Goal: Register for event/course: Register for event/course

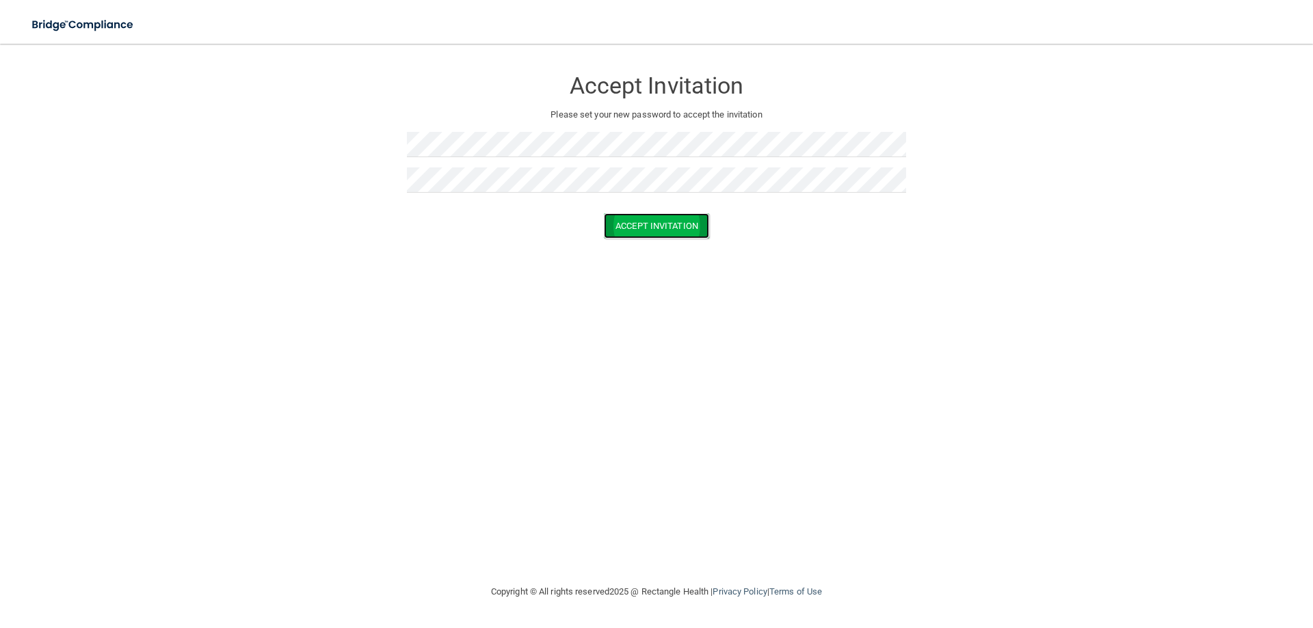
click at [682, 228] on button "Accept Invitation" at bounding box center [656, 225] width 105 height 25
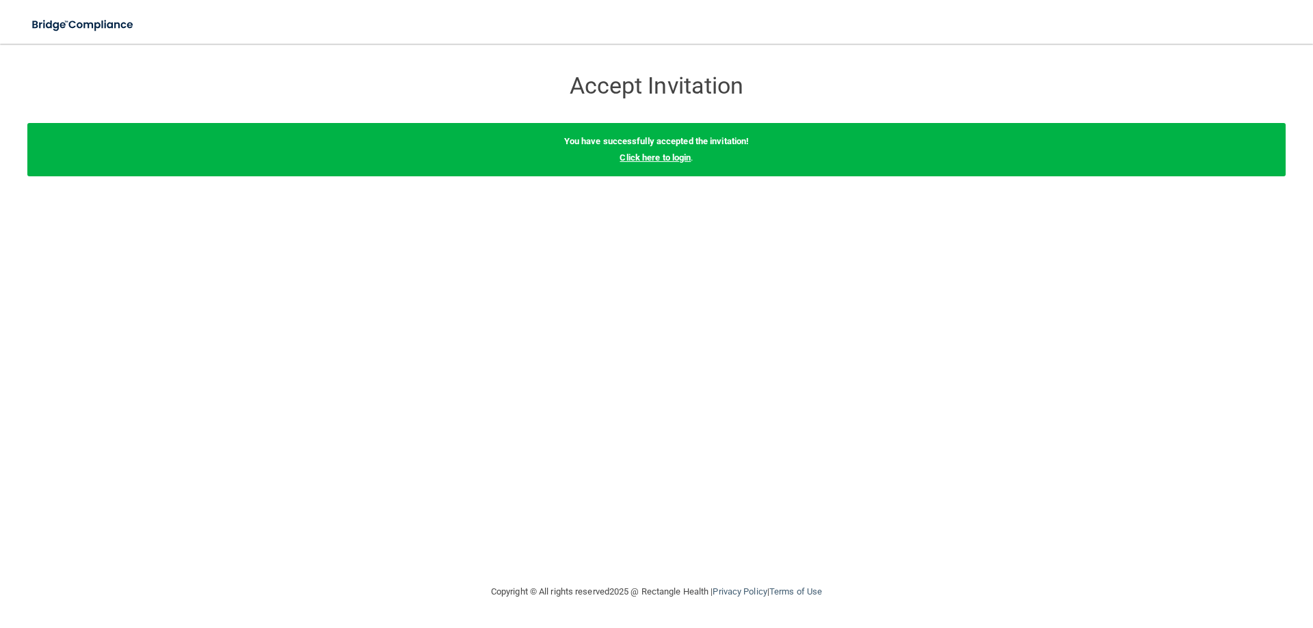
click at [664, 158] on link "Click here to login" at bounding box center [654, 157] width 71 height 10
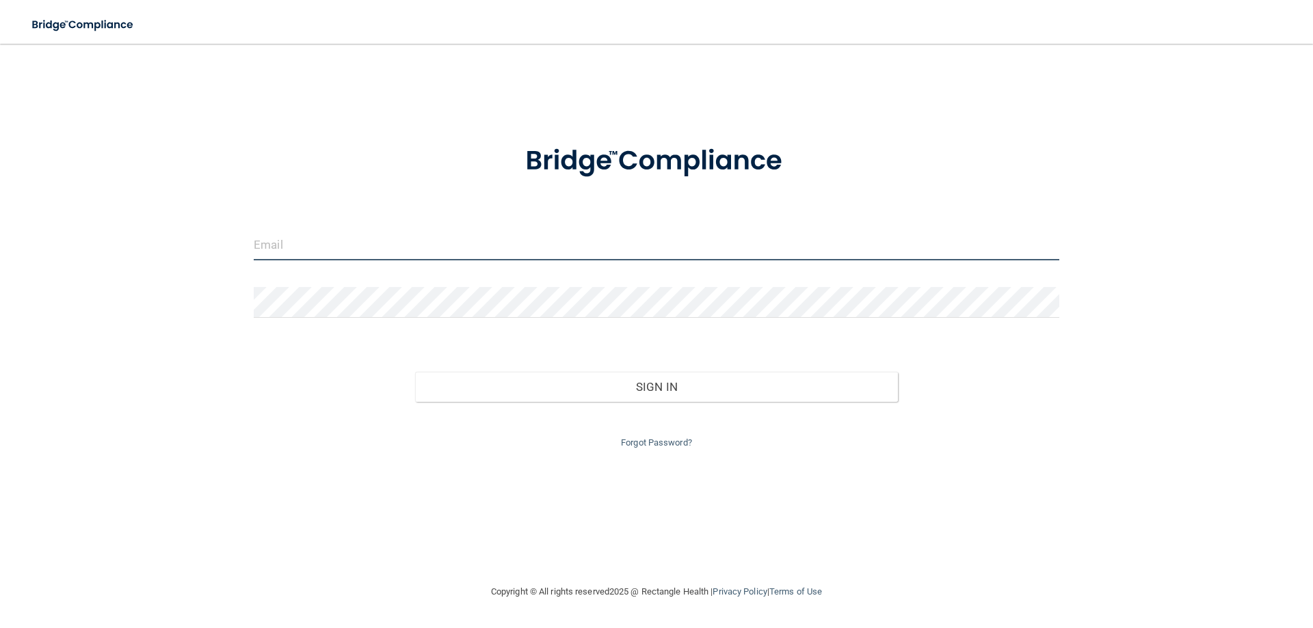
type input "[EMAIL_ADDRESS][DOMAIN_NAME]"
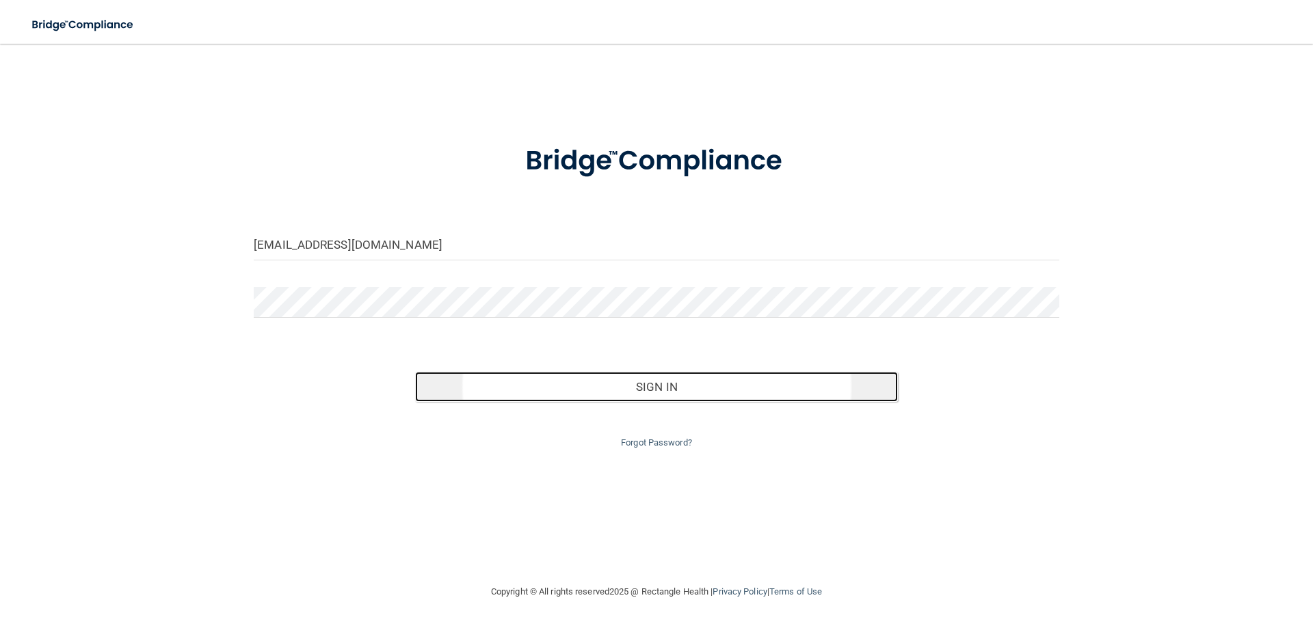
click at [615, 386] on button "Sign In" at bounding box center [656, 387] width 483 height 30
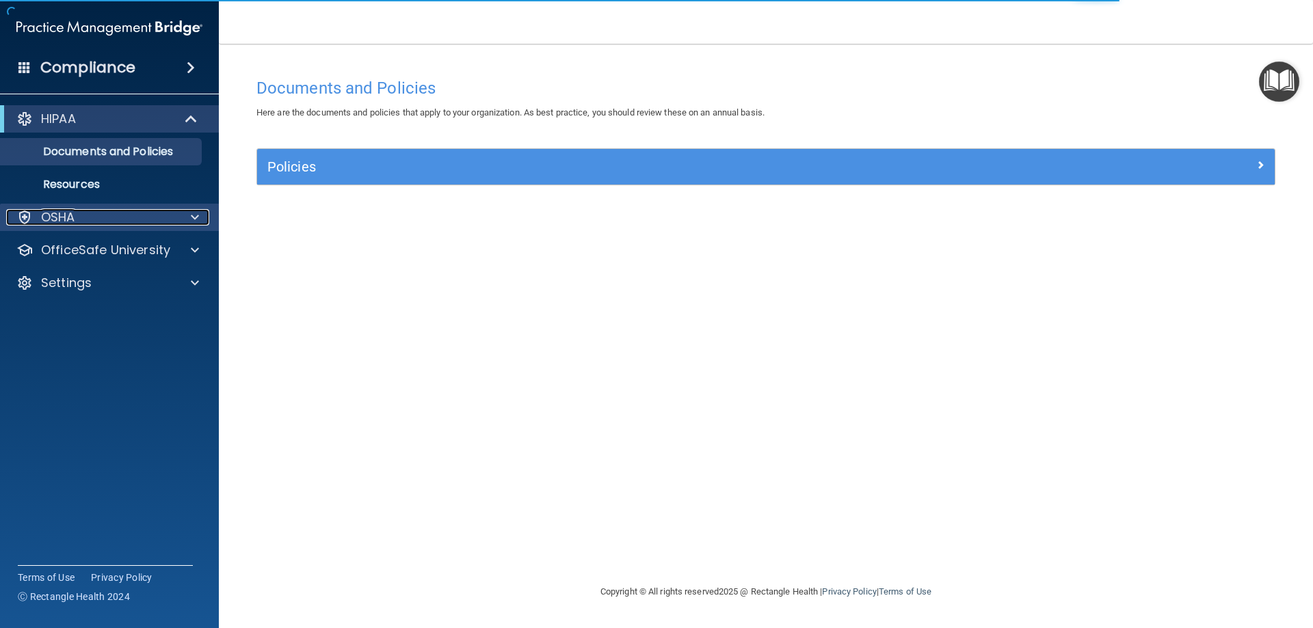
click at [187, 215] on div at bounding box center [193, 217] width 34 height 16
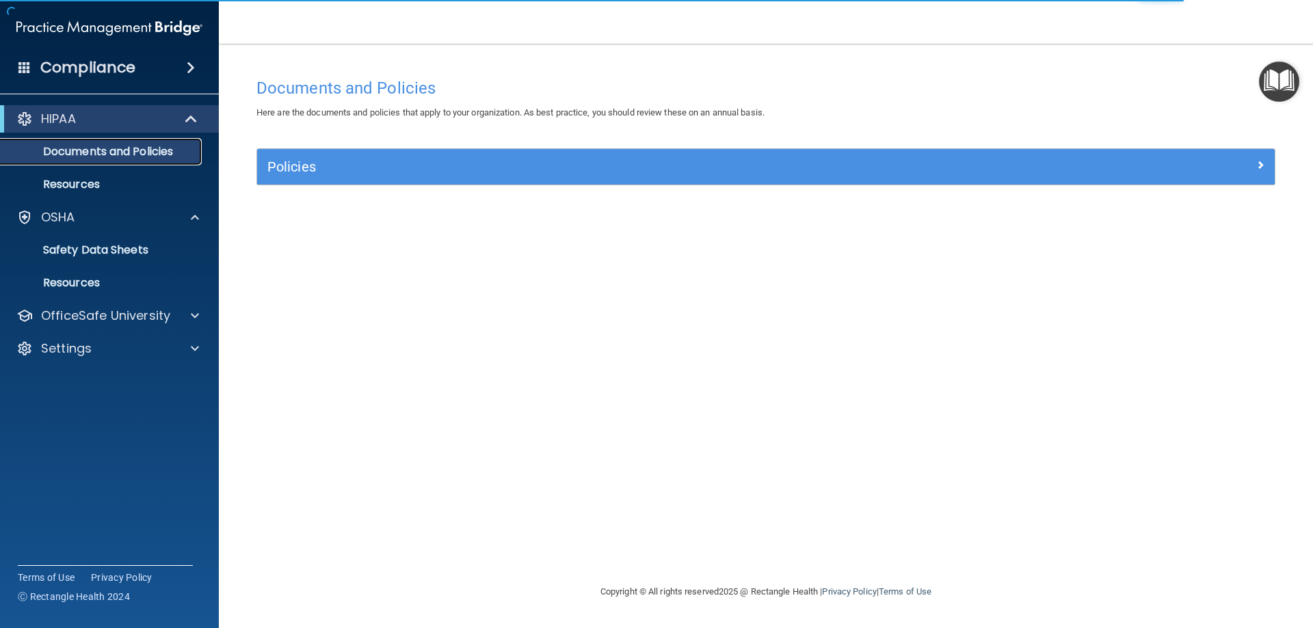
click at [168, 150] on p "Documents and Policies" at bounding box center [102, 152] width 187 height 14
click at [97, 186] on p "Resources" at bounding box center [102, 185] width 187 height 14
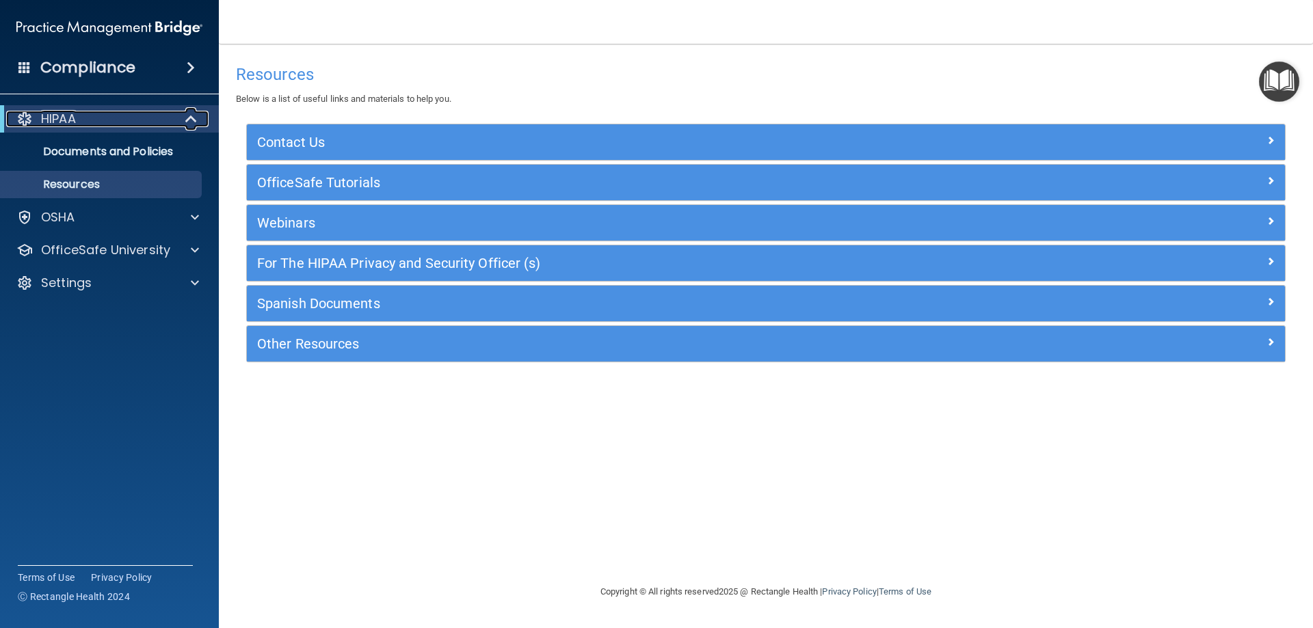
click at [191, 114] on span at bounding box center [193, 119] width 12 height 16
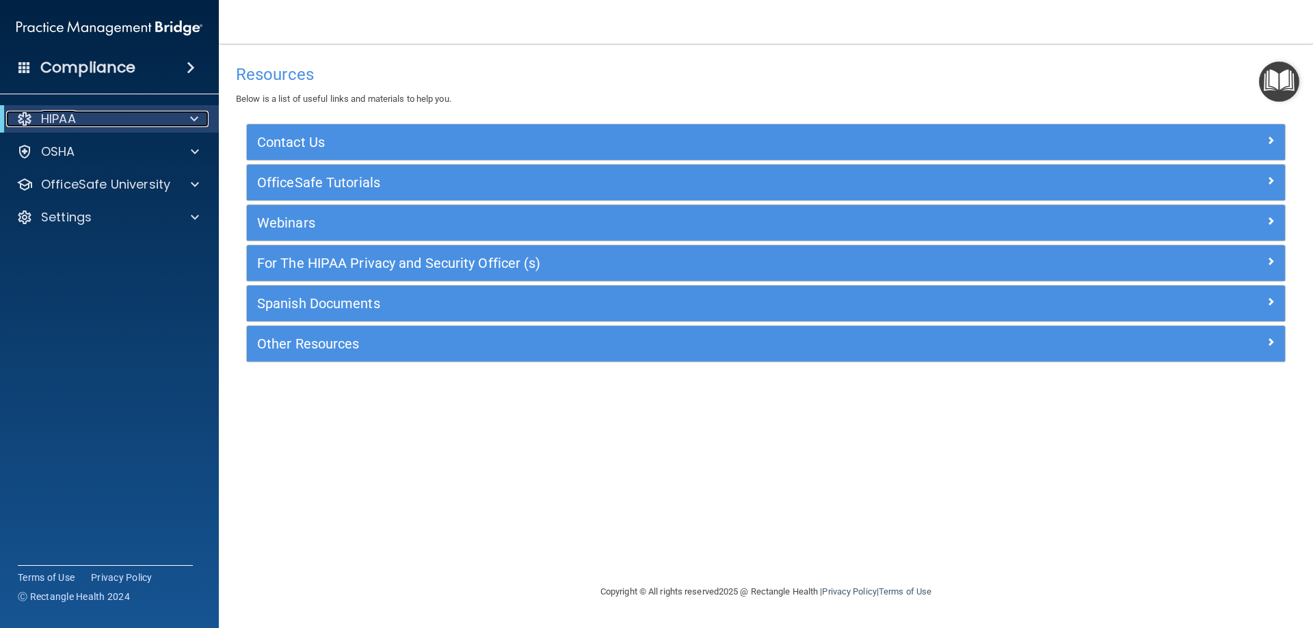
click at [191, 114] on span at bounding box center [194, 119] width 8 height 16
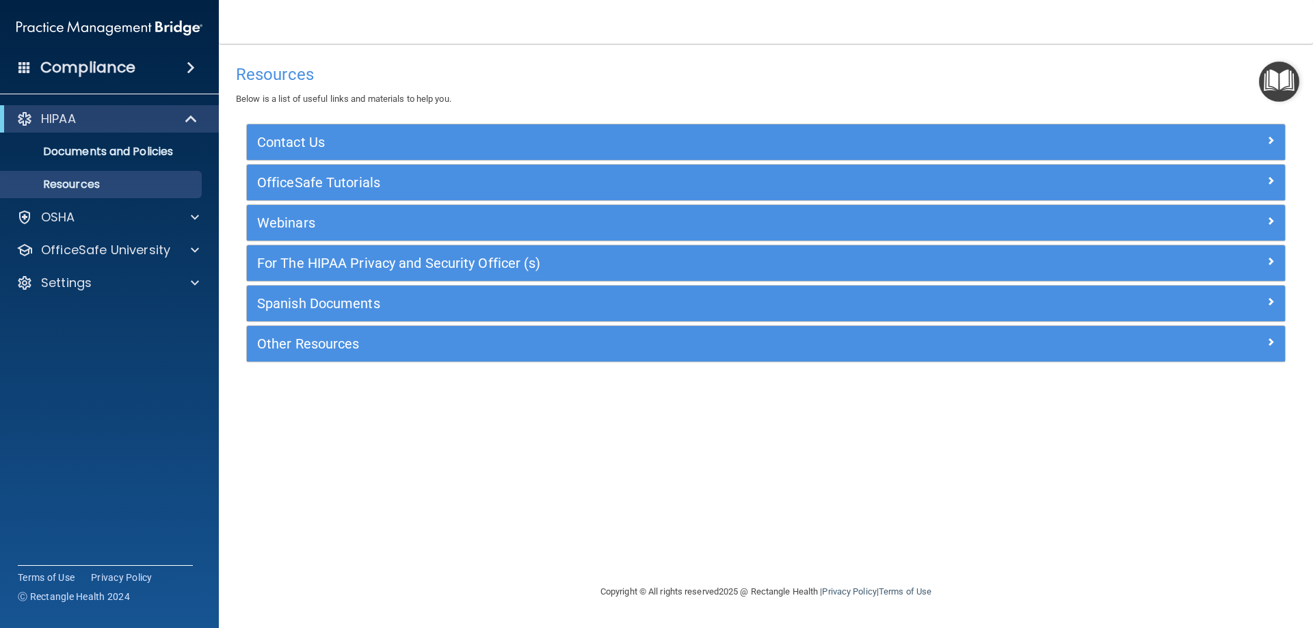
click at [194, 67] on span at bounding box center [191, 67] width 8 height 16
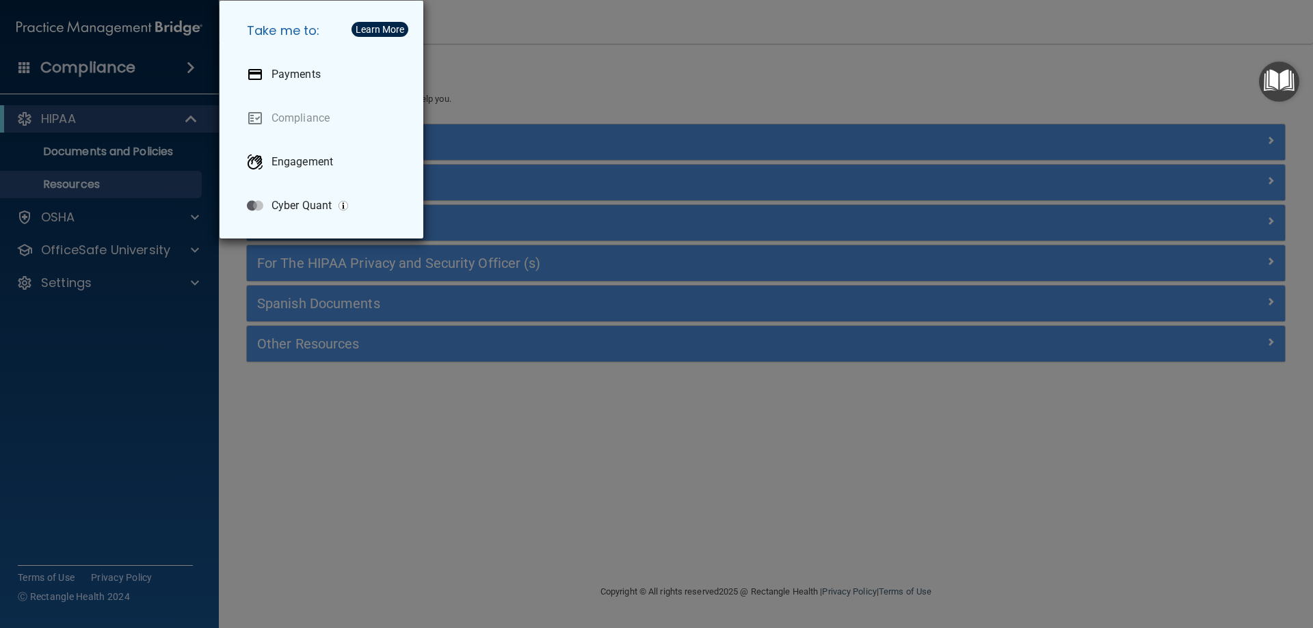
click at [194, 67] on div "Take me to: Payments Compliance Engagement Cyber Quant" at bounding box center [656, 314] width 1313 height 628
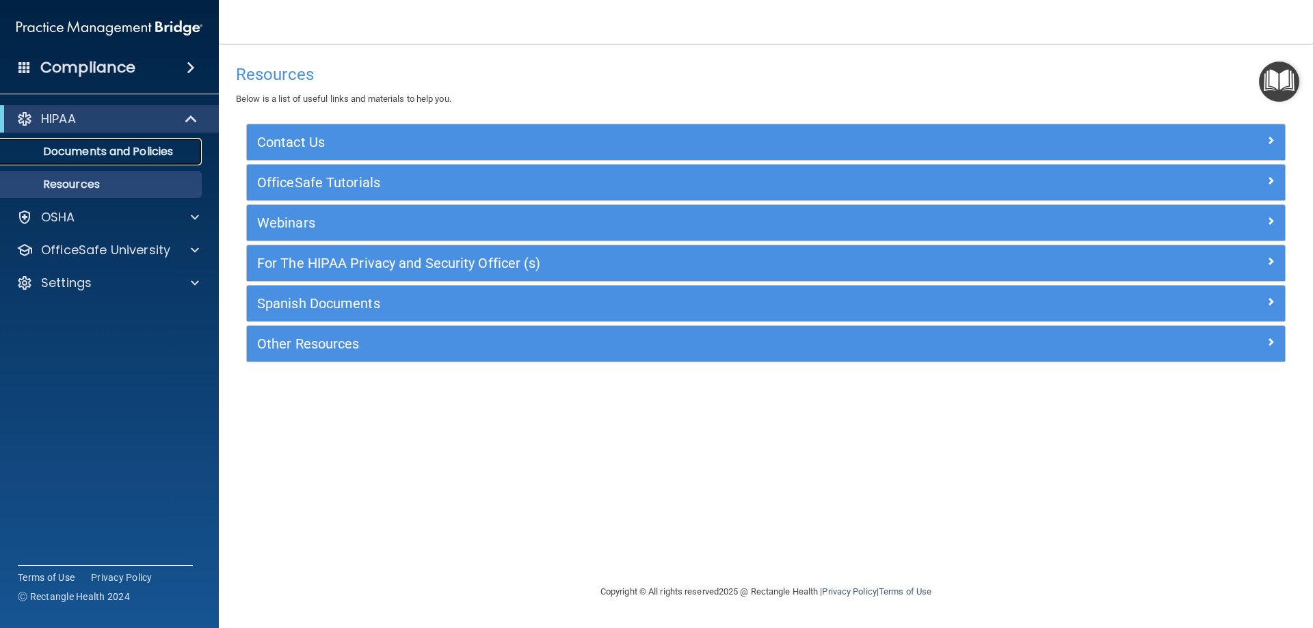
click at [111, 150] on p "Documents and Policies" at bounding box center [102, 152] width 187 height 14
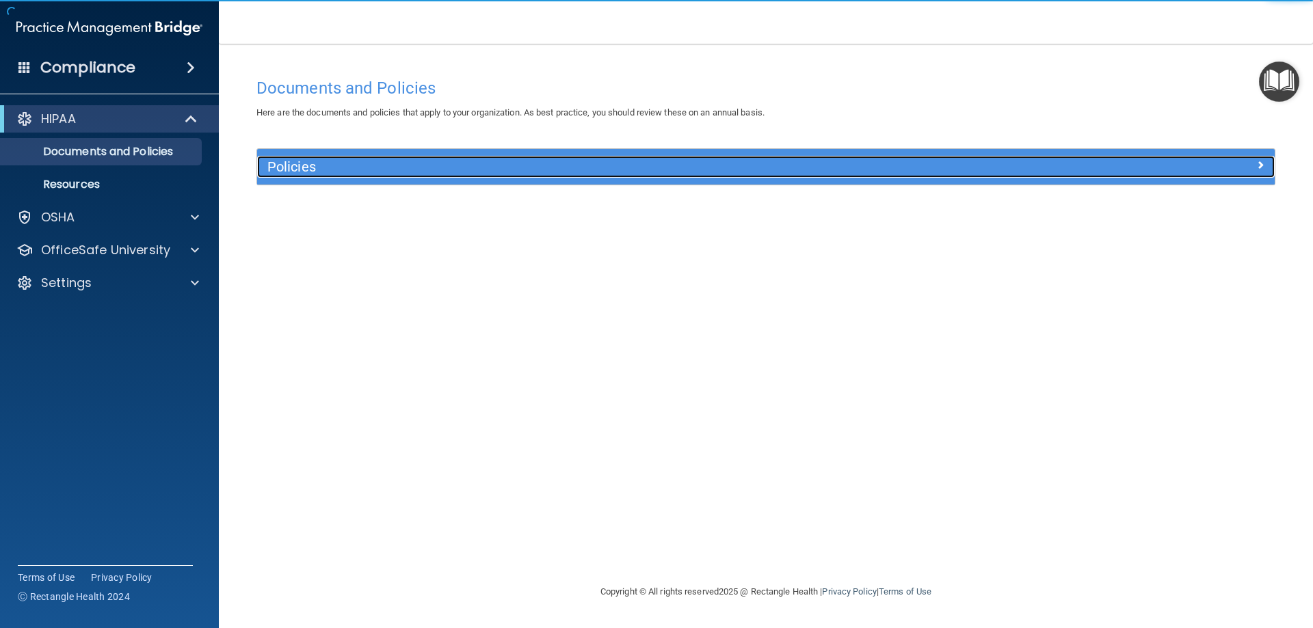
click at [363, 165] on h5 "Policies" at bounding box center [638, 166] width 743 height 15
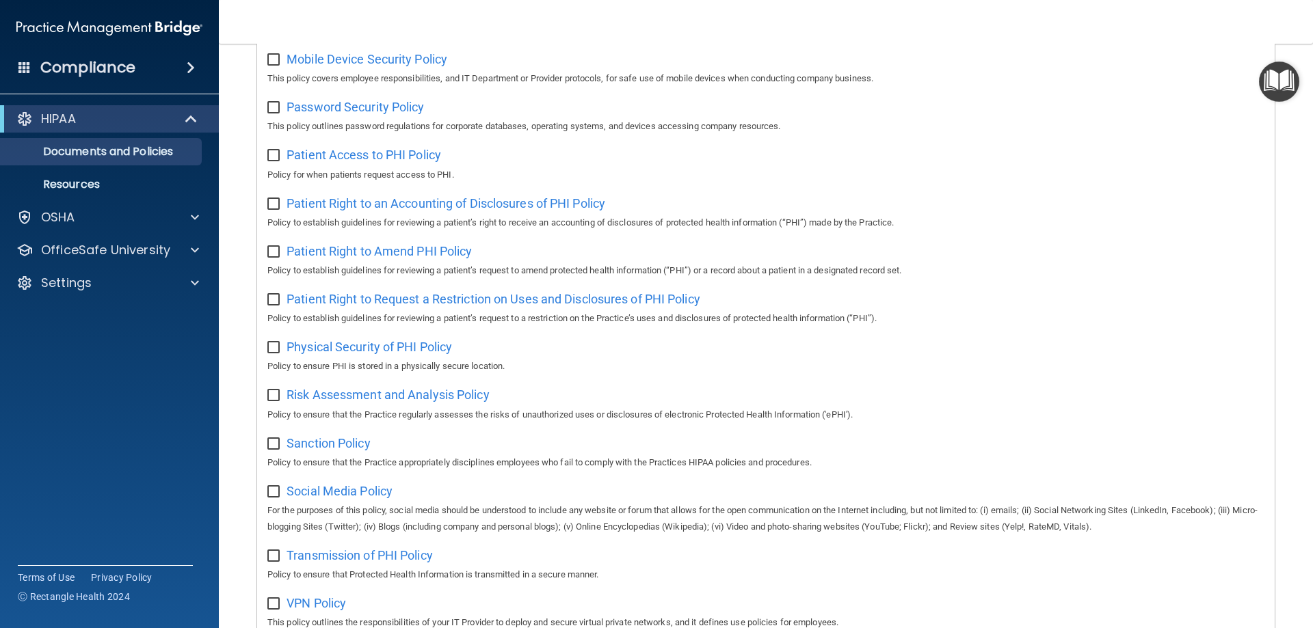
scroll to position [743, 0]
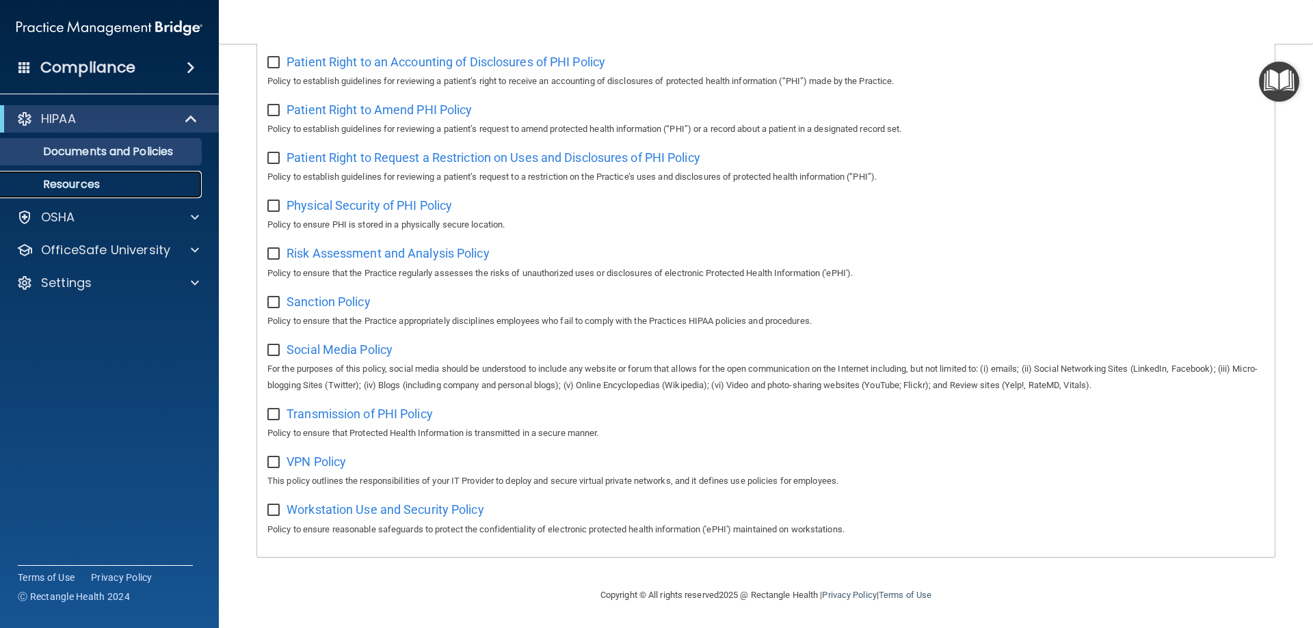
click at [113, 189] on p "Resources" at bounding box center [102, 185] width 187 height 14
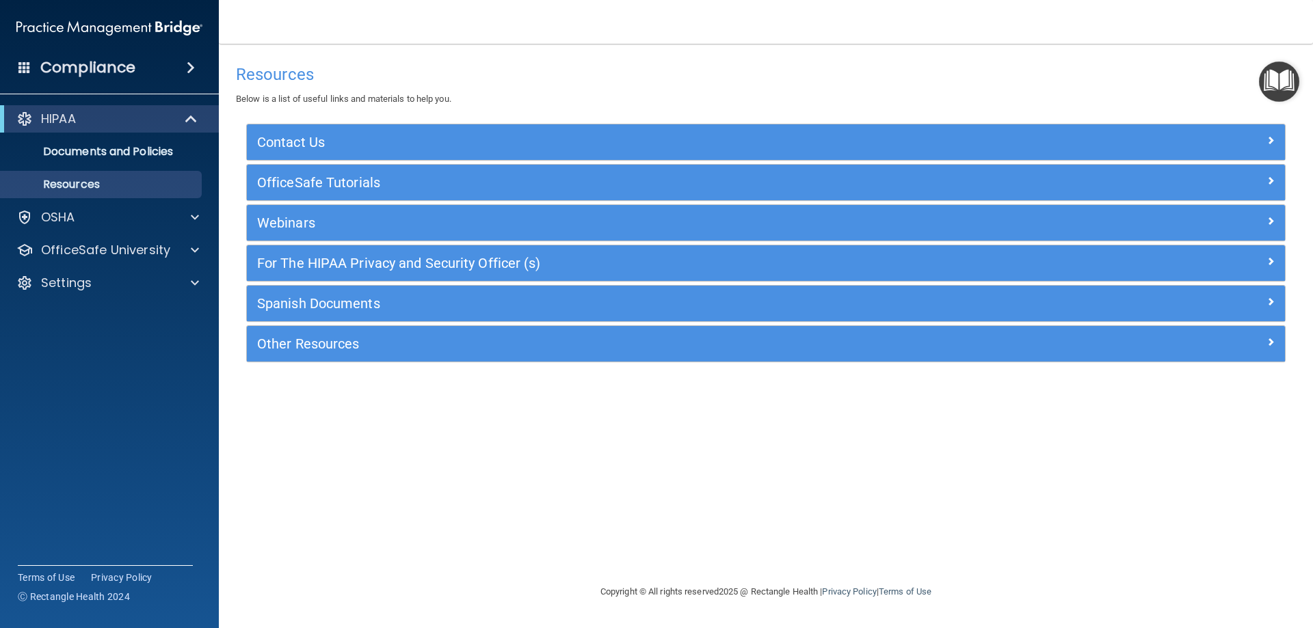
click at [193, 65] on span at bounding box center [191, 67] width 8 height 16
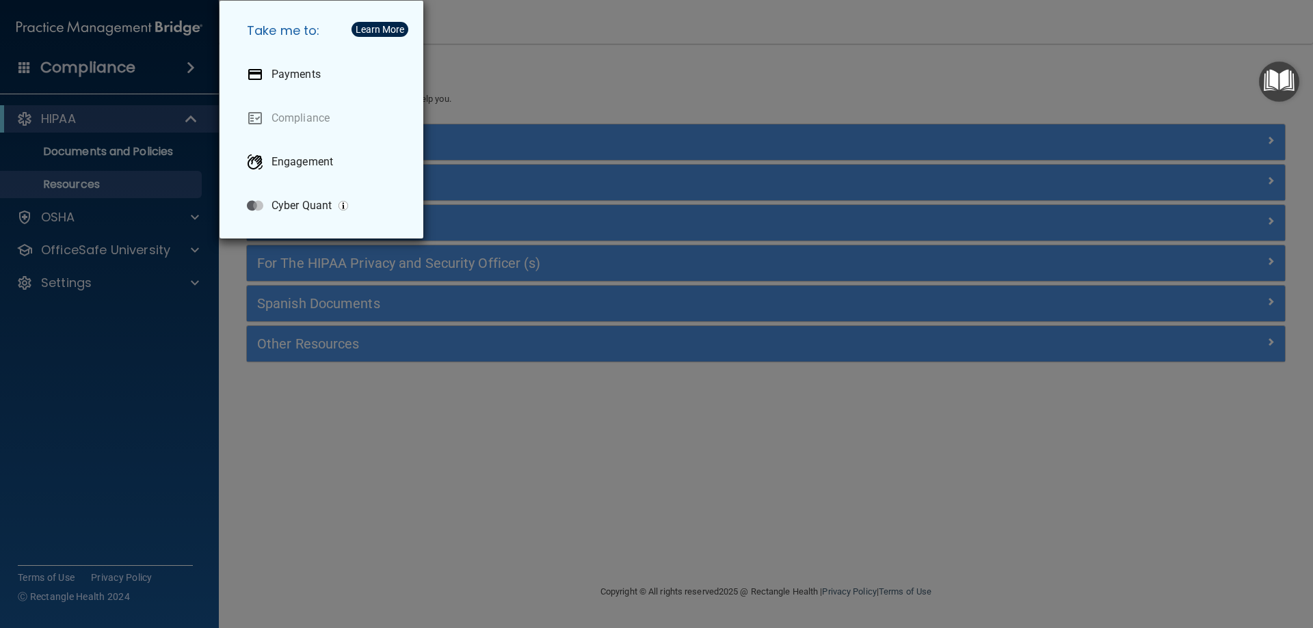
click at [193, 65] on div "Take me to: Payments Compliance Engagement Cyber Quant" at bounding box center [656, 314] width 1313 height 628
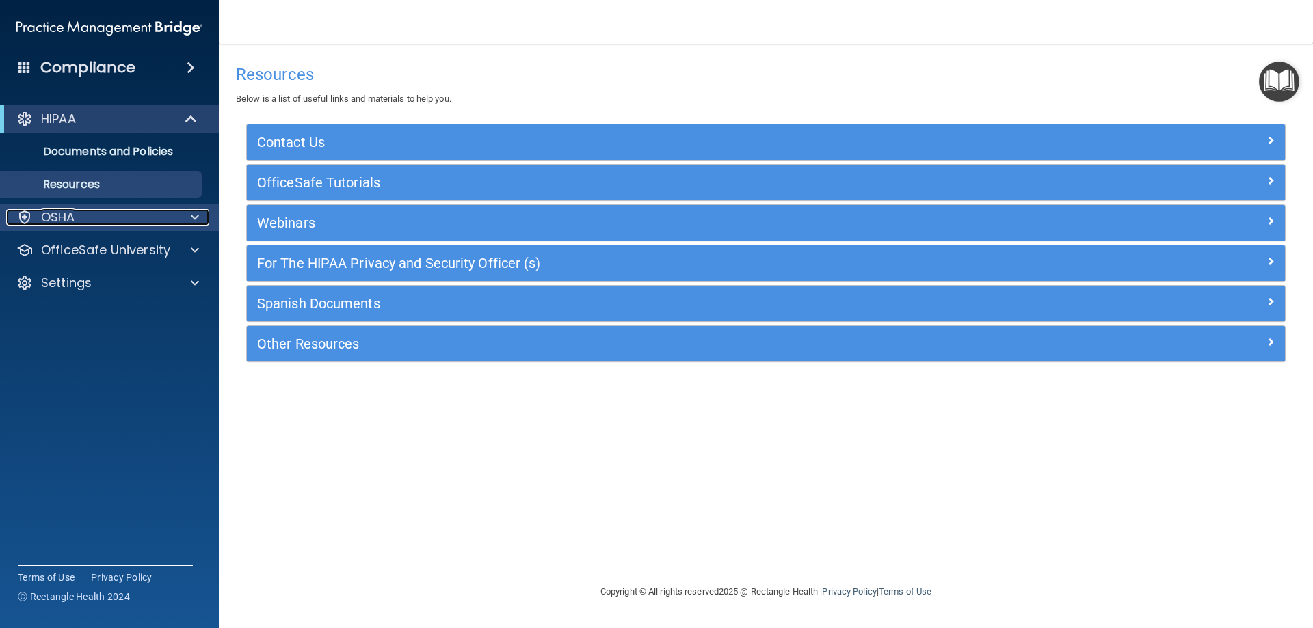
click at [162, 225] on div "OSHA" at bounding box center [91, 217] width 170 height 16
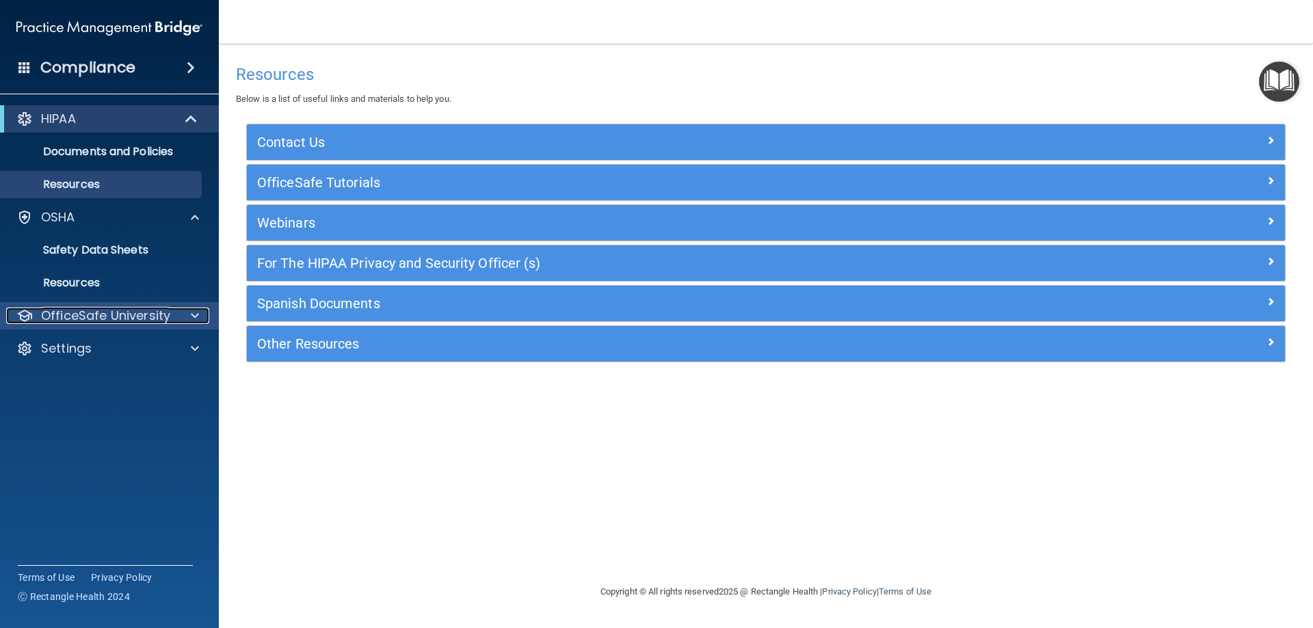
click at [155, 315] on p "OfficeSafe University" at bounding box center [105, 316] width 129 height 16
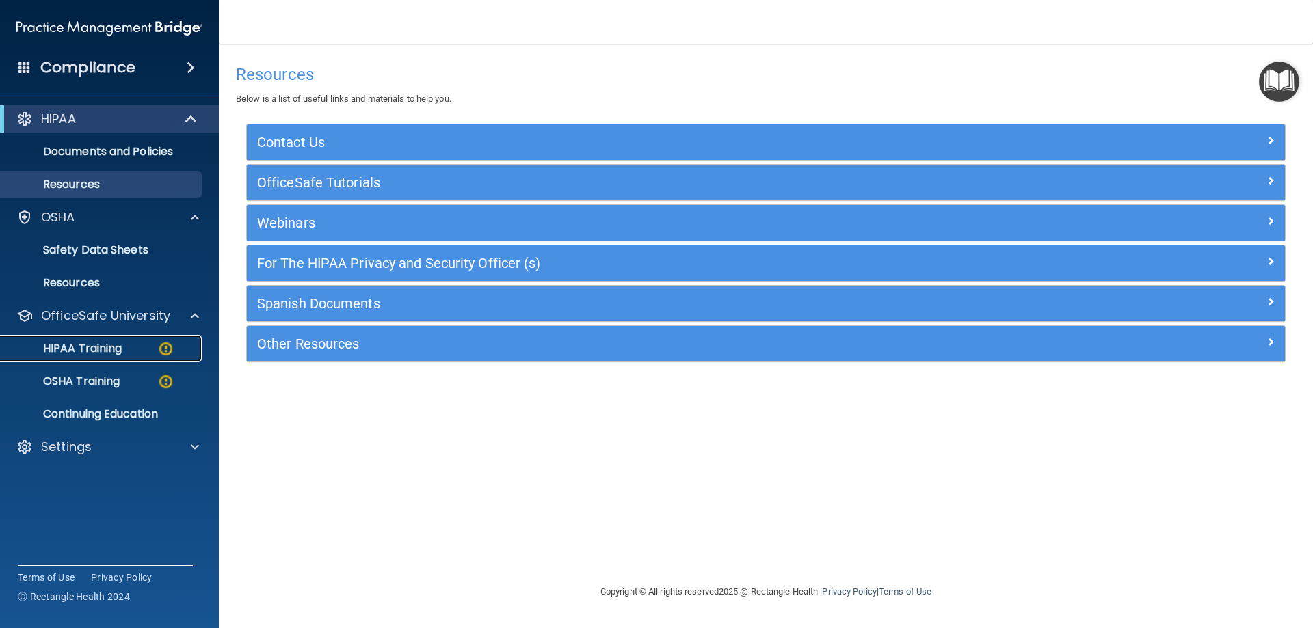
click at [125, 344] on div "HIPAA Training" at bounding box center [102, 349] width 187 height 14
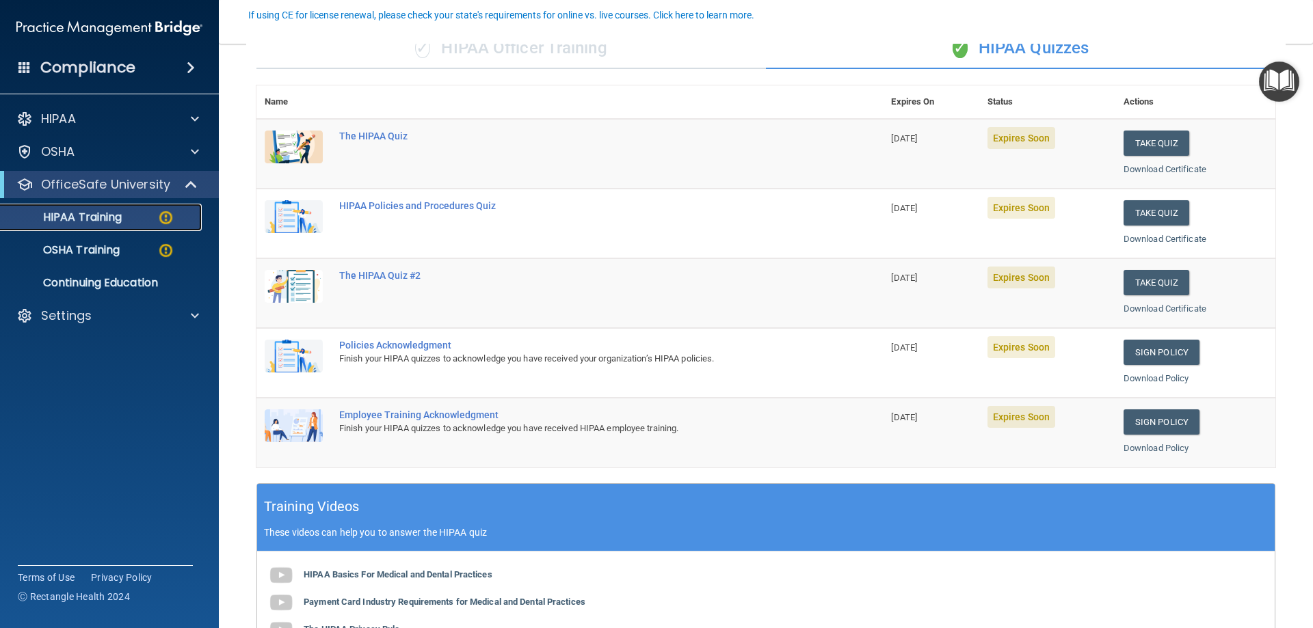
scroll to position [124, 0]
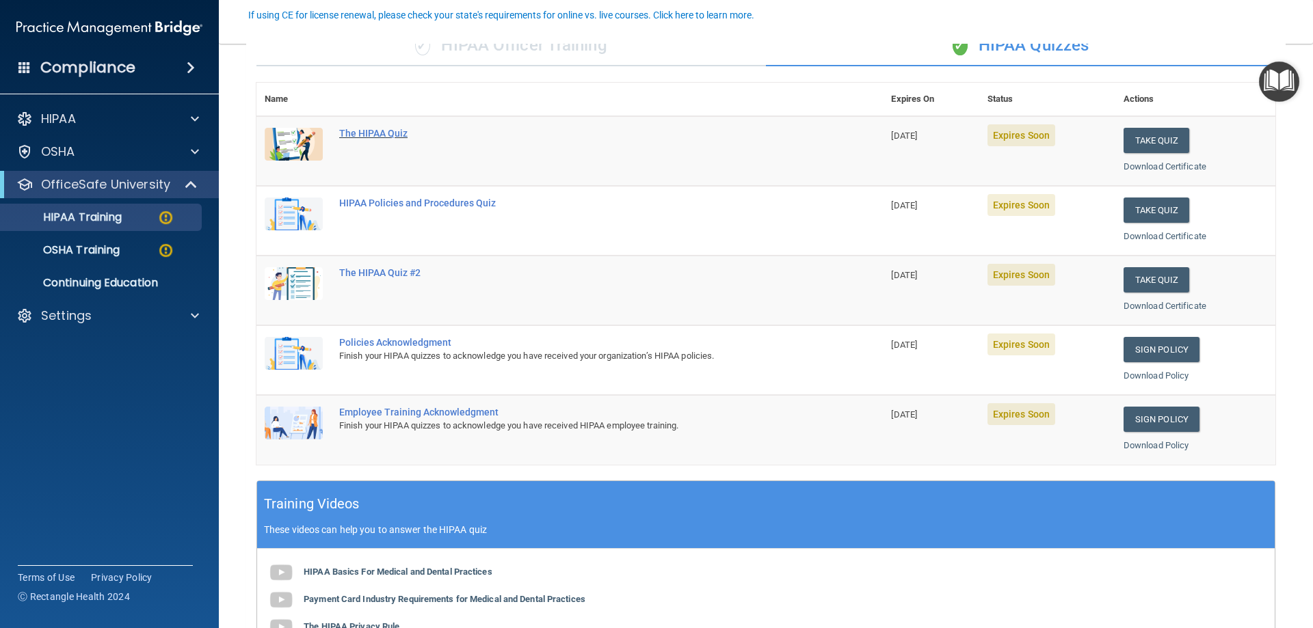
click at [379, 132] on div "The HIPAA Quiz" at bounding box center [576, 133] width 475 height 11
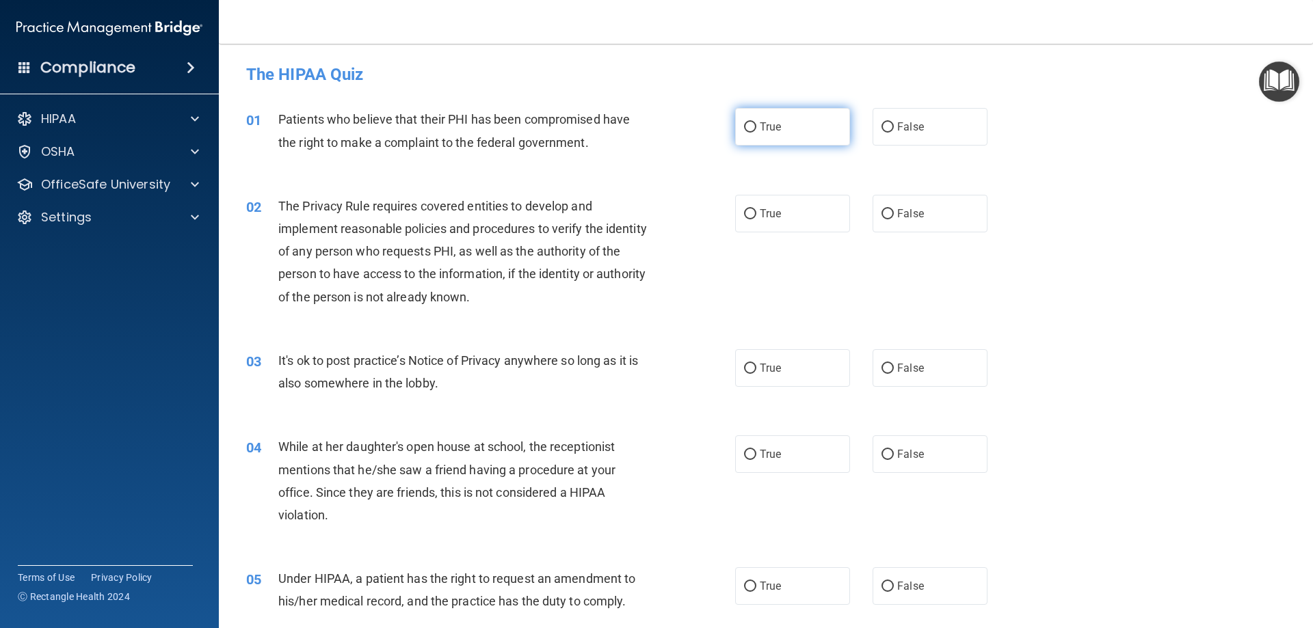
click at [744, 126] on input "True" at bounding box center [750, 127] width 12 height 10
radio input "true"
click at [744, 213] on input "True" at bounding box center [750, 214] width 12 height 10
radio input "true"
click at [752, 369] on label "True" at bounding box center [792, 368] width 115 height 38
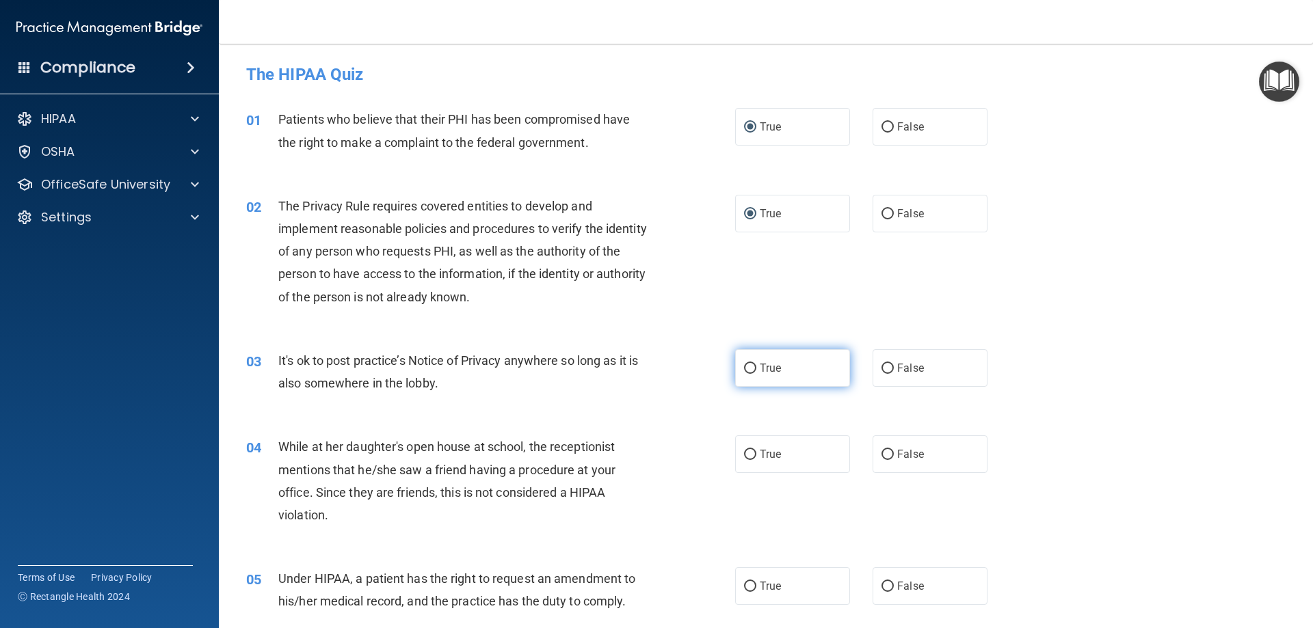
click at [752, 369] on input "True" at bounding box center [750, 369] width 12 height 10
radio input "true"
click at [883, 453] on input "False" at bounding box center [887, 455] width 12 height 10
radio input "true"
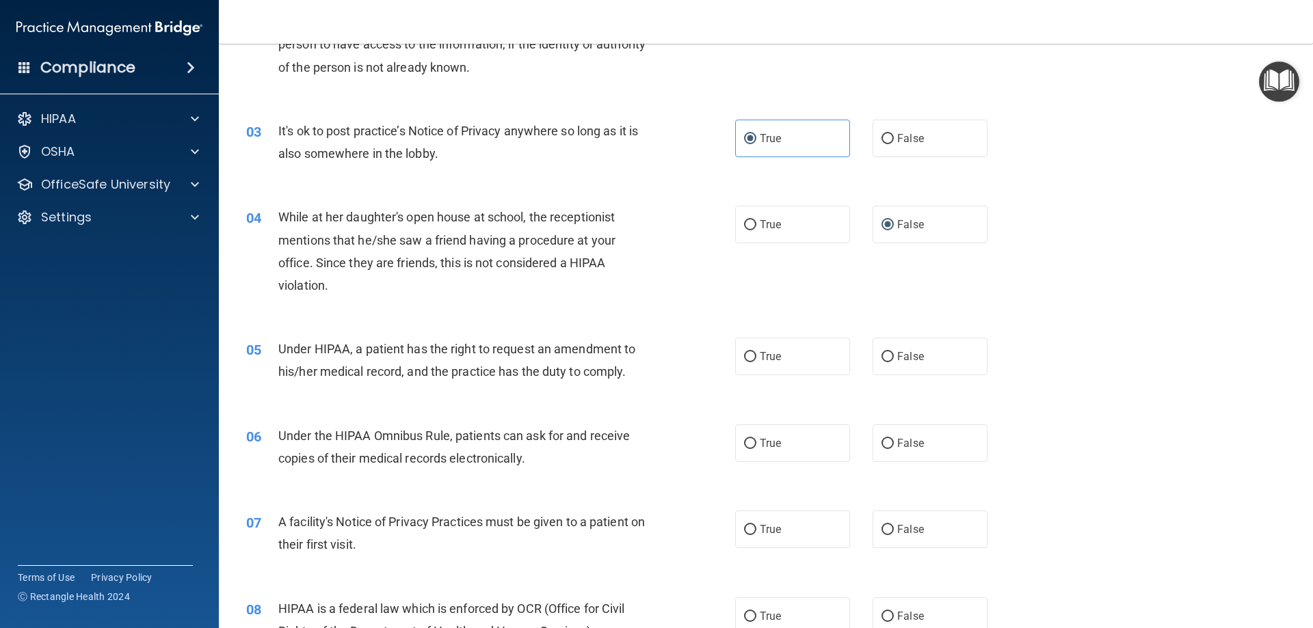
scroll to position [234, 0]
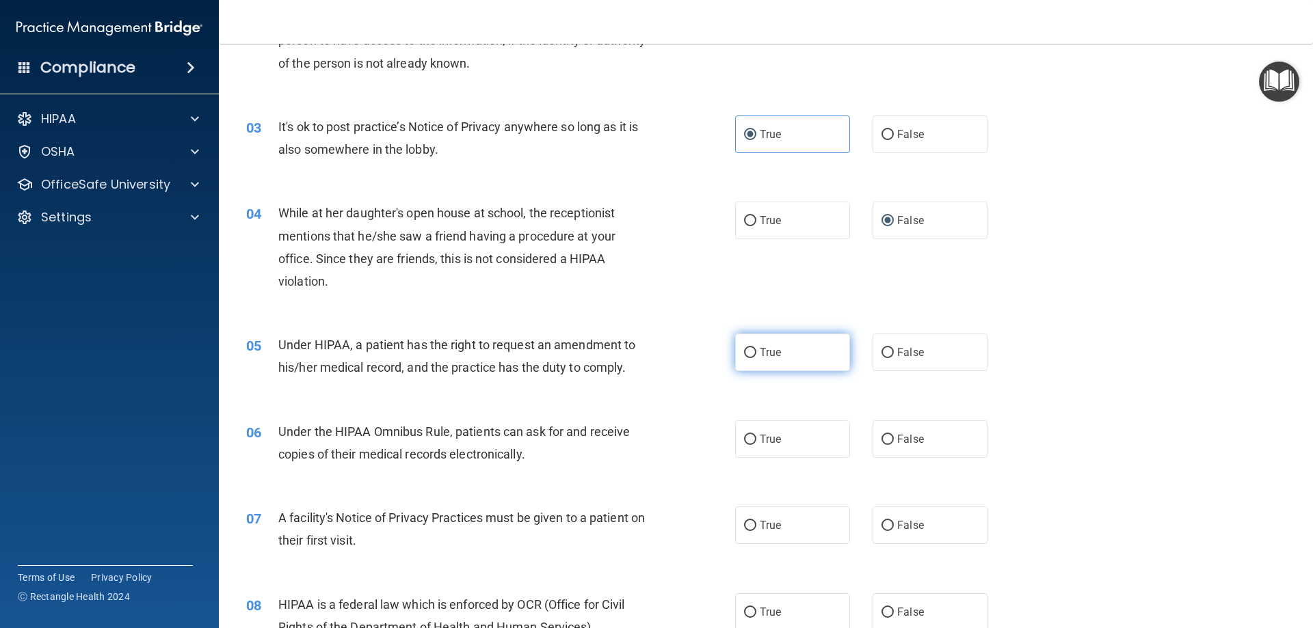
click at [766, 353] on span "True" at bounding box center [770, 352] width 21 height 13
click at [756, 353] on input "True" at bounding box center [750, 353] width 12 height 10
radio input "true"
click at [885, 438] on input "False" at bounding box center [887, 440] width 12 height 10
radio input "true"
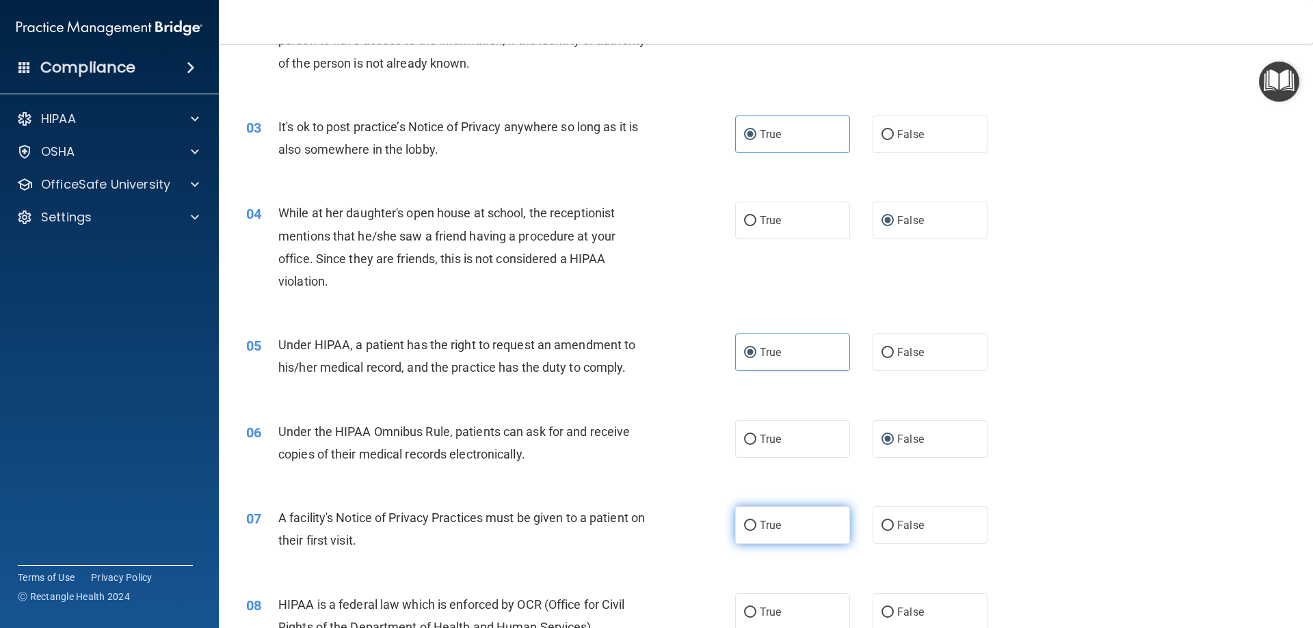
click at [754, 528] on label "True" at bounding box center [792, 526] width 115 height 38
click at [754, 528] on input "True" at bounding box center [750, 526] width 12 height 10
radio input "true"
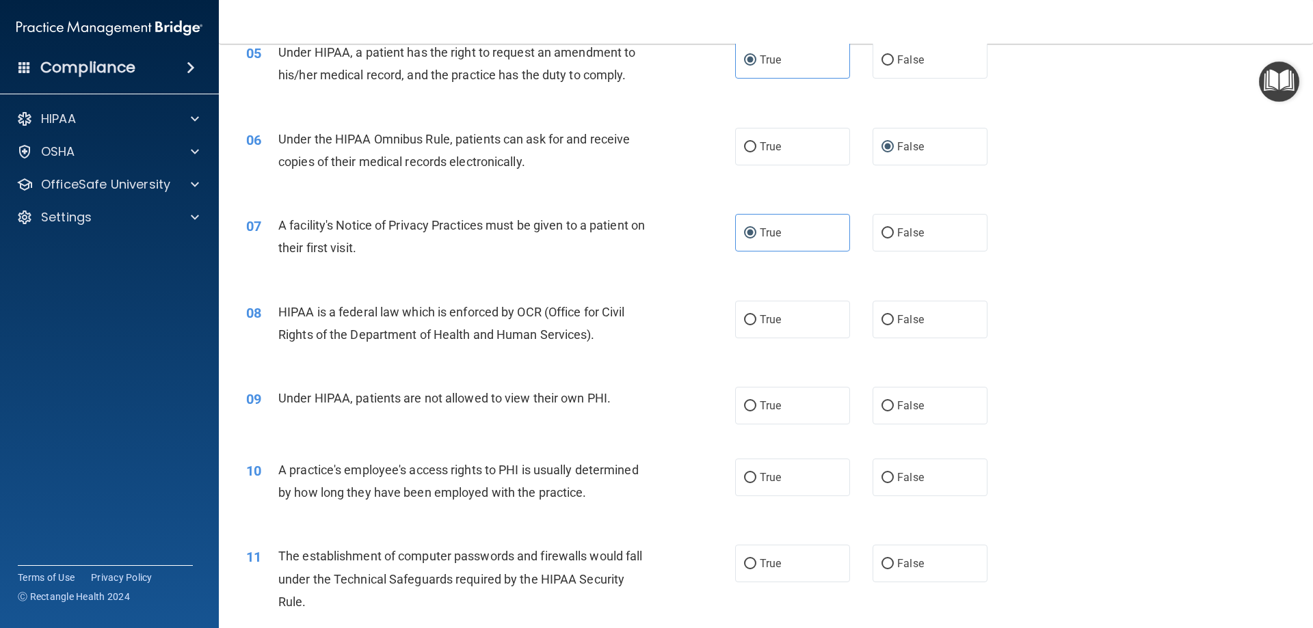
scroll to position [593, 0]
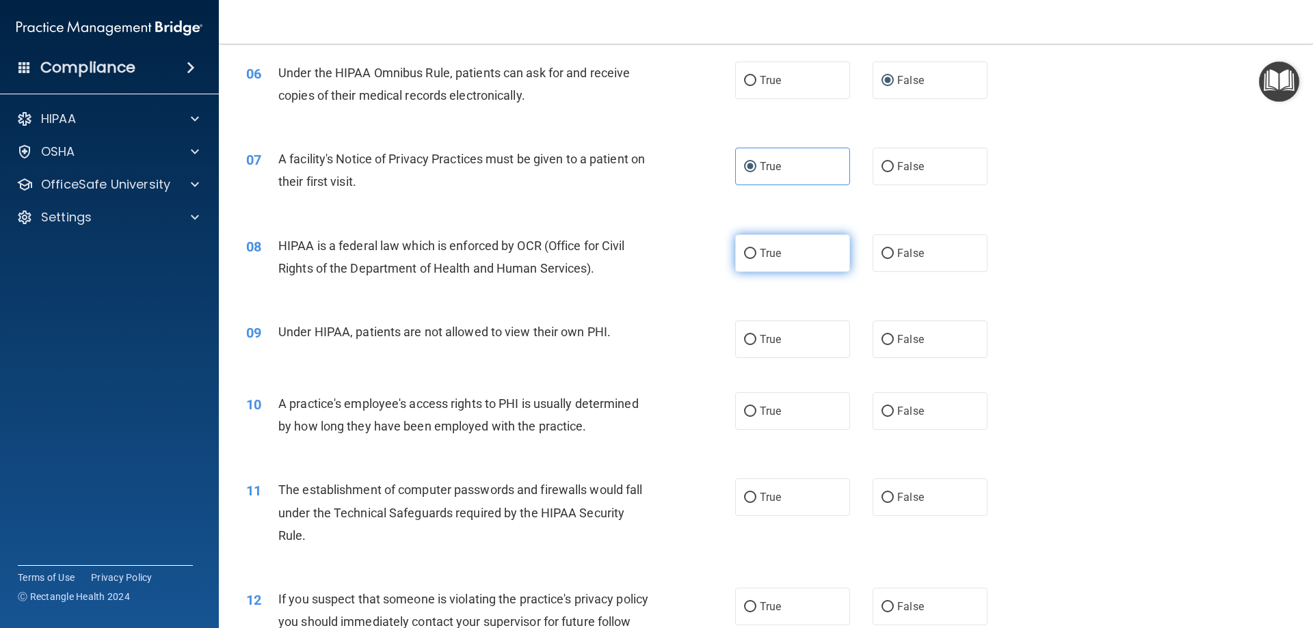
click at [744, 252] on input "True" at bounding box center [750, 254] width 12 height 10
radio input "true"
click at [883, 337] on input "False" at bounding box center [887, 340] width 12 height 10
radio input "true"
click at [881, 413] on input "False" at bounding box center [887, 412] width 12 height 10
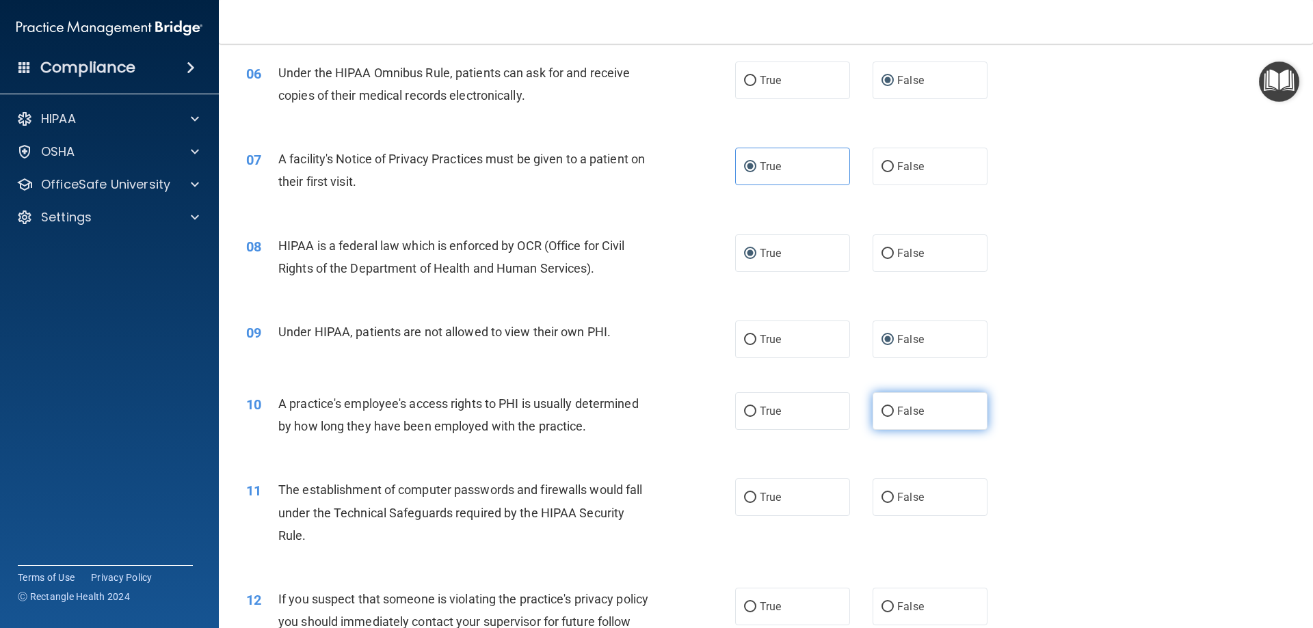
radio input "true"
click at [760, 499] on span "True" at bounding box center [770, 497] width 21 height 13
click at [756, 499] on input "True" at bounding box center [750, 498] width 12 height 10
radio input "true"
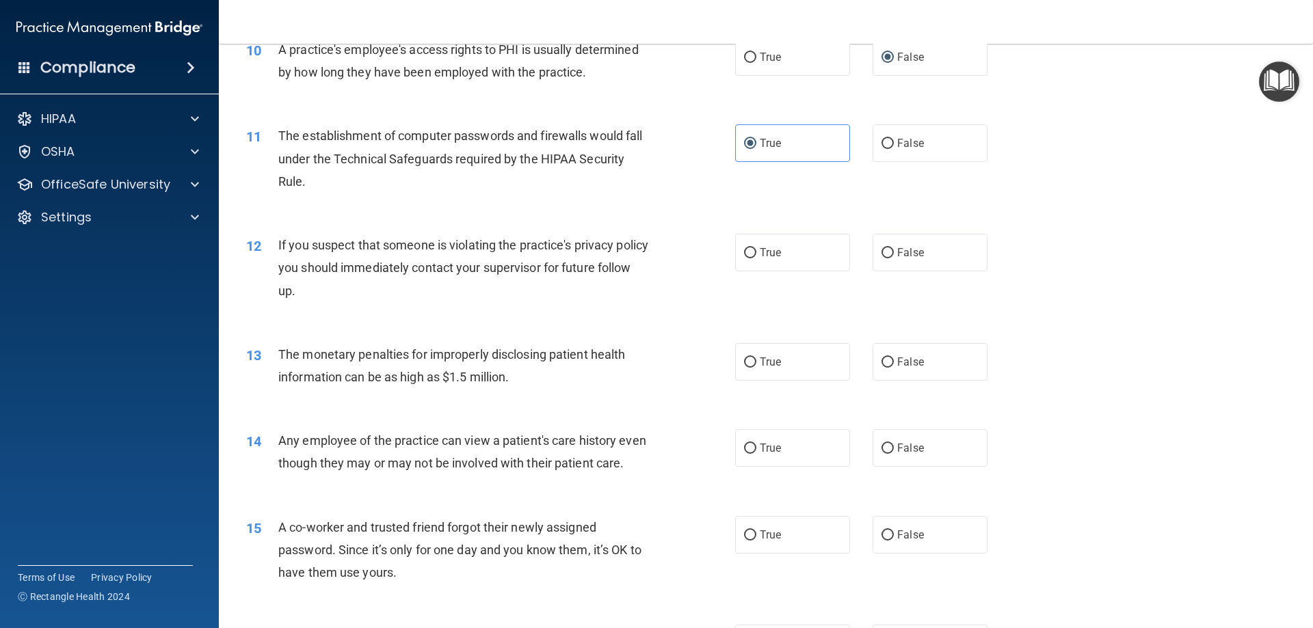
scroll to position [951, 0]
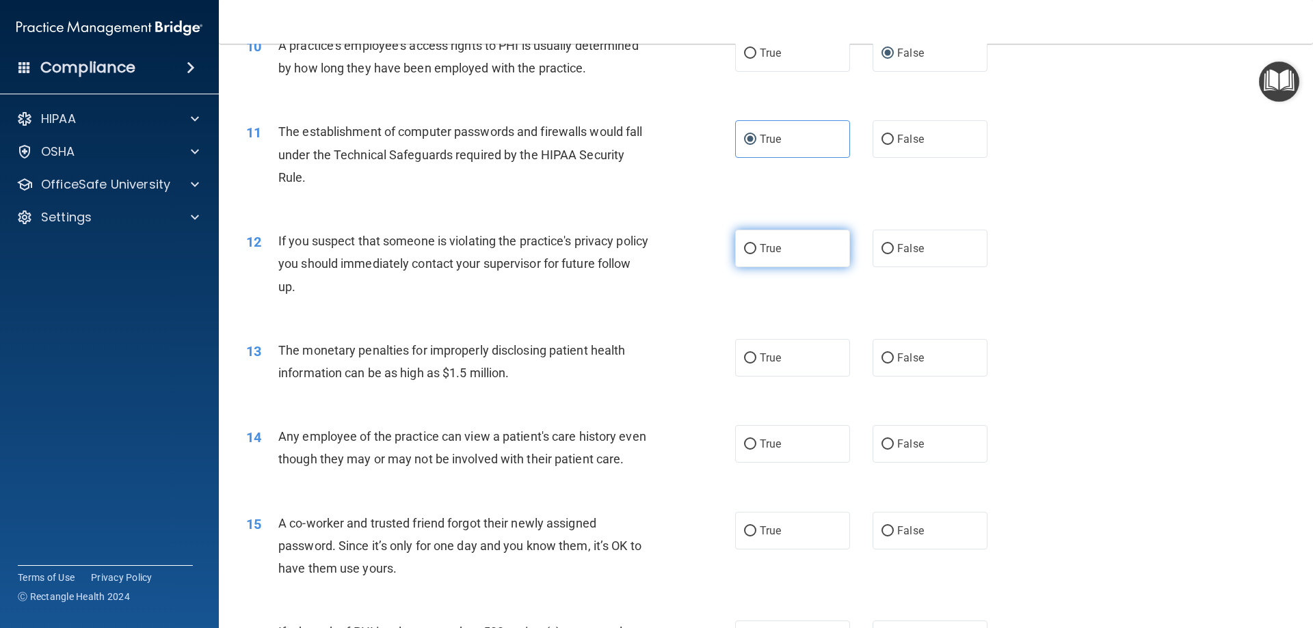
click at [744, 254] on input "True" at bounding box center [750, 249] width 12 height 10
radio input "true"
click at [771, 362] on span "True" at bounding box center [770, 357] width 21 height 13
click at [756, 362] on input "True" at bounding box center [750, 359] width 12 height 10
radio input "true"
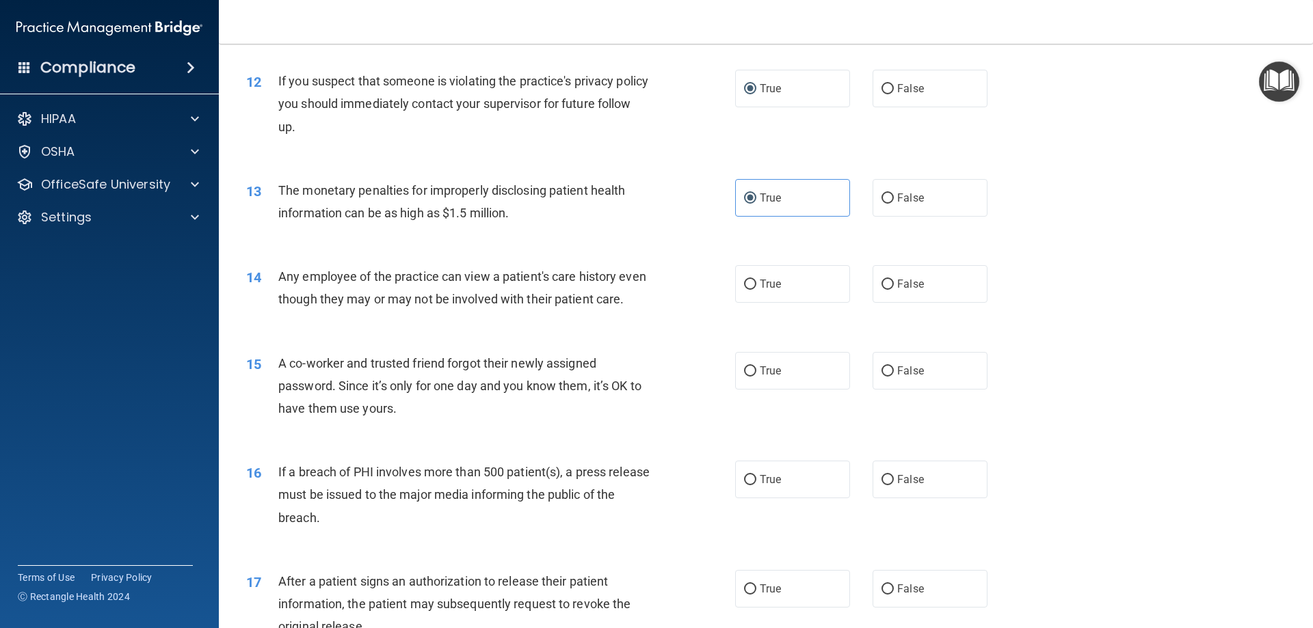
scroll to position [1119, 0]
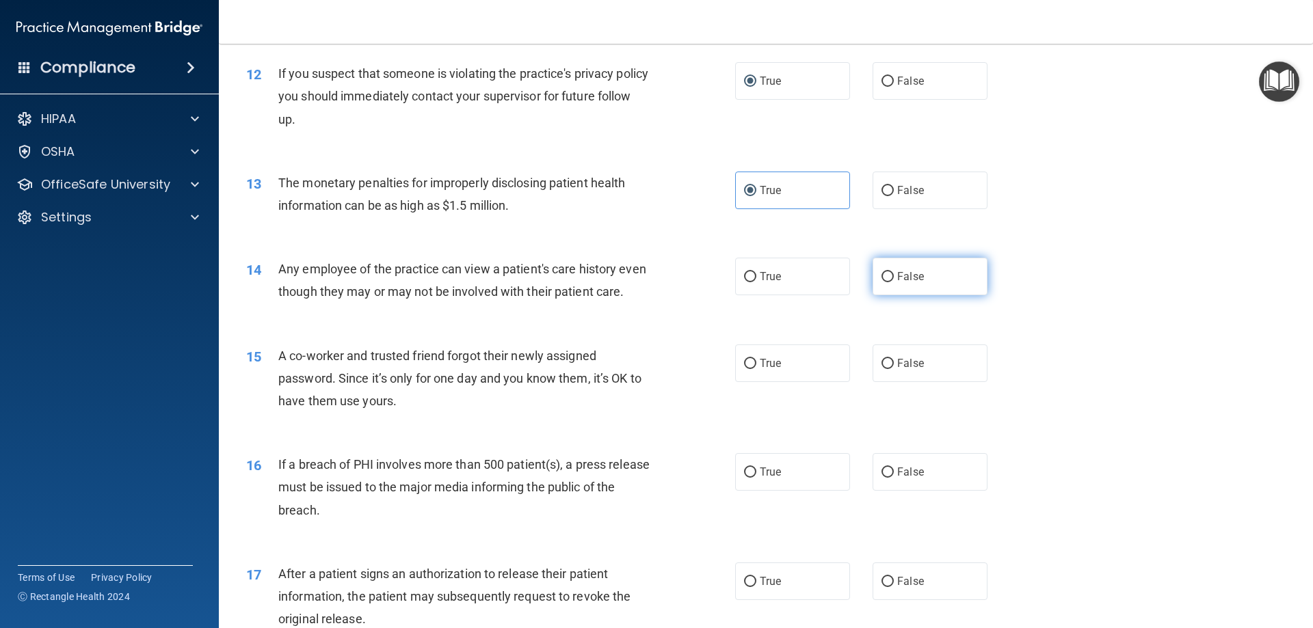
click at [881, 275] on input "False" at bounding box center [887, 277] width 12 height 10
radio input "true"
click at [890, 382] on label "False" at bounding box center [929, 364] width 115 height 38
click at [890, 369] on input "False" at bounding box center [887, 364] width 12 height 10
radio input "true"
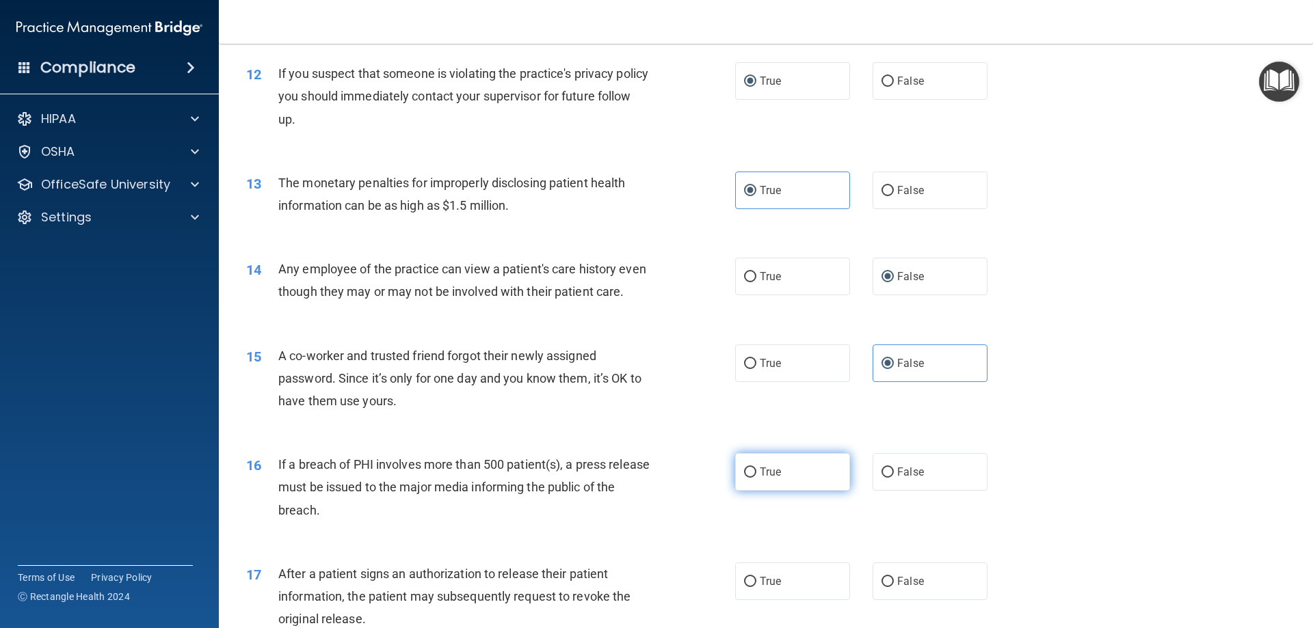
click at [745, 478] on input "True" at bounding box center [750, 473] width 12 height 10
radio input "true"
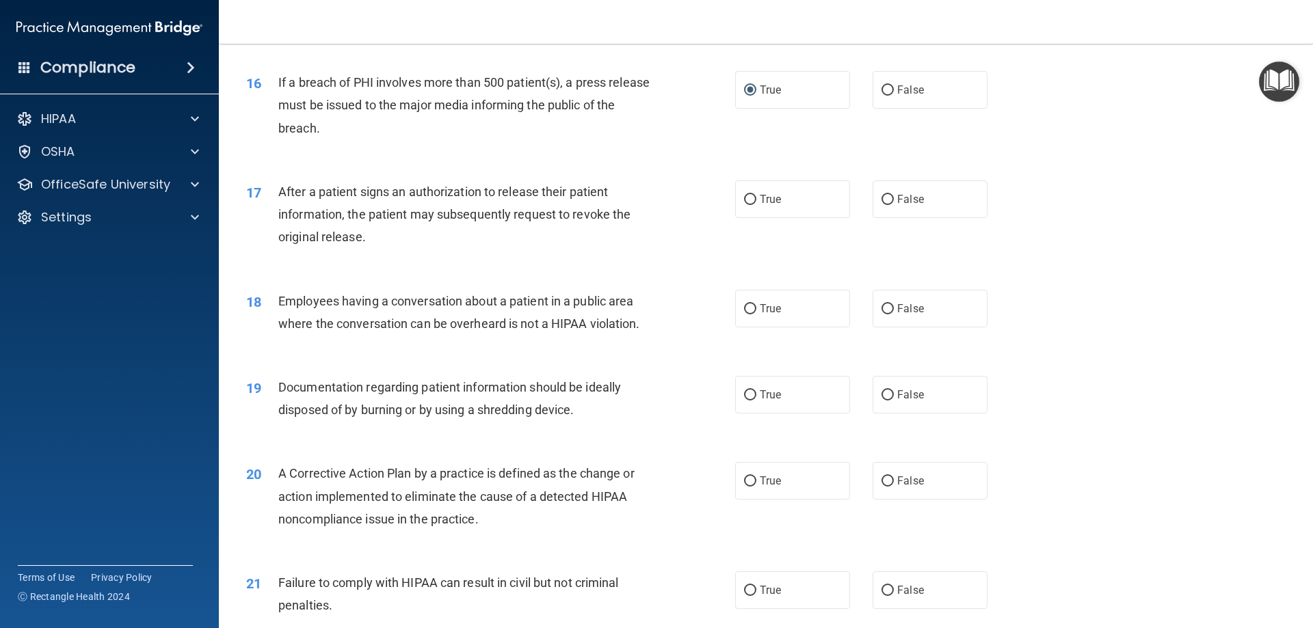
scroll to position [1517, 0]
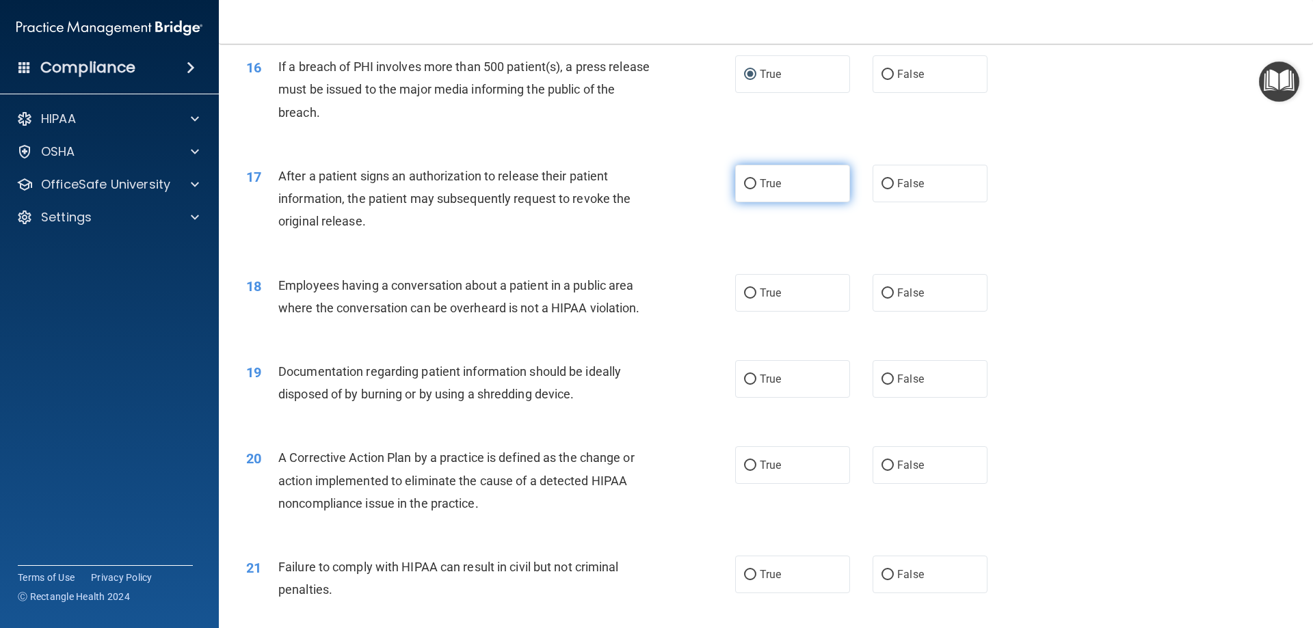
click at [744, 189] on input "True" at bounding box center [750, 184] width 12 height 10
radio input "true"
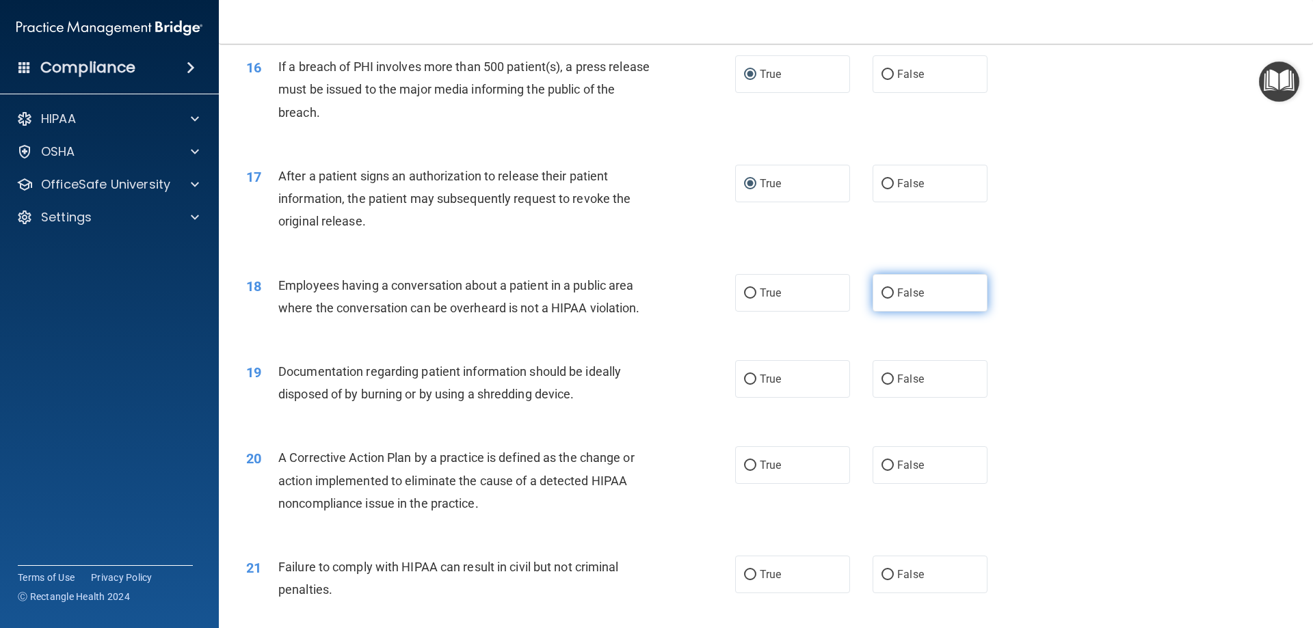
click at [881, 299] on input "False" at bounding box center [887, 294] width 12 height 10
radio input "true"
click at [754, 398] on label "True" at bounding box center [792, 379] width 115 height 38
click at [754, 385] on input "True" at bounding box center [750, 380] width 12 height 10
radio input "true"
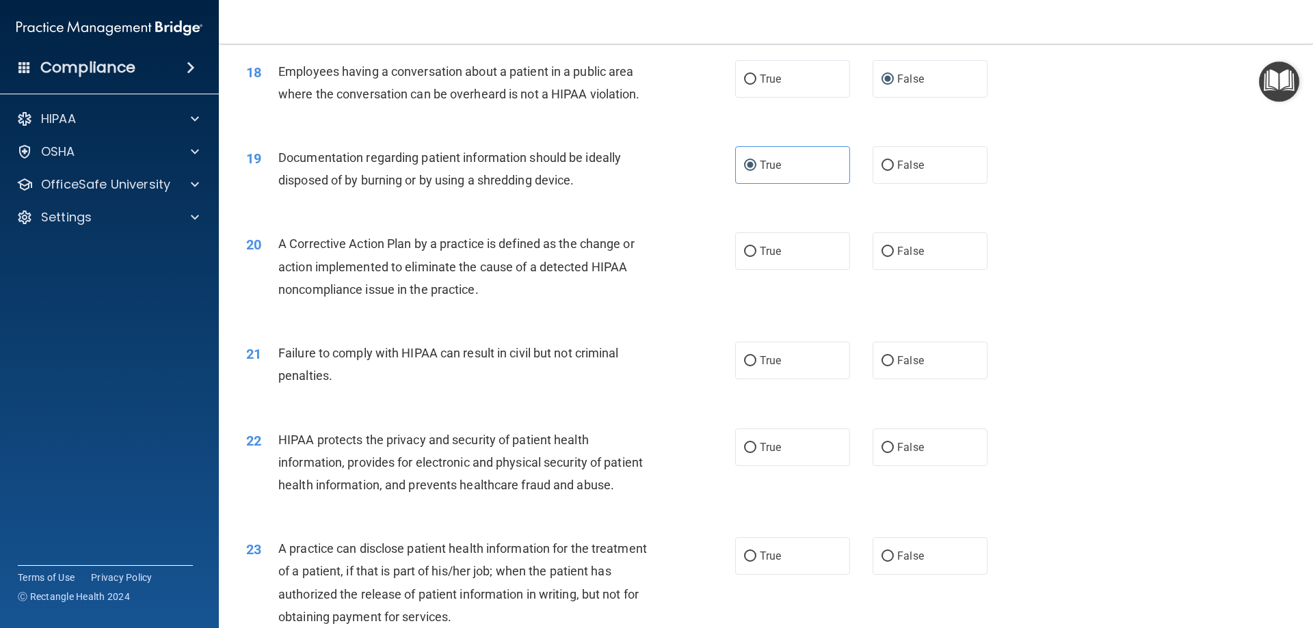
scroll to position [1762, 0]
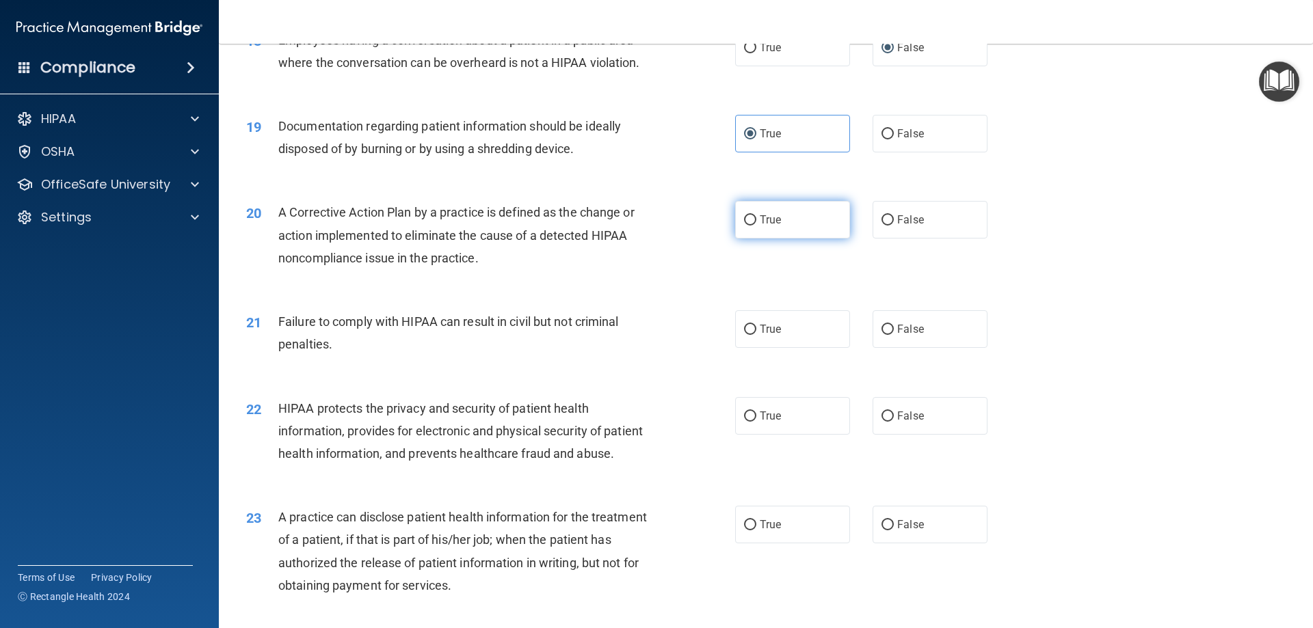
click at [744, 226] on input "True" at bounding box center [750, 220] width 12 height 10
radio input "true"
click at [887, 335] on input "False" at bounding box center [887, 330] width 12 height 10
radio input "true"
click at [799, 435] on label "True" at bounding box center [792, 416] width 115 height 38
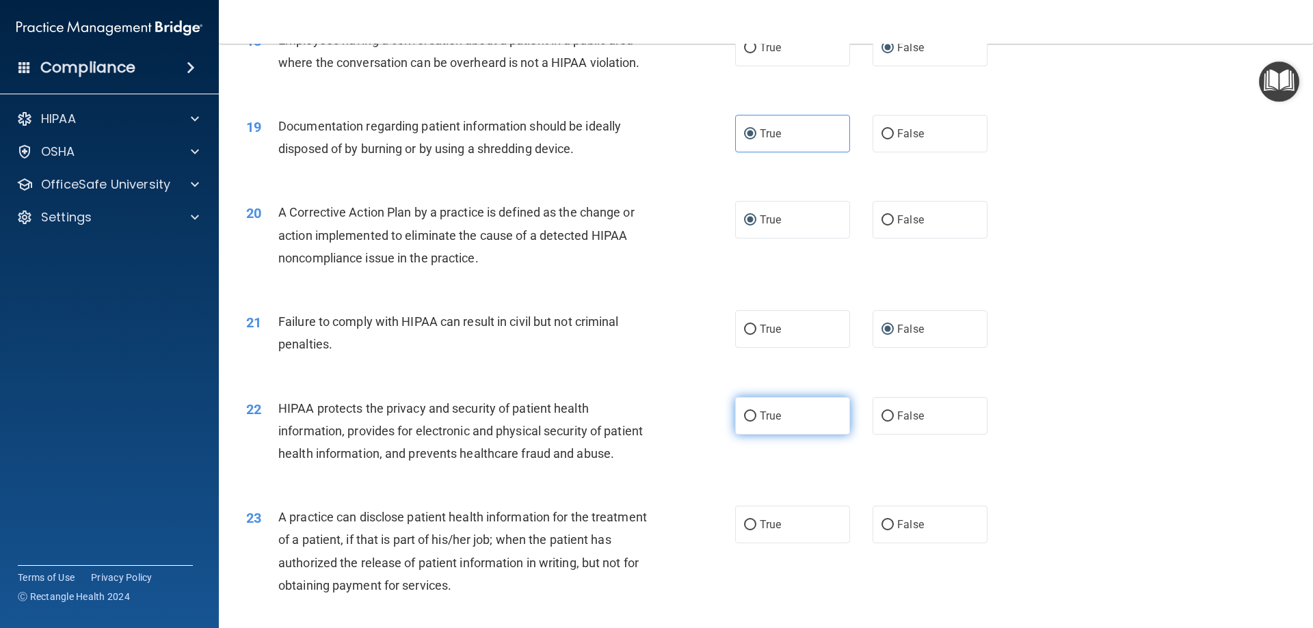
click at [756, 422] on input "True" at bounding box center [750, 417] width 12 height 10
radio input "true"
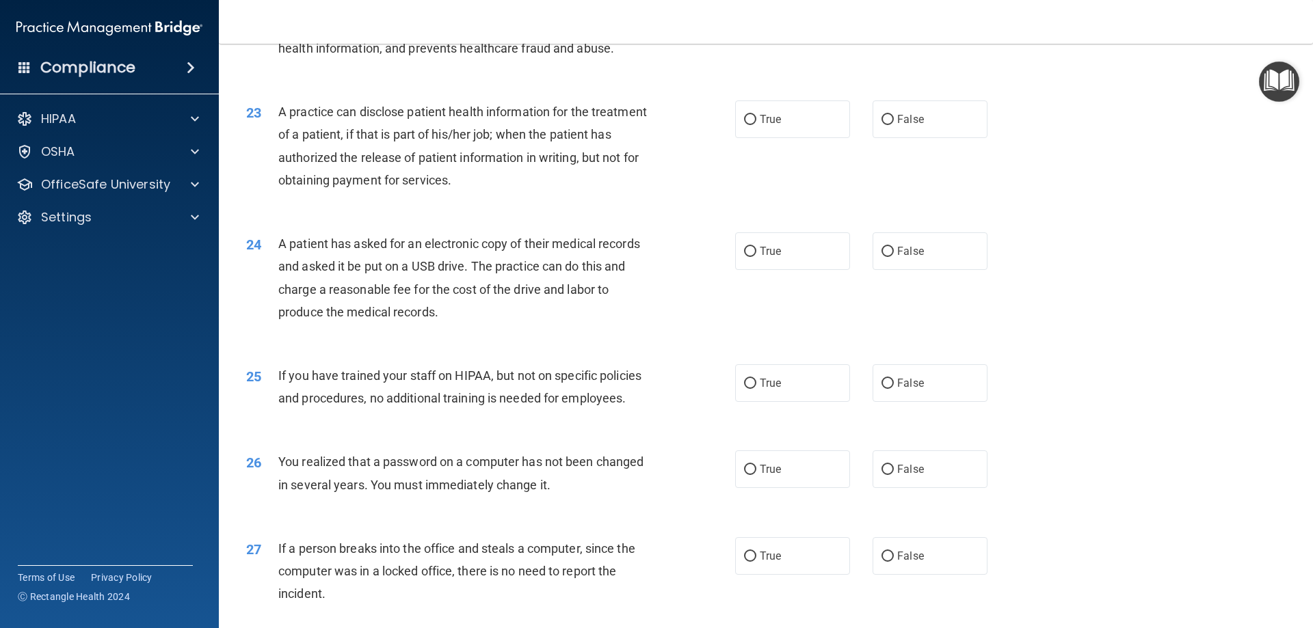
scroll to position [2171, 0]
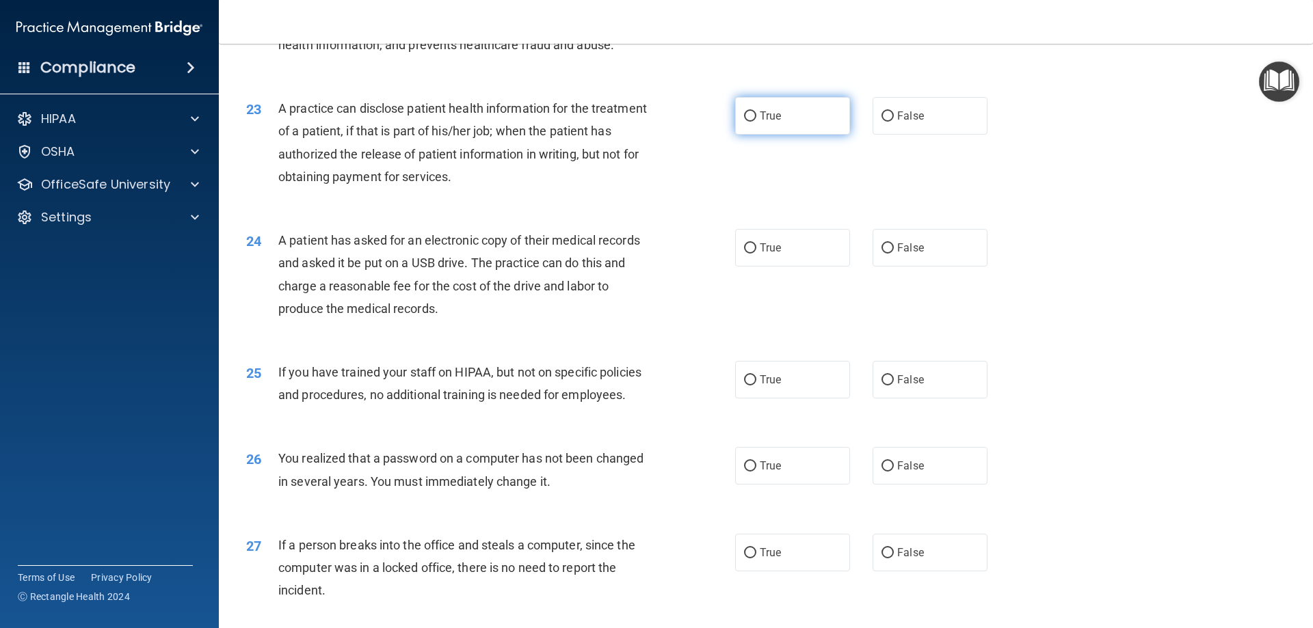
click at [746, 122] on input "True" at bounding box center [750, 116] width 12 height 10
radio input "true"
click at [782, 267] on label "True" at bounding box center [792, 248] width 115 height 38
click at [756, 254] on input "True" at bounding box center [750, 248] width 12 height 10
radio input "true"
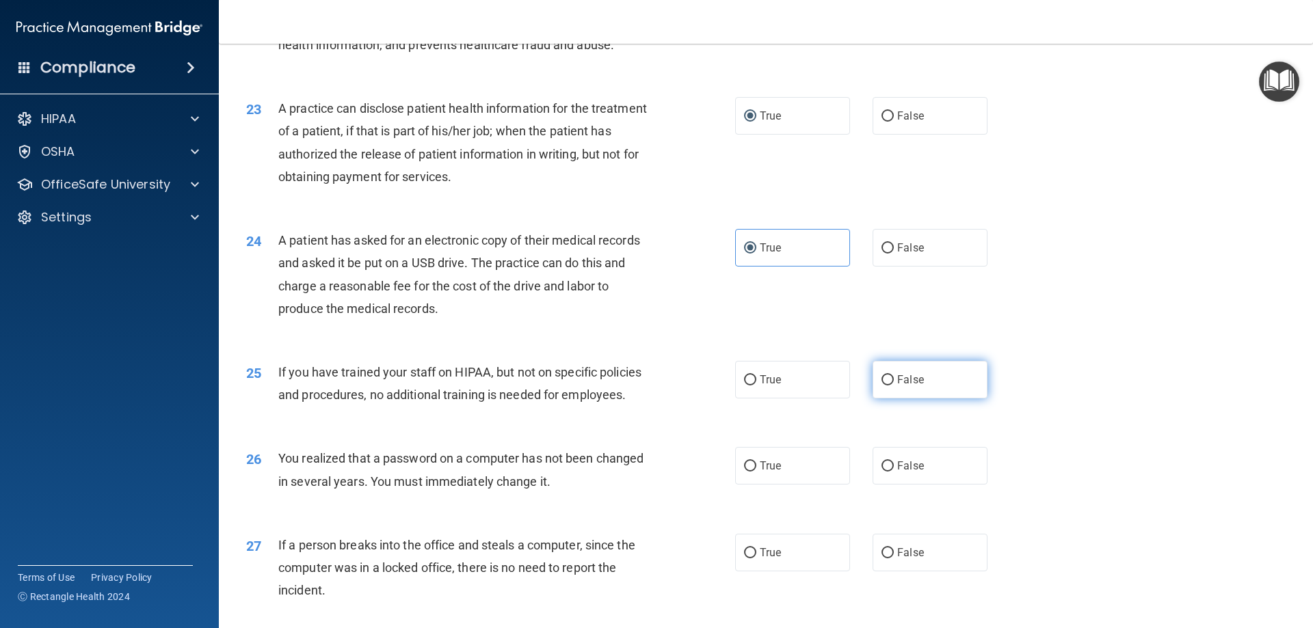
click at [881, 386] on input "False" at bounding box center [887, 380] width 12 height 10
radio input "true"
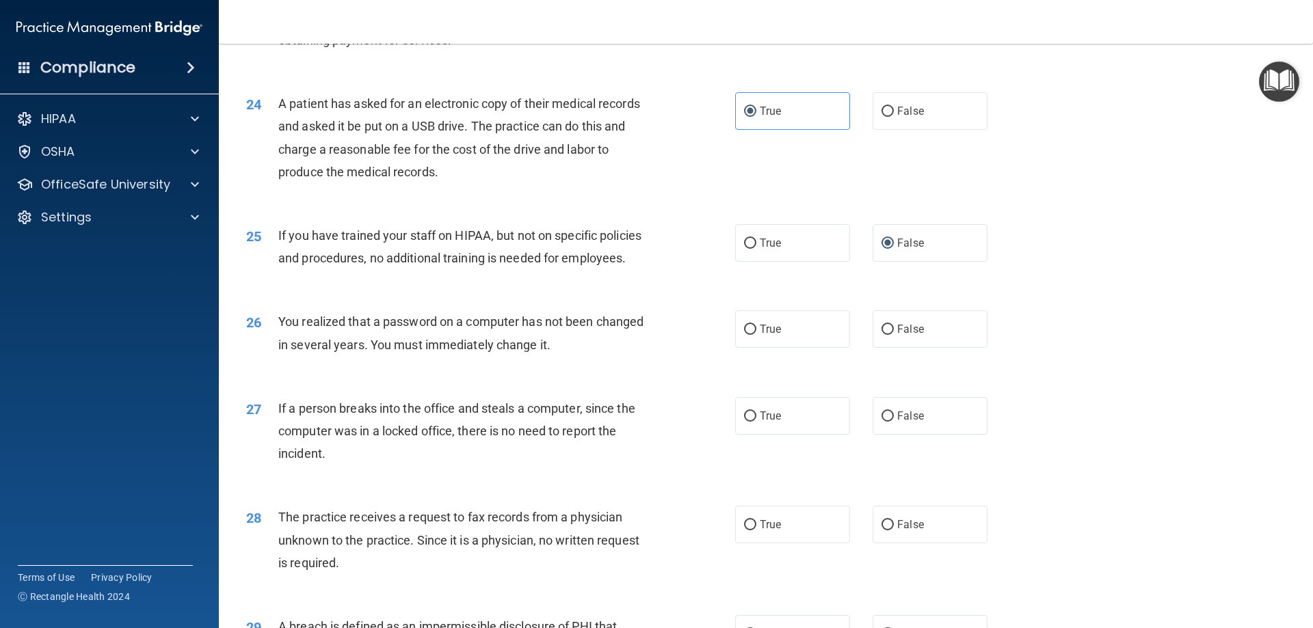
scroll to position [2312, 0]
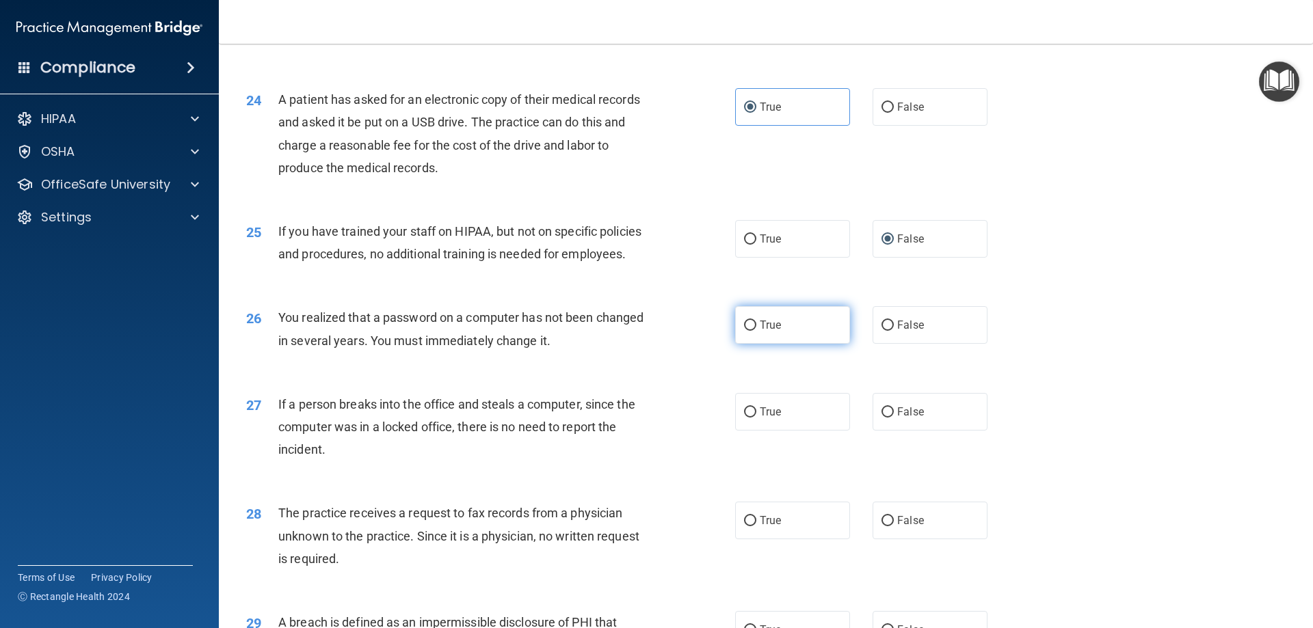
click at [799, 344] on label "True" at bounding box center [792, 325] width 115 height 38
click at [756, 331] on input "True" at bounding box center [750, 326] width 12 height 10
radio input "true"
click at [911, 431] on label "False" at bounding box center [929, 412] width 115 height 38
click at [894, 418] on input "False" at bounding box center [887, 413] width 12 height 10
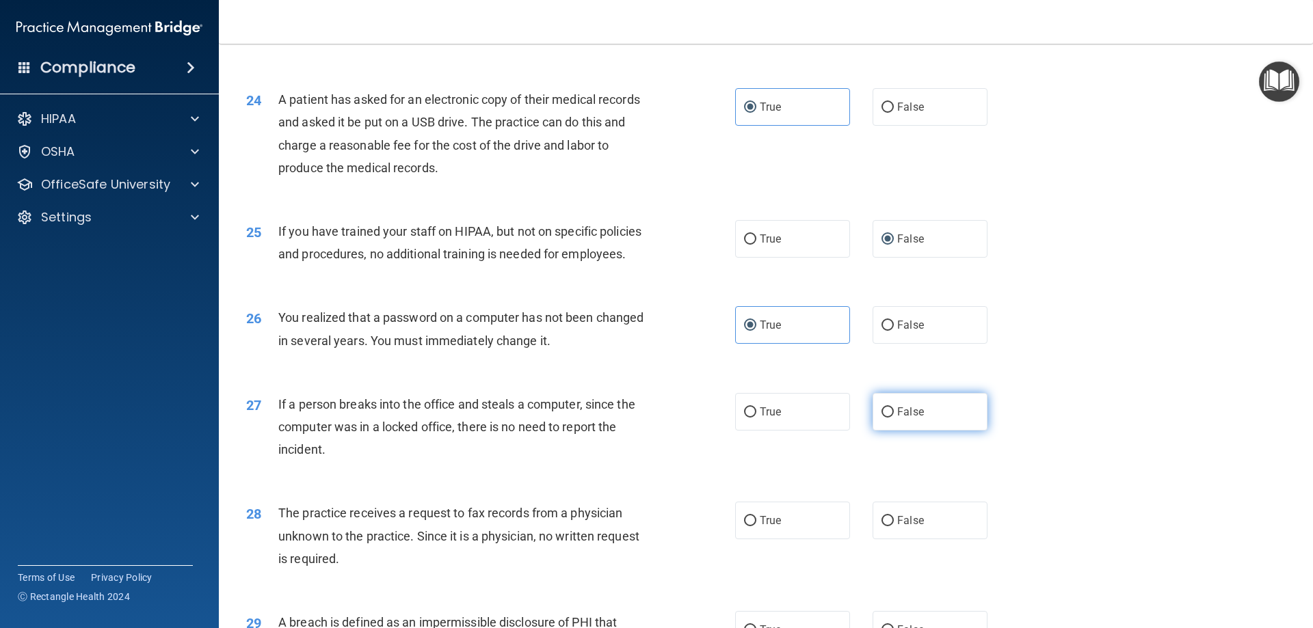
radio input "true"
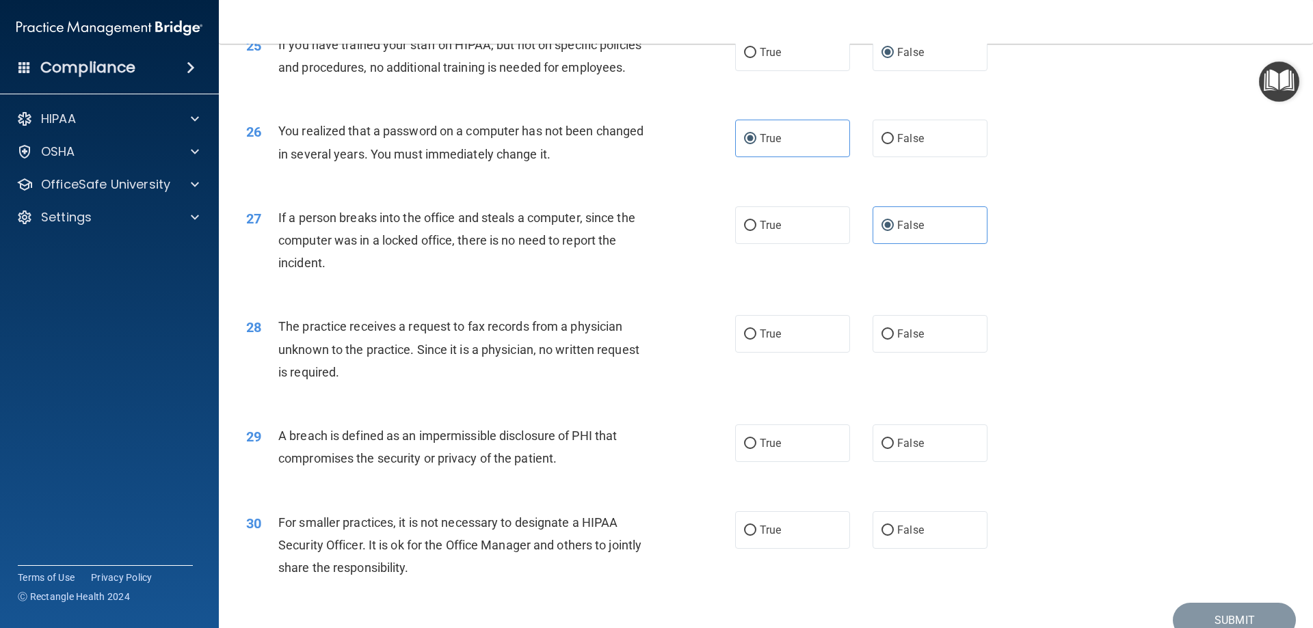
scroll to position [2518, 0]
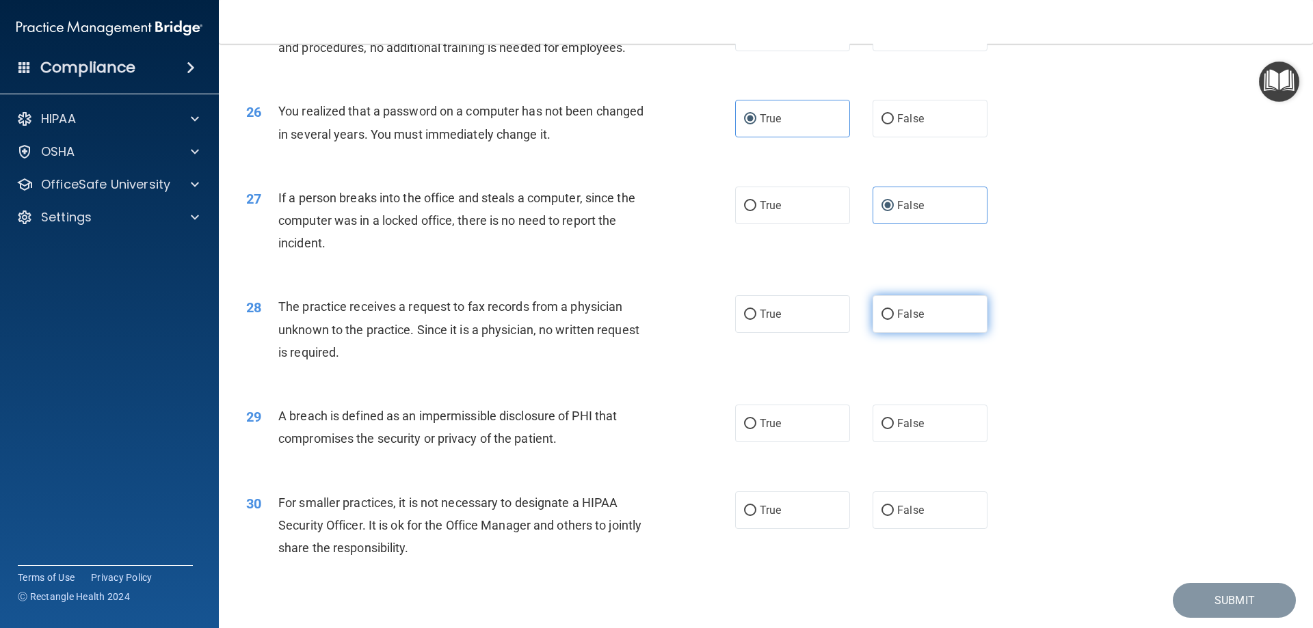
click at [908, 321] on span "False" at bounding box center [910, 314] width 27 height 13
click at [894, 320] on input "False" at bounding box center [887, 315] width 12 height 10
radio input "true"
click at [812, 442] on label "True" at bounding box center [792, 424] width 115 height 38
click at [756, 429] on input "True" at bounding box center [750, 424] width 12 height 10
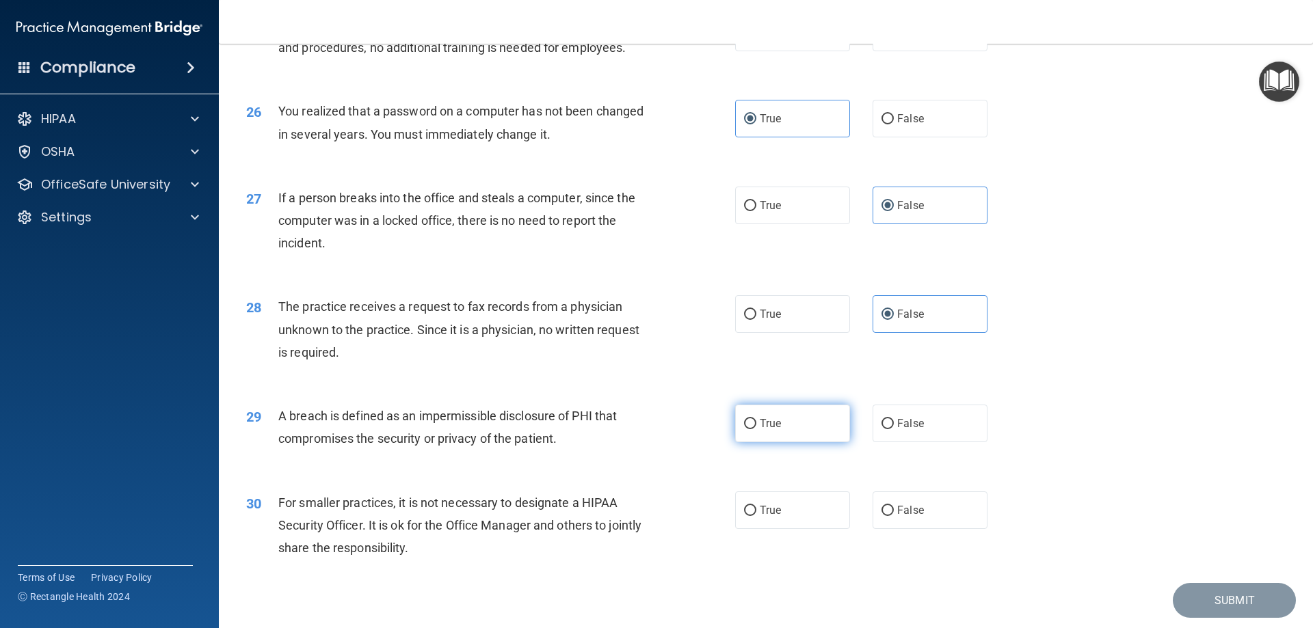
radio input "true"
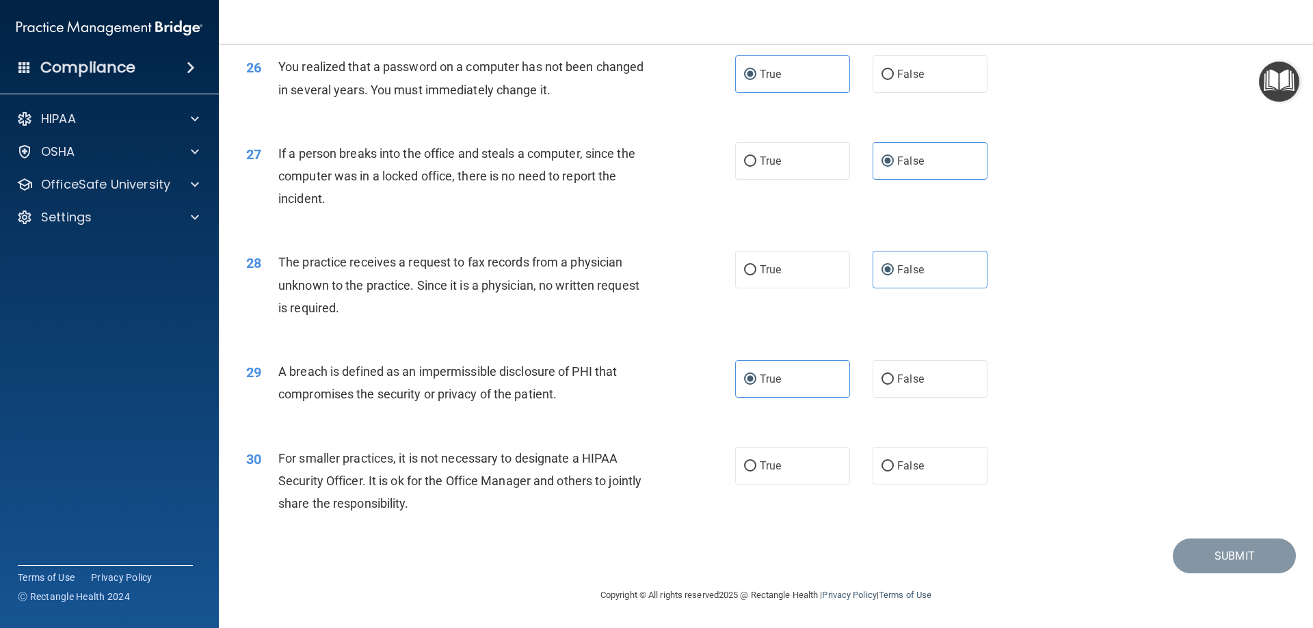
scroll to position [2608, 0]
click at [769, 469] on span "True" at bounding box center [770, 465] width 21 height 13
click at [756, 469] on input "True" at bounding box center [750, 467] width 12 height 10
radio input "true"
click at [881, 462] on input "False" at bounding box center [887, 467] width 12 height 10
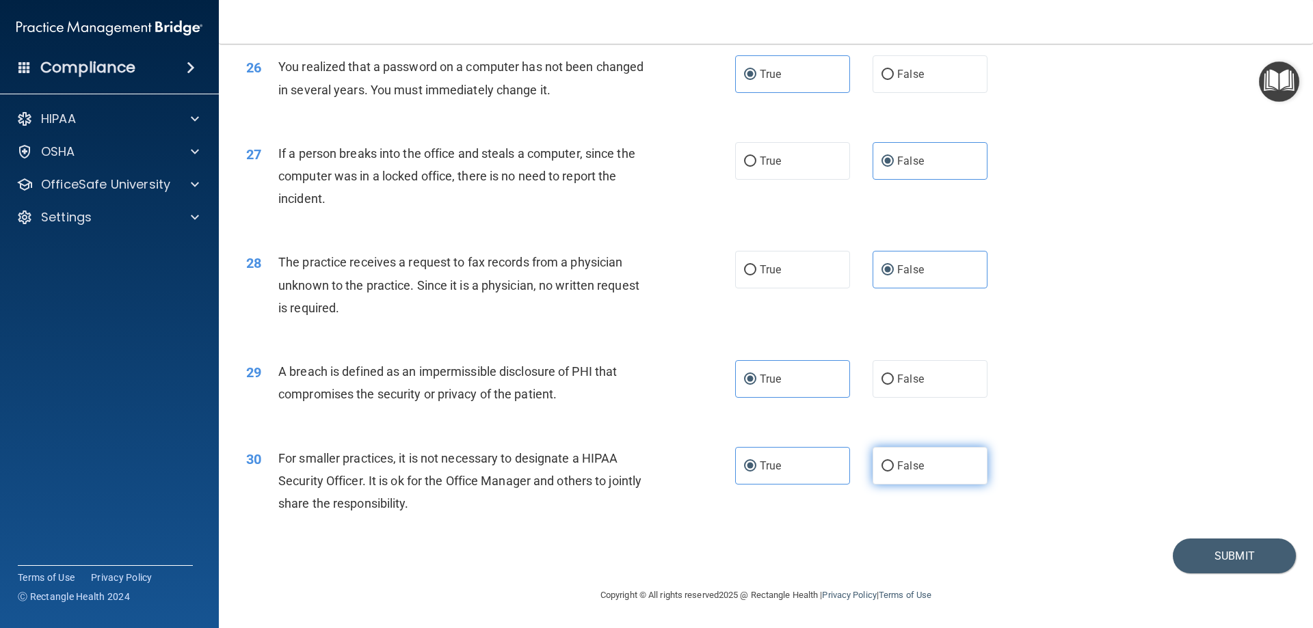
radio input "true"
radio input "false"
click at [1221, 553] on button "Submit" at bounding box center [1234, 556] width 123 height 35
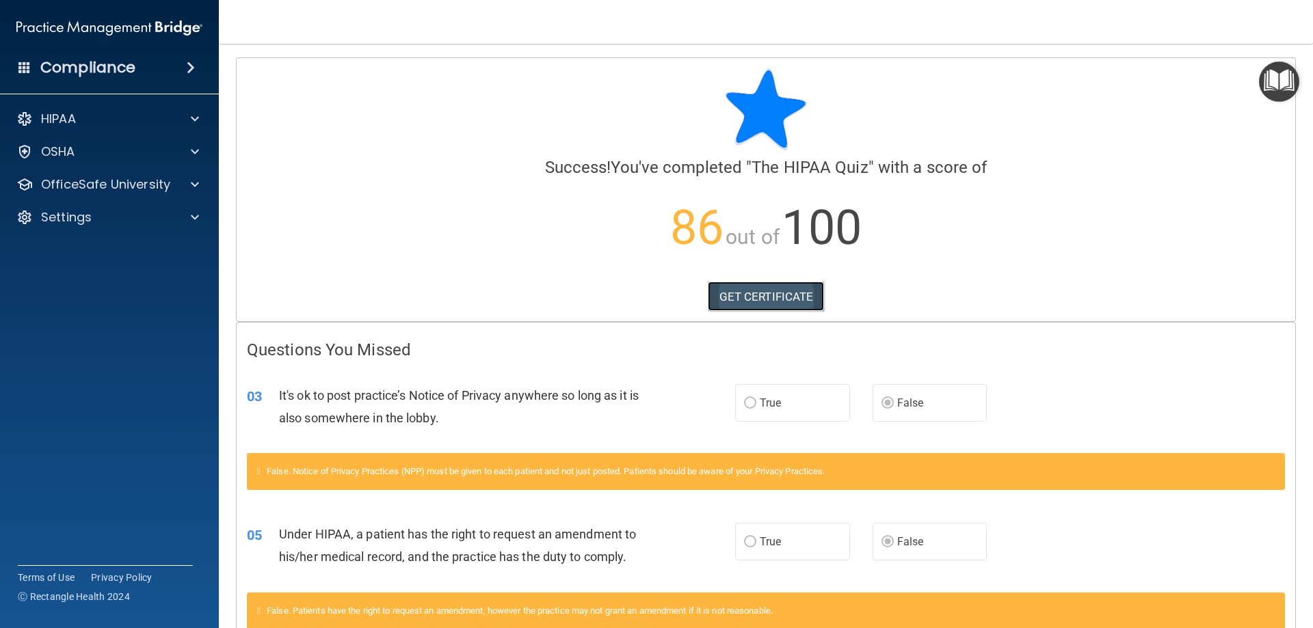
click at [741, 298] on link "GET CERTIFICATE" at bounding box center [766, 297] width 117 height 30
click at [144, 129] on div "HIPAA" at bounding box center [109, 118] width 219 height 27
click at [200, 116] on div at bounding box center [193, 119] width 34 height 16
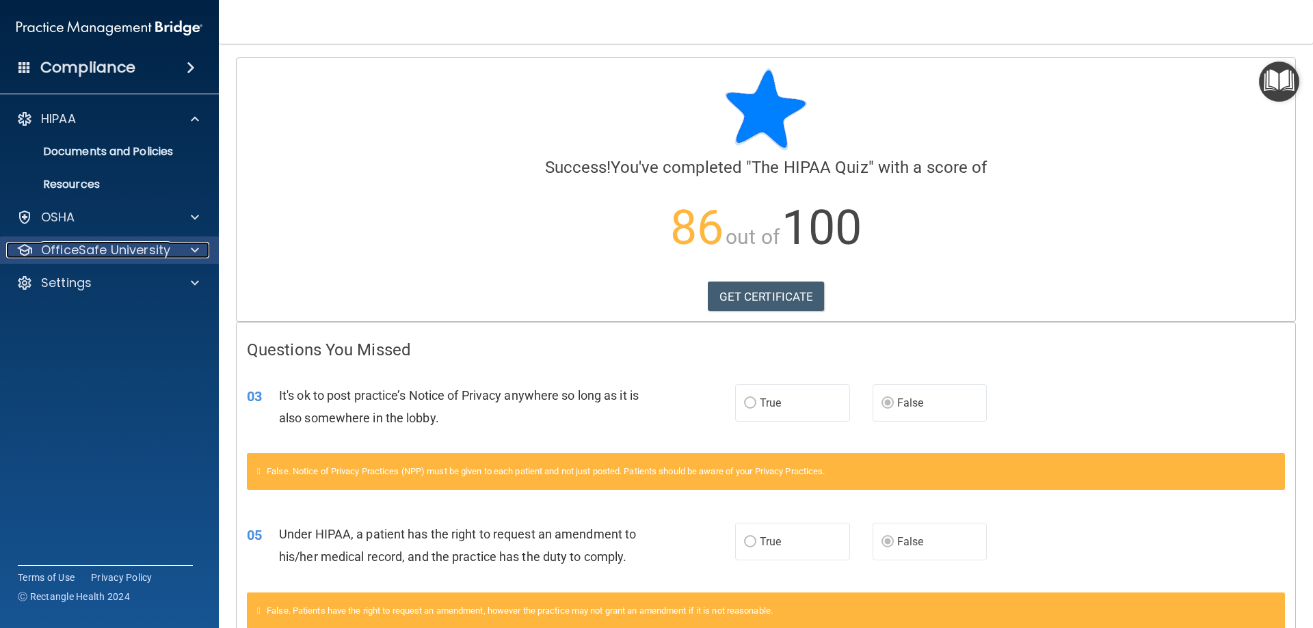
click at [191, 247] on span at bounding box center [195, 250] width 8 height 16
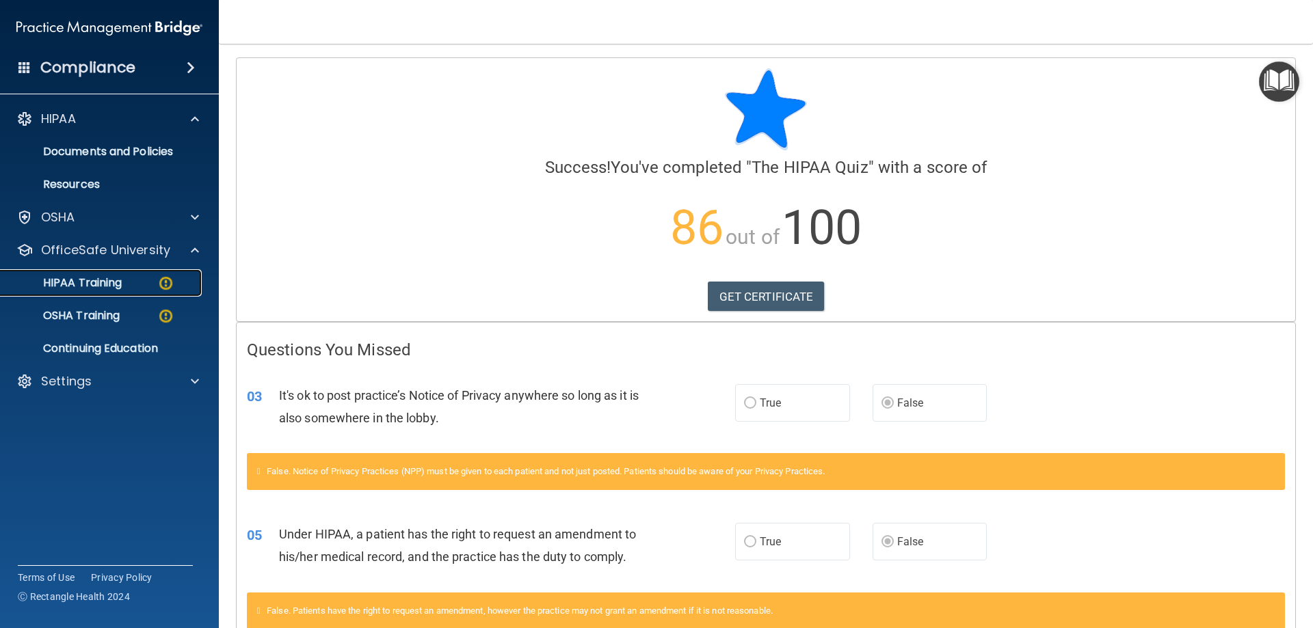
click at [156, 278] on div "HIPAA Training" at bounding box center [102, 283] width 187 height 14
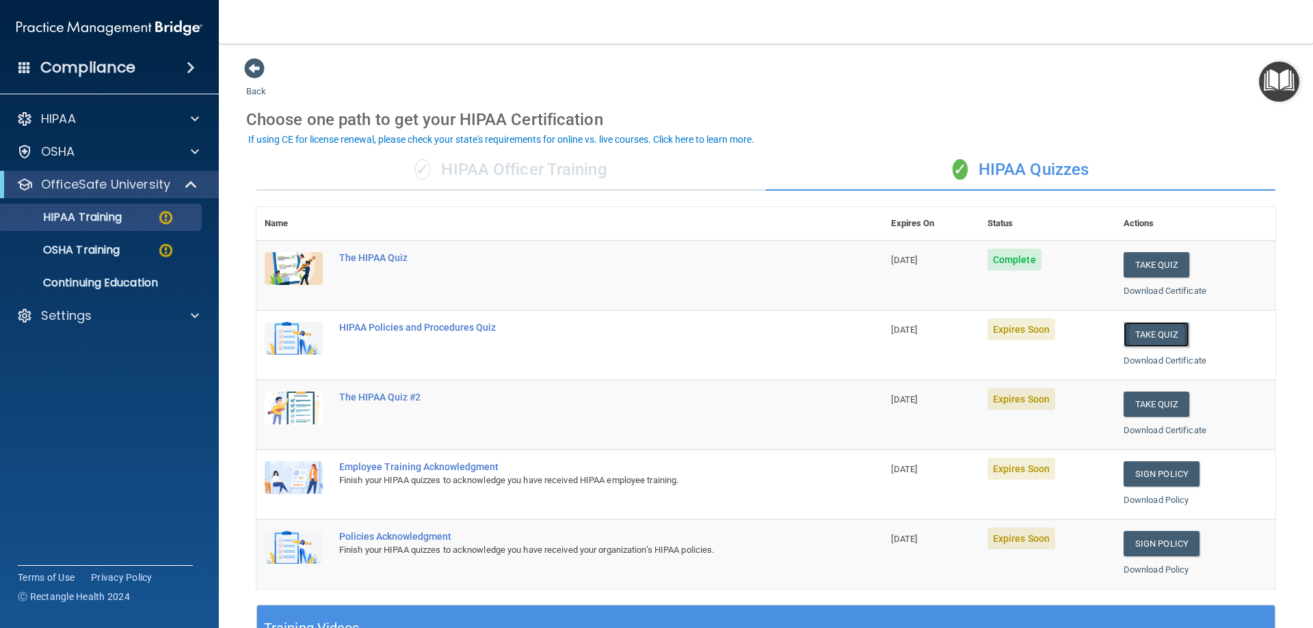
click at [1144, 328] on button "Take Quiz" at bounding box center [1156, 334] width 66 height 25
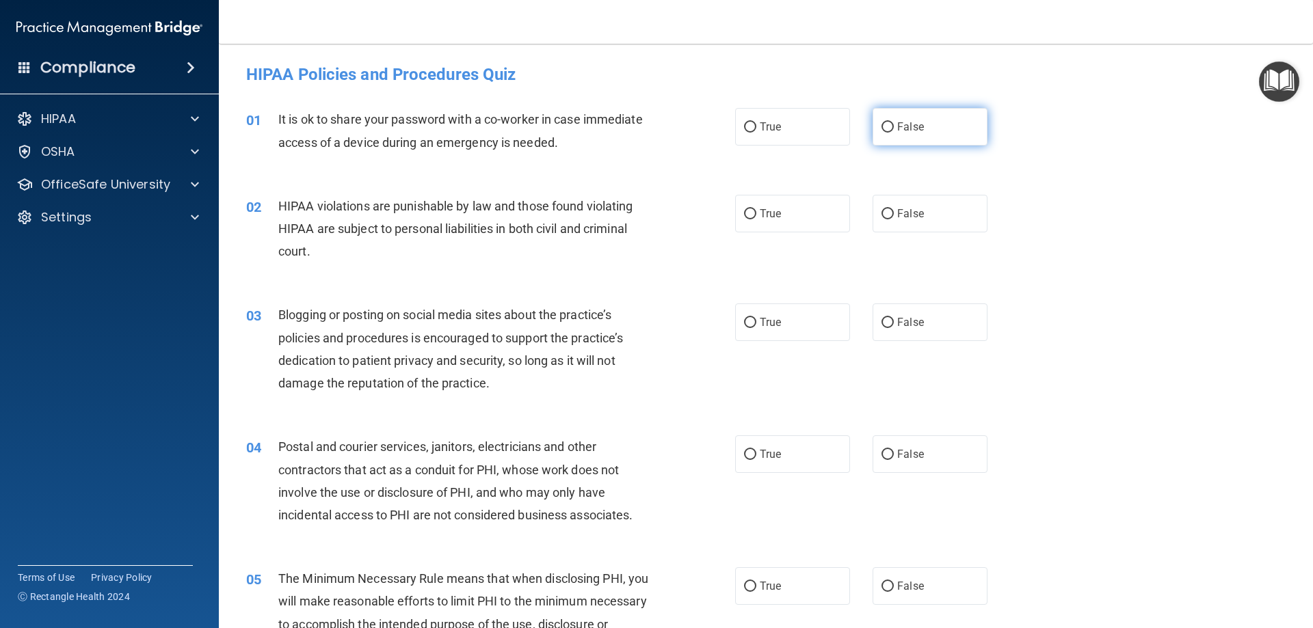
click at [881, 131] on input "False" at bounding box center [887, 127] width 12 height 10
radio input "true"
click at [753, 222] on label "True" at bounding box center [792, 214] width 115 height 38
click at [753, 219] on input "True" at bounding box center [750, 214] width 12 height 10
radio input "true"
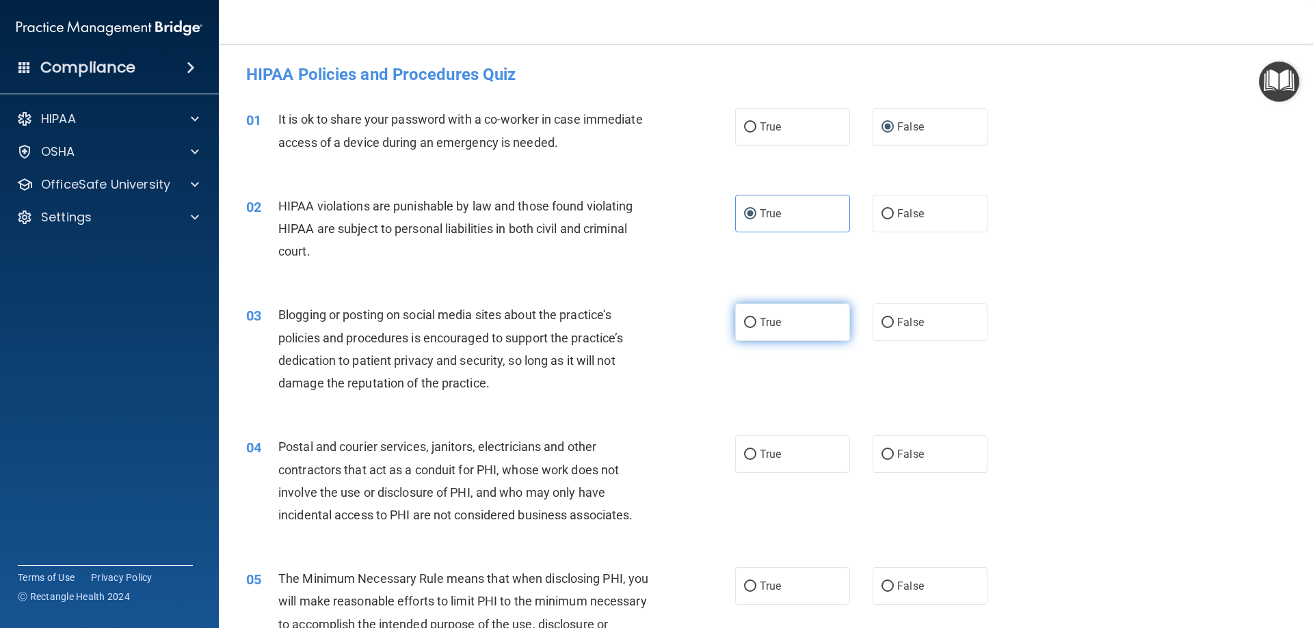
click at [805, 316] on label "True" at bounding box center [792, 323] width 115 height 38
click at [756, 318] on input "True" at bounding box center [750, 323] width 12 height 10
radio input "true"
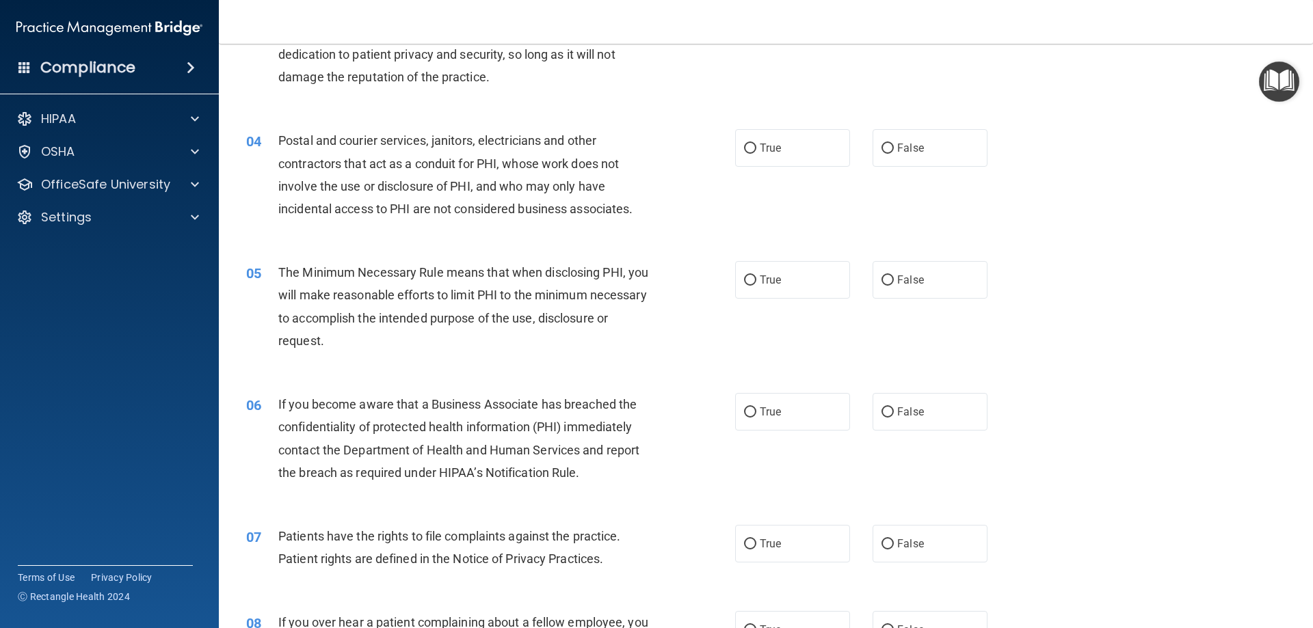
scroll to position [351, 0]
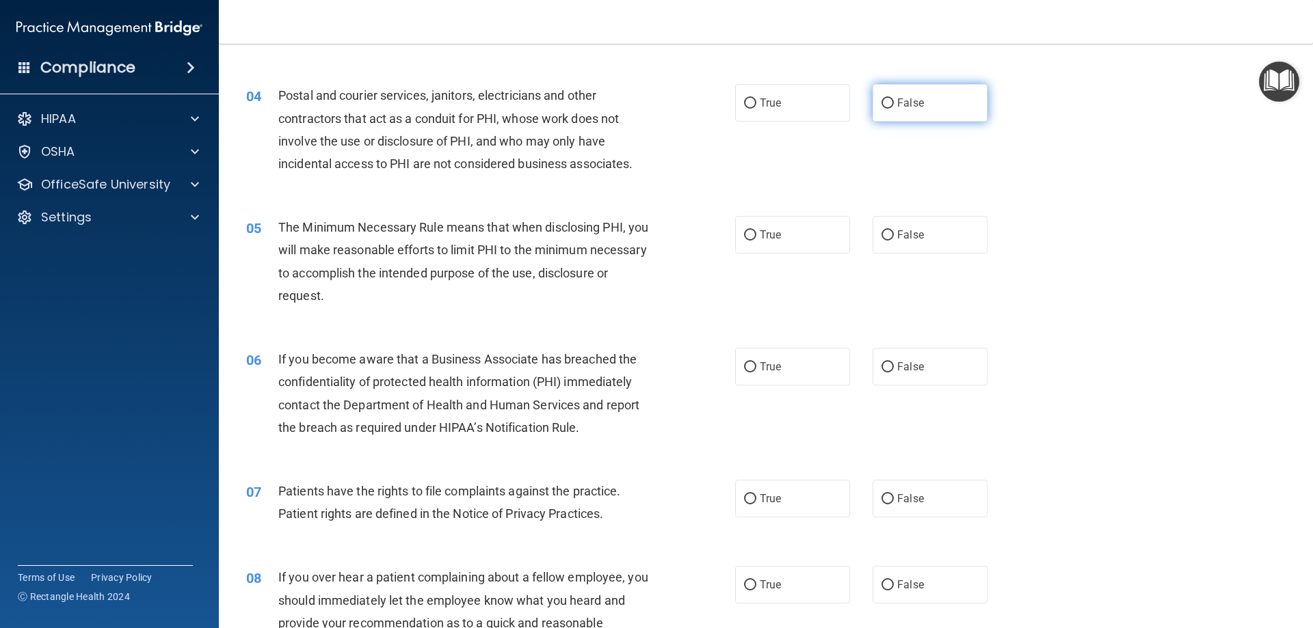
click at [898, 104] on span "False" at bounding box center [910, 102] width 27 height 13
click at [894, 104] on input "False" at bounding box center [887, 103] width 12 height 10
radio input "true"
click at [766, 238] on span "True" at bounding box center [770, 234] width 21 height 13
click at [756, 238] on input "True" at bounding box center [750, 235] width 12 height 10
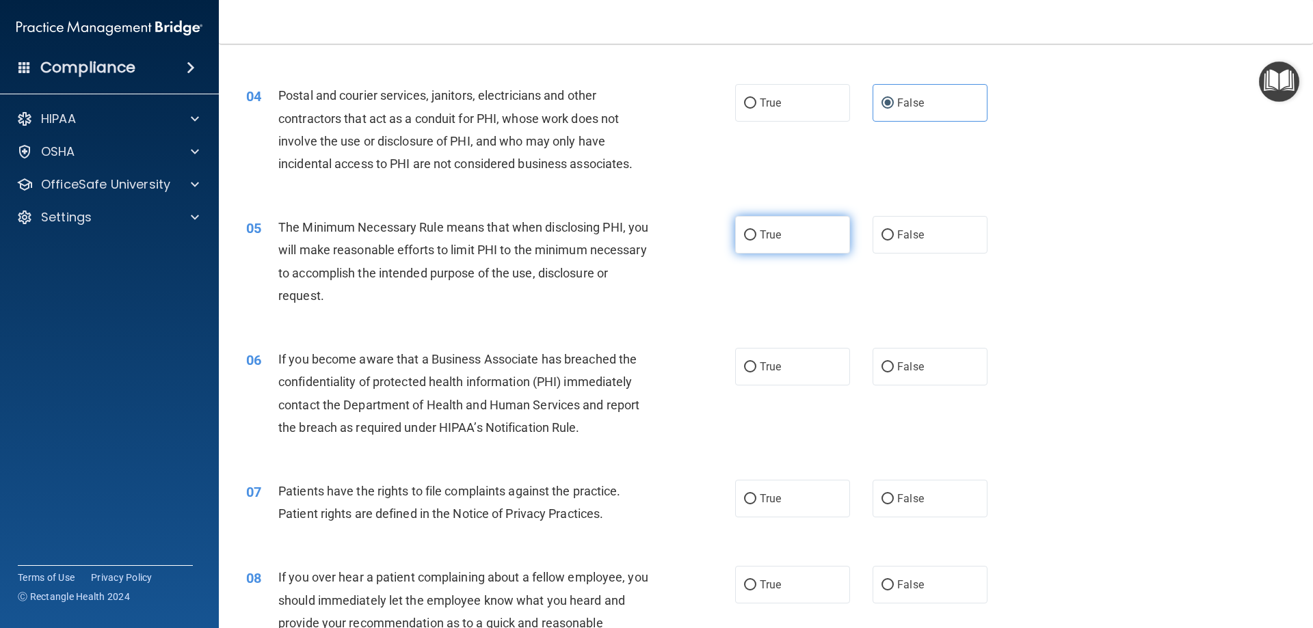
radio input "true"
click at [790, 366] on label "True" at bounding box center [792, 367] width 115 height 38
click at [756, 366] on input "True" at bounding box center [750, 367] width 12 height 10
radio input "true"
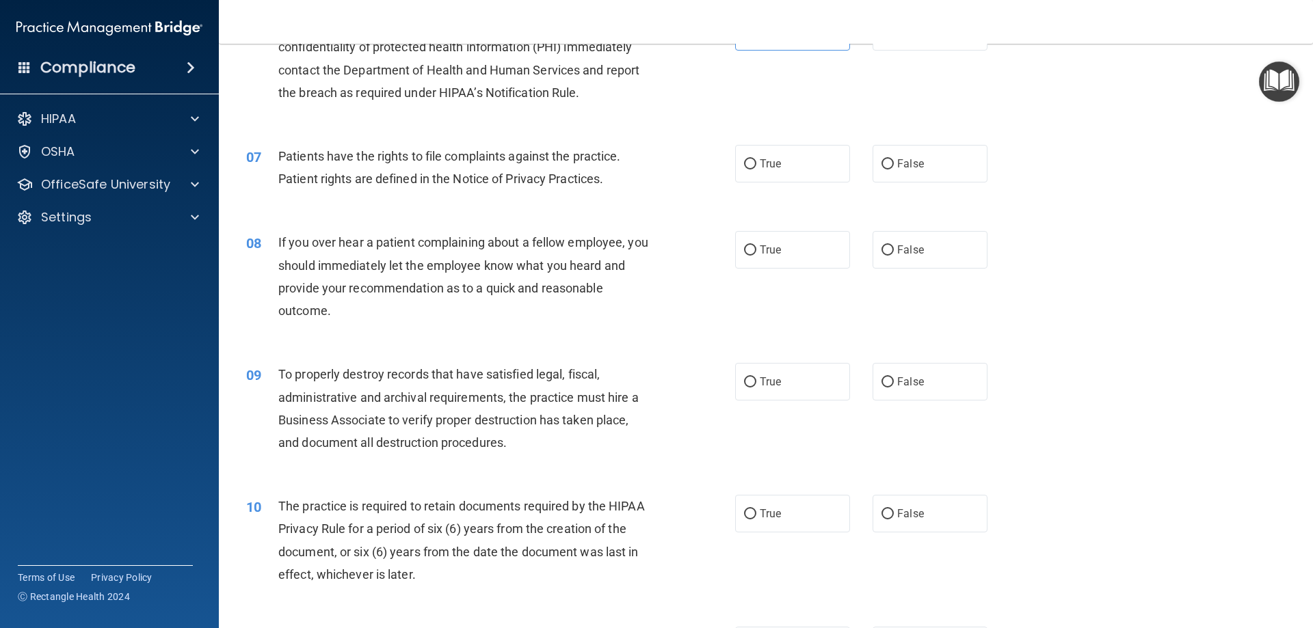
scroll to position [715, 0]
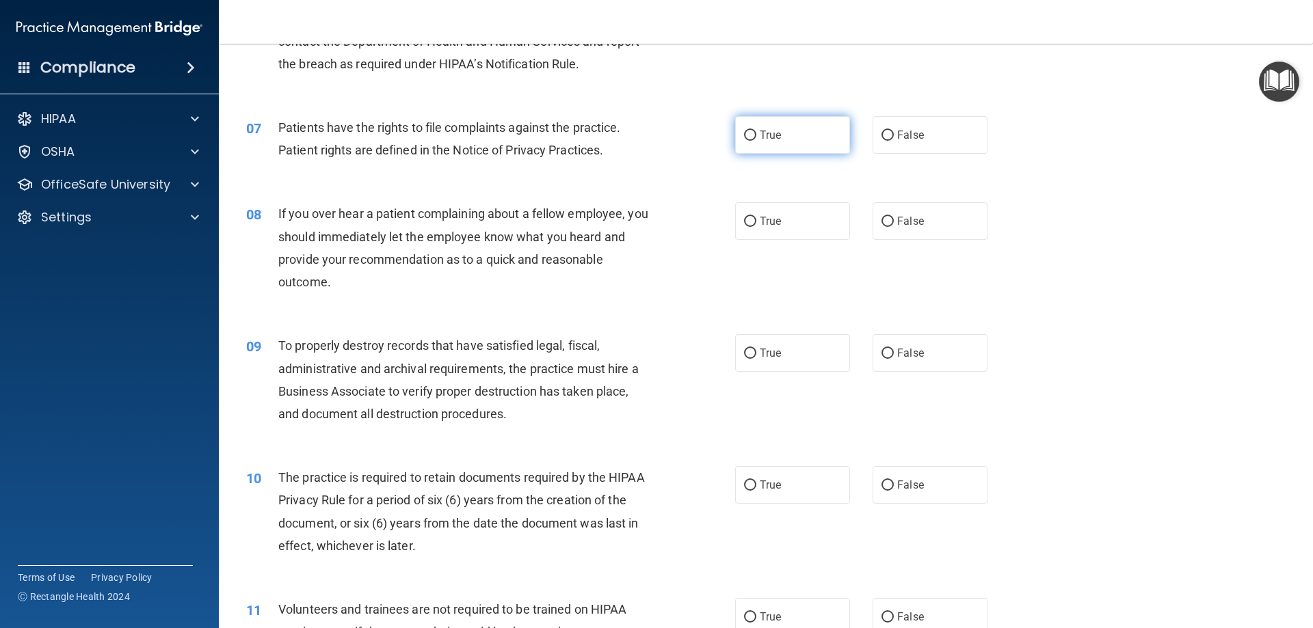
click at [802, 146] on label "True" at bounding box center [792, 135] width 115 height 38
click at [756, 141] on input "True" at bounding box center [750, 136] width 12 height 10
radio input "true"
click at [910, 220] on span "False" at bounding box center [910, 221] width 27 height 13
click at [894, 220] on input "False" at bounding box center [887, 222] width 12 height 10
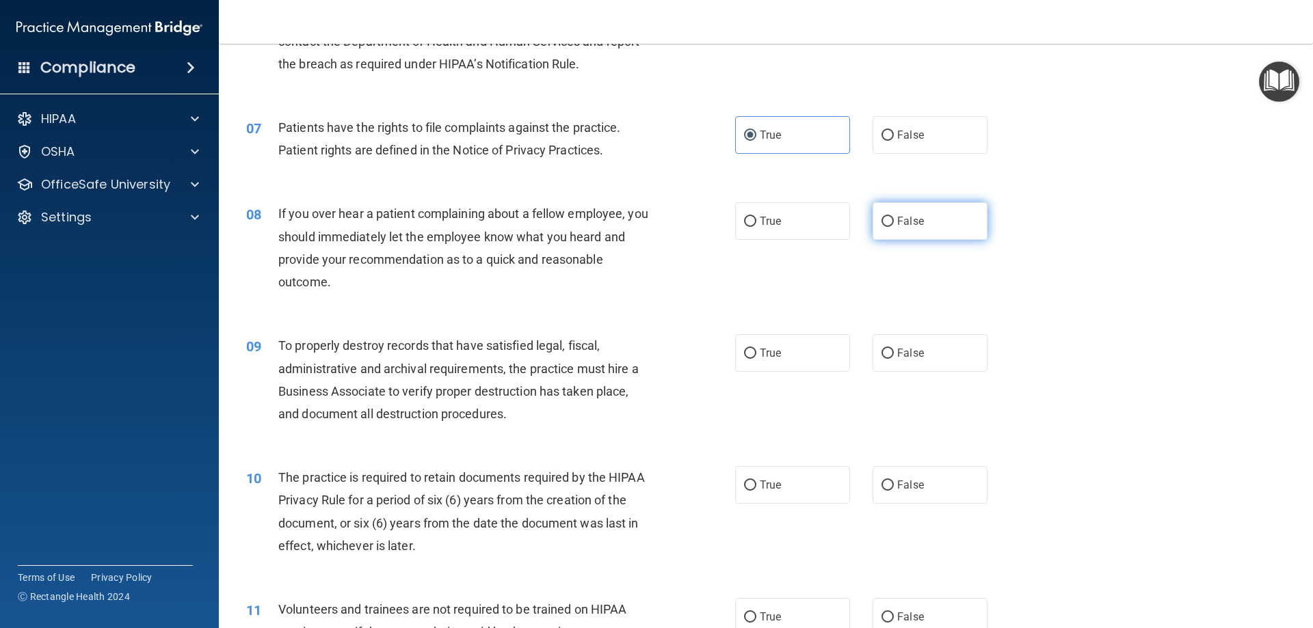
radio input "true"
click at [799, 352] on label "True" at bounding box center [792, 353] width 115 height 38
click at [756, 352] on input "True" at bounding box center [750, 354] width 12 height 10
radio input "true"
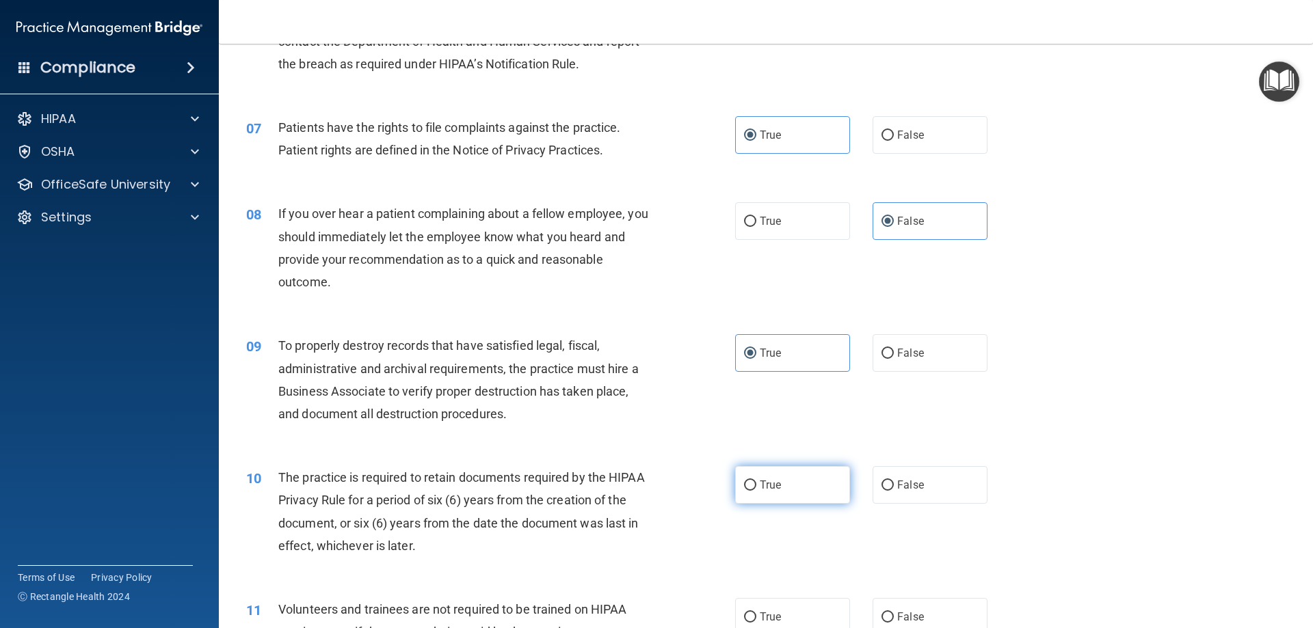
click at [810, 479] on label "True" at bounding box center [792, 485] width 115 height 38
click at [756, 481] on input "True" at bounding box center [750, 486] width 12 height 10
radio input "true"
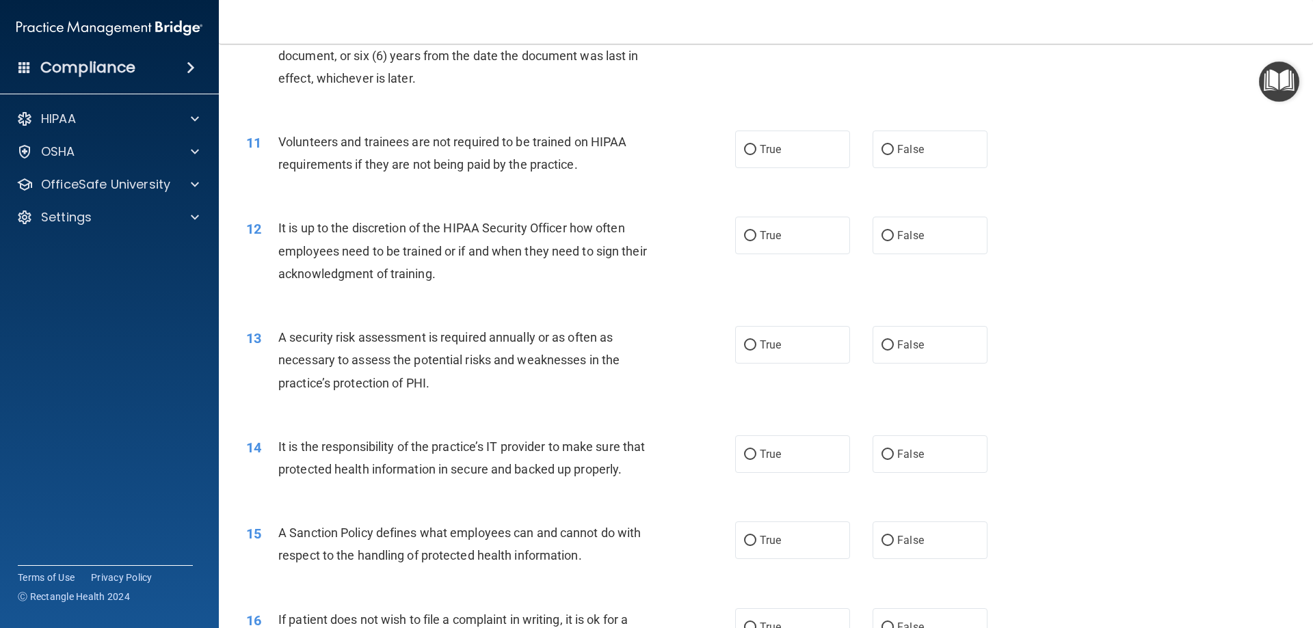
scroll to position [1162, 0]
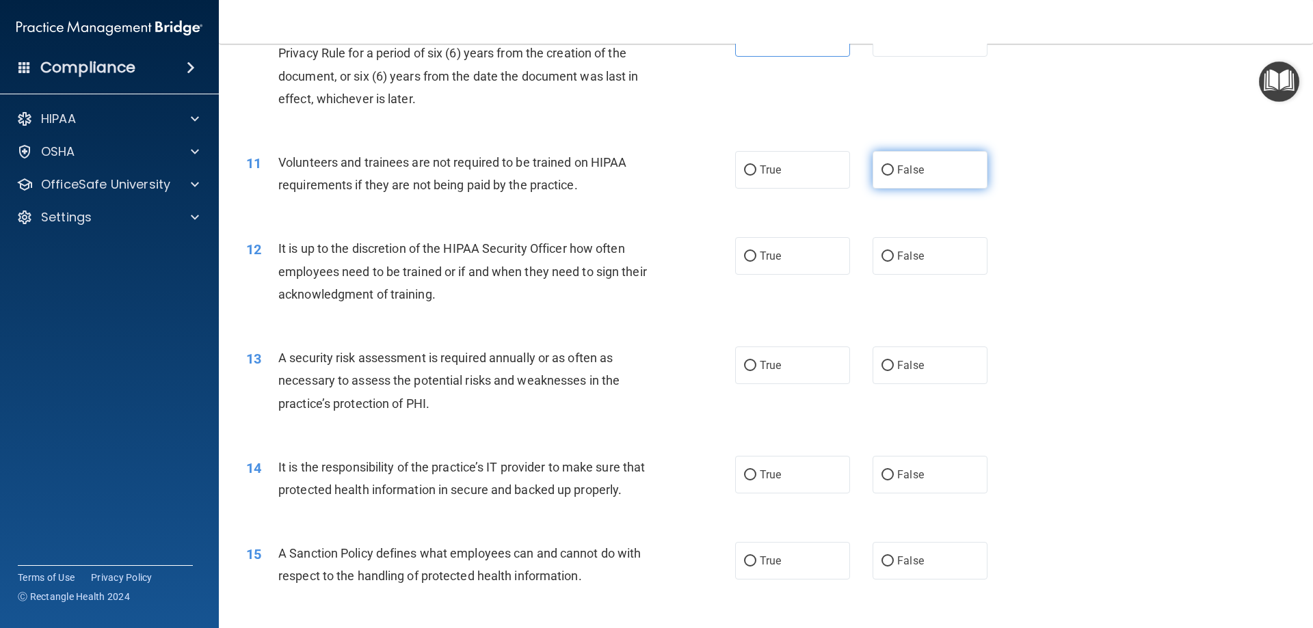
click at [903, 175] on span "False" at bounding box center [910, 169] width 27 height 13
click at [894, 175] on input "False" at bounding box center [887, 170] width 12 height 10
radio input "true"
click at [902, 257] on span "False" at bounding box center [910, 256] width 27 height 13
click at [894, 257] on input "False" at bounding box center [887, 257] width 12 height 10
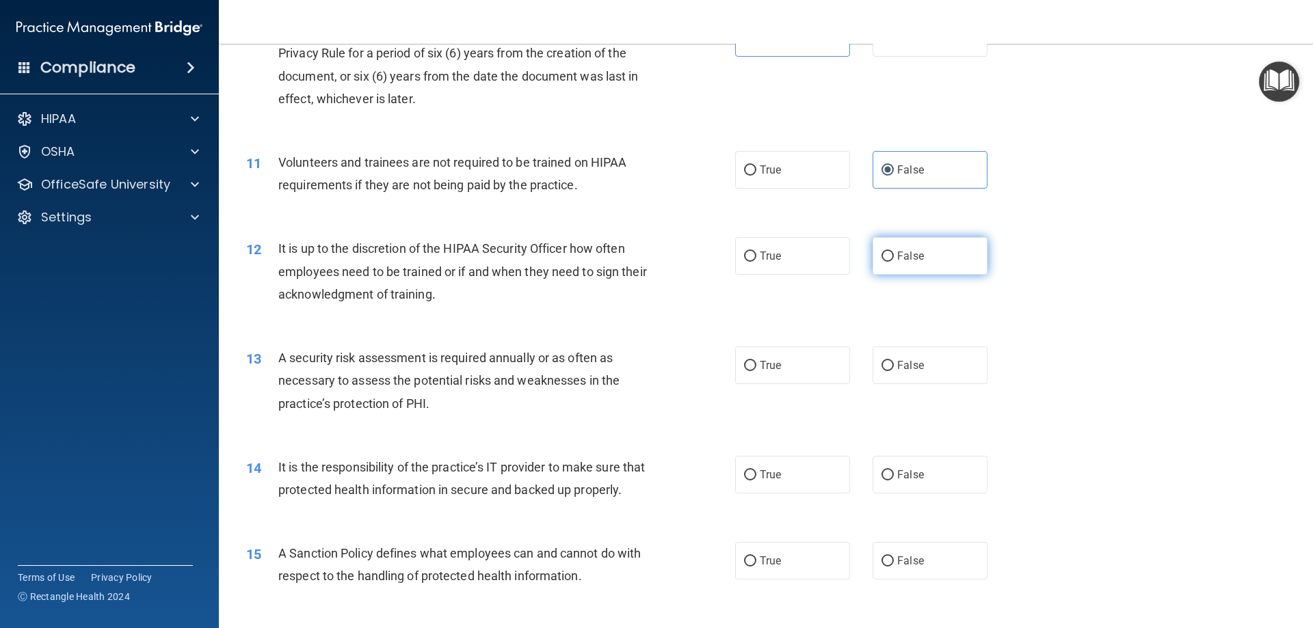
radio input "true"
click at [749, 371] on input "True" at bounding box center [750, 366] width 12 height 10
radio input "true"
click at [783, 474] on label "True" at bounding box center [792, 475] width 115 height 38
click at [756, 474] on input "True" at bounding box center [750, 475] width 12 height 10
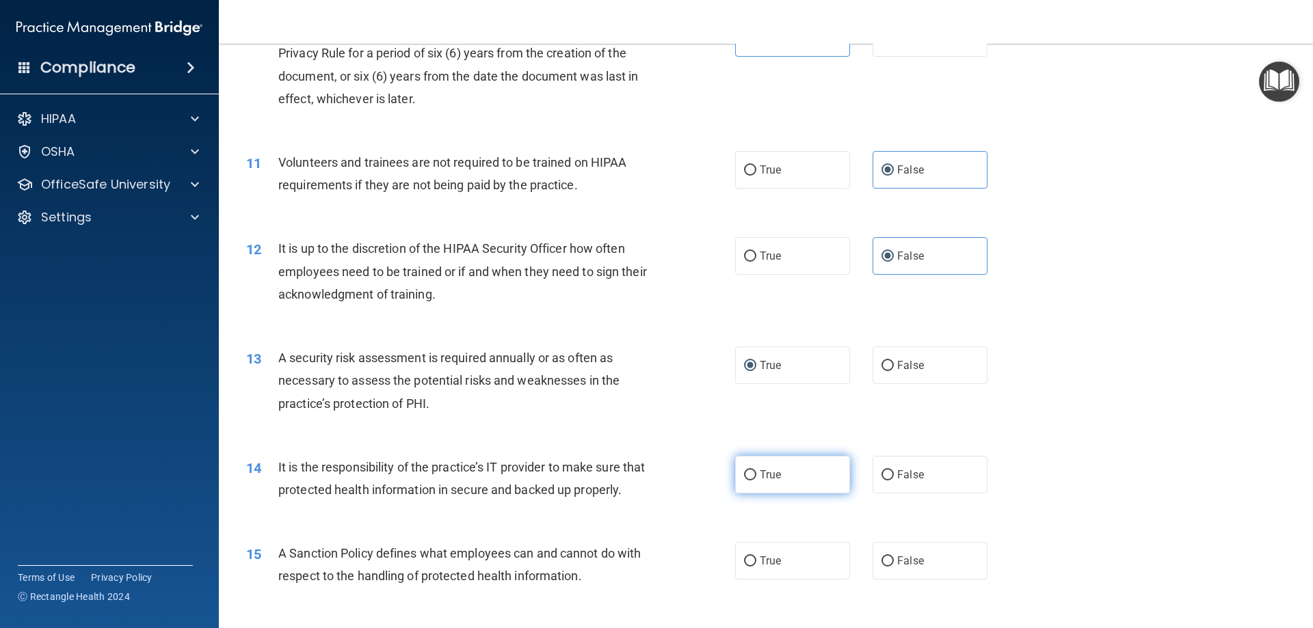
radio input "true"
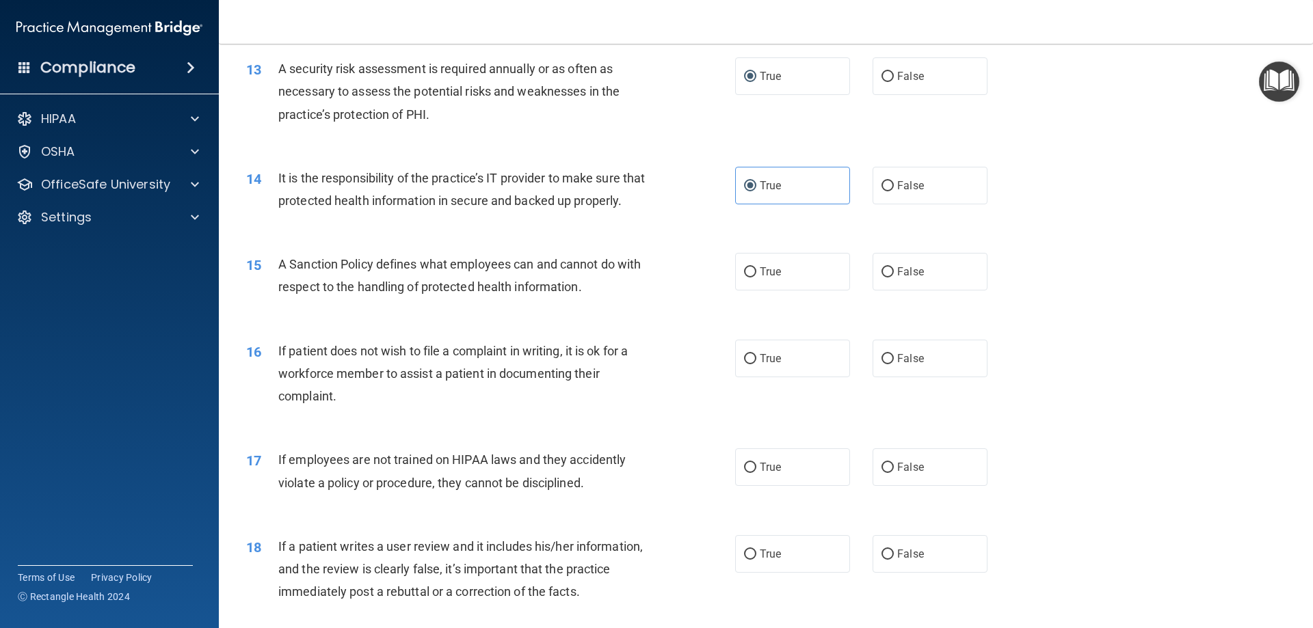
scroll to position [1480, 0]
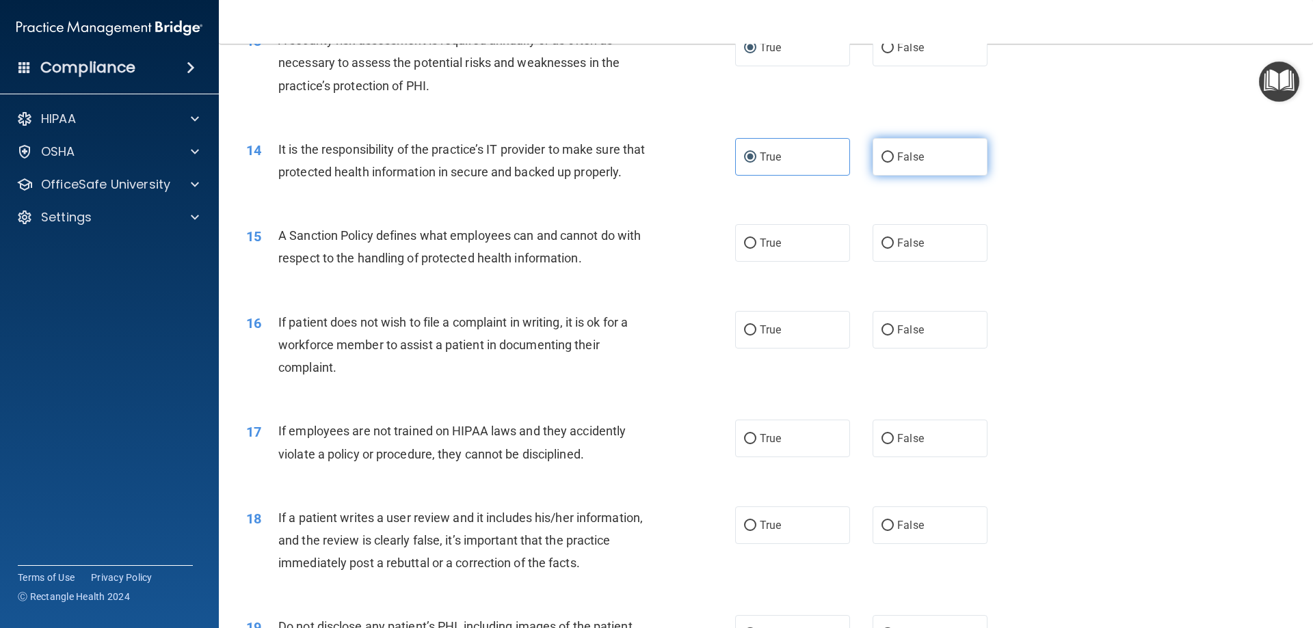
click at [909, 163] on label "False" at bounding box center [929, 157] width 115 height 38
click at [894, 163] on input "False" at bounding box center [887, 157] width 12 height 10
radio input "true"
radio input "false"
click at [753, 262] on label "True" at bounding box center [792, 243] width 115 height 38
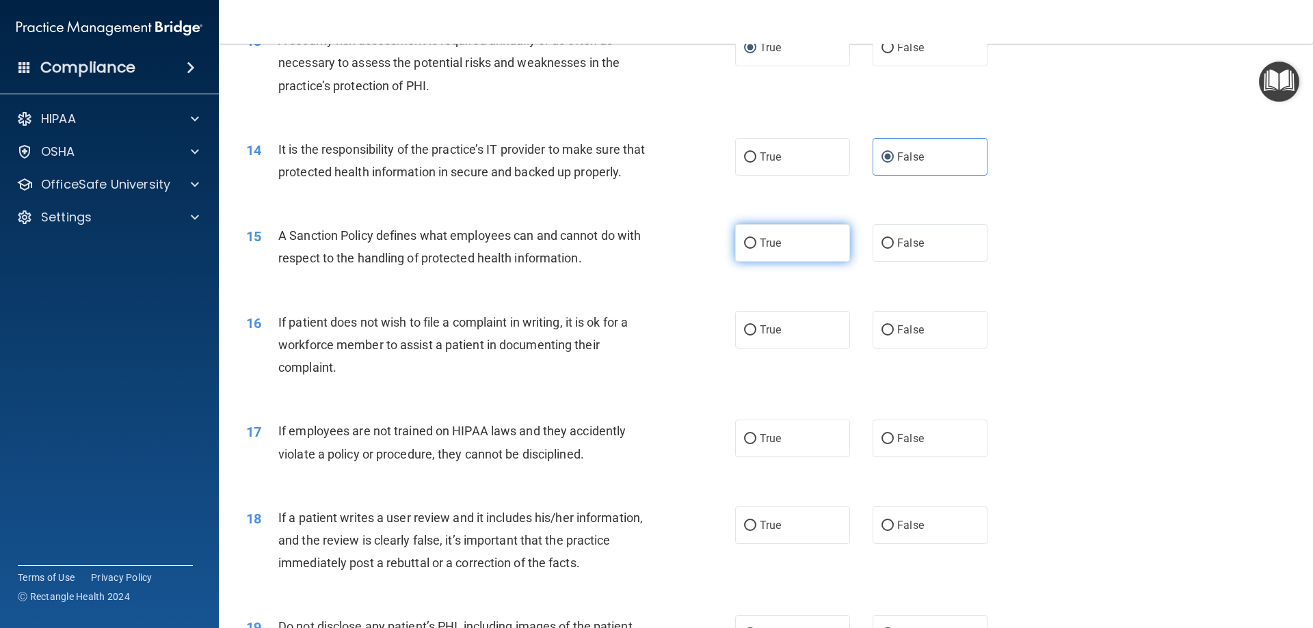
click at [753, 249] on input "True" at bounding box center [750, 244] width 12 height 10
radio input "true"
click at [897, 336] on span "False" at bounding box center [910, 329] width 27 height 13
click at [894, 336] on input "False" at bounding box center [887, 330] width 12 height 10
radio input "true"
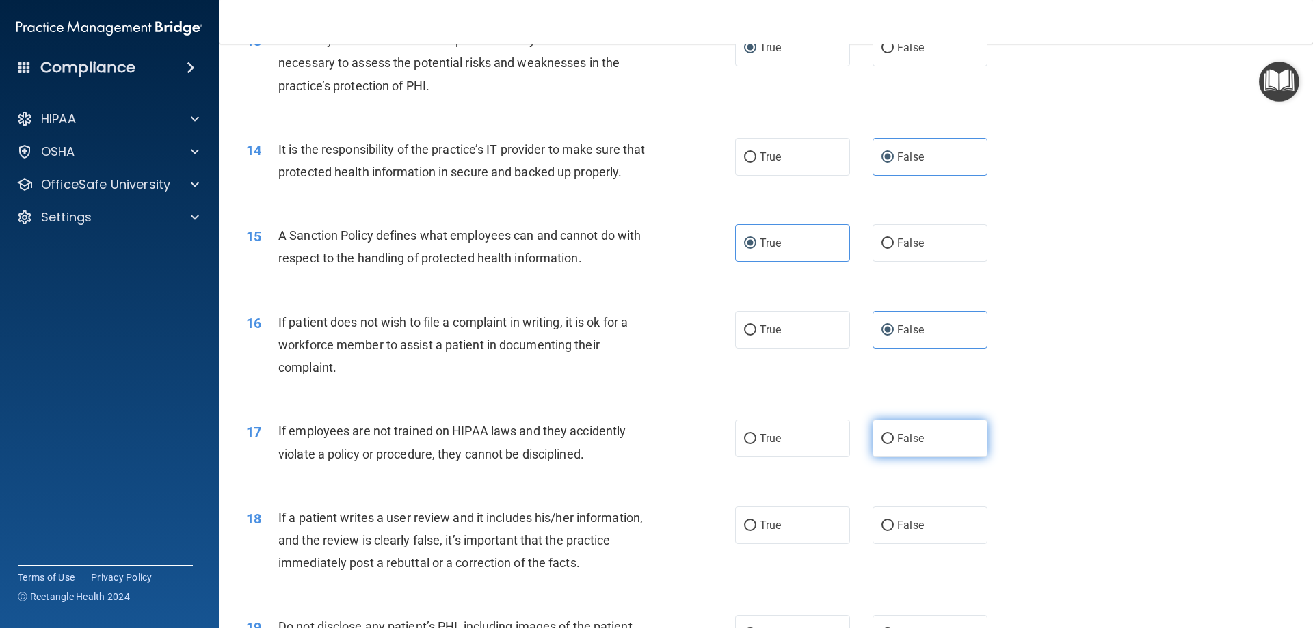
click at [882, 444] on input "False" at bounding box center [887, 439] width 12 height 10
radio input "true"
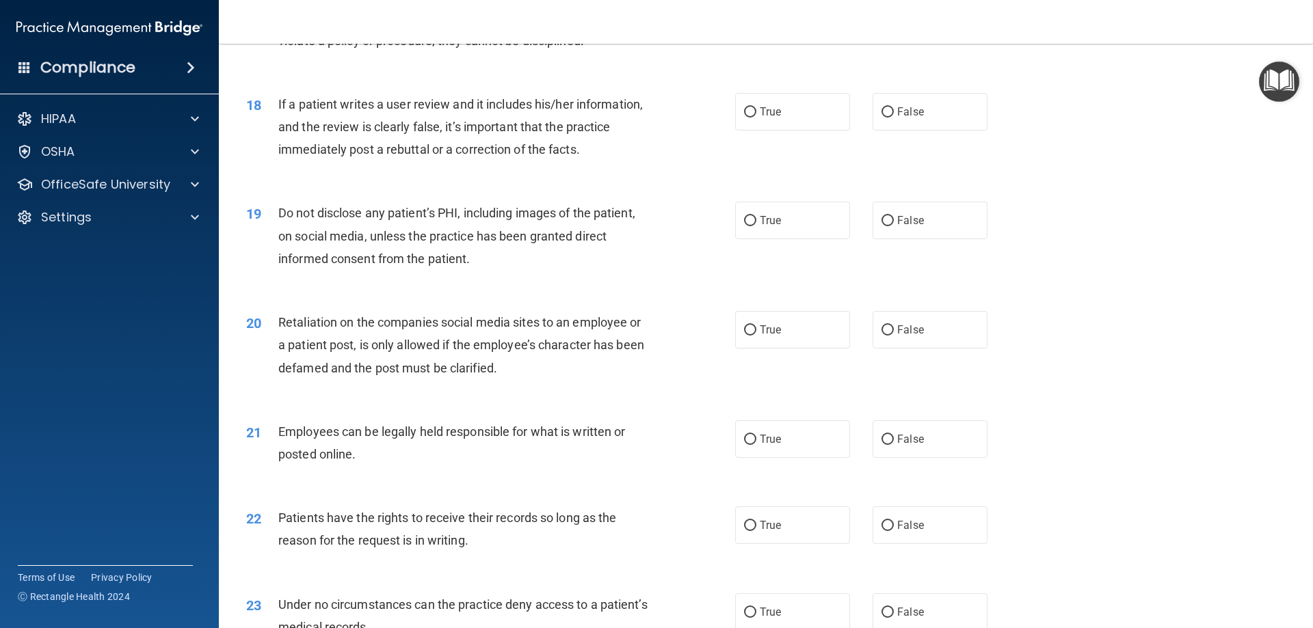
scroll to position [1898, 0]
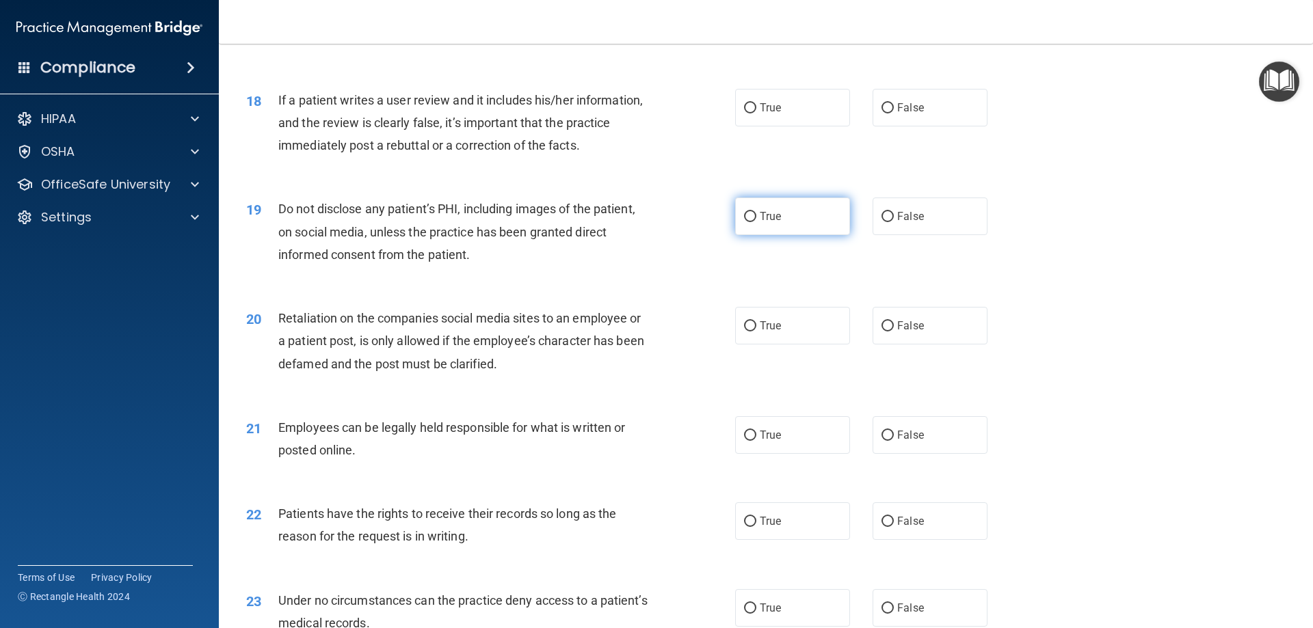
click at [762, 223] on span "True" at bounding box center [770, 216] width 21 height 13
click at [756, 222] on input "True" at bounding box center [750, 217] width 12 height 10
radio input "true"
click at [911, 345] on label "False" at bounding box center [929, 326] width 115 height 38
click at [894, 332] on input "False" at bounding box center [887, 326] width 12 height 10
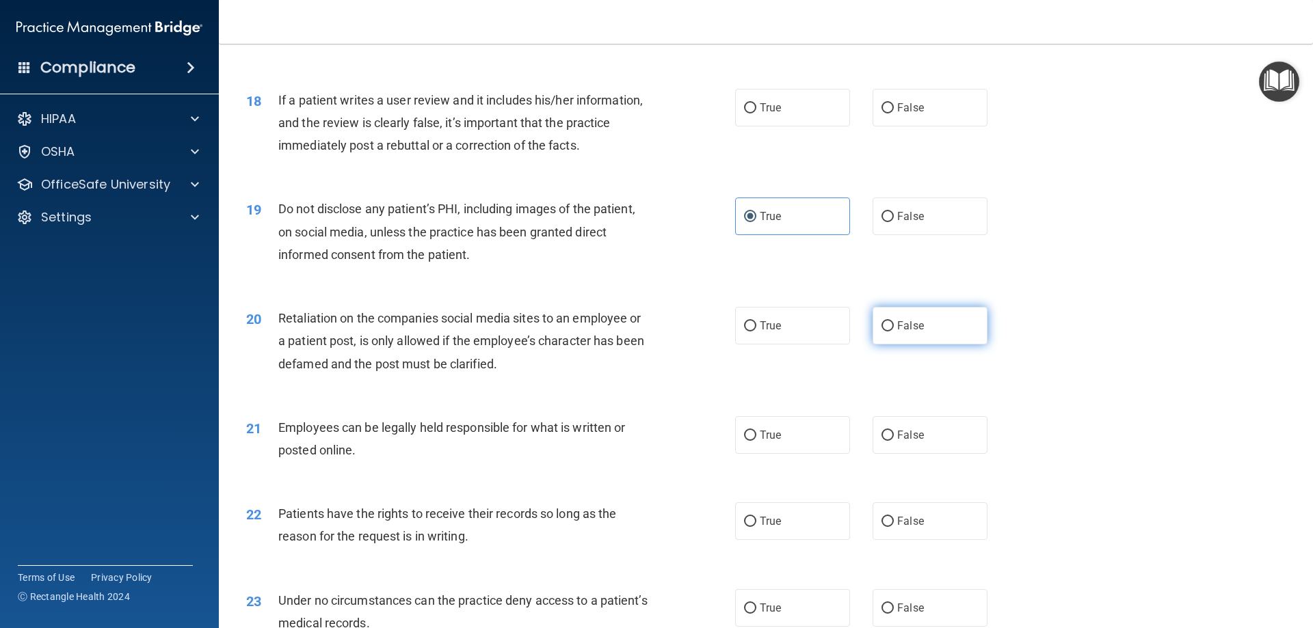
radio input "true"
click at [801, 454] on label "True" at bounding box center [792, 435] width 115 height 38
click at [756, 441] on input "True" at bounding box center [750, 436] width 12 height 10
radio input "true"
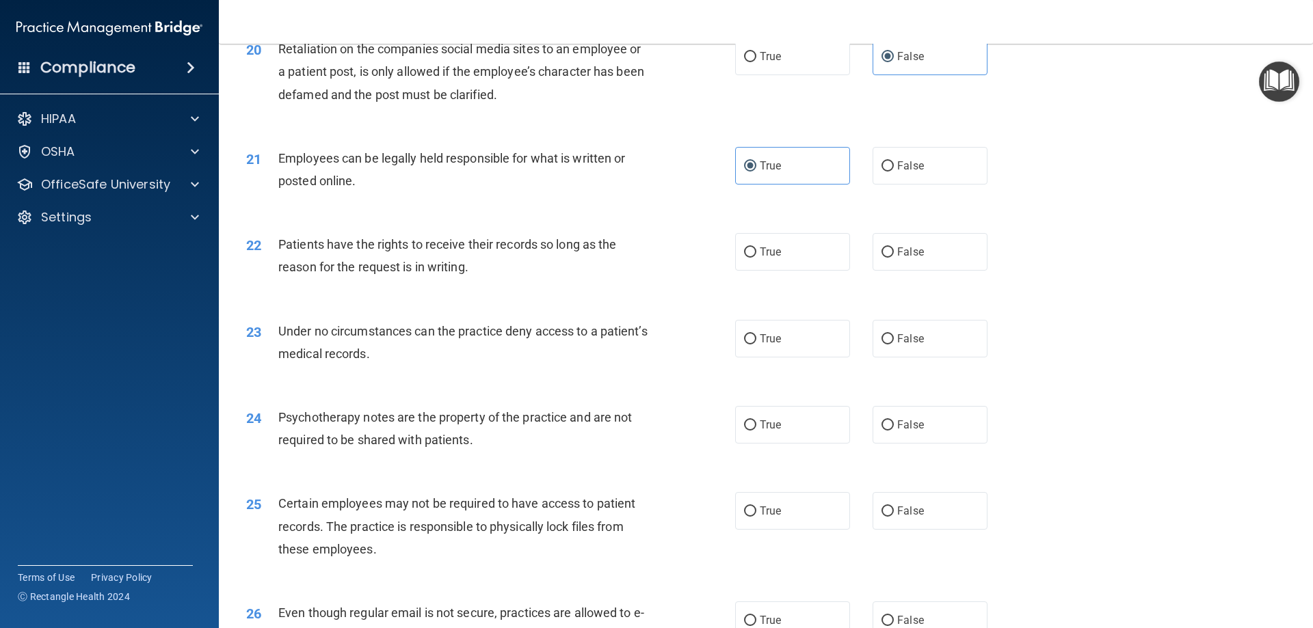
scroll to position [2188, 0]
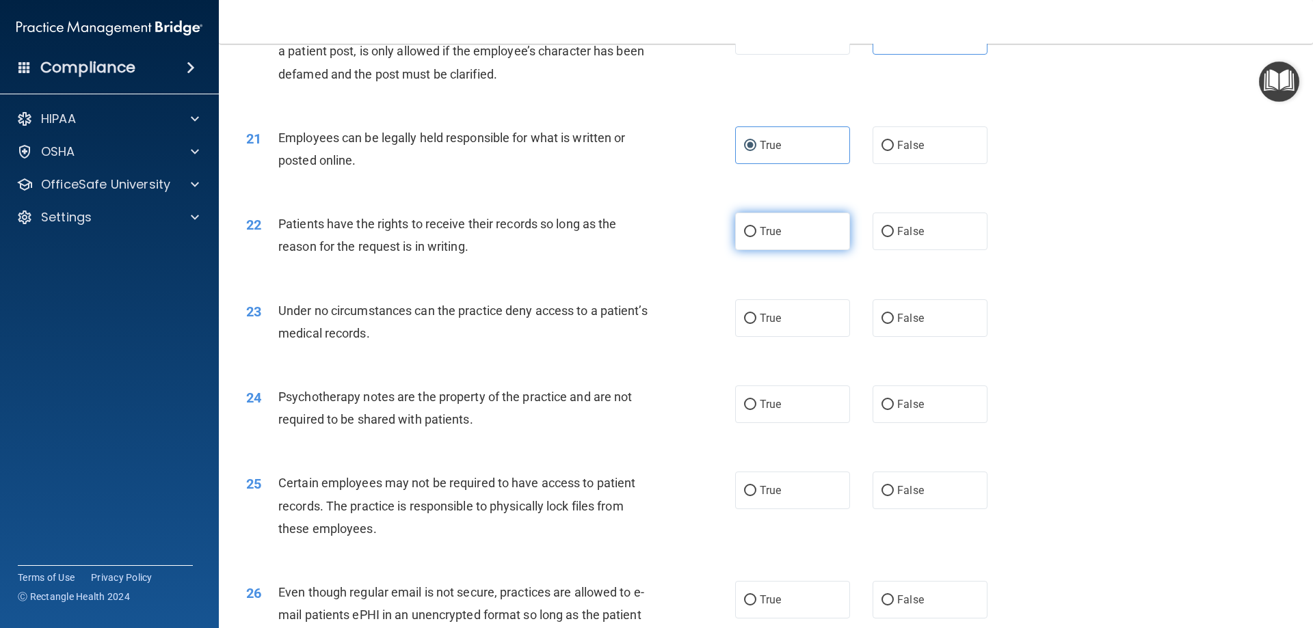
click at [799, 250] on label "True" at bounding box center [792, 232] width 115 height 38
click at [756, 237] on input "True" at bounding box center [750, 232] width 12 height 10
radio input "true"
click at [805, 337] on label "True" at bounding box center [792, 318] width 115 height 38
click at [756, 324] on input "True" at bounding box center [750, 319] width 12 height 10
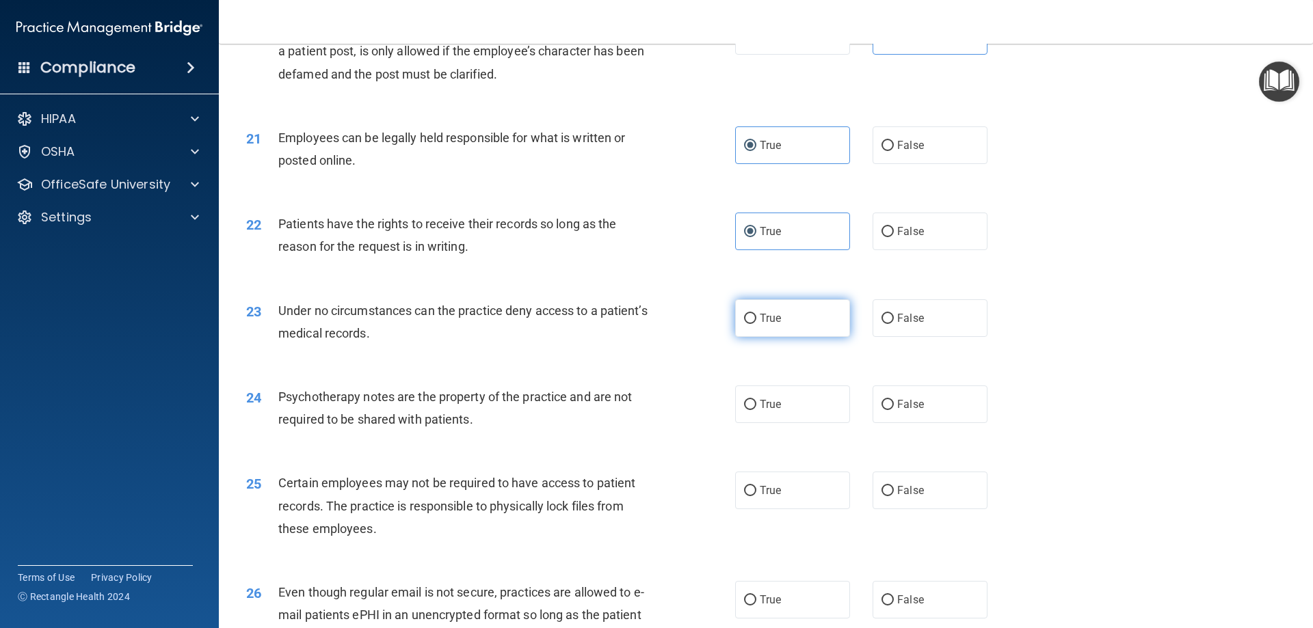
radio input "true"
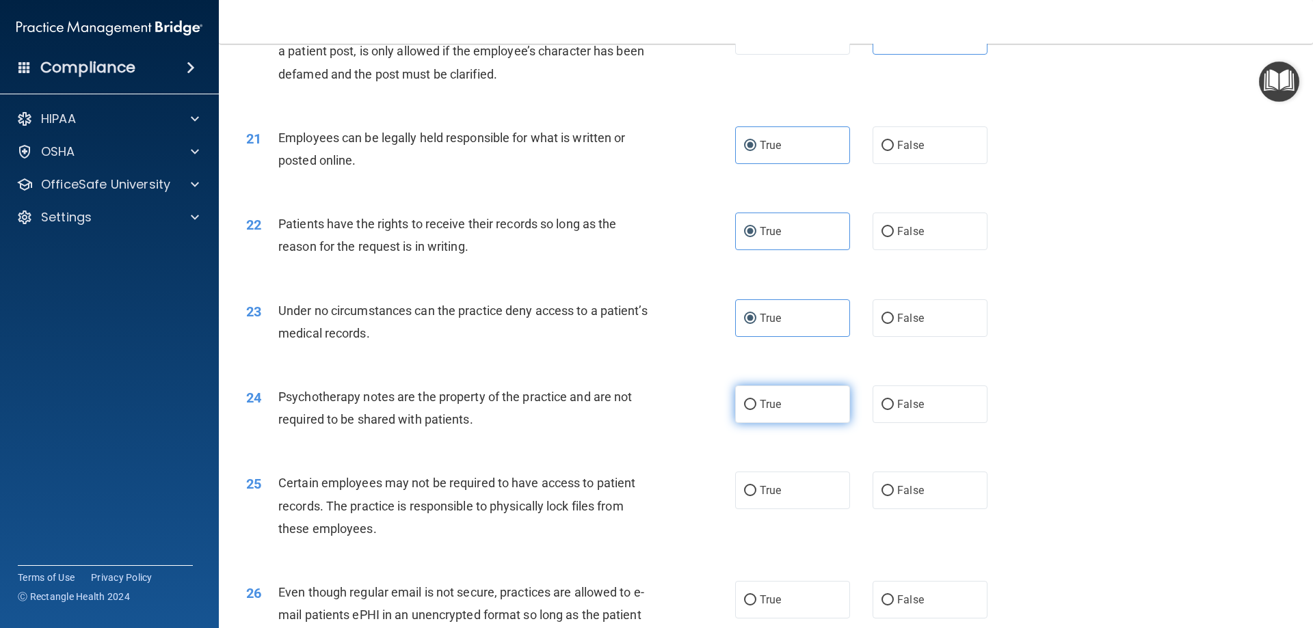
click at [803, 423] on label "True" at bounding box center [792, 405] width 115 height 38
click at [756, 410] on input "True" at bounding box center [750, 405] width 12 height 10
radio input "true"
click at [794, 509] on label "True" at bounding box center [792, 491] width 115 height 38
click at [756, 496] on input "True" at bounding box center [750, 491] width 12 height 10
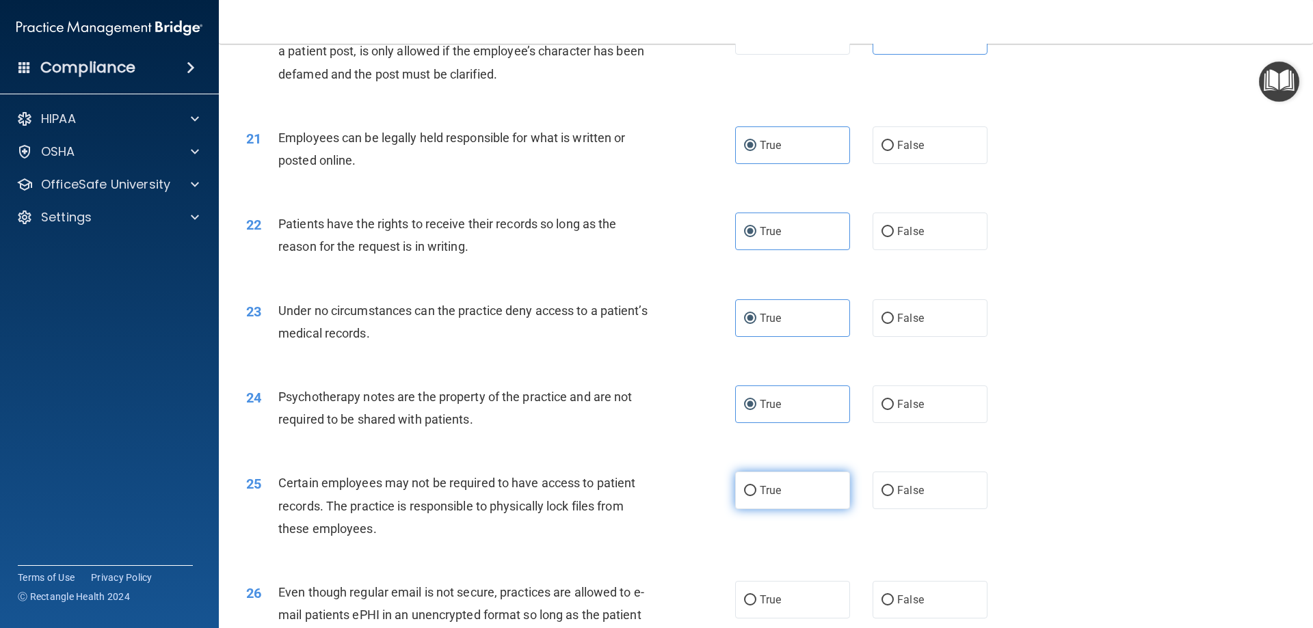
radio input "true"
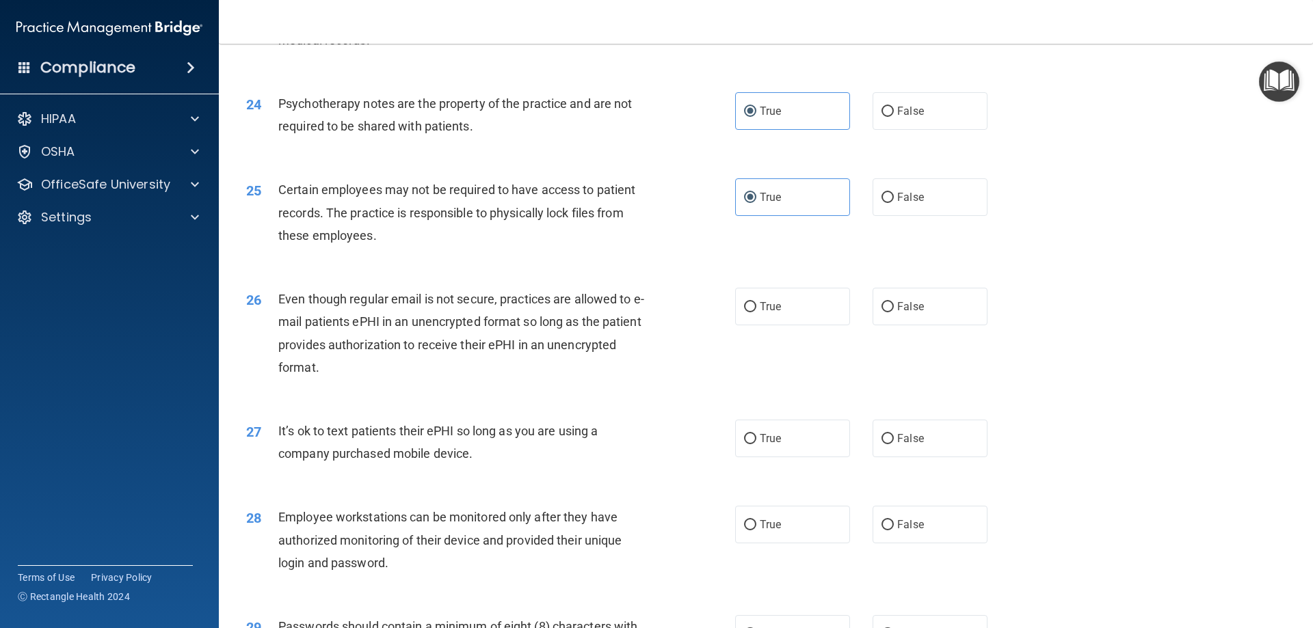
scroll to position [2490, 0]
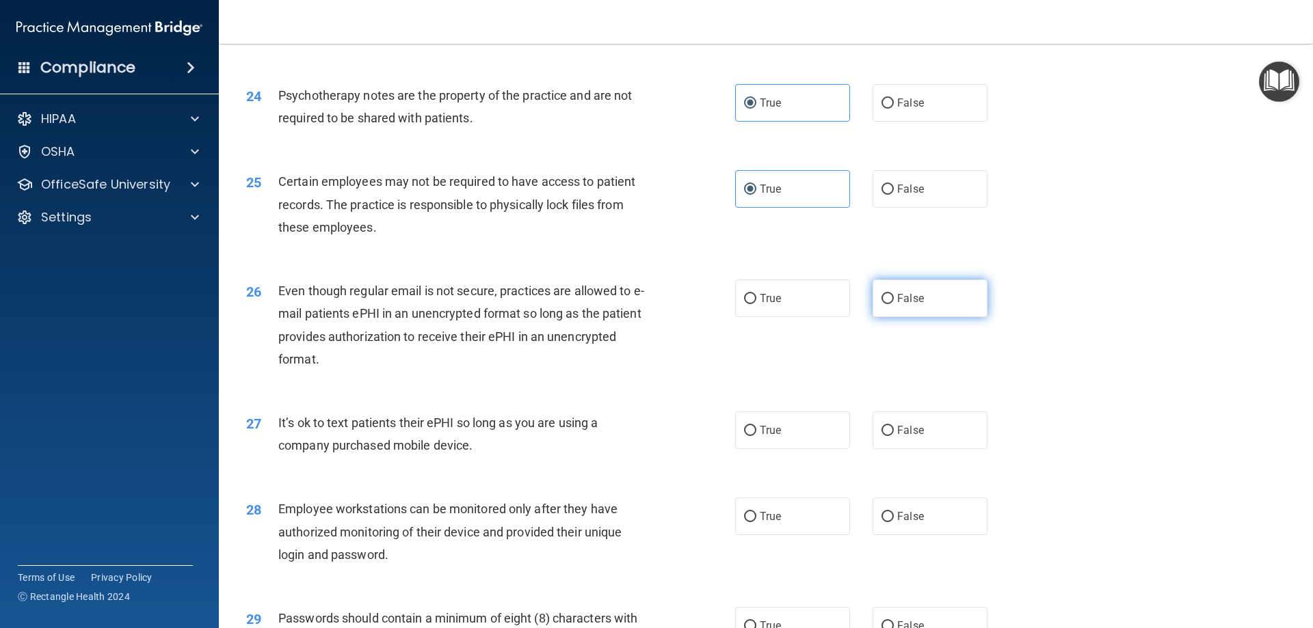
click at [881, 317] on label "False" at bounding box center [929, 299] width 115 height 38
click at [881, 304] on input "False" at bounding box center [887, 299] width 12 height 10
radio input "true"
click at [883, 436] on input "False" at bounding box center [887, 431] width 12 height 10
radio input "true"
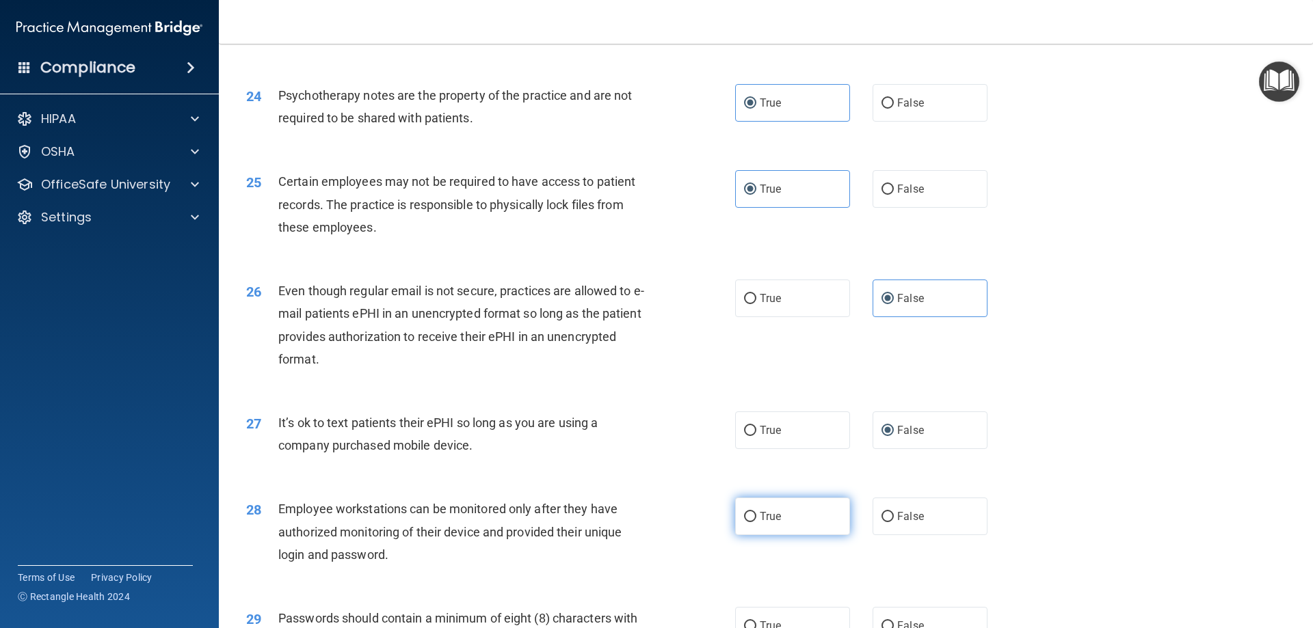
click at [810, 535] on label "True" at bounding box center [792, 517] width 115 height 38
click at [756, 522] on input "True" at bounding box center [750, 517] width 12 height 10
radio input "true"
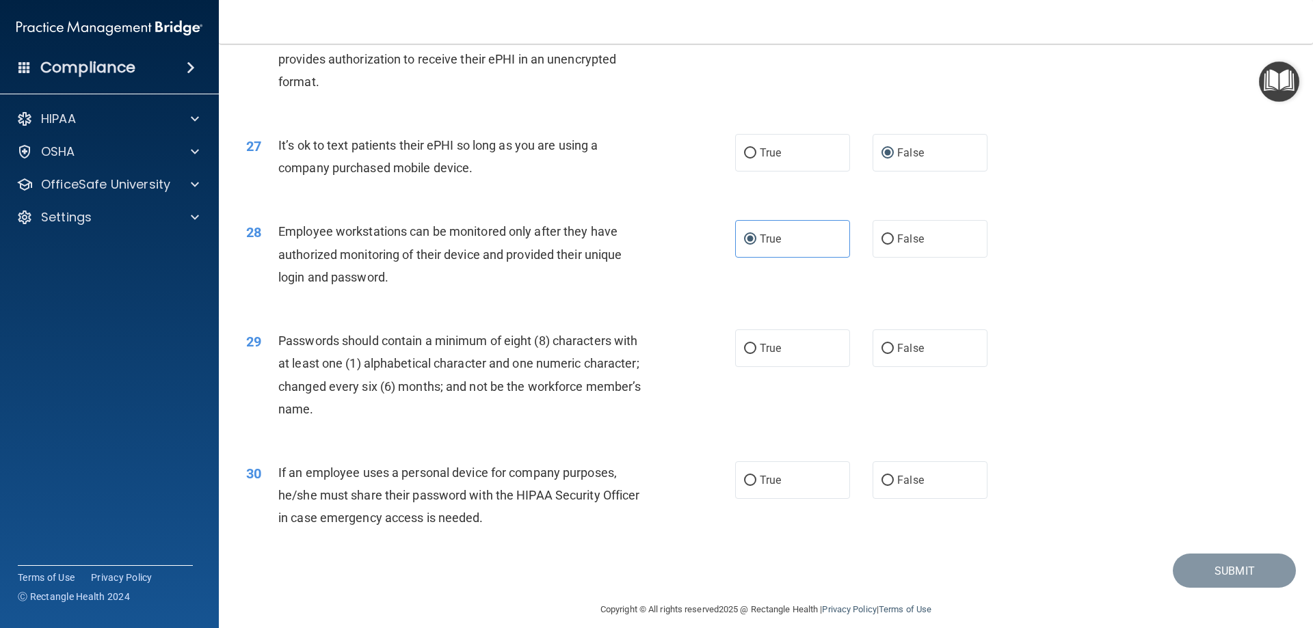
scroll to position [2804, 0]
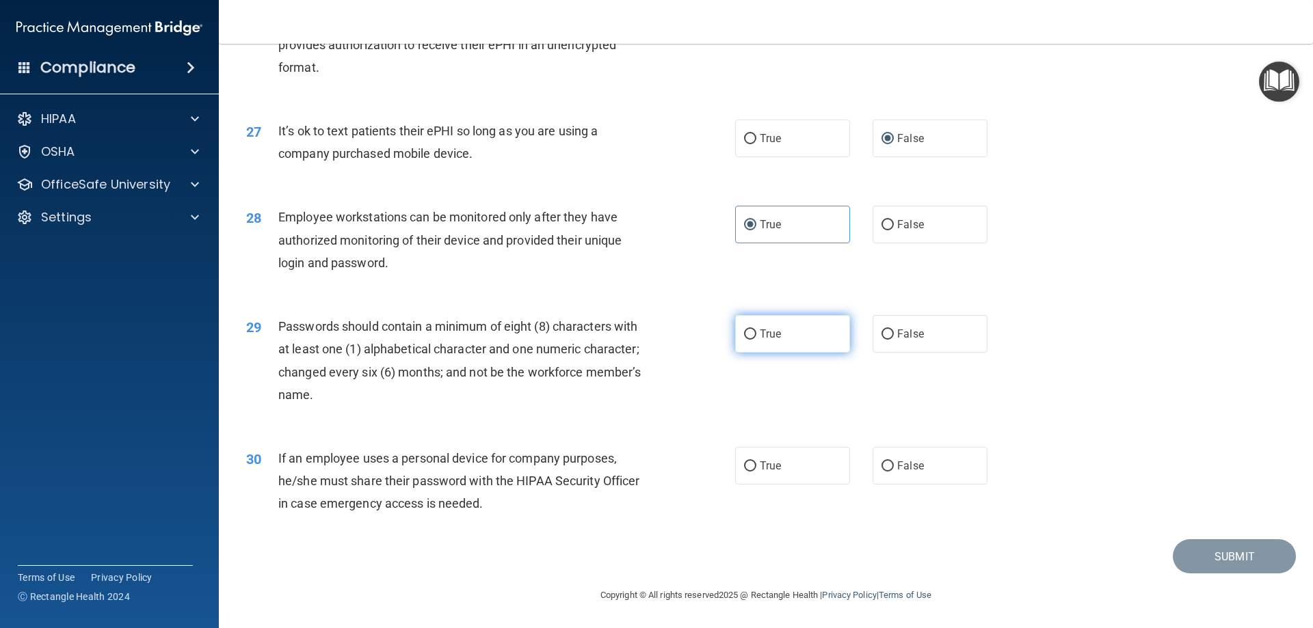
click at [788, 340] on label "True" at bounding box center [792, 334] width 115 height 38
click at [756, 340] on input "True" at bounding box center [750, 335] width 12 height 10
radio input "true"
click at [881, 472] on input "False" at bounding box center [887, 467] width 12 height 10
radio input "true"
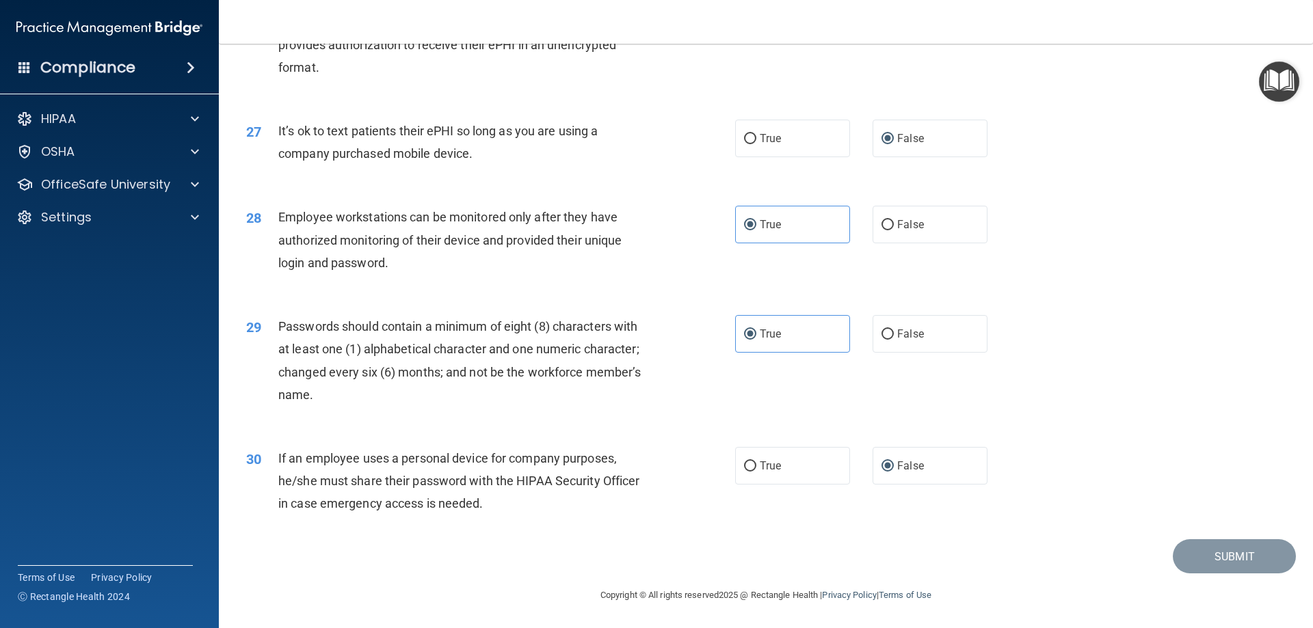
drag, startPoint x: 1188, startPoint y: 556, endPoint x: 1096, endPoint y: 589, distance: 97.6
click at [1096, 589] on footer "Copyright © All rights reserved 2025 @ Rectangle Health | Privacy Policy | Term…" at bounding box center [765, 594] width 1039 height 41
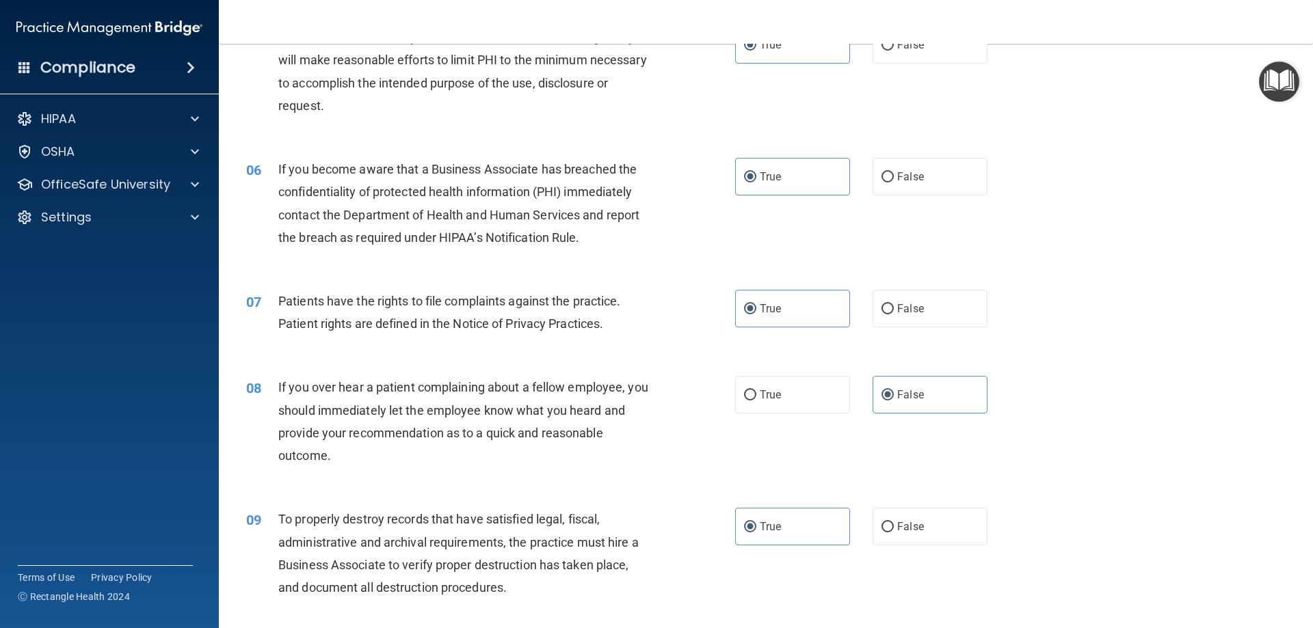
scroll to position [0, 0]
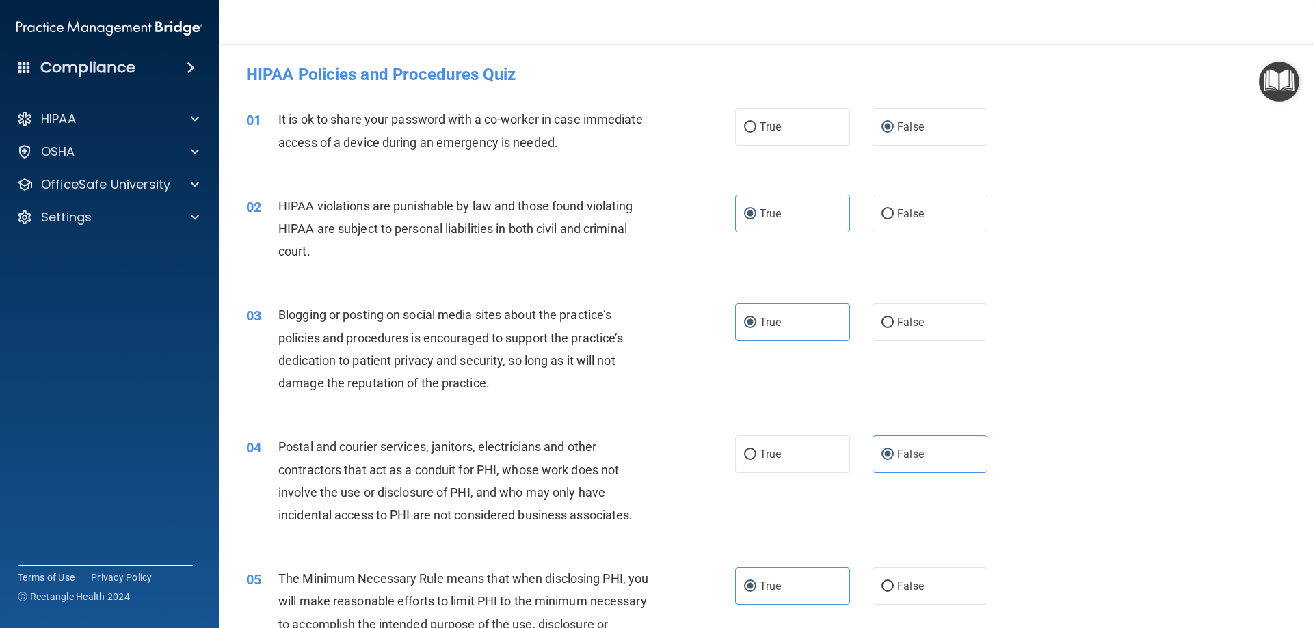
click at [1285, 90] on img "Open Resource Center" at bounding box center [1279, 82] width 40 height 40
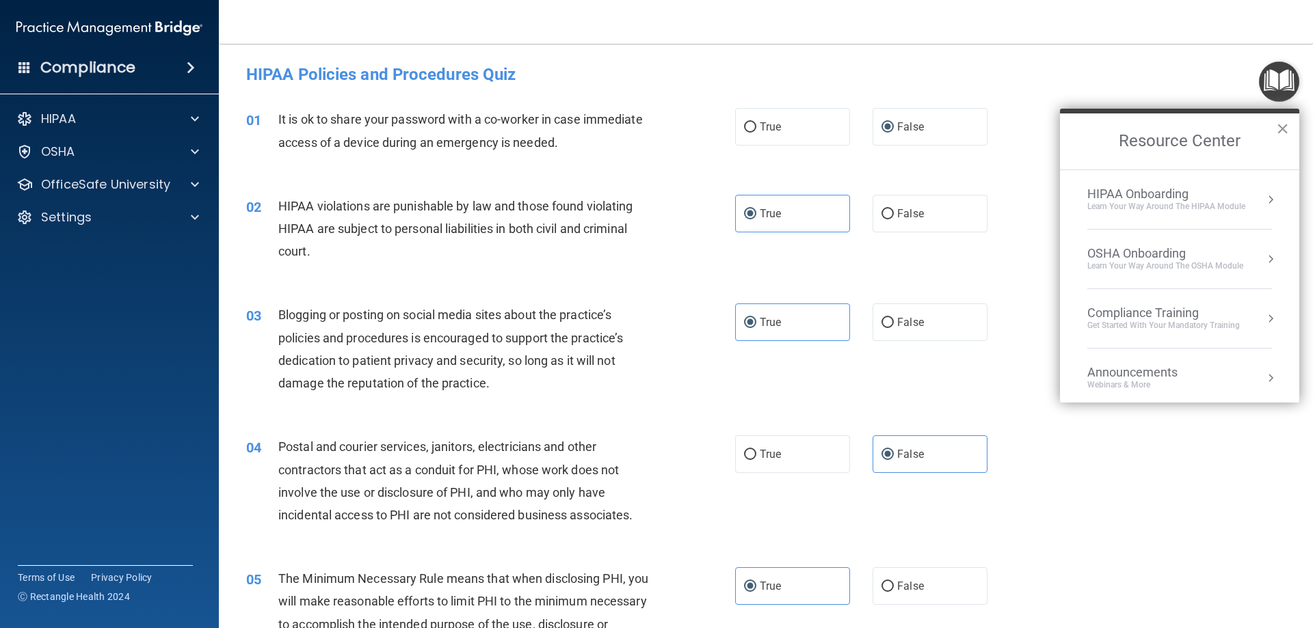
click at [1279, 126] on button "×" at bounding box center [1282, 129] width 13 height 22
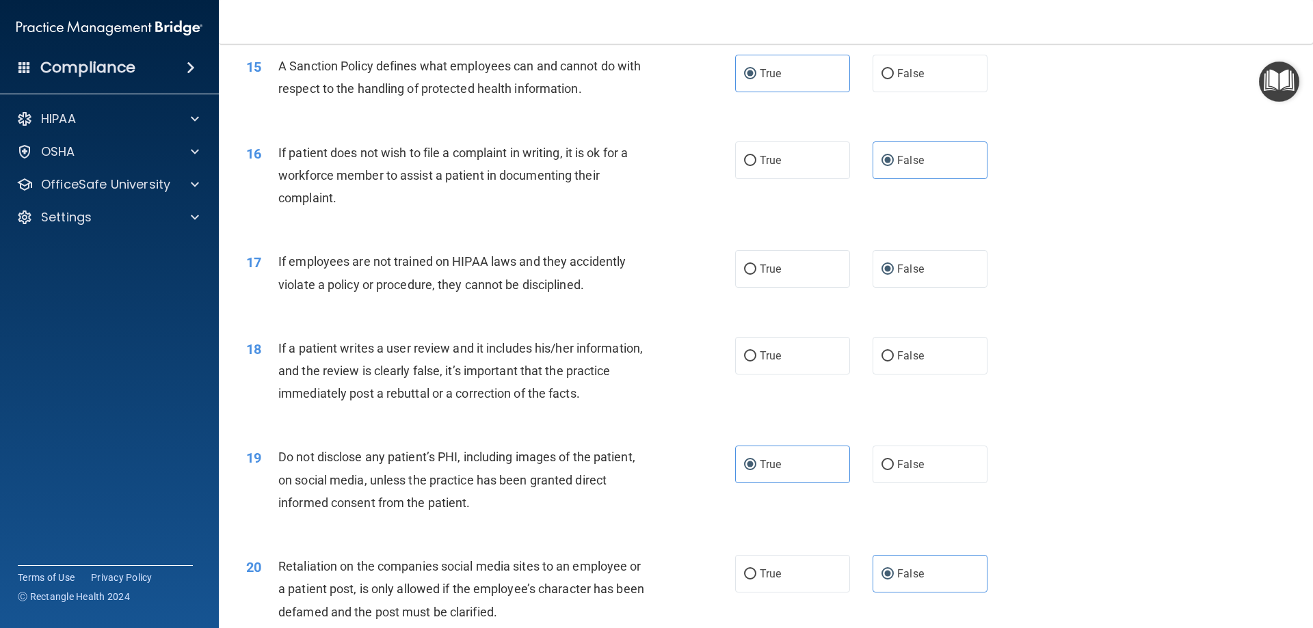
scroll to position [1646, 0]
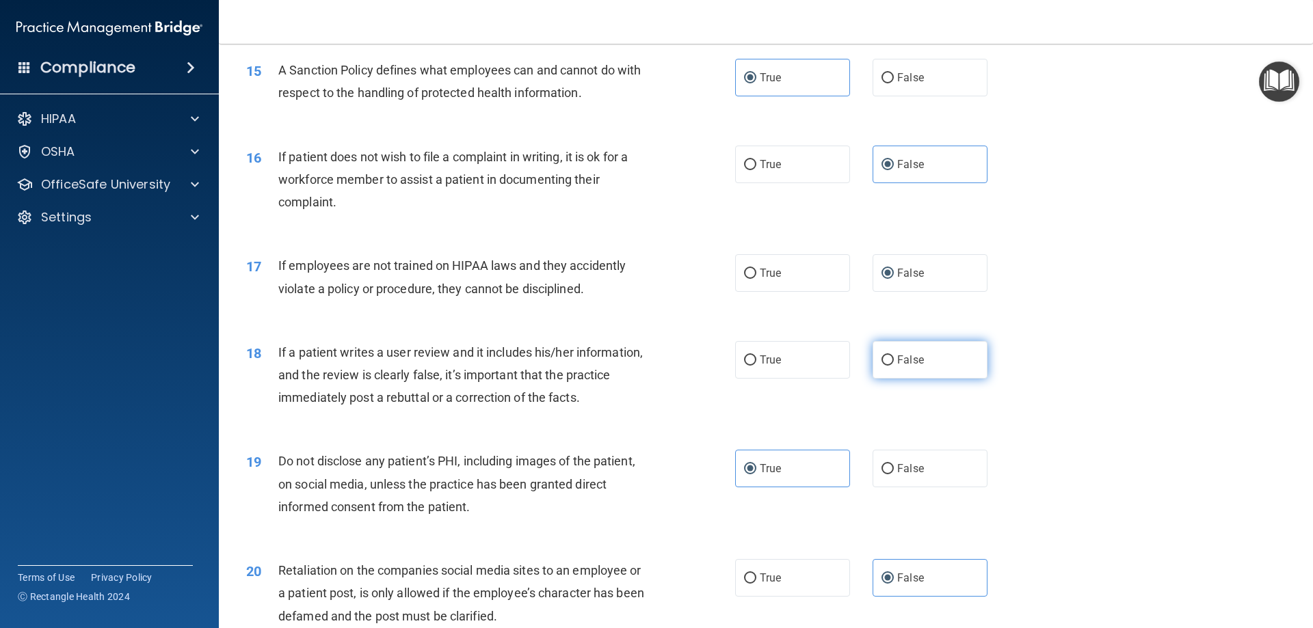
click at [913, 366] on span "False" at bounding box center [910, 360] width 27 height 13
click at [894, 366] on input "False" at bounding box center [887, 361] width 12 height 10
radio input "true"
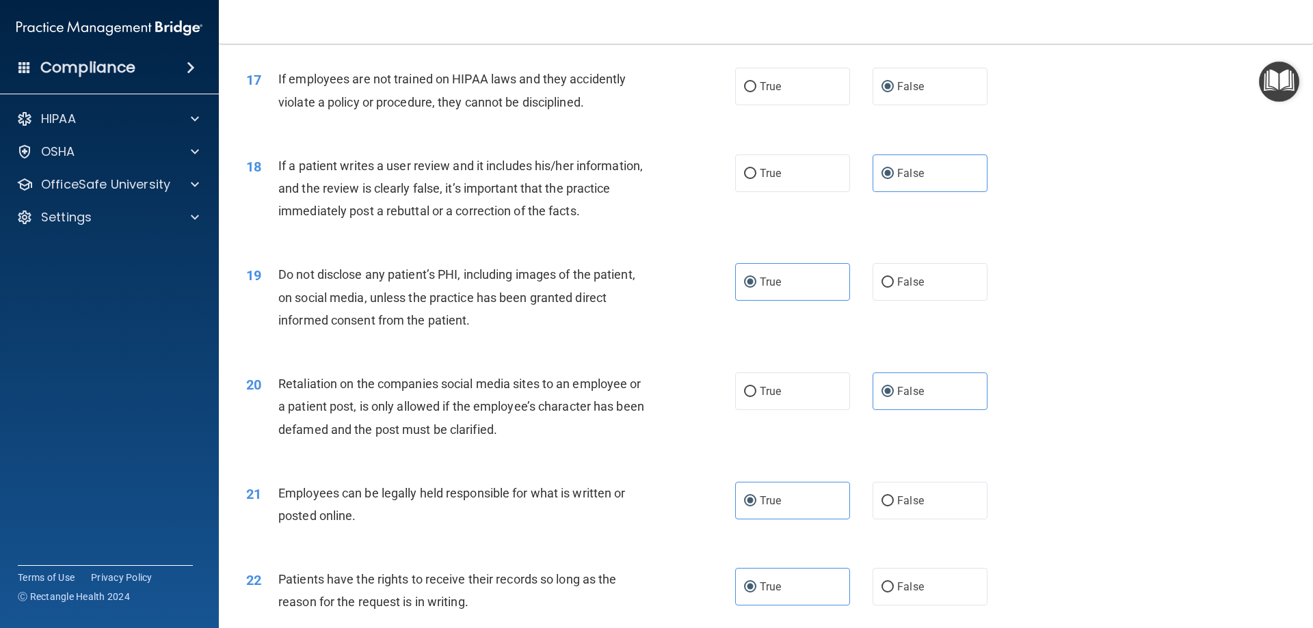
scroll to position [2804, 0]
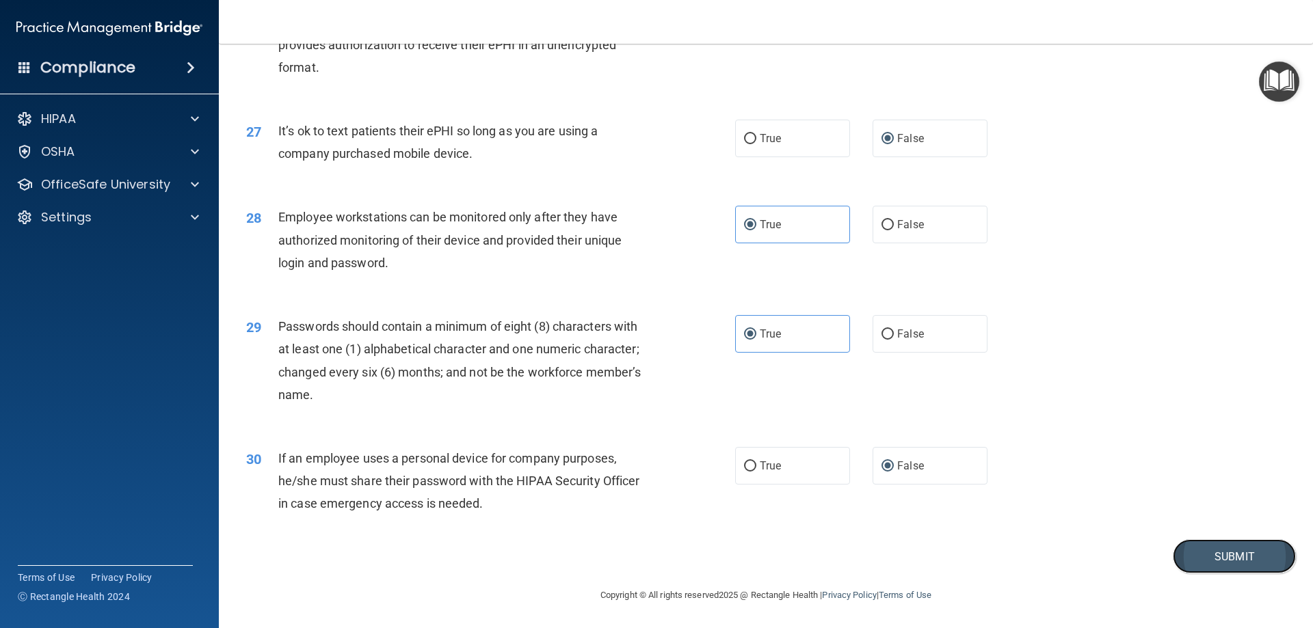
click at [1195, 553] on button "Submit" at bounding box center [1234, 556] width 123 height 35
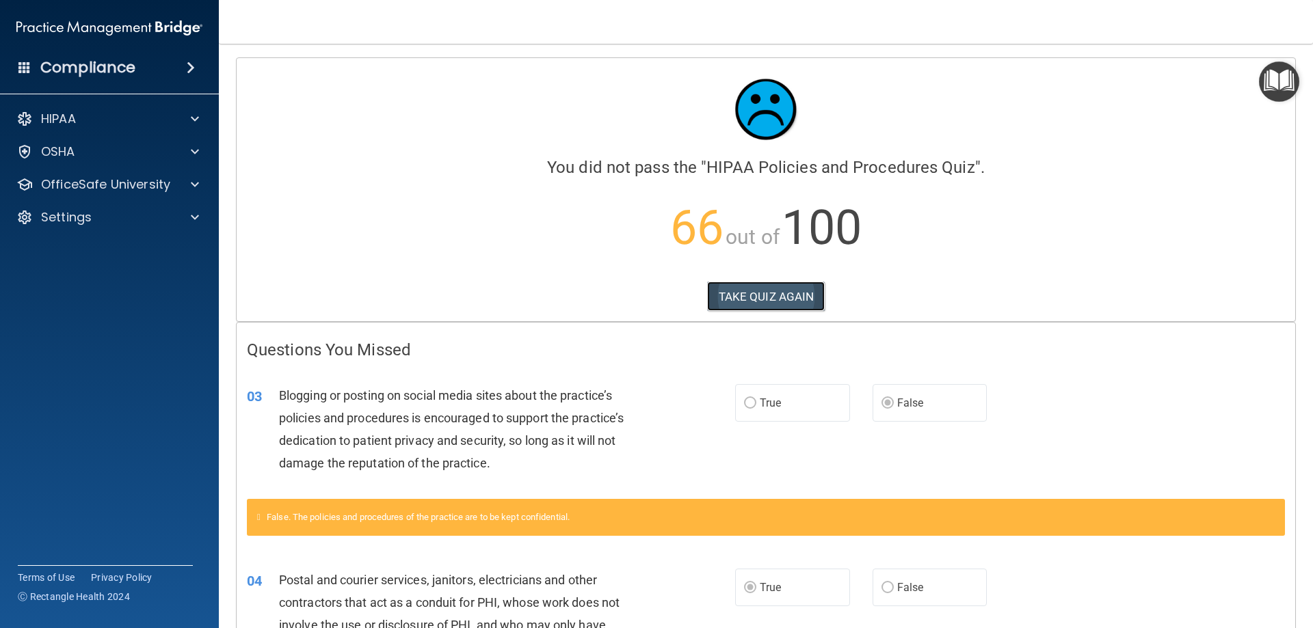
click at [788, 289] on button "TAKE QUIZ AGAIN" at bounding box center [766, 297] width 118 height 30
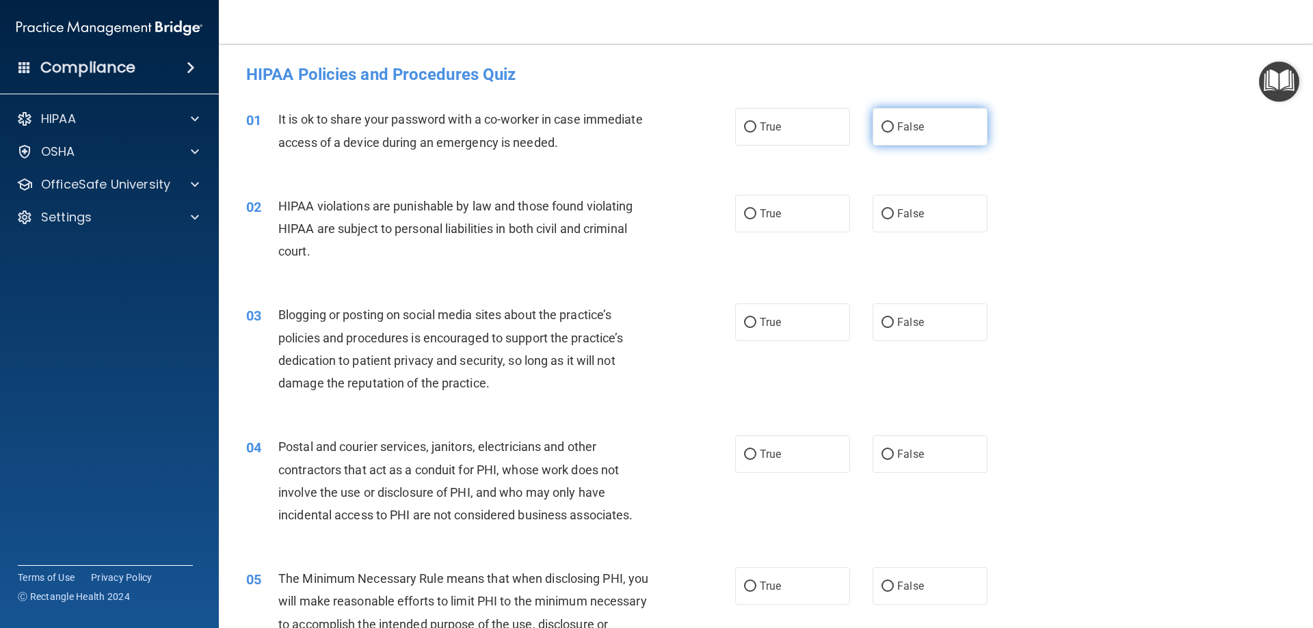
click at [886, 125] on input "False" at bounding box center [887, 127] width 12 height 10
radio input "true"
click at [752, 210] on label "True" at bounding box center [792, 214] width 115 height 38
click at [752, 210] on input "True" at bounding box center [750, 214] width 12 height 10
radio input "true"
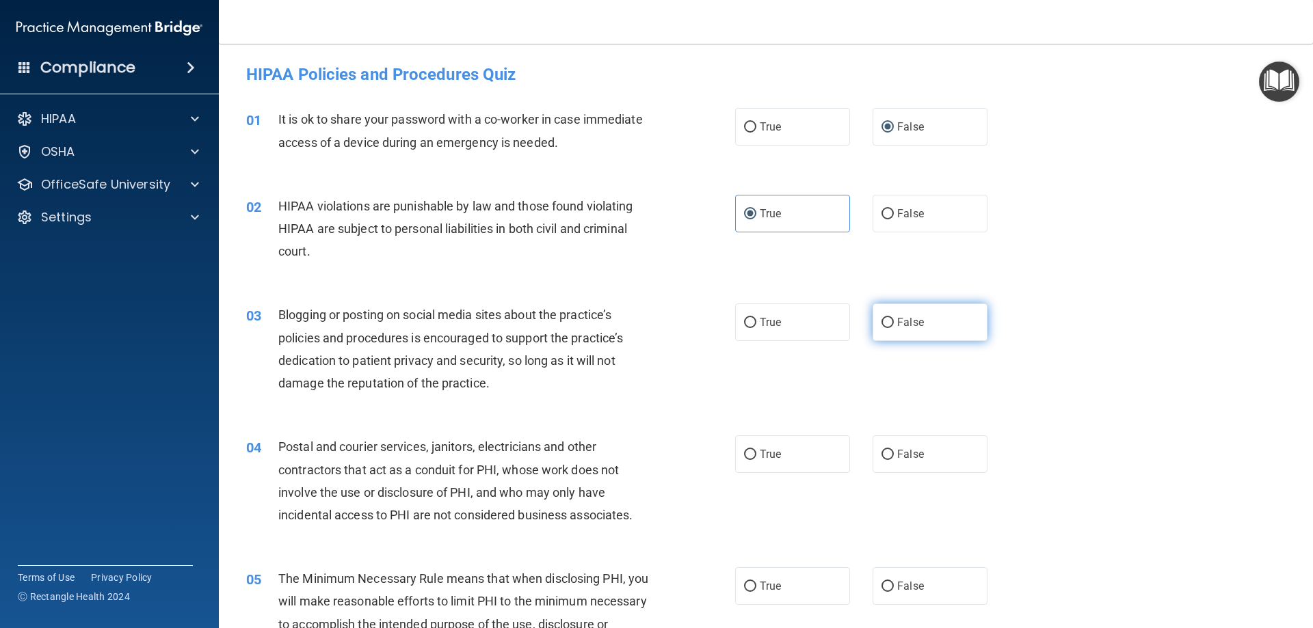
click at [897, 320] on span "False" at bounding box center [910, 322] width 27 height 13
click at [891, 320] on input "False" at bounding box center [887, 323] width 12 height 10
radio input "true"
click at [887, 449] on label "False" at bounding box center [929, 455] width 115 height 38
click at [887, 450] on input "False" at bounding box center [887, 455] width 12 height 10
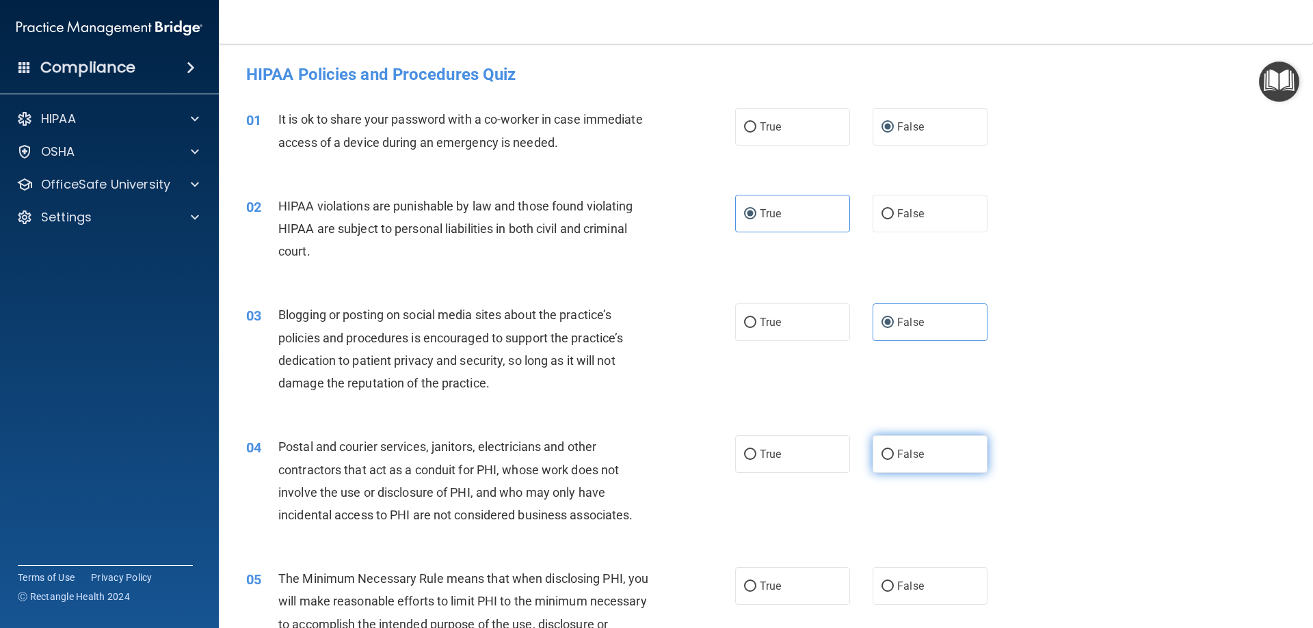
radio input "true"
click at [744, 450] on input "True" at bounding box center [750, 455] width 12 height 10
radio input "true"
radio input "false"
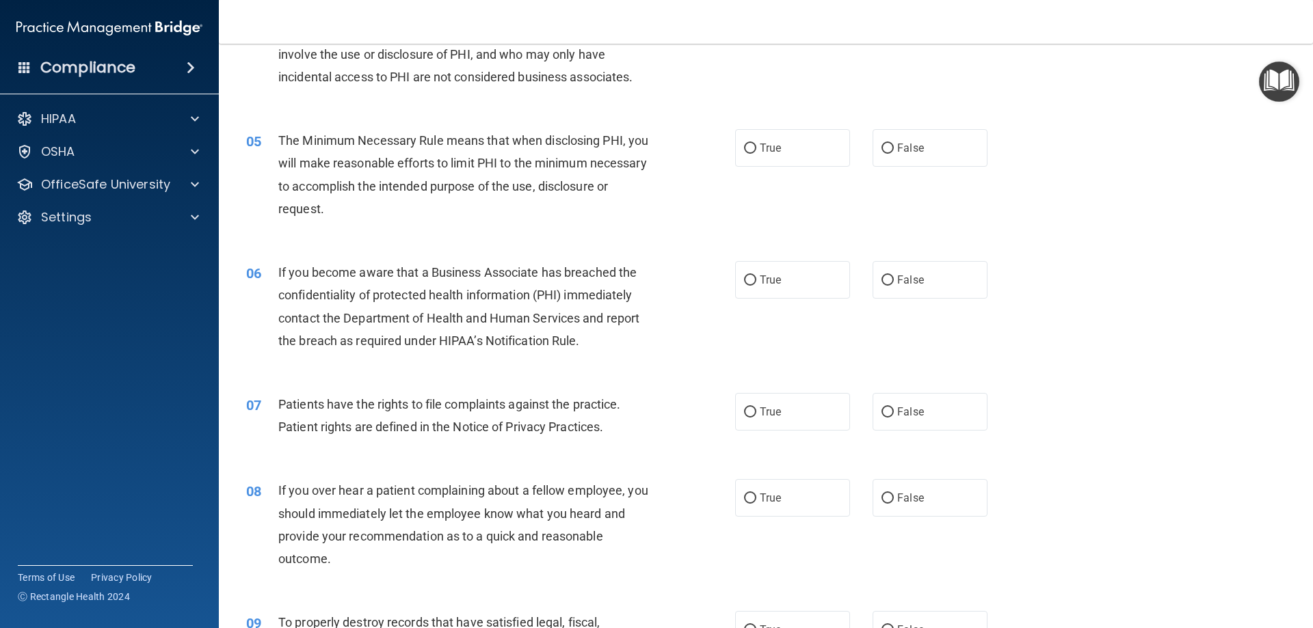
scroll to position [442, 0]
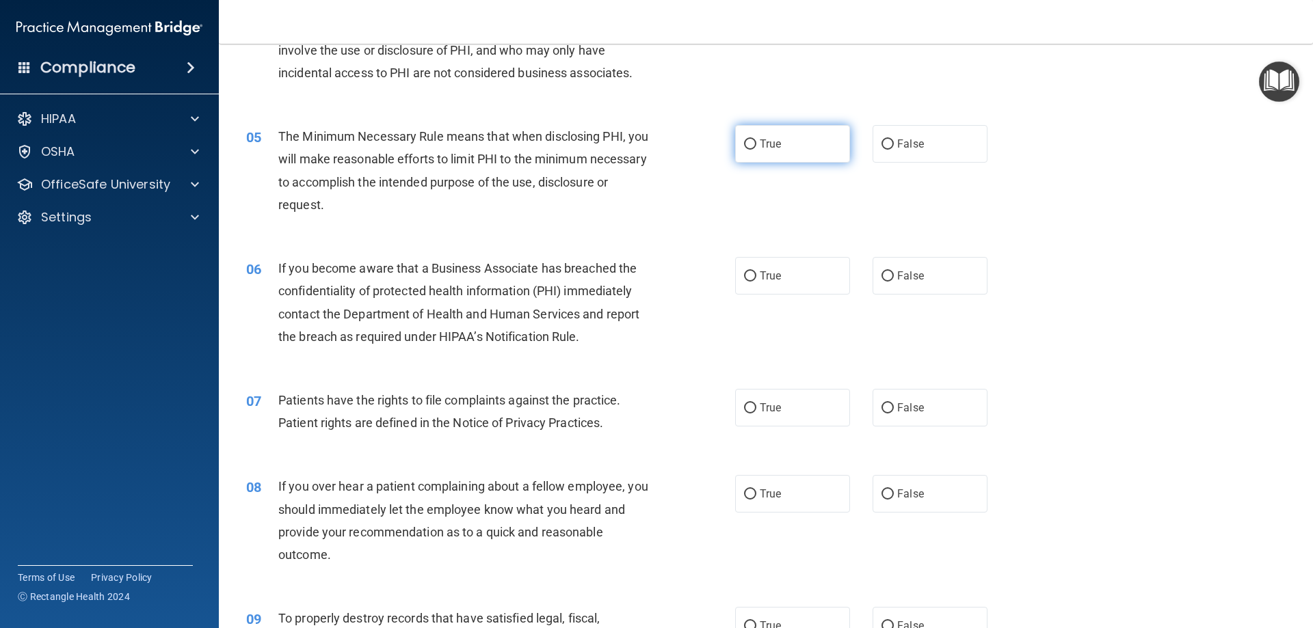
click at [771, 144] on span "True" at bounding box center [770, 143] width 21 height 13
click at [756, 144] on input "True" at bounding box center [750, 144] width 12 height 10
radio input "true"
click at [890, 278] on label "False" at bounding box center [929, 276] width 115 height 38
click at [890, 278] on input "False" at bounding box center [887, 276] width 12 height 10
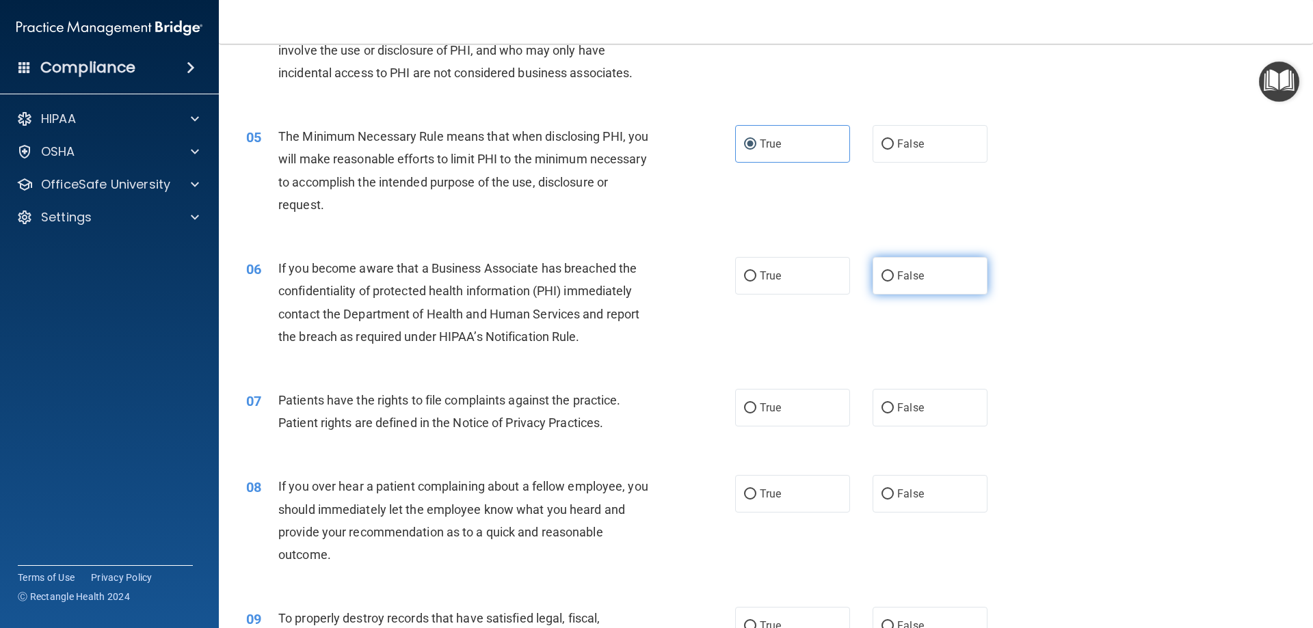
radio input "true"
click at [771, 409] on span "True" at bounding box center [770, 407] width 21 height 13
click at [756, 409] on input "True" at bounding box center [750, 408] width 12 height 10
radio input "true"
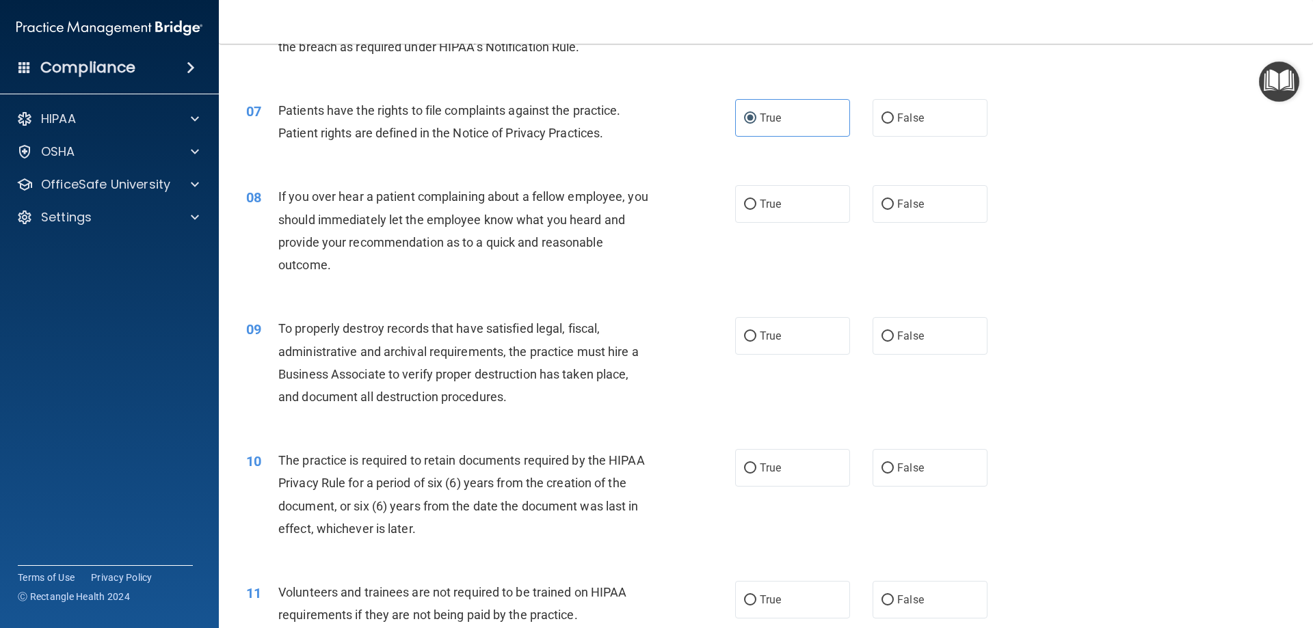
scroll to position [736, 0]
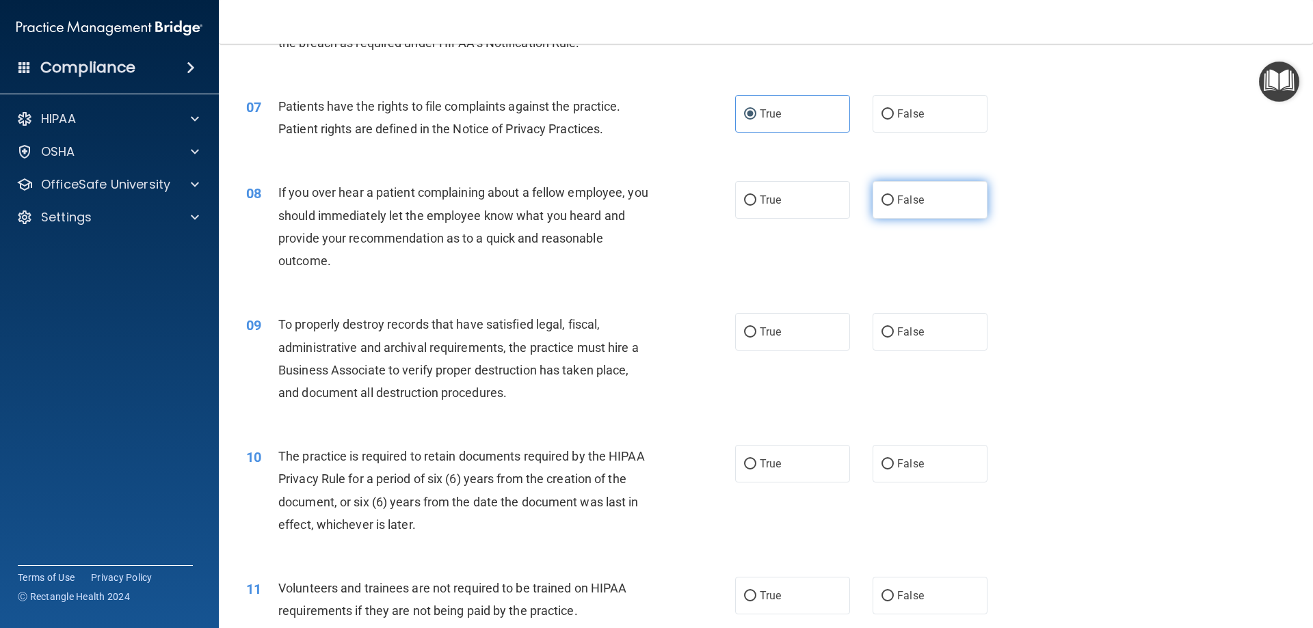
click at [883, 200] on input "False" at bounding box center [887, 201] width 12 height 10
radio input "true"
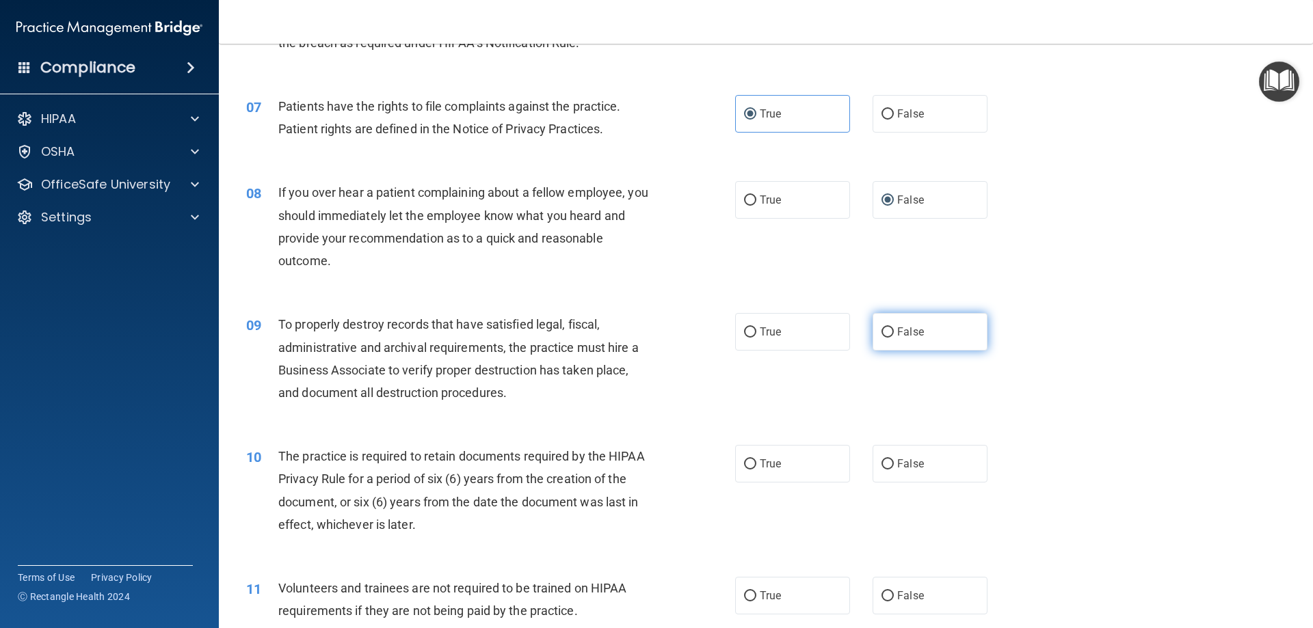
click at [890, 332] on label "False" at bounding box center [929, 332] width 115 height 38
click at [890, 332] on input "False" at bounding box center [887, 333] width 12 height 10
radio input "true"
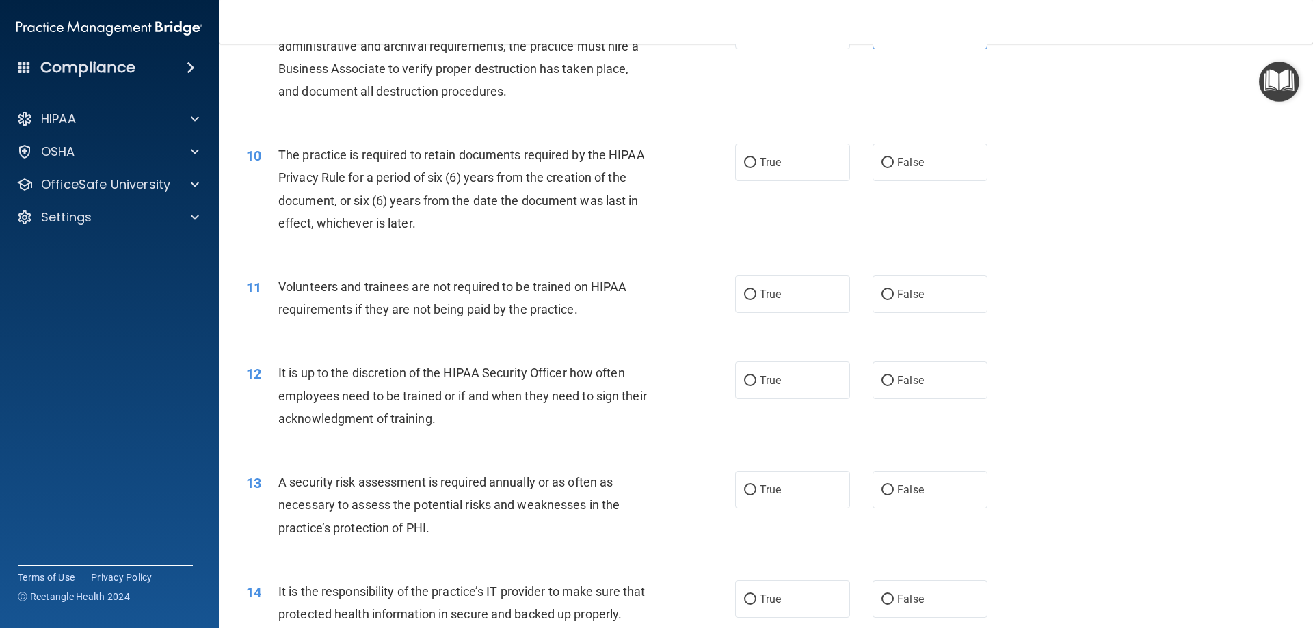
scroll to position [1042, 0]
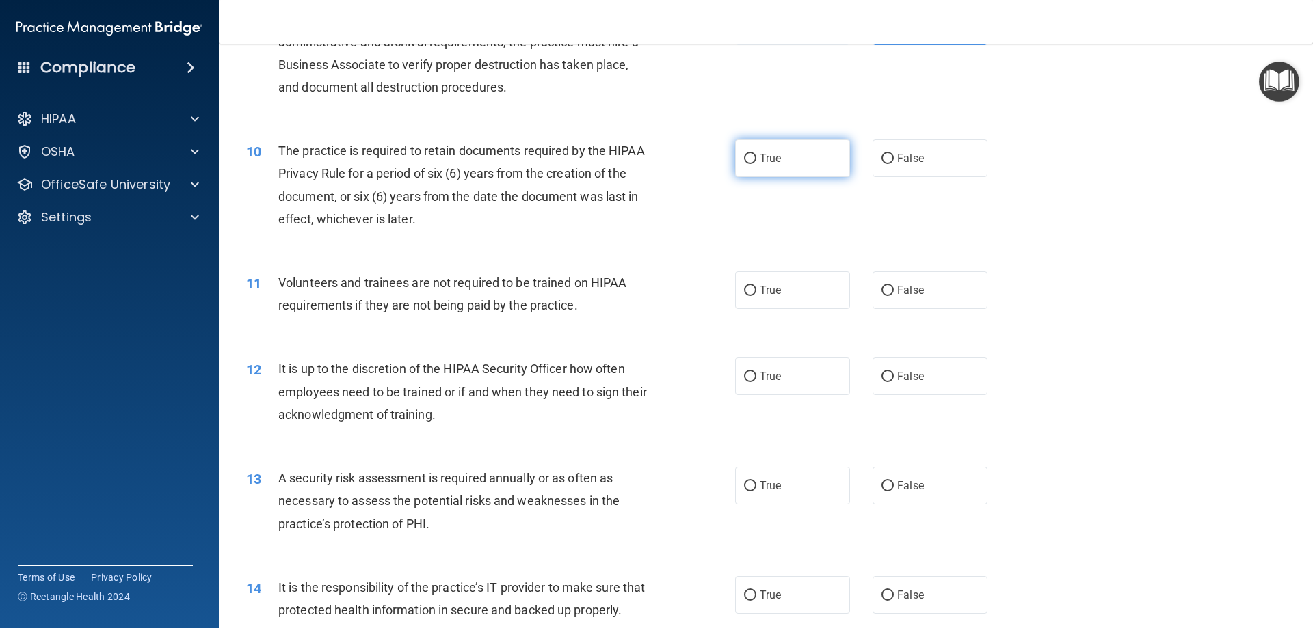
click at [760, 157] on span "True" at bounding box center [770, 158] width 21 height 13
click at [756, 157] on input "True" at bounding box center [750, 159] width 12 height 10
radio input "true"
click at [897, 293] on span "False" at bounding box center [910, 290] width 27 height 13
click at [894, 293] on input "False" at bounding box center [887, 291] width 12 height 10
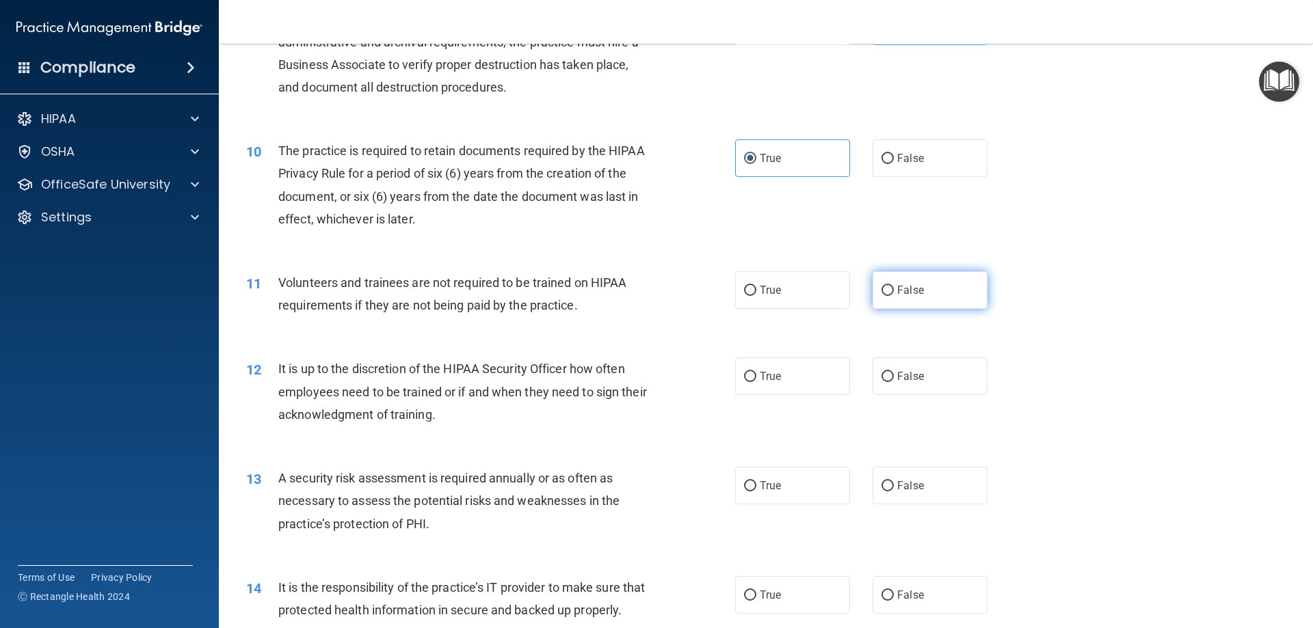
radio input "true"
click at [898, 378] on span "False" at bounding box center [910, 376] width 27 height 13
click at [894, 378] on input "False" at bounding box center [887, 377] width 12 height 10
radio input "true"
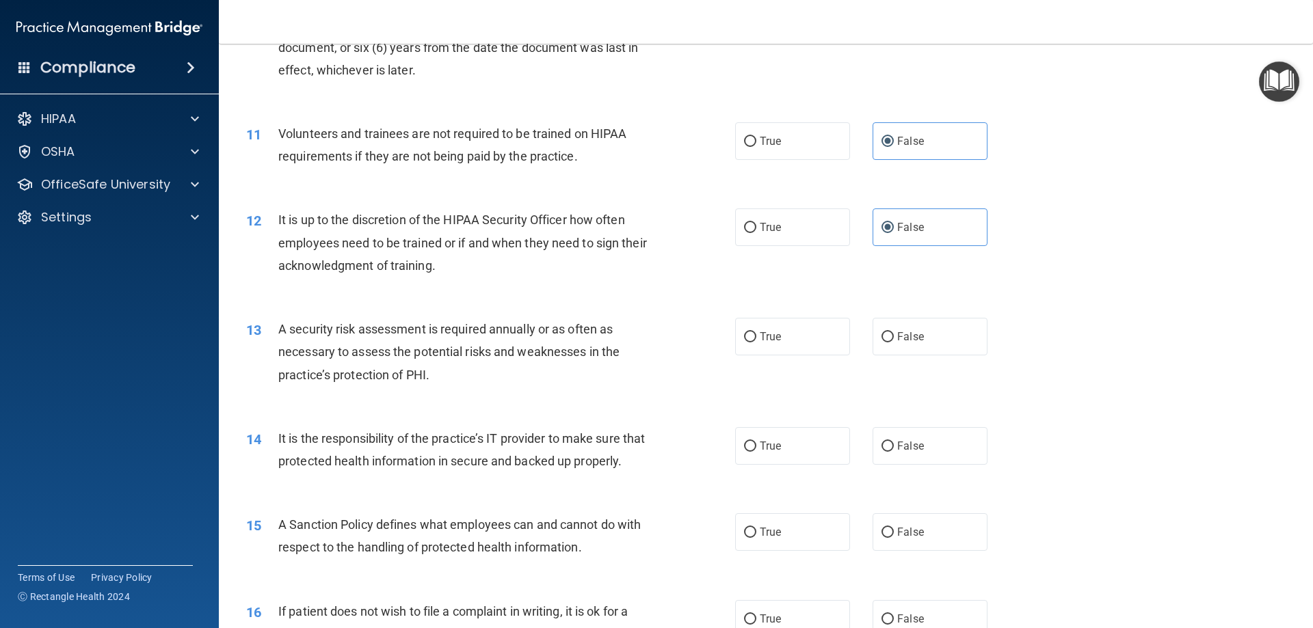
scroll to position [1278, 0]
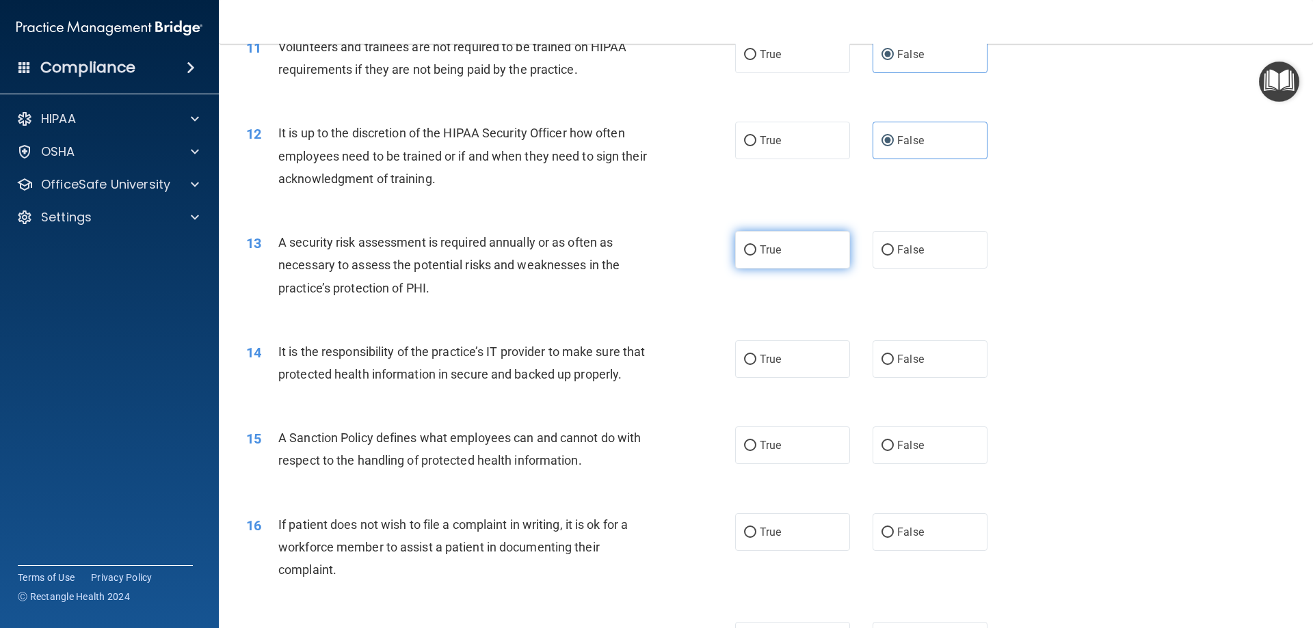
click at [780, 254] on label "True" at bounding box center [792, 250] width 115 height 38
click at [756, 254] on input "True" at bounding box center [750, 250] width 12 height 10
radio input "true"
click at [779, 362] on label "True" at bounding box center [792, 360] width 115 height 38
click at [756, 362] on input "True" at bounding box center [750, 360] width 12 height 10
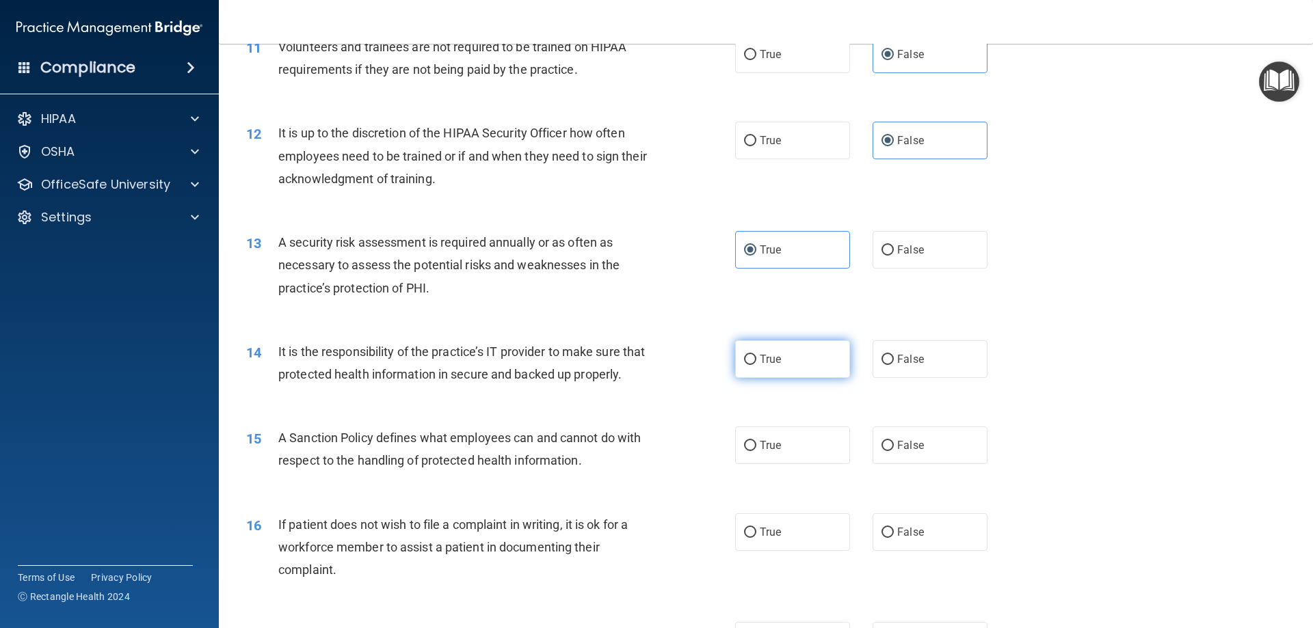
radio input "true"
click at [881, 461] on label "False" at bounding box center [929, 446] width 115 height 38
click at [881, 451] on input "False" at bounding box center [887, 446] width 12 height 10
radio input "true"
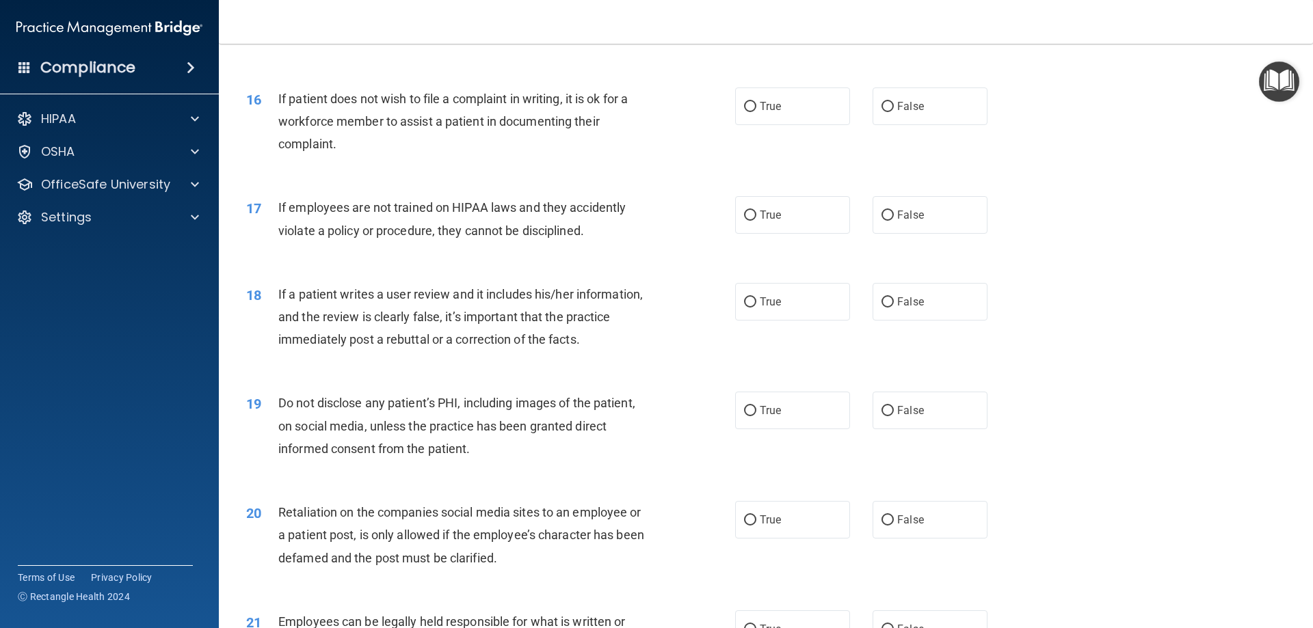
scroll to position [1708, 0]
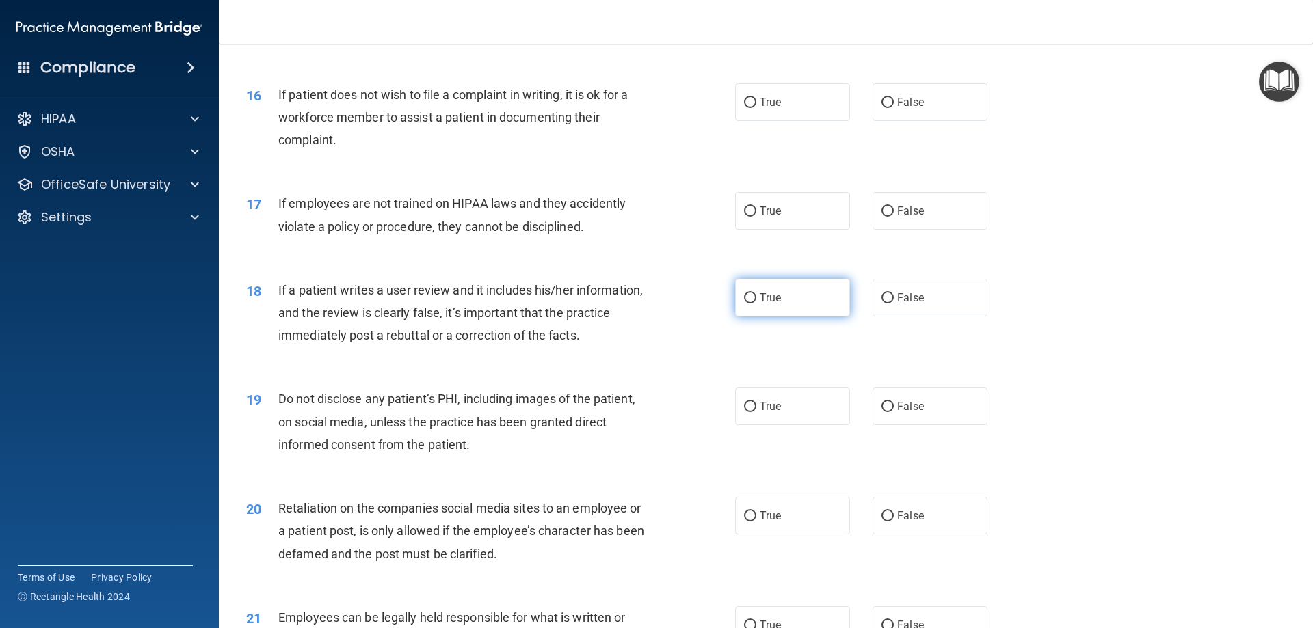
click at [777, 317] on label "True" at bounding box center [792, 298] width 115 height 38
click at [756, 304] on input "True" at bounding box center [750, 298] width 12 height 10
radio input "true"
click at [769, 109] on span "True" at bounding box center [770, 102] width 21 height 13
click at [756, 108] on input "True" at bounding box center [750, 103] width 12 height 10
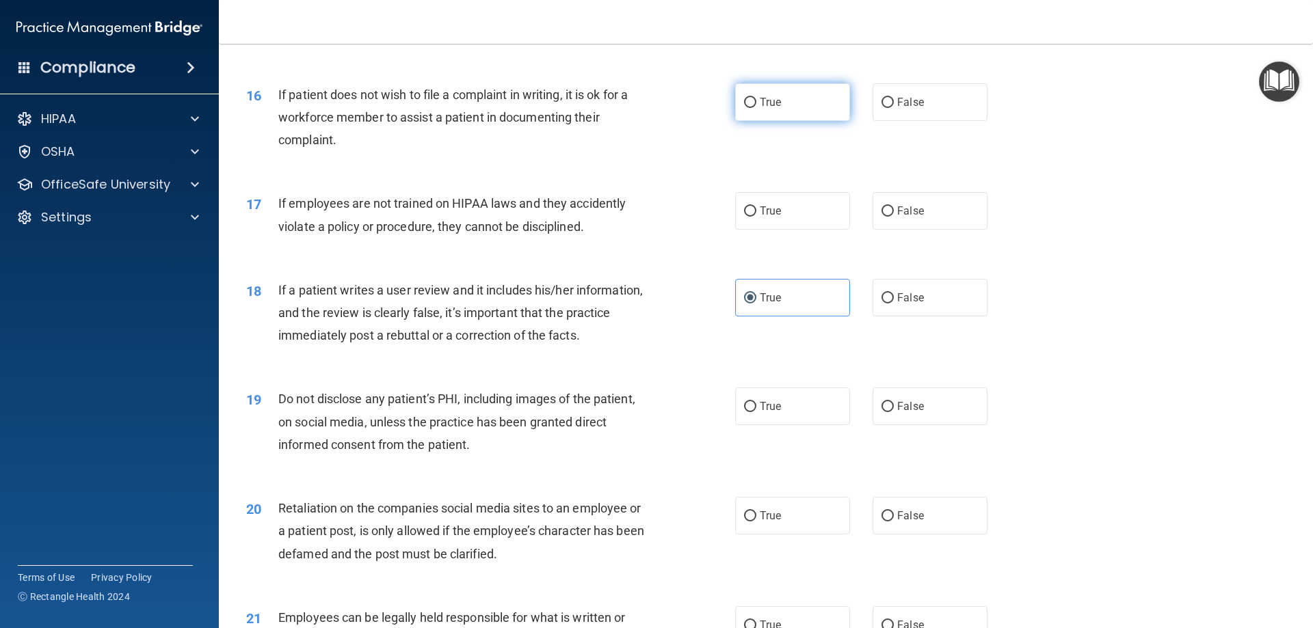
radio input "true"
click at [907, 217] on span "False" at bounding box center [910, 210] width 27 height 13
click at [894, 217] on input "False" at bounding box center [887, 211] width 12 height 10
radio input "true"
click at [885, 304] on input "False" at bounding box center [887, 298] width 12 height 10
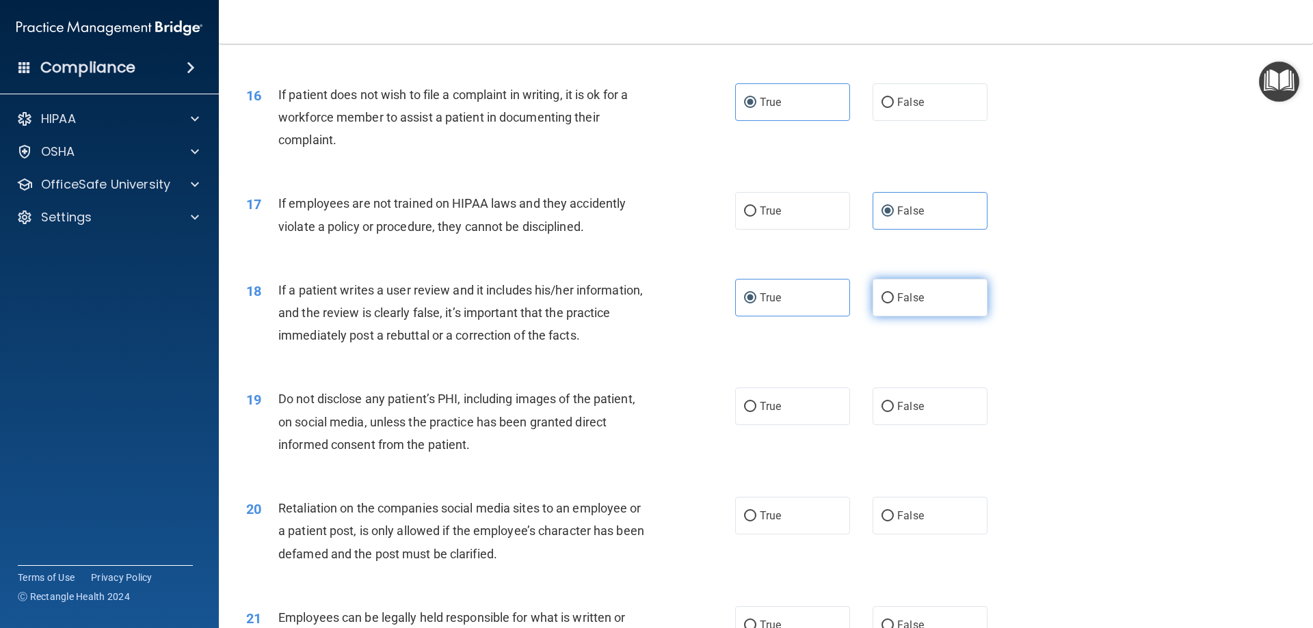
radio input "true"
radio input "false"
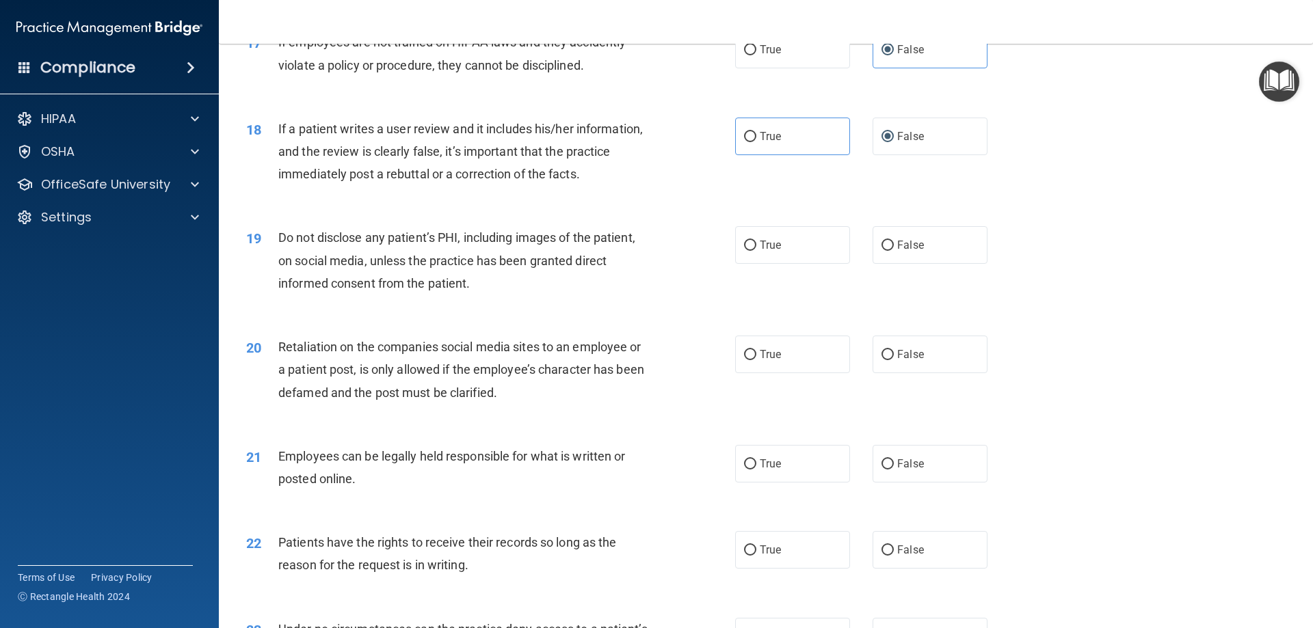
scroll to position [1910, 0]
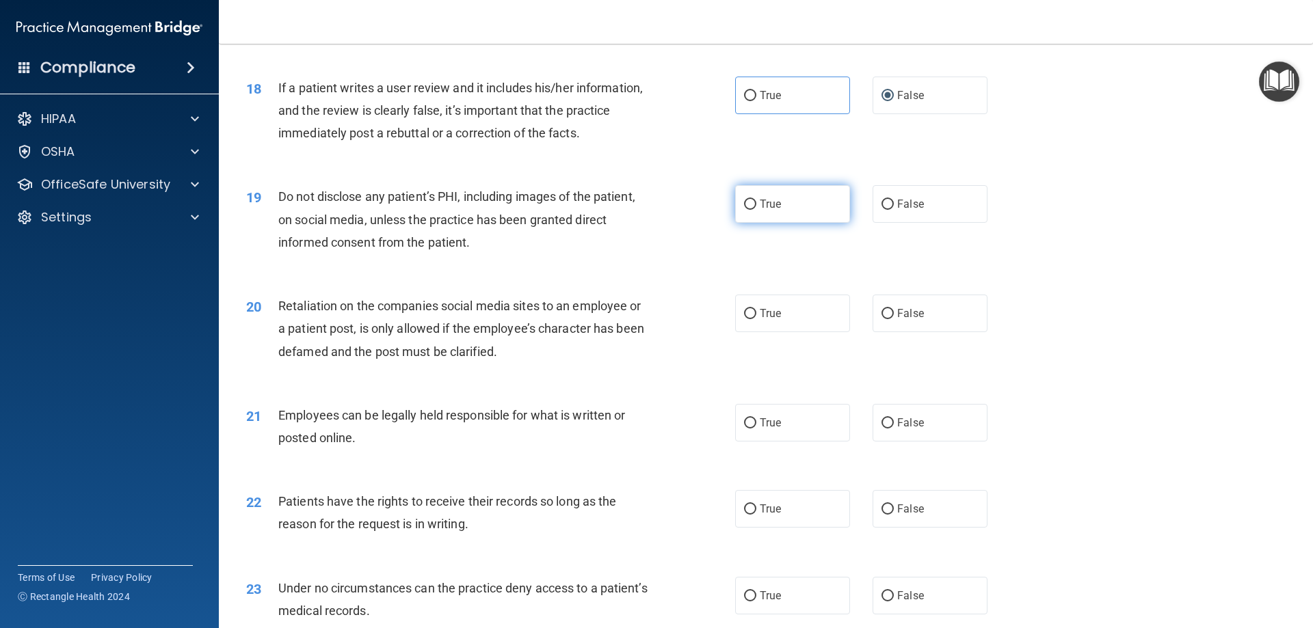
click at [793, 223] on label "True" at bounding box center [792, 204] width 115 height 38
click at [756, 210] on input "True" at bounding box center [750, 205] width 12 height 10
radio input "true"
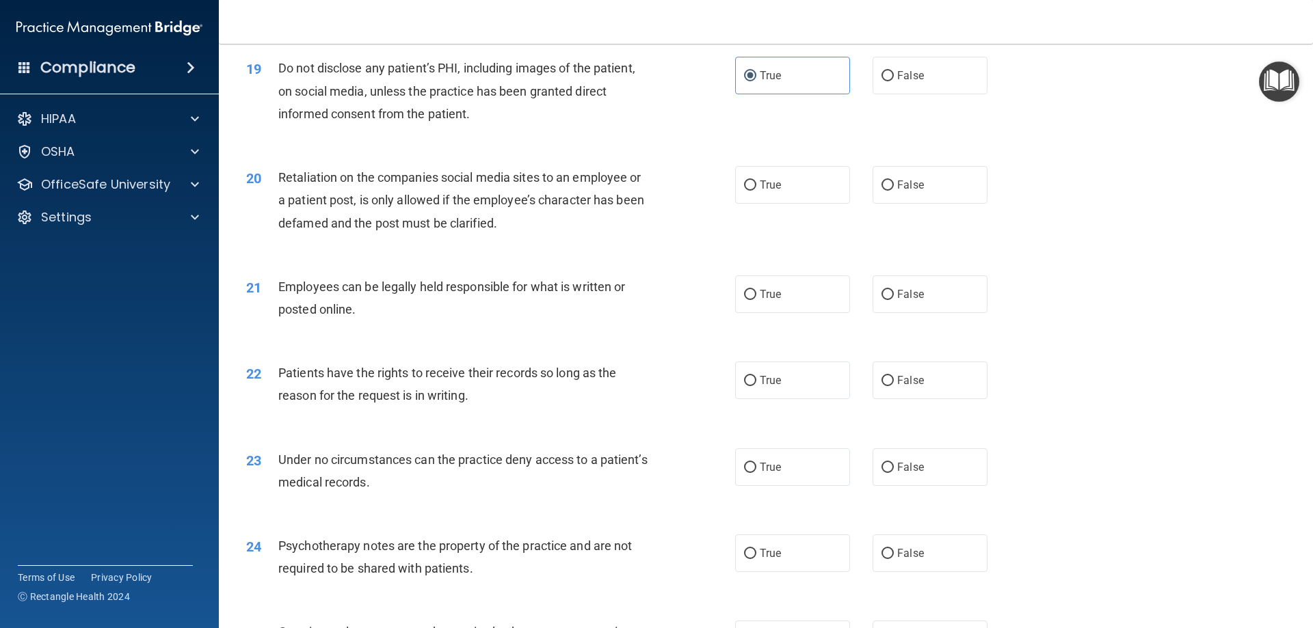
scroll to position [2101, 0]
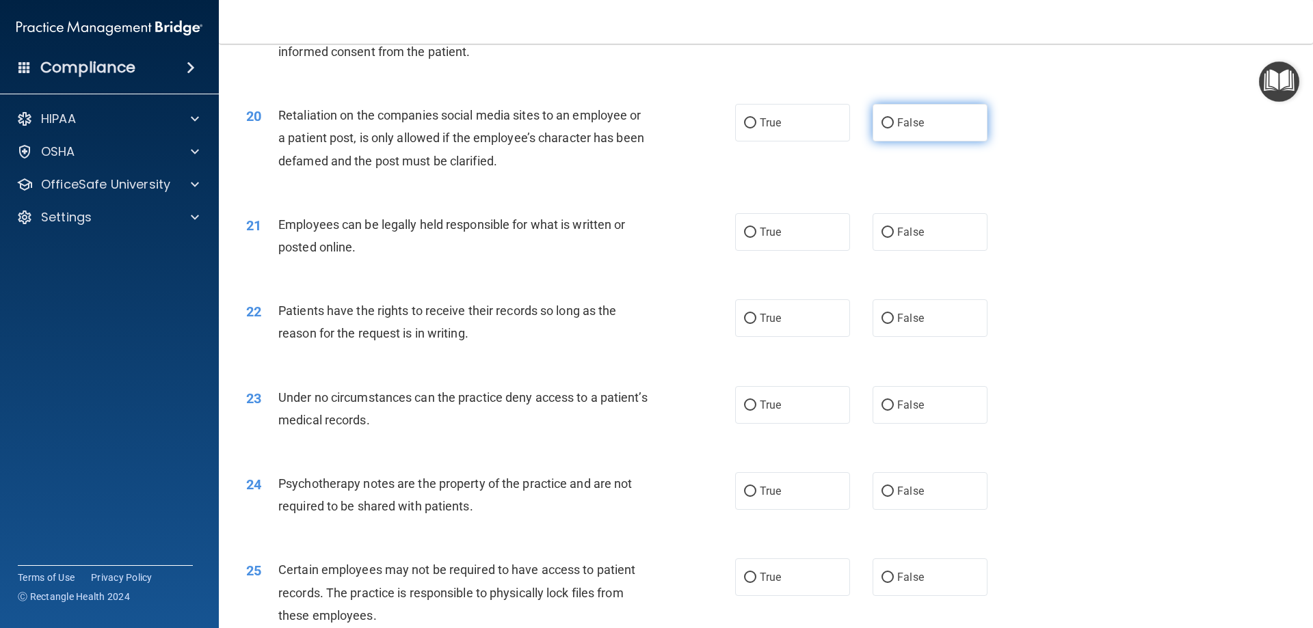
click at [897, 129] on span "False" at bounding box center [910, 122] width 27 height 13
click at [894, 129] on input "False" at bounding box center [887, 123] width 12 height 10
radio input "true"
click at [767, 239] on span "True" at bounding box center [770, 232] width 21 height 13
click at [756, 238] on input "True" at bounding box center [750, 233] width 12 height 10
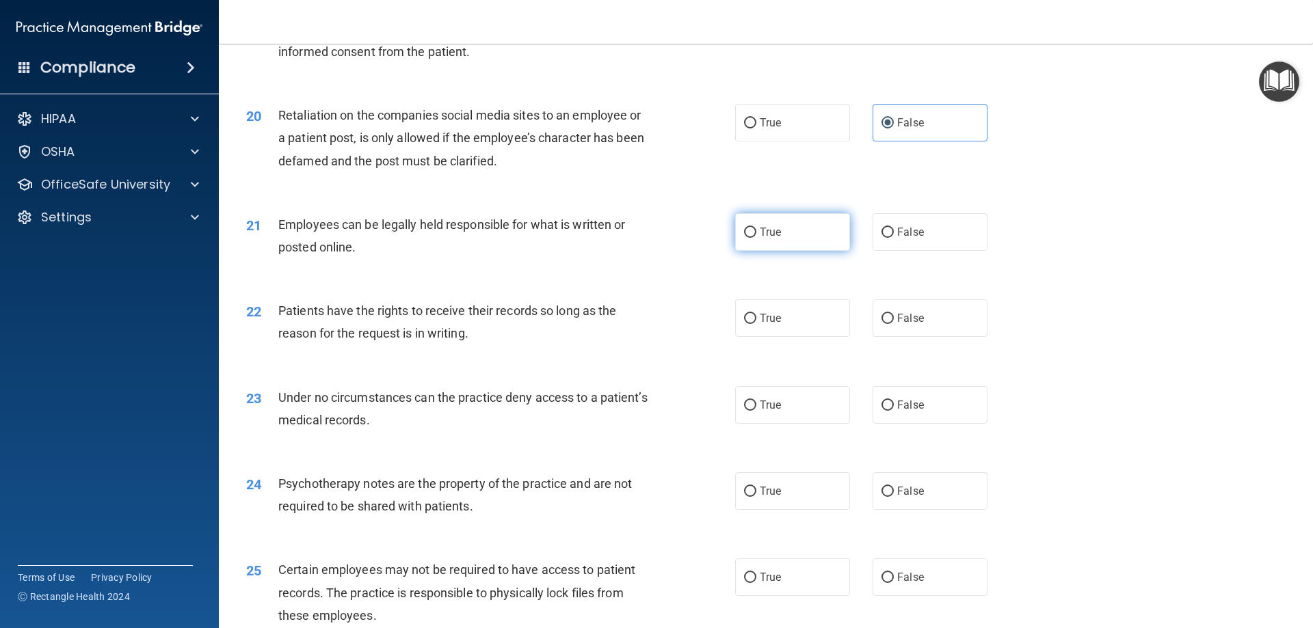
radio input "true"
click at [897, 337] on label "False" at bounding box center [929, 318] width 115 height 38
click at [894, 324] on input "False" at bounding box center [887, 319] width 12 height 10
radio input "true"
click at [904, 412] on span "False" at bounding box center [910, 405] width 27 height 13
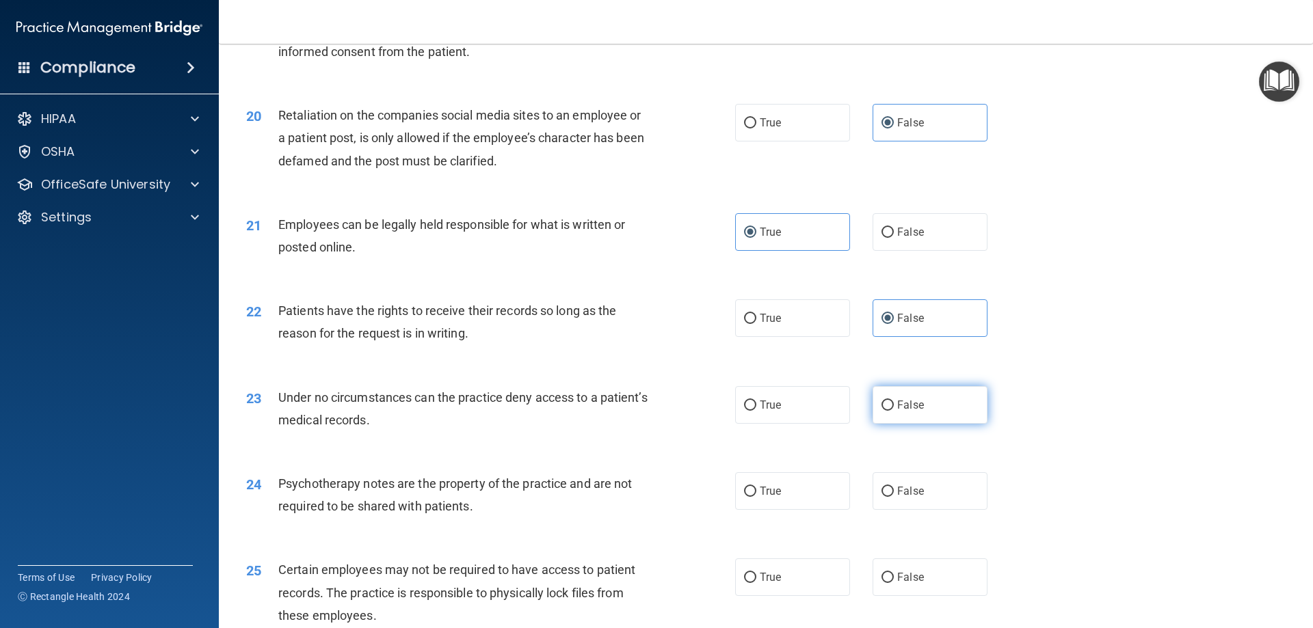
click at [894, 411] on input "False" at bounding box center [887, 406] width 12 height 10
radio input "true"
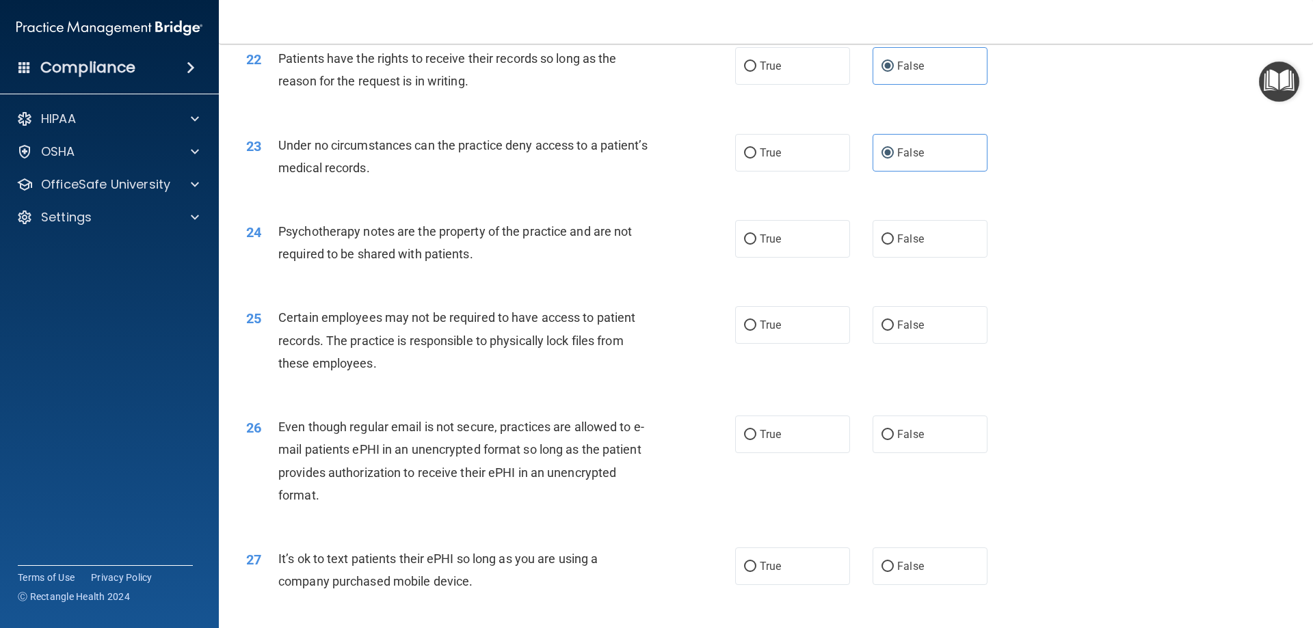
scroll to position [2403, 0]
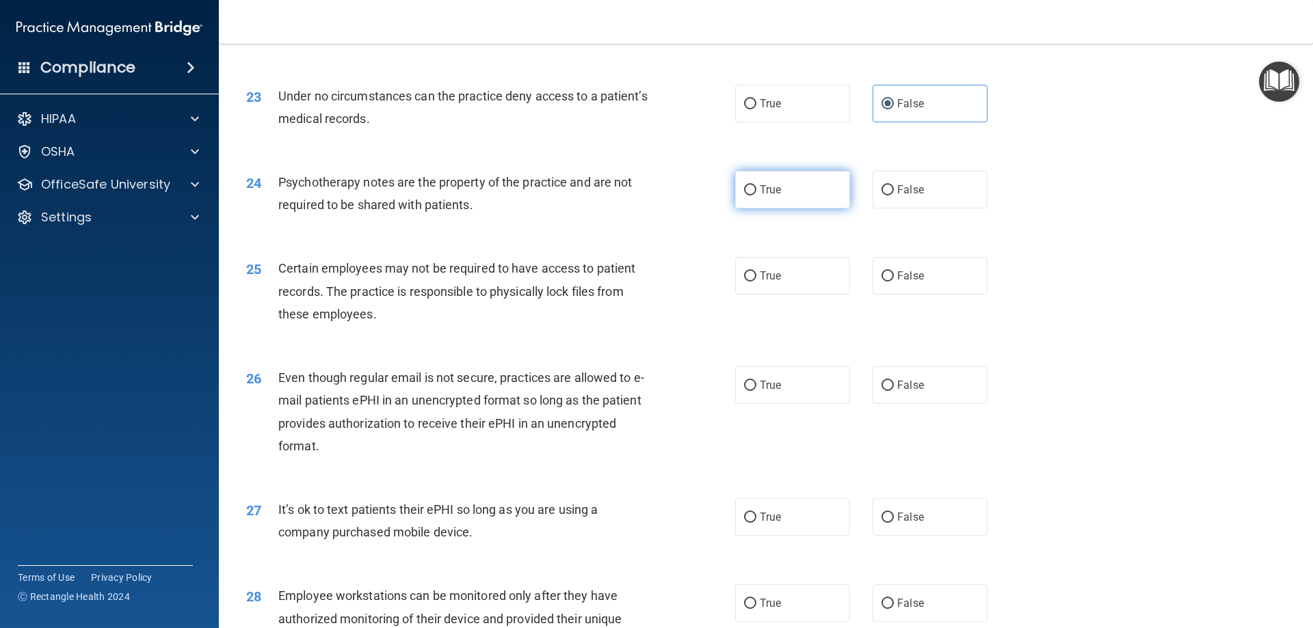
click at [805, 209] on label "True" at bounding box center [792, 190] width 115 height 38
click at [756, 196] on input "True" at bounding box center [750, 190] width 12 height 10
radio input "true"
click at [792, 295] on label "True" at bounding box center [792, 276] width 115 height 38
click at [756, 282] on input "True" at bounding box center [750, 276] width 12 height 10
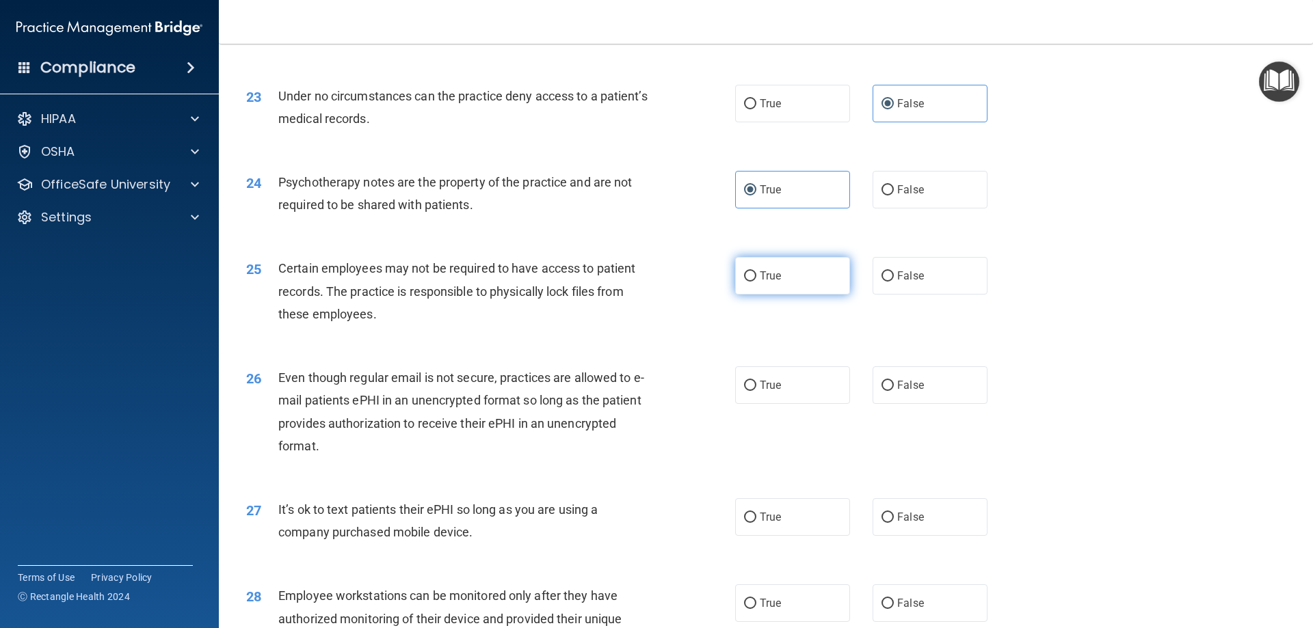
radio input "true"
click at [811, 404] on label "True" at bounding box center [792, 385] width 115 height 38
click at [756, 391] on input "True" at bounding box center [750, 386] width 12 height 10
radio input "true"
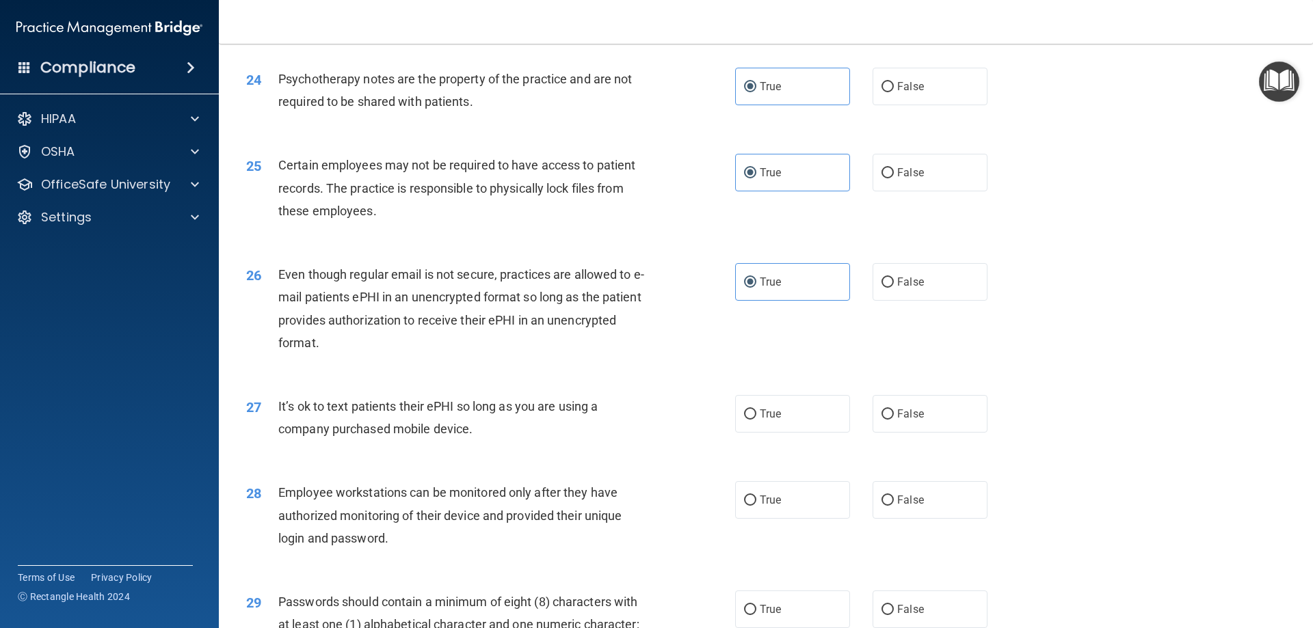
scroll to position [2519, 0]
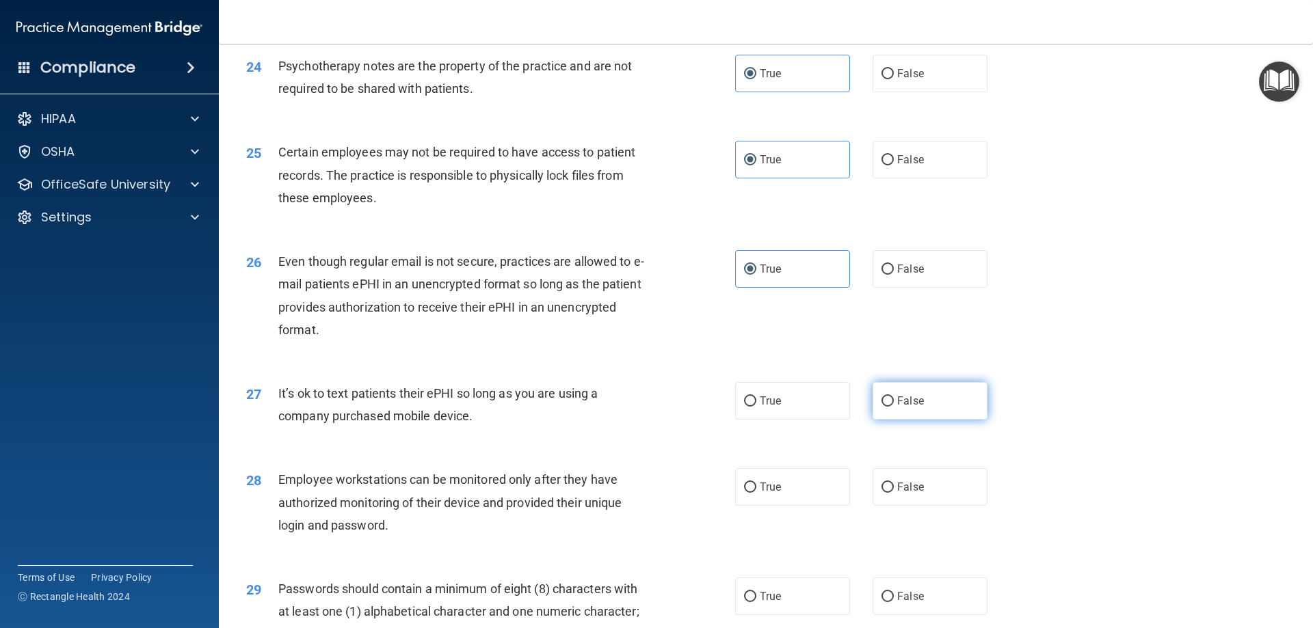
click at [959, 420] on label "False" at bounding box center [929, 401] width 115 height 38
click at [894, 407] on input "False" at bounding box center [887, 402] width 12 height 10
radio input "true"
click at [930, 506] on label "False" at bounding box center [929, 487] width 115 height 38
click at [894, 493] on input "False" at bounding box center [887, 488] width 12 height 10
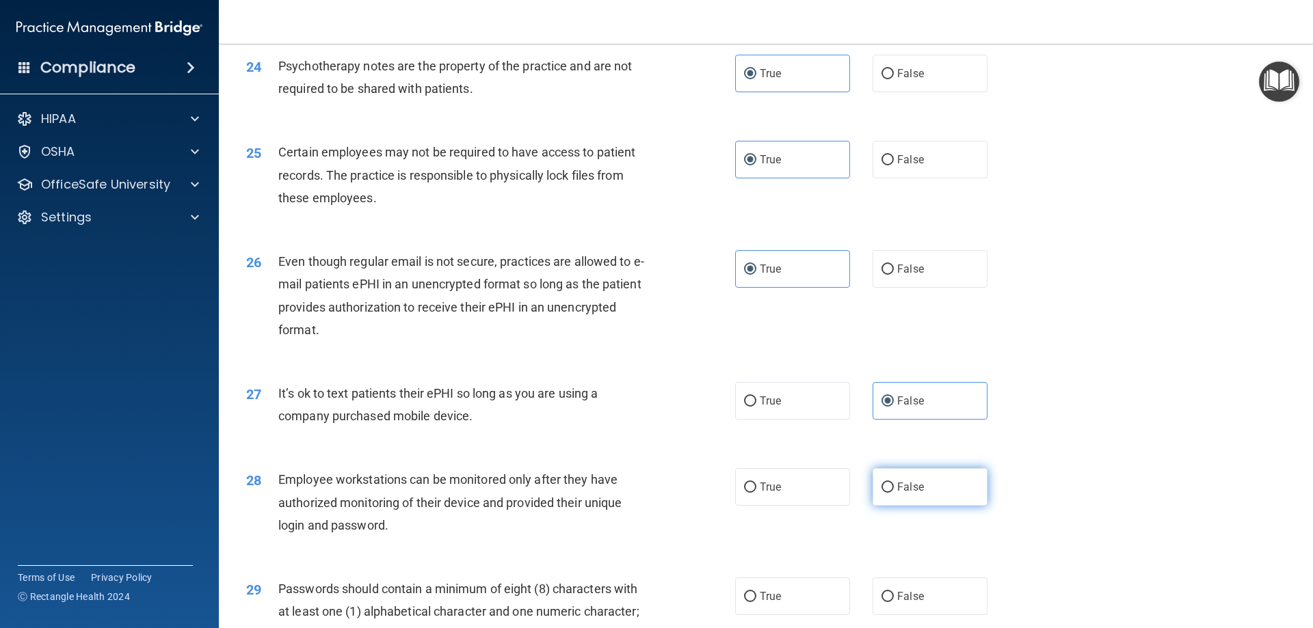
radio input "true"
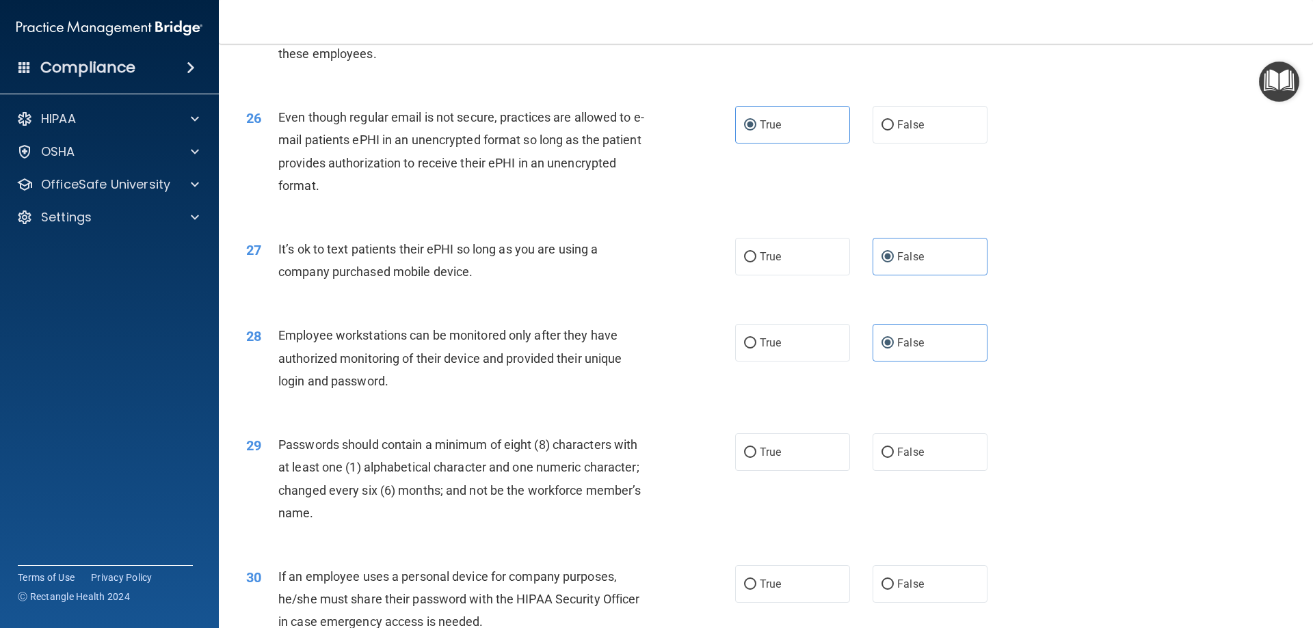
scroll to position [2713, 0]
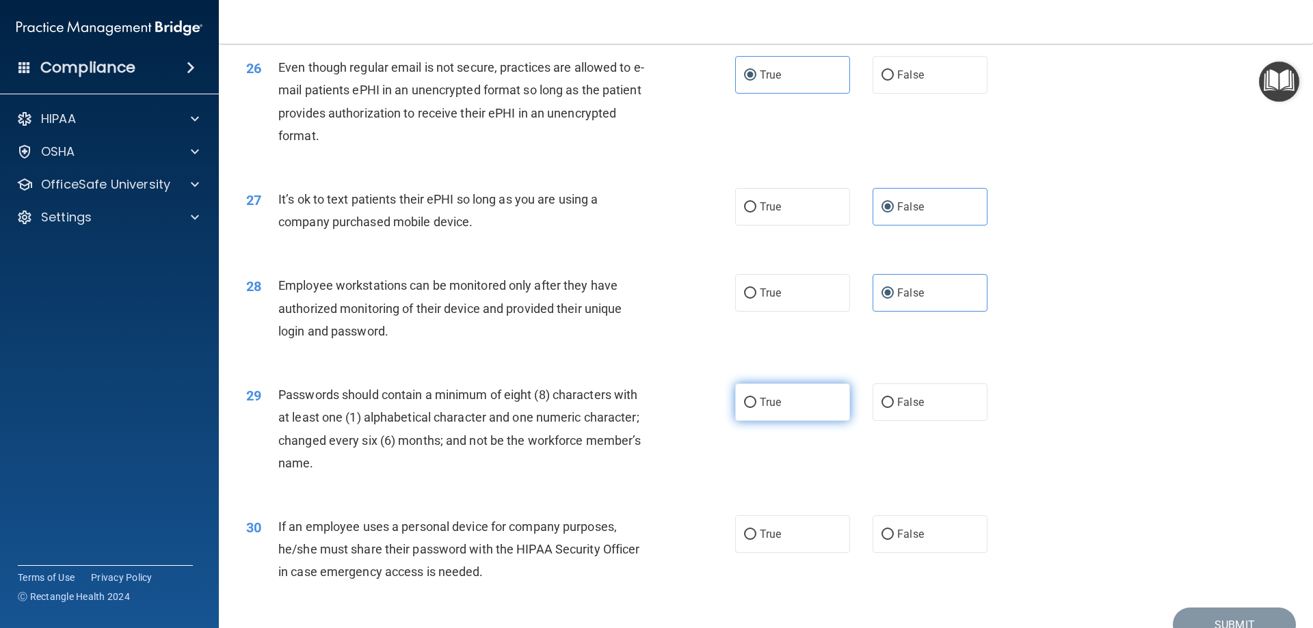
click at [808, 421] on label "True" at bounding box center [792, 403] width 115 height 38
click at [756, 408] on input "True" at bounding box center [750, 403] width 12 height 10
radio input "true"
click at [897, 541] on span "False" at bounding box center [910, 534] width 27 height 13
click at [894, 540] on input "False" at bounding box center [887, 535] width 12 height 10
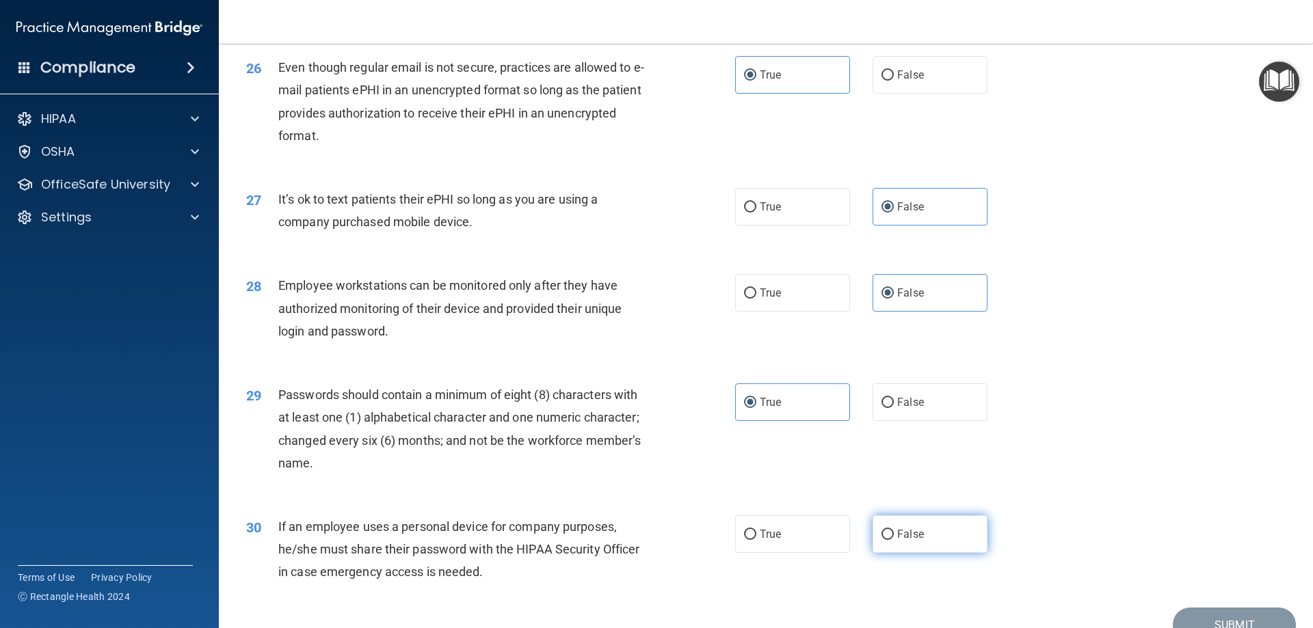
radio input "true"
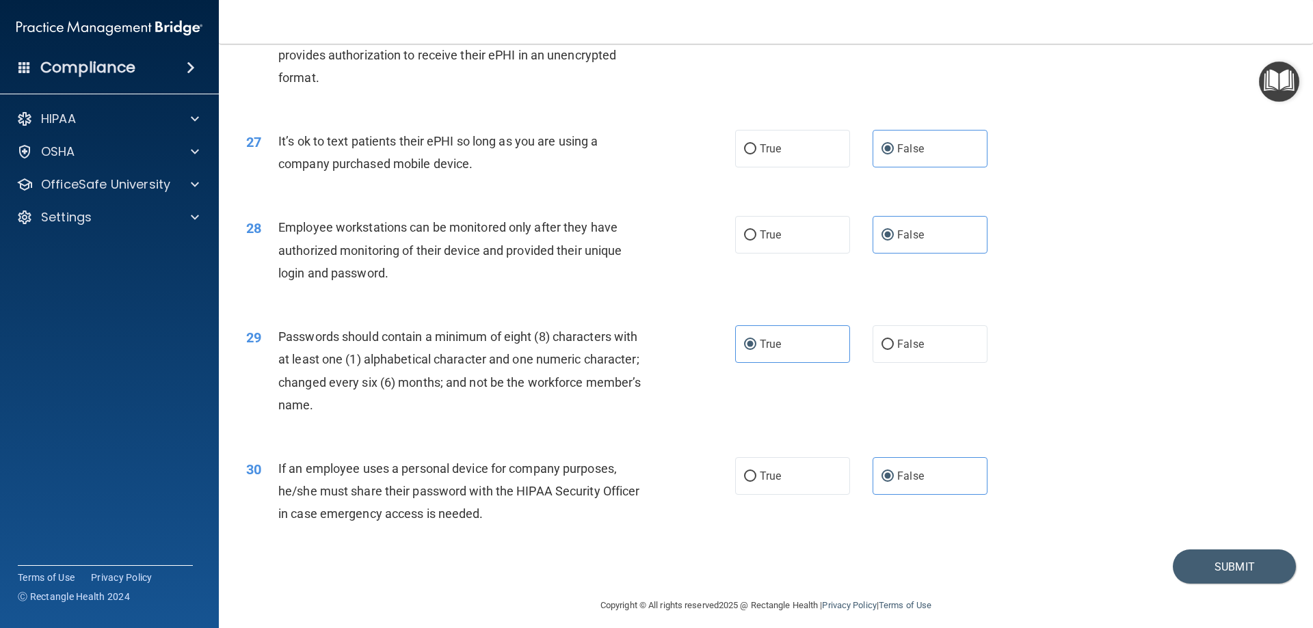
scroll to position [2804, 0]
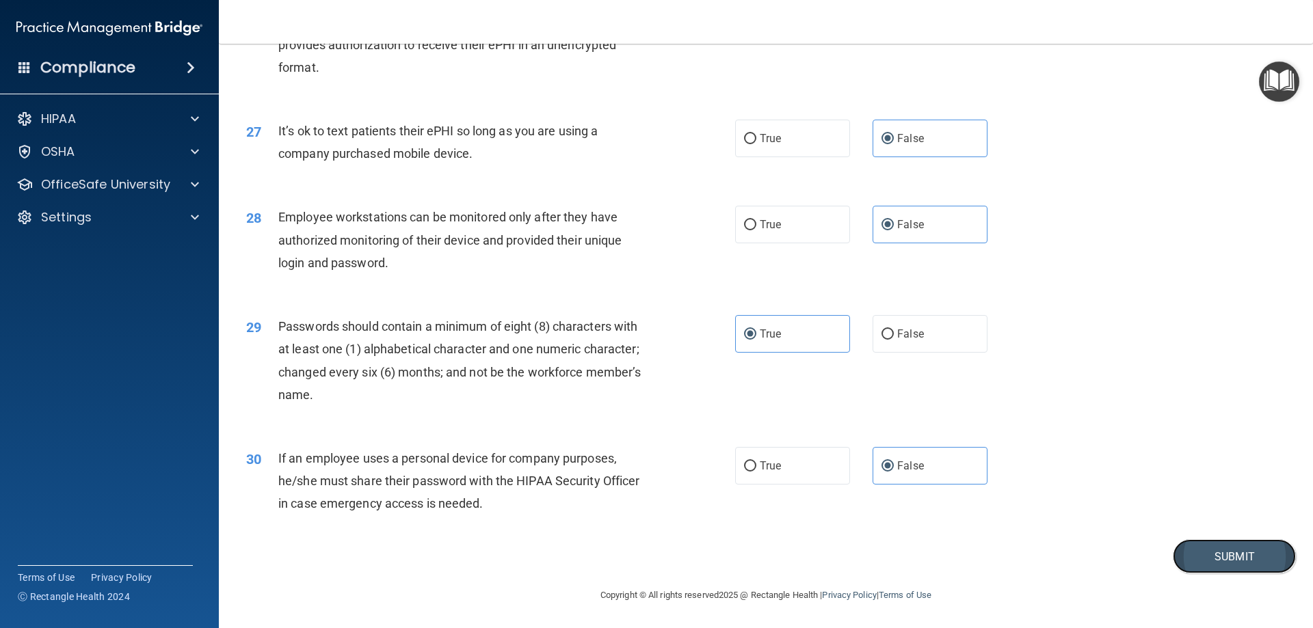
click at [1190, 563] on button "Submit" at bounding box center [1234, 556] width 123 height 35
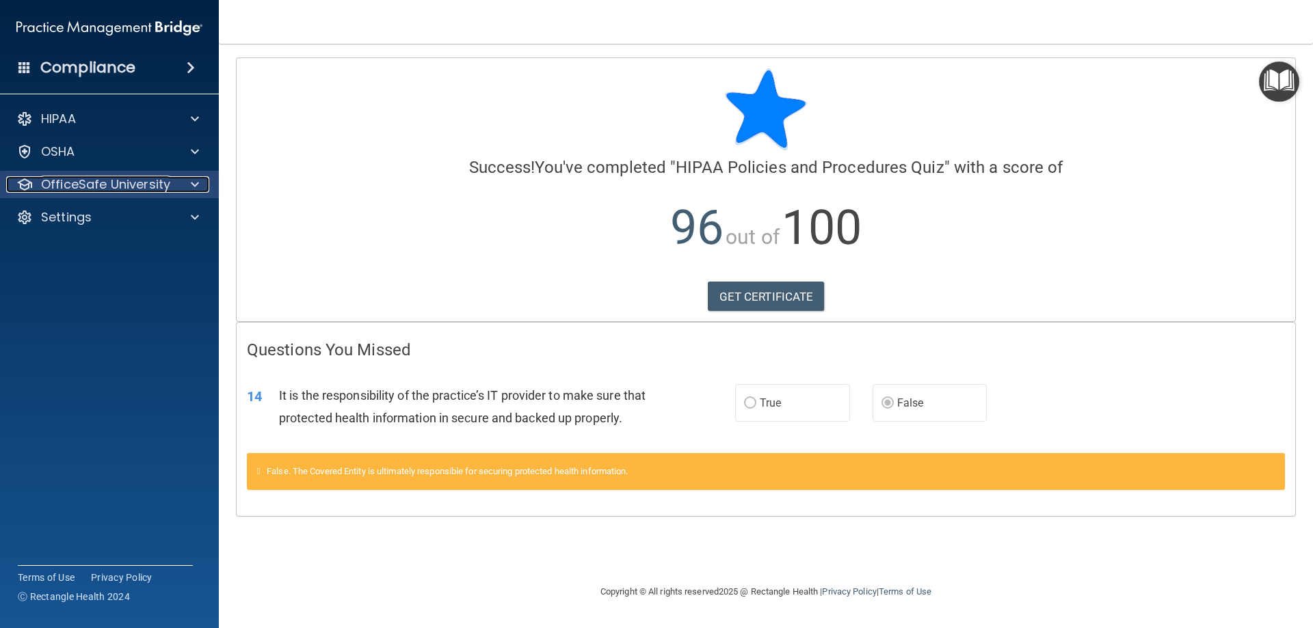
click at [201, 190] on div at bounding box center [193, 184] width 34 height 16
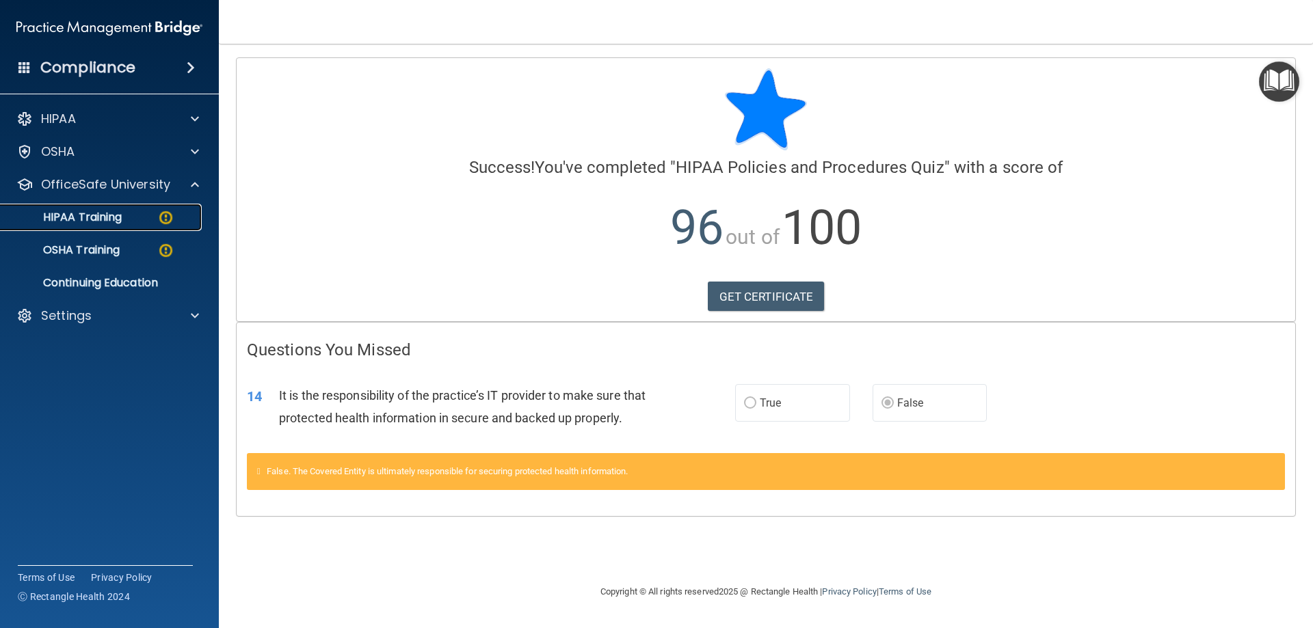
click at [179, 217] on div "HIPAA Training" at bounding box center [102, 218] width 187 height 14
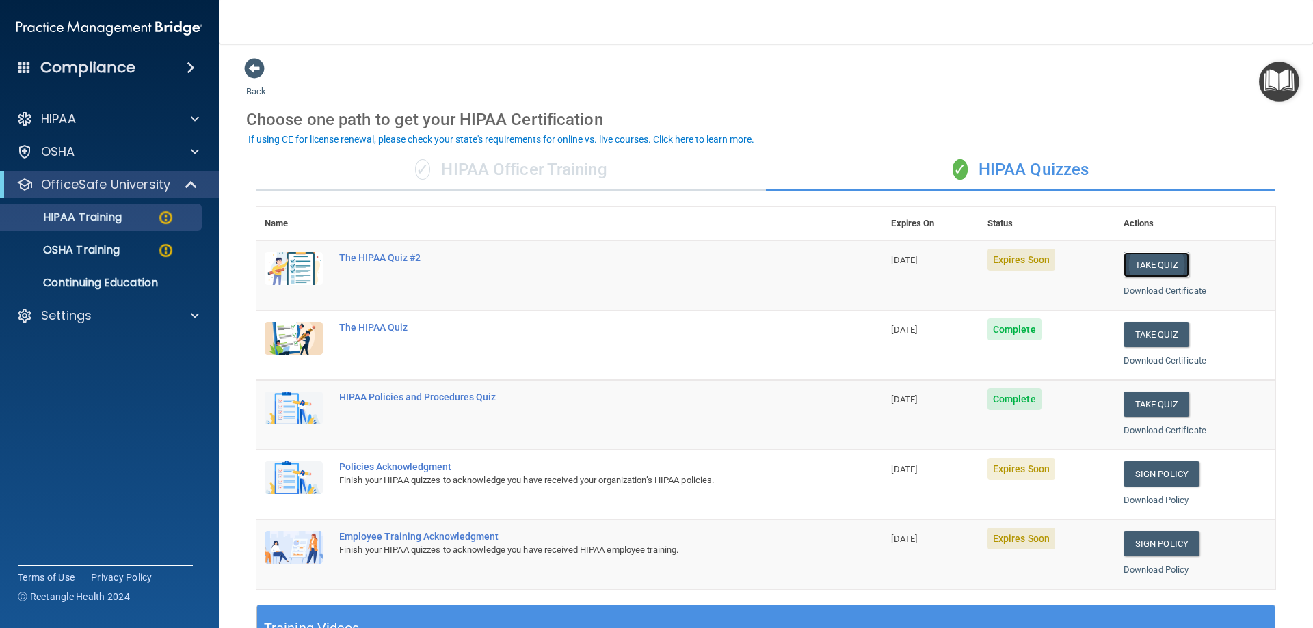
click at [1125, 262] on button "Take Quiz" at bounding box center [1156, 264] width 66 height 25
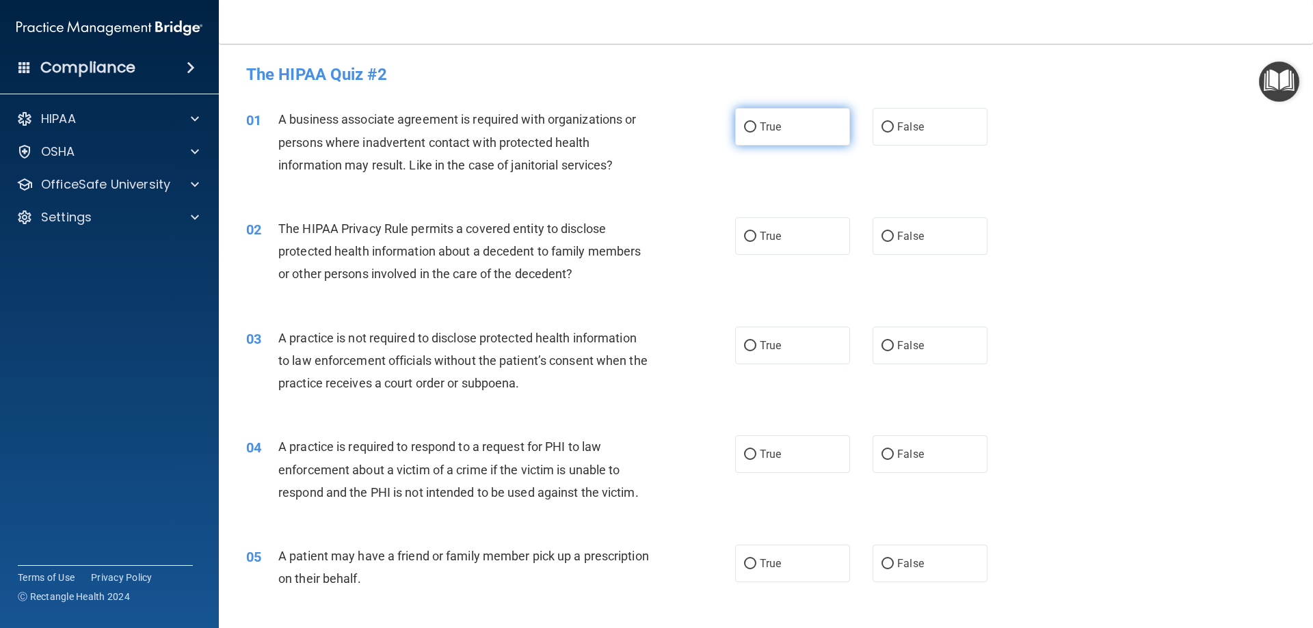
click at [826, 131] on label "True" at bounding box center [792, 127] width 115 height 38
click at [756, 131] on input "True" at bounding box center [750, 127] width 12 height 10
radio input "true"
click at [821, 224] on label "True" at bounding box center [792, 236] width 115 height 38
click at [756, 232] on input "True" at bounding box center [750, 237] width 12 height 10
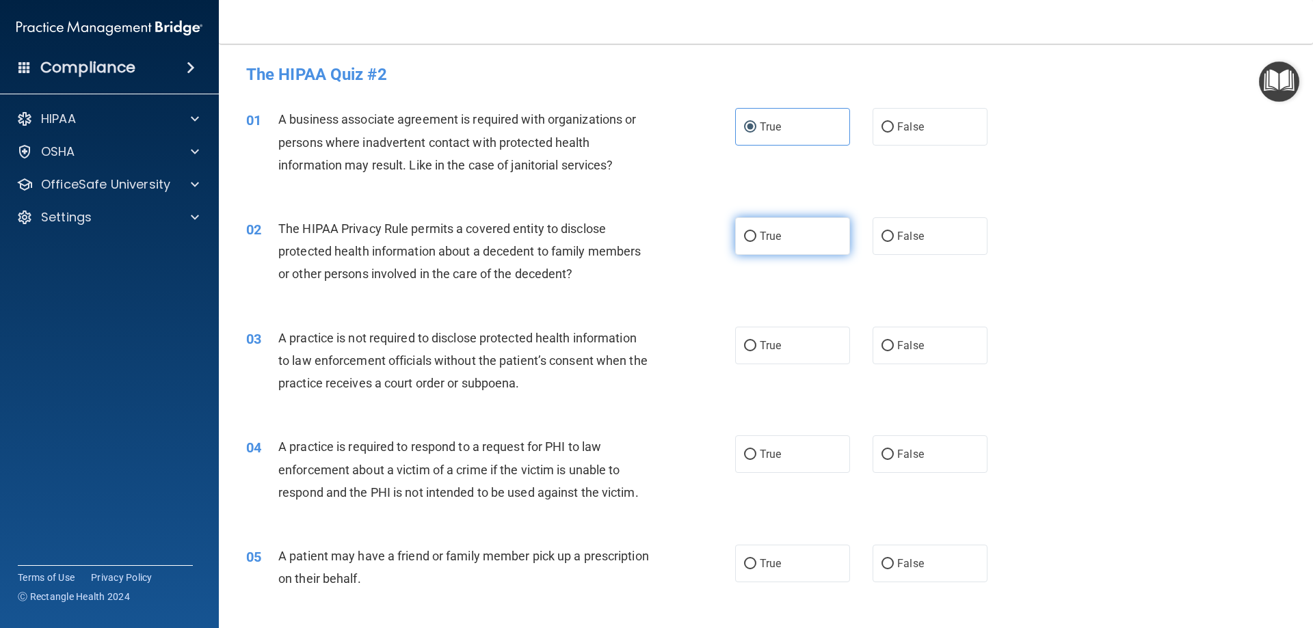
radio input "true"
click at [877, 351] on label "False" at bounding box center [929, 346] width 115 height 38
click at [881, 351] on input "False" at bounding box center [887, 346] width 12 height 10
radio input "true"
click at [800, 444] on label "True" at bounding box center [792, 455] width 115 height 38
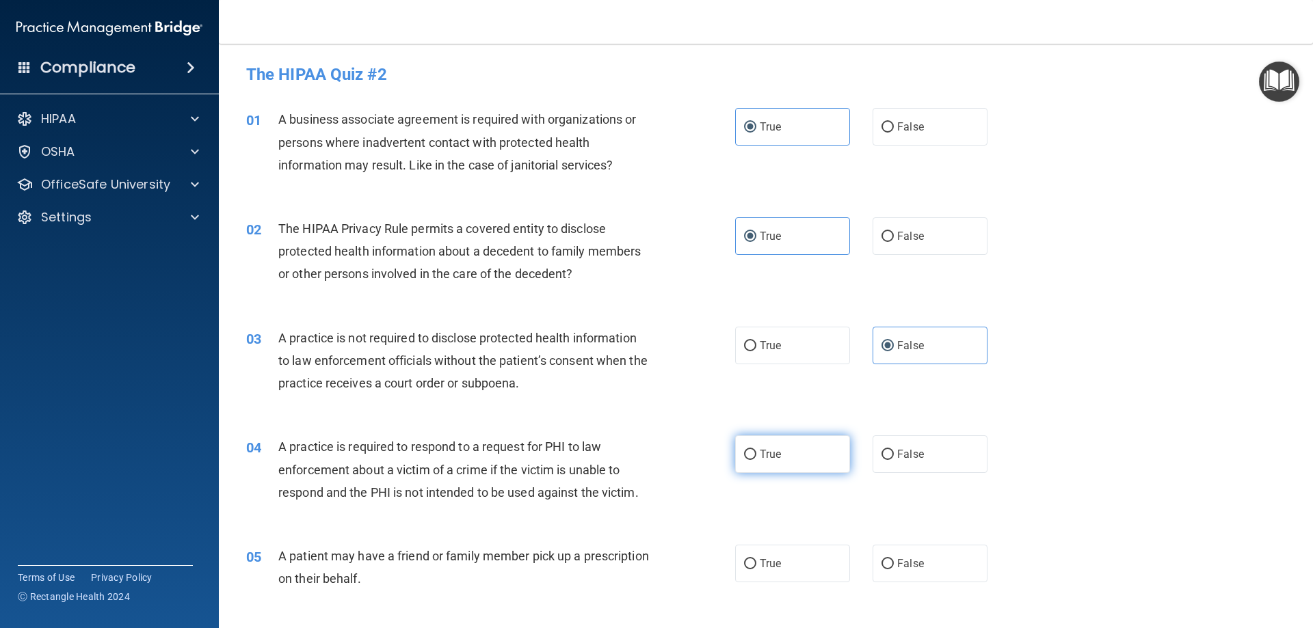
click at [756, 450] on input "True" at bounding box center [750, 455] width 12 height 10
radio input "true"
click at [901, 567] on span "False" at bounding box center [910, 563] width 27 height 13
click at [894, 567] on input "False" at bounding box center [887, 564] width 12 height 10
radio input "true"
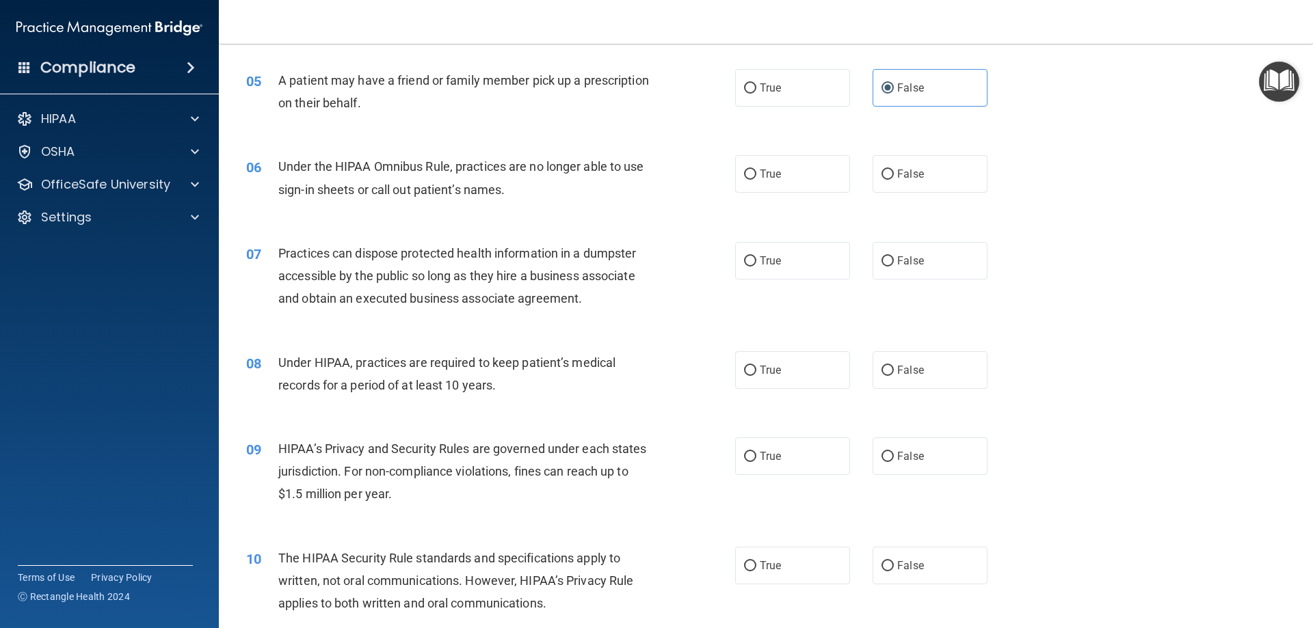
scroll to position [491, 0]
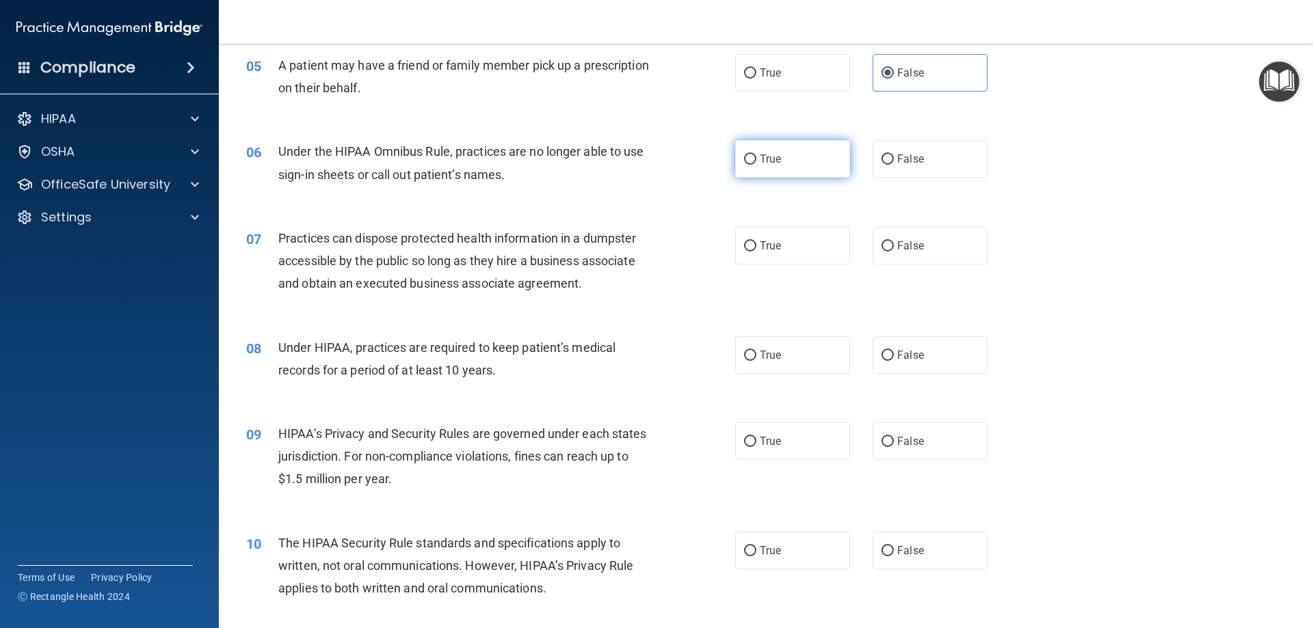
click at [797, 168] on label "True" at bounding box center [792, 159] width 115 height 38
click at [756, 165] on input "True" at bounding box center [750, 160] width 12 height 10
radio input "true"
click at [907, 256] on label "False" at bounding box center [929, 246] width 115 height 38
click at [894, 252] on input "False" at bounding box center [887, 246] width 12 height 10
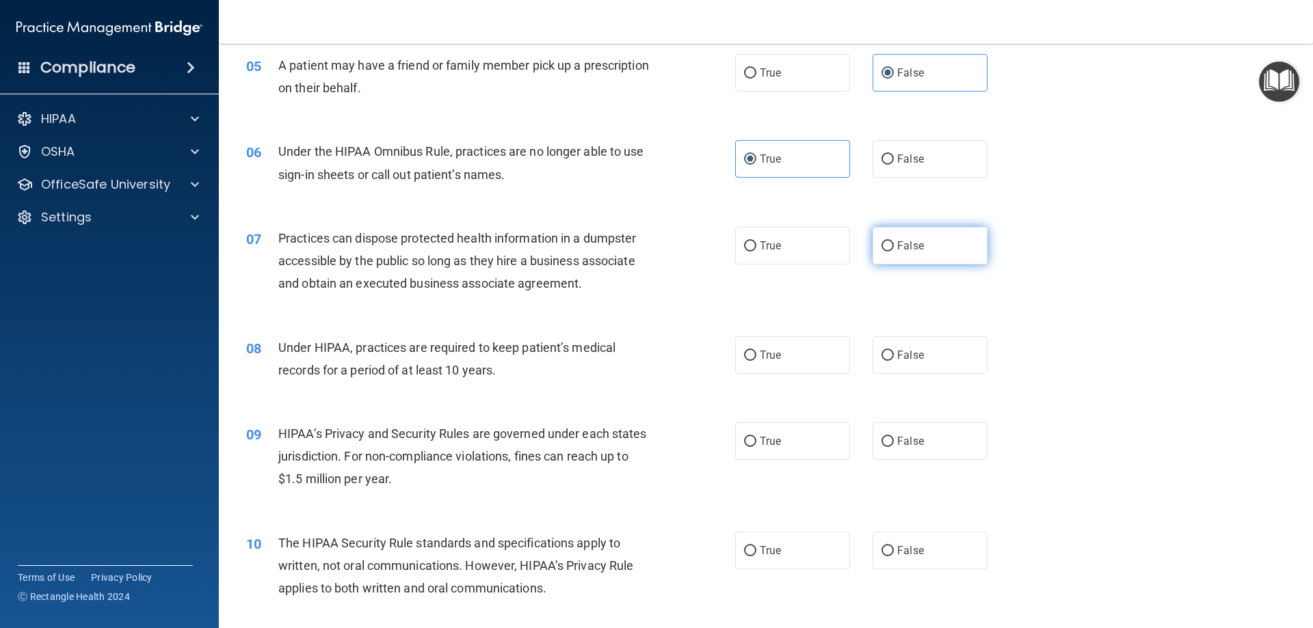
radio input "true"
click at [768, 350] on span "True" at bounding box center [770, 355] width 21 height 13
click at [756, 351] on input "True" at bounding box center [750, 356] width 12 height 10
radio input "true"
click at [781, 450] on label "True" at bounding box center [792, 442] width 115 height 38
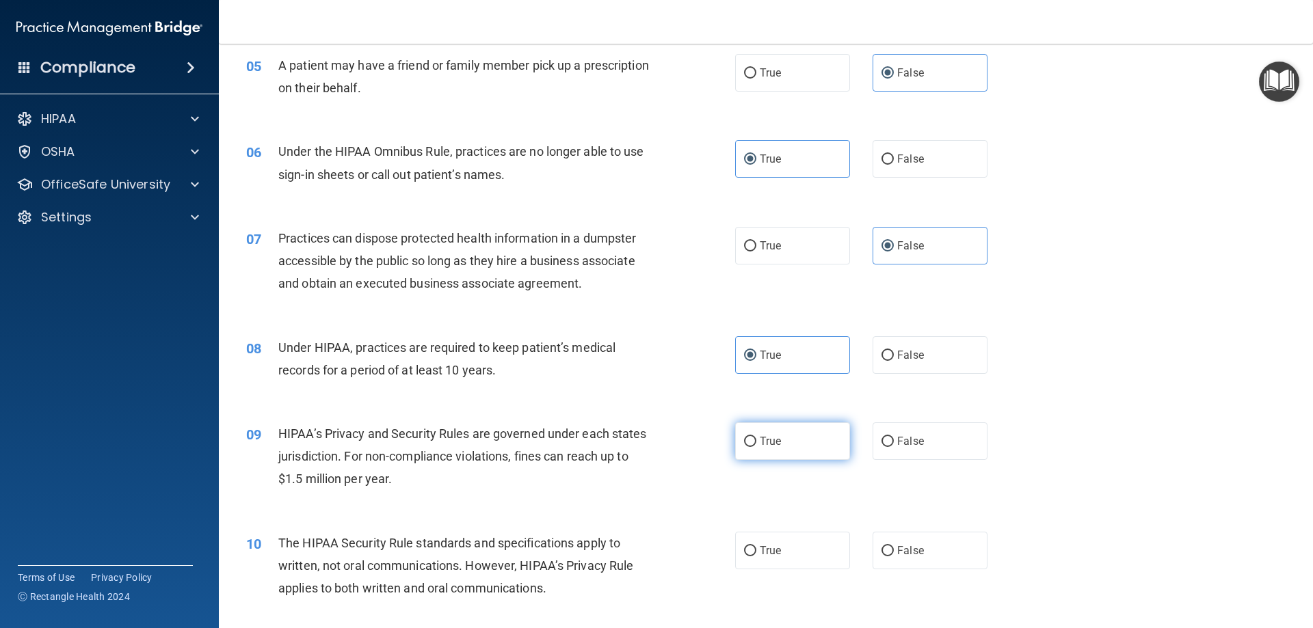
click at [756, 447] on input "True" at bounding box center [750, 442] width 12 height 10
radio input "true"
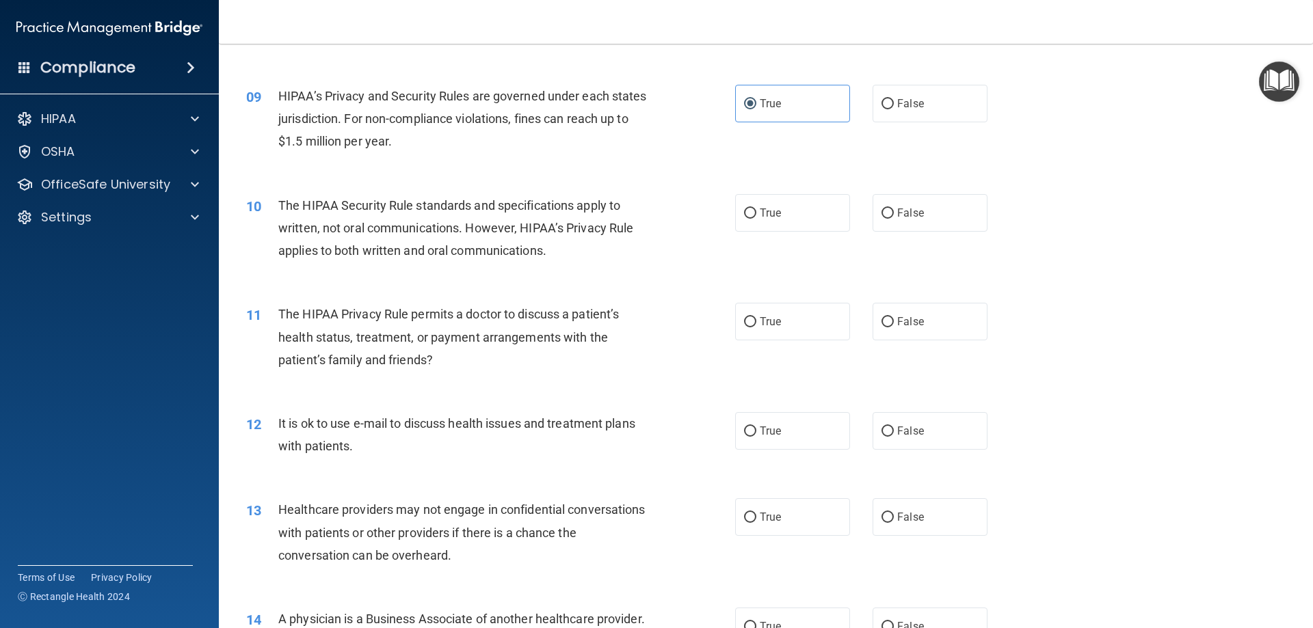
scroll to position [836, 0]
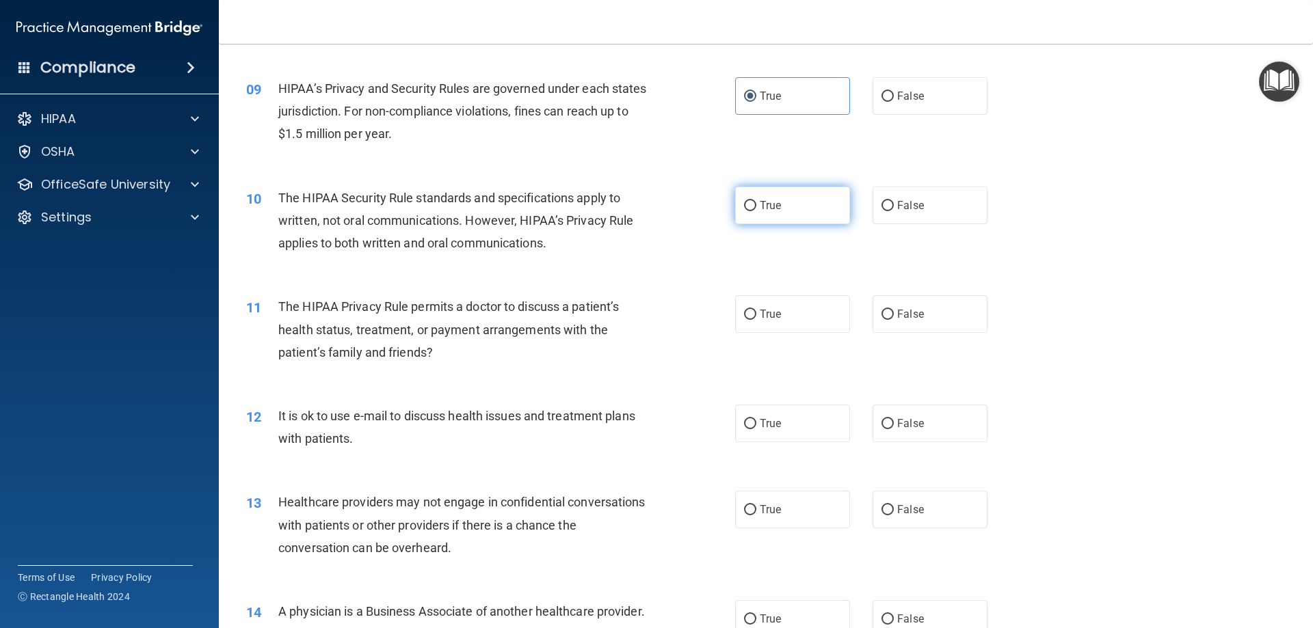
click at [798, 204] on label "True" at bounding box center [792, 206] width 115 height 38
click at [756, 204] on input "True" at bounding box center [750, 206] width 12 height 10
radio input "true"
click at [775, 326] on label "True" at bounding box center [792, 314] width 115 height 38
click at [756, 320] on input "True" at bounding box center [750, 315] width 12 height 10
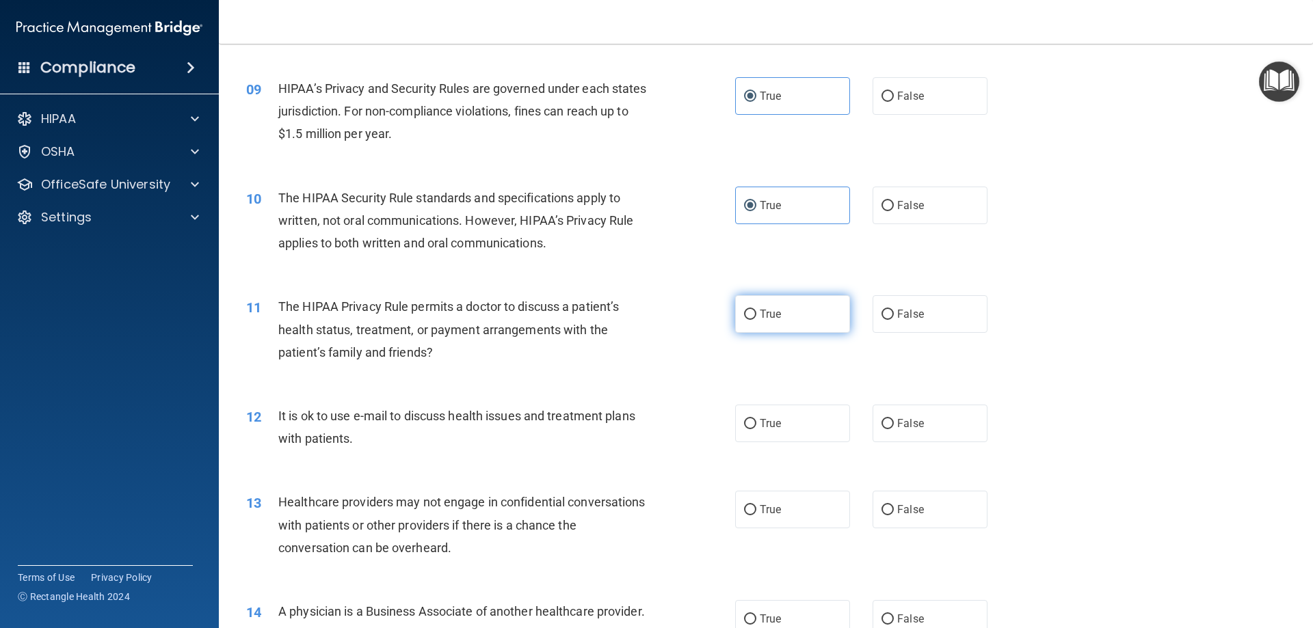
radio input "true"
click at [926, 440] on label "False" at bounding box center [929, 424] width 115 height 38
click at [894, 429] on input "False" at bounding box center [887, 424] width 12 height 10
radio input "true"
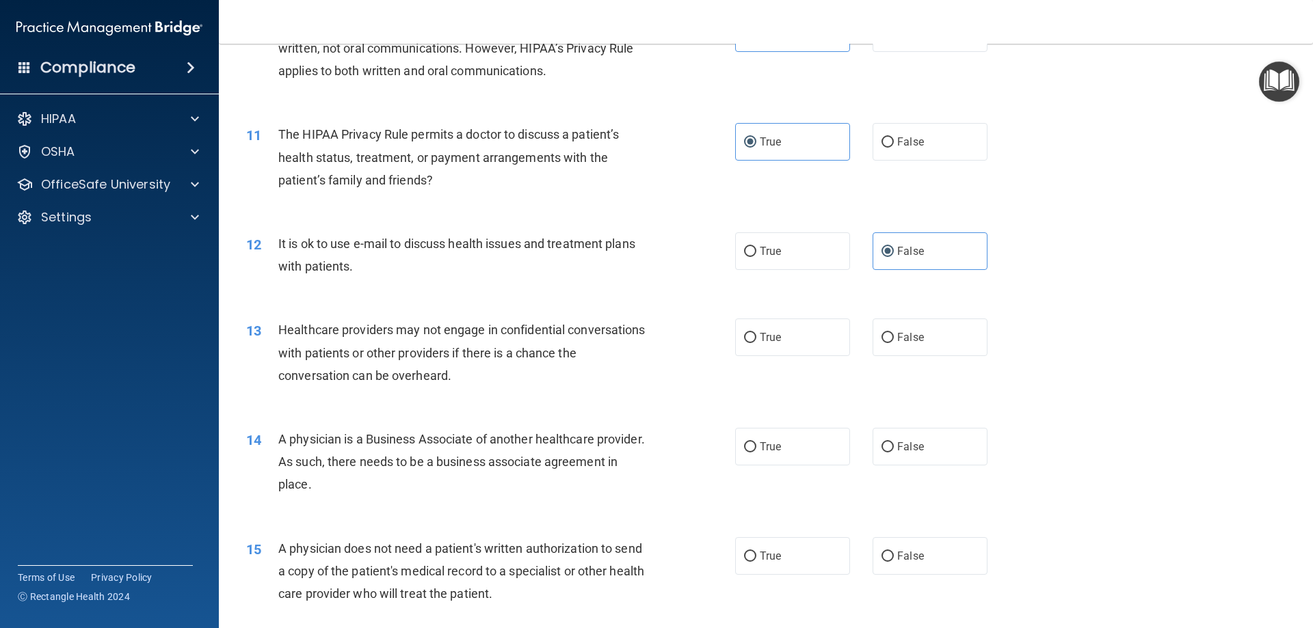
scroll to position [1043, 0]
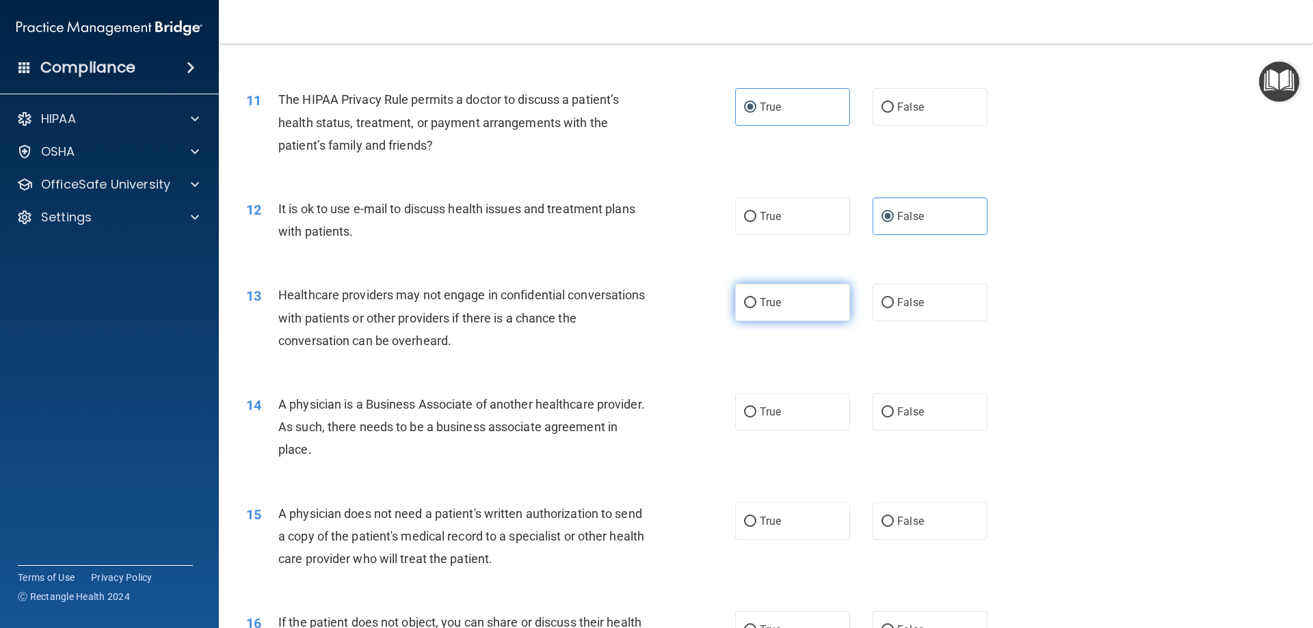
click at [767, 304] on span "True" at bounding box center [770, 302] width 21 height 13
click at [756, 304] on input "True" at bounding box center [750, 303] width 12 height 10
radio input "true"
click at [780, 408] on label "True" at bounding box center [792, 412] width 115 height 38
click at [756, 408] on input "True" at bounding box center [750, 413] width 12 height 10
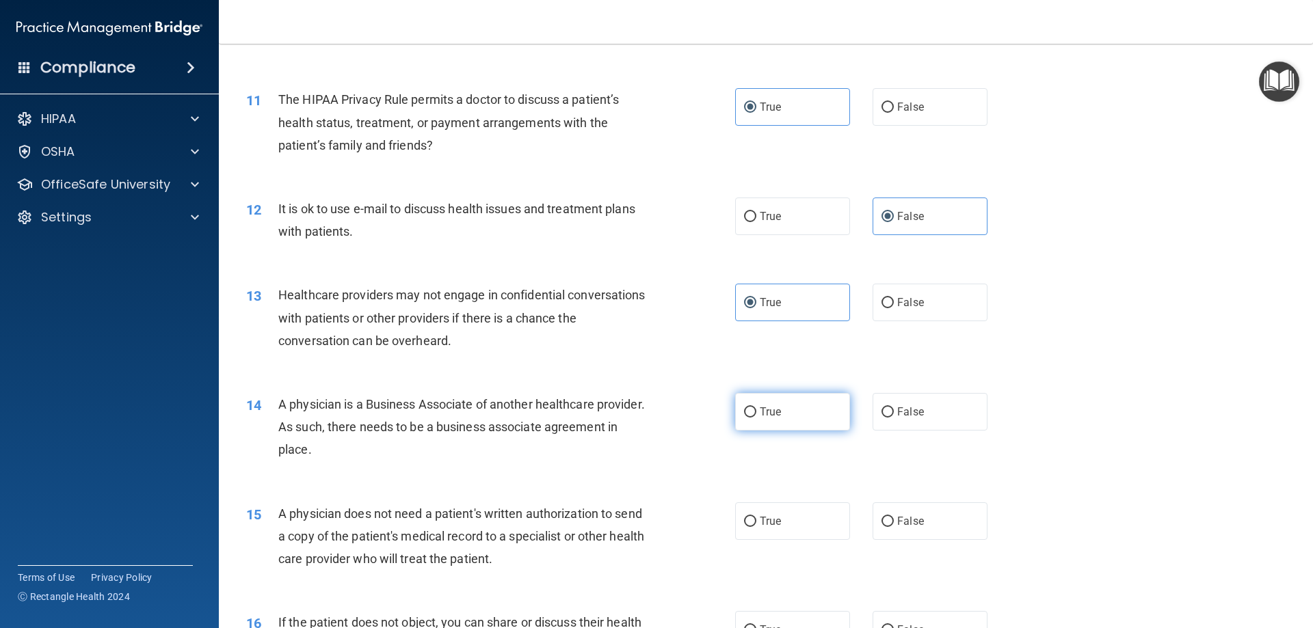
radio input "true"
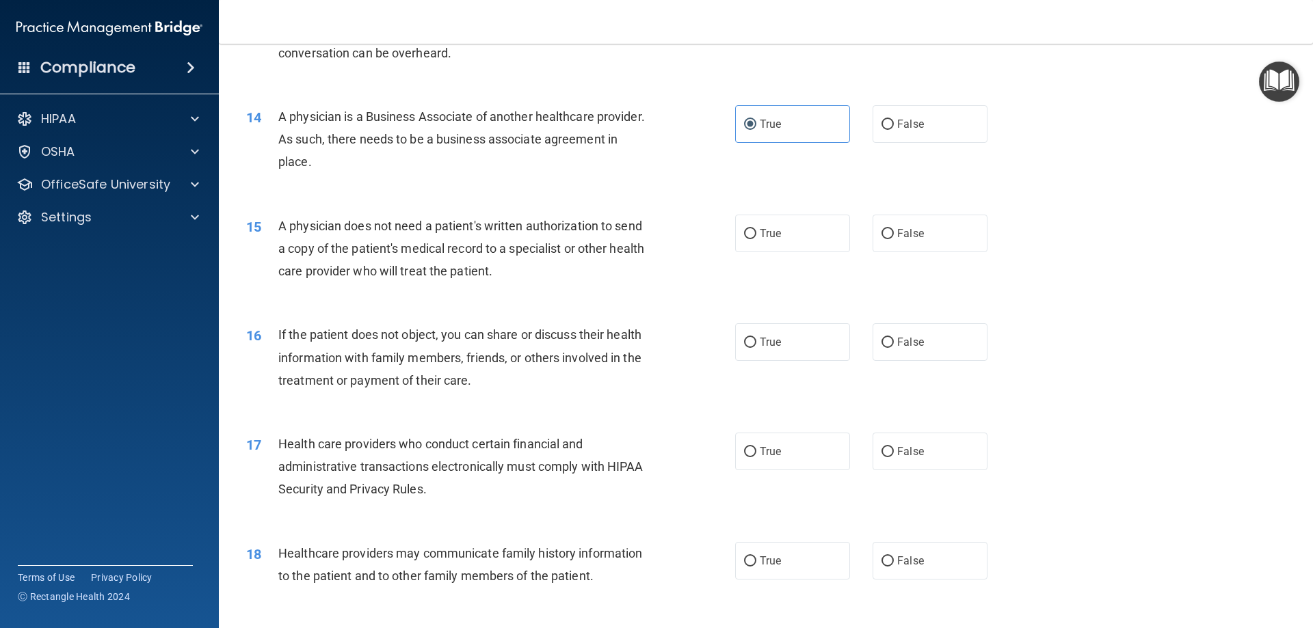
scroll to position [1335, 0]
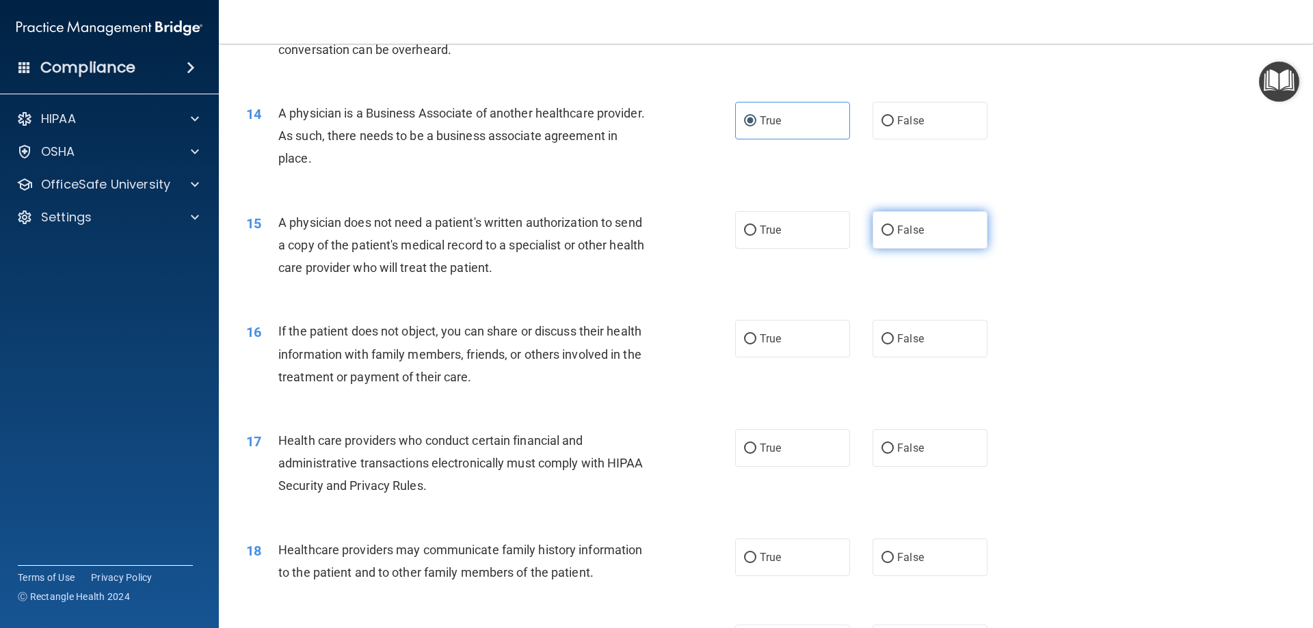
click at [907, 228] on span "False" at bounding box center [910, 230] width 27 height 13
click at [894, 228] on input "False" at bounding box center [887, 231] width 12 height 10
radio input "true"
click at [910, 349] on label "False" at bounding box center [929, 339] width 115 height 38
click at [894, 345] on input "False" at bounding box center [887, 339] width 12 height 10
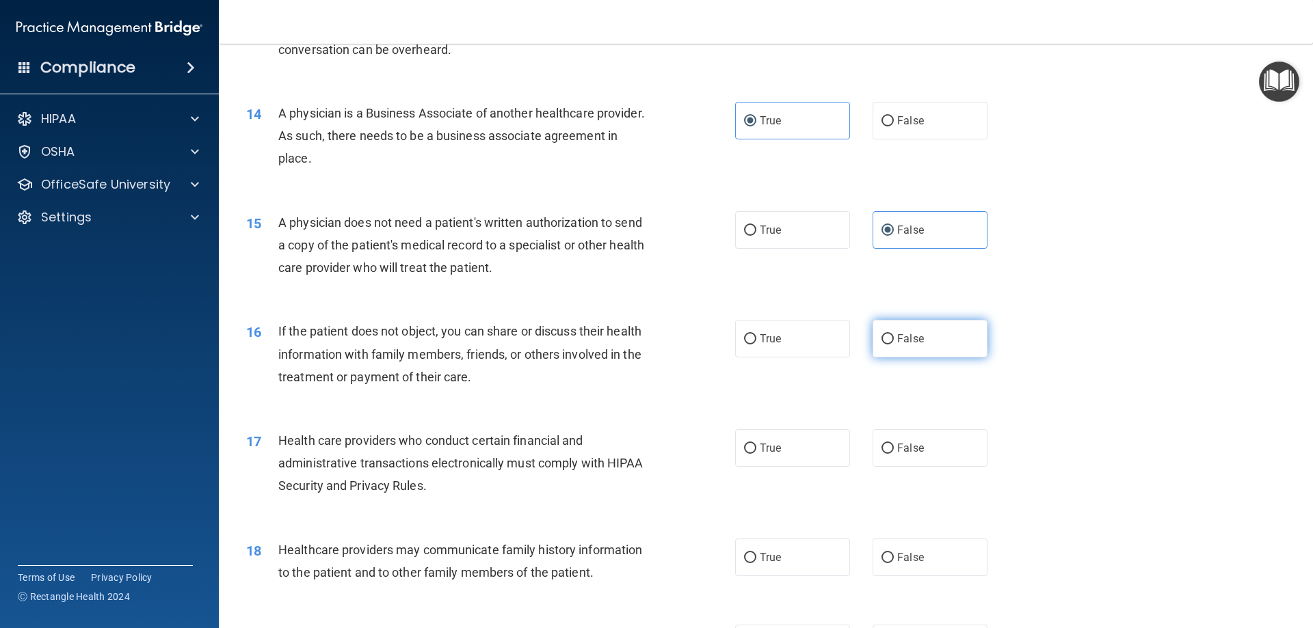
radio input "true"
click at [788, 339] on label "True" at bounding box center [792, 339] width 115 height 38
click at [756, 339] on input "True" at bounding box center [750, 339] width 12 height 10
radio input "true"
radio input "false"
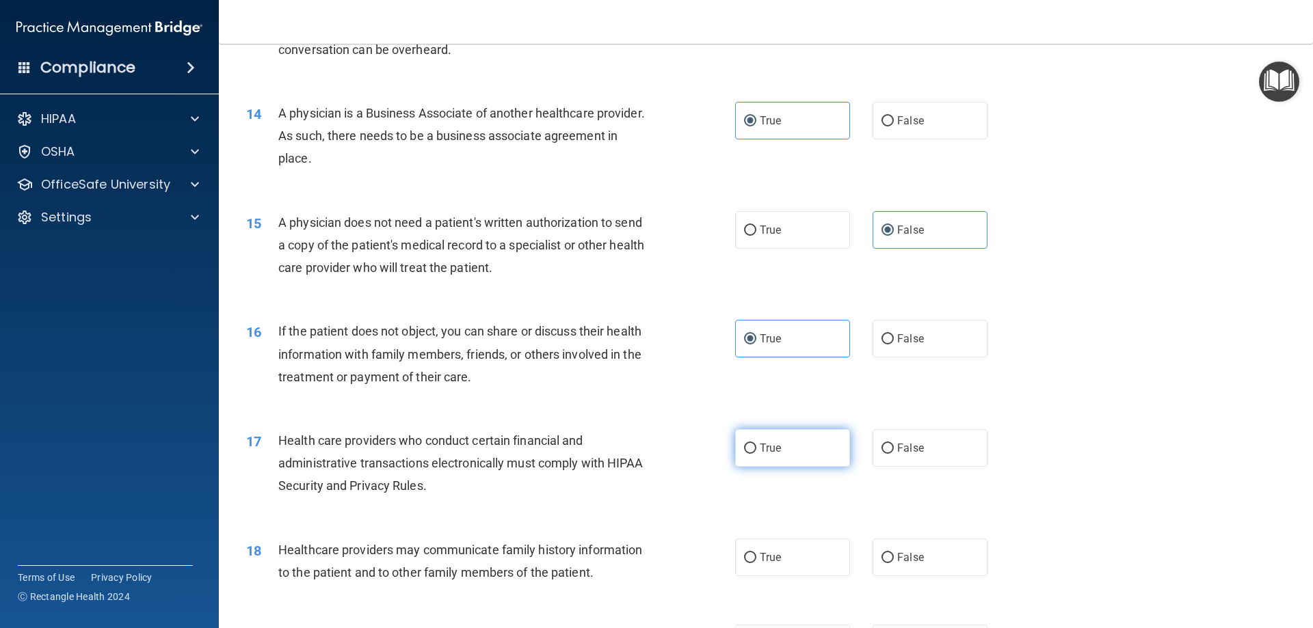
drag, startPoint x: 732, startPoint y: 449, endPoint x: 736, endPoint y: 457, distance: 9.2
click at [736, 457] on label "True" at bounding box center [792, 448] width 115 height 38
click at [744, 454] on input "True" at bounding box center [750, 449] width 12 height 10
radio input "true"
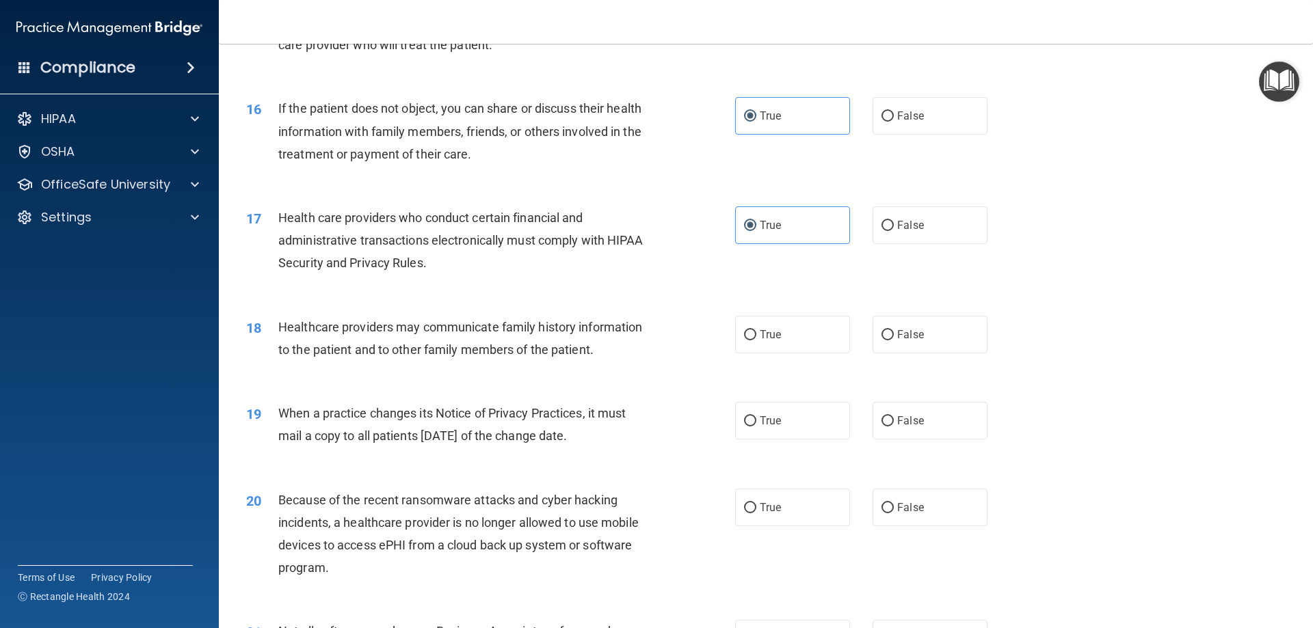
scroll to position [1688, 0]
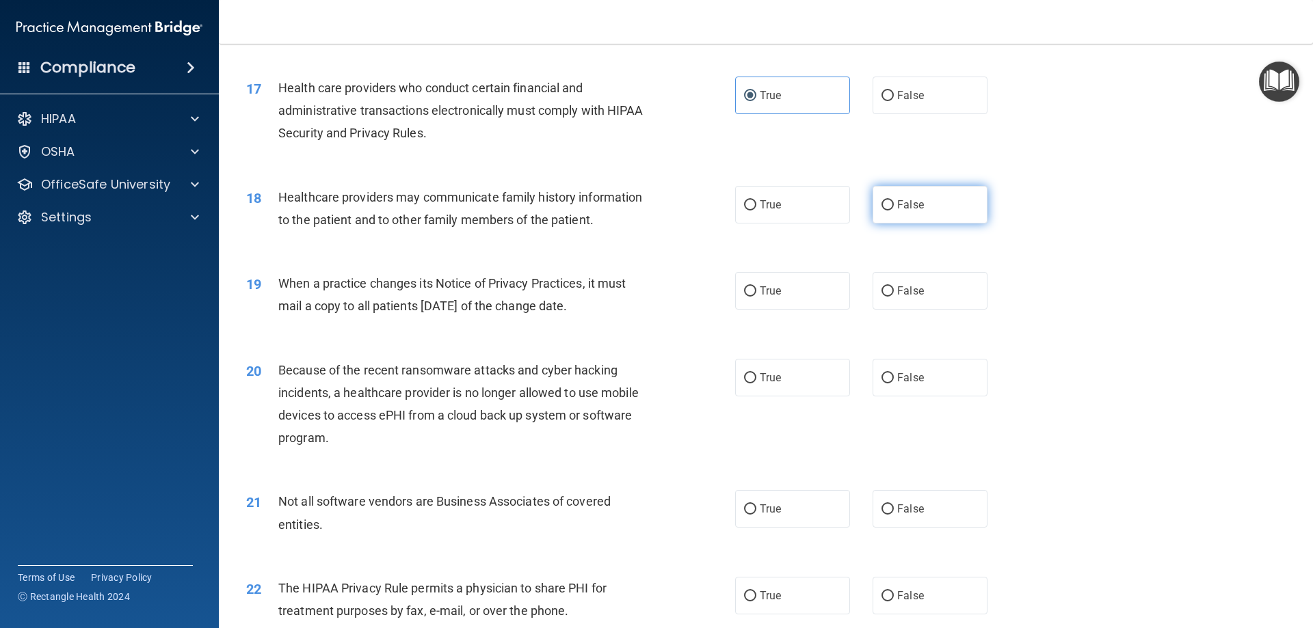
click at [892, 217] on label "False" at bounding box center [929, 205] width 115 height 38
click at [892, 211] on input "False" at bounding box center [887, 205] width 12 height 10
radio input "true"
click at [764, 293] on span "True" at bounding box center [770, 290] width 21 height 13
click at [756, 293] on input "True" at bounding box center [750, 291] width 12 height 10
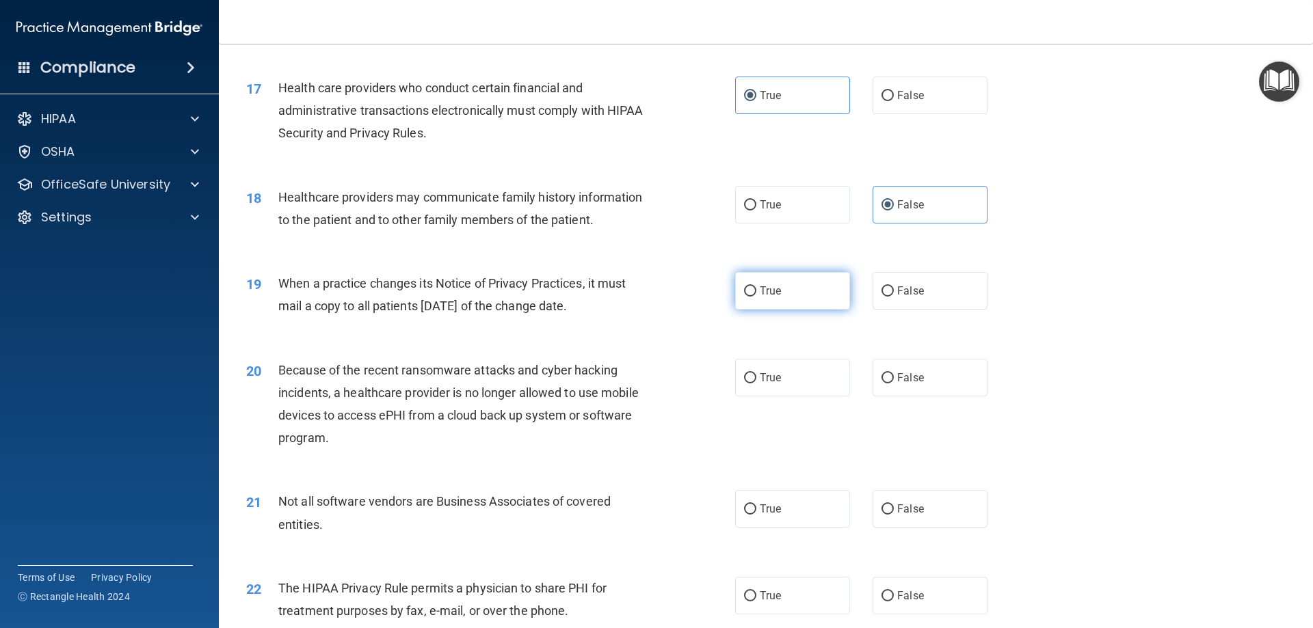
radio input "true"
click at [784, 386] on label "True" at bounding box center [792, 378] width 115 height 38
click at [756, 384] on input "True" at bounding box center [750, 378] width 12 height 10
radio input "true"
click at [792, 505] on label "True" at bounding box center [792, 509] width 115 height 38
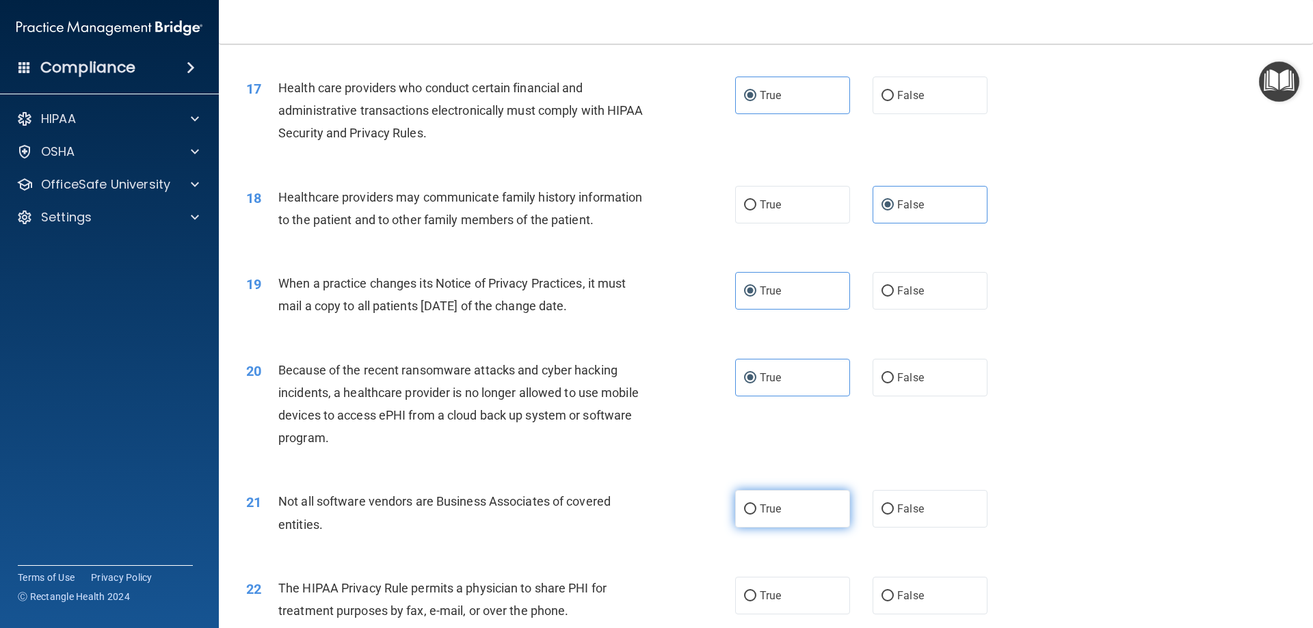
click at [756, 505] on input "True" at bounding box center [750, 510] width 12 height 10
radio input "true"
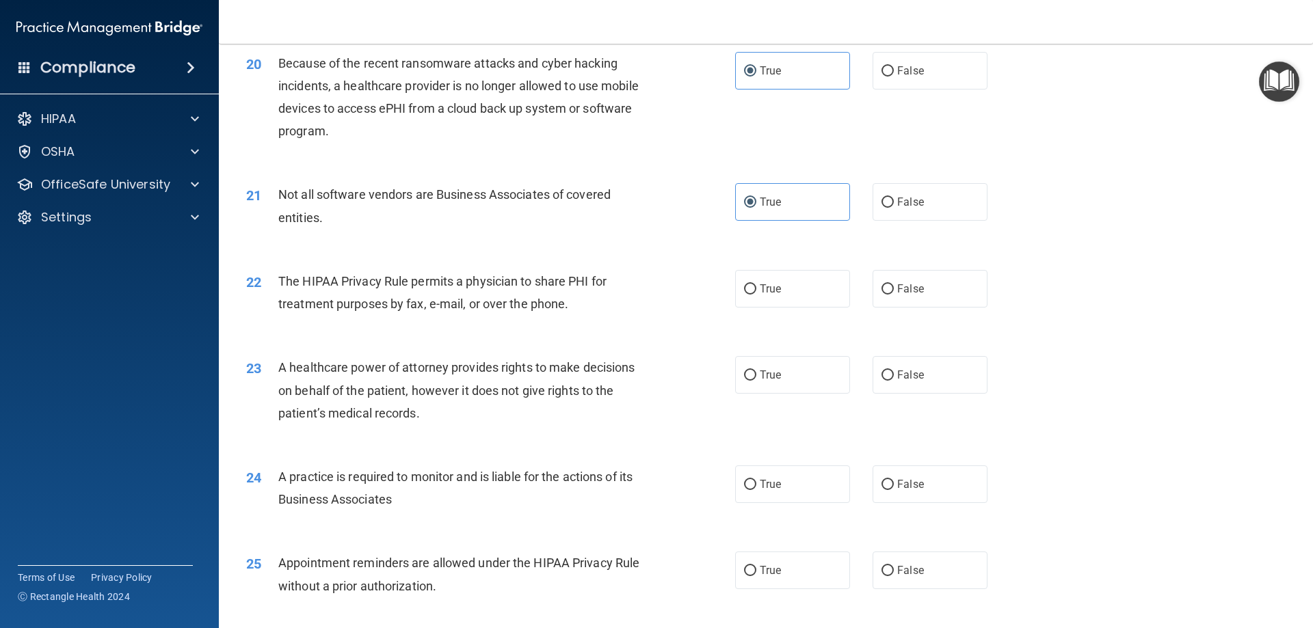
scroll to position [1999, 0]
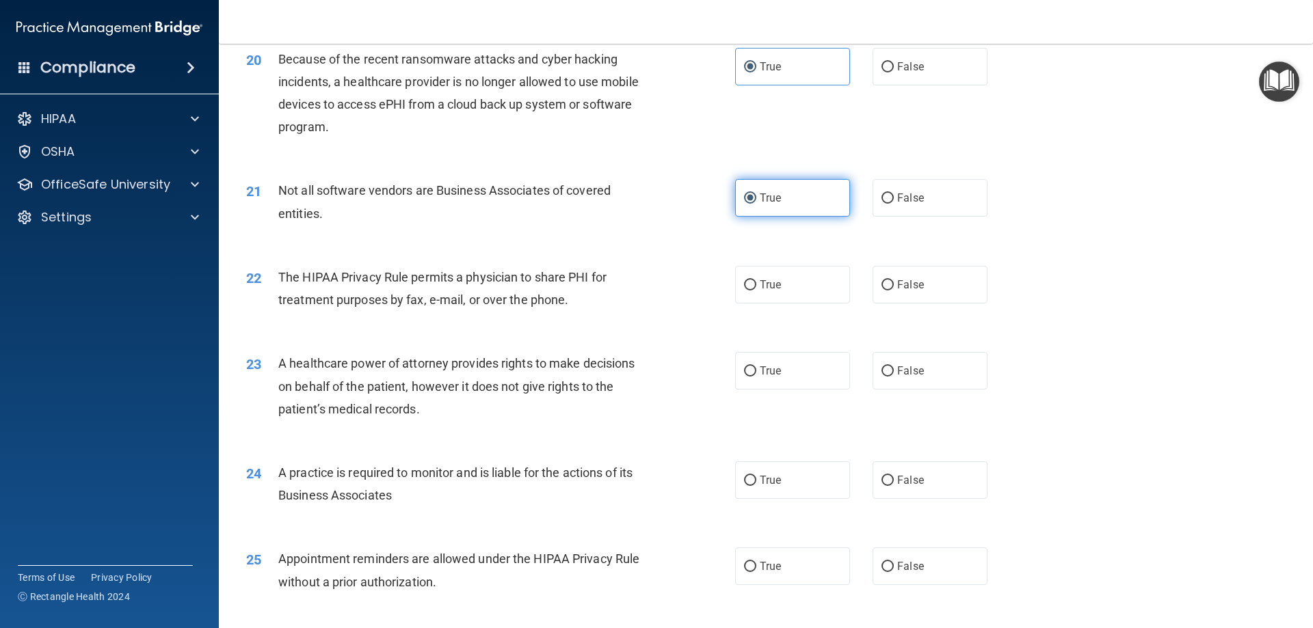
click at [804, 207] on label "True" at bounding box center [792, 198] width 115 height 38
click at [756, 204] on input "True" at bounding box center [750, 199] width 12 height 10
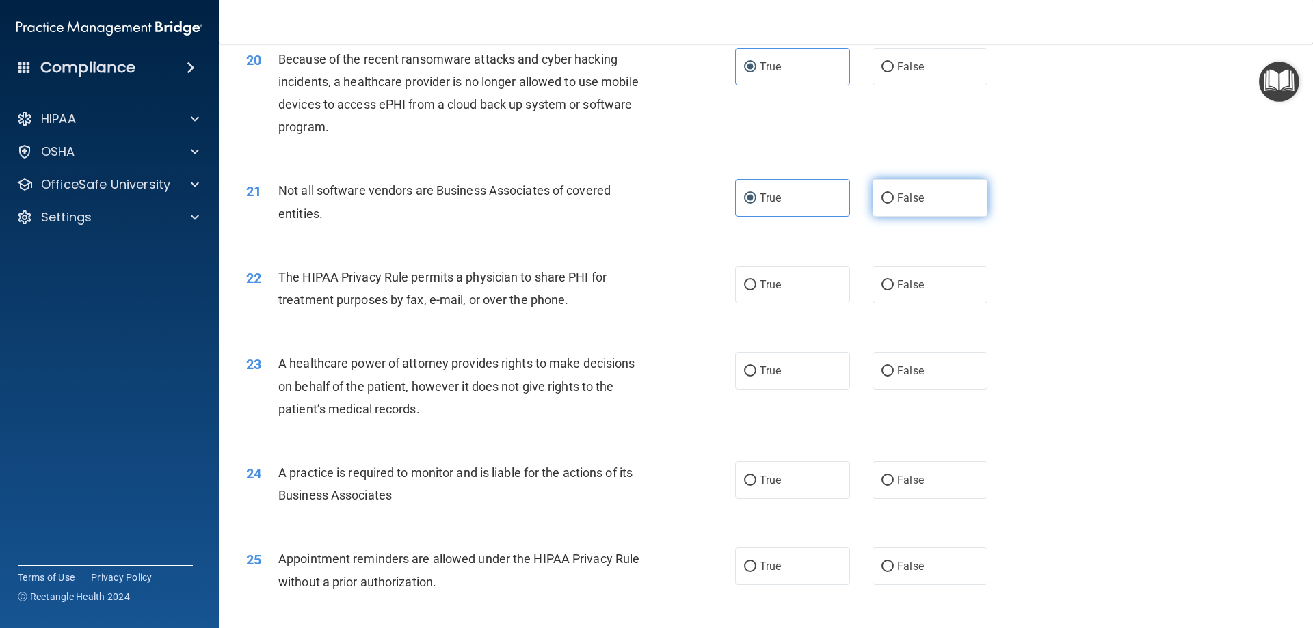
click at [905, 207] on label "False" at bounding box center [929, 198] width 115 height 38
click at [894, 204] on input "False" at bounding box center [887, 199] width 12 height 10
radio input "true"
radio input "false"
click at [916, 293] on label "False" at bounding box center [929, 285] width 115 height 38
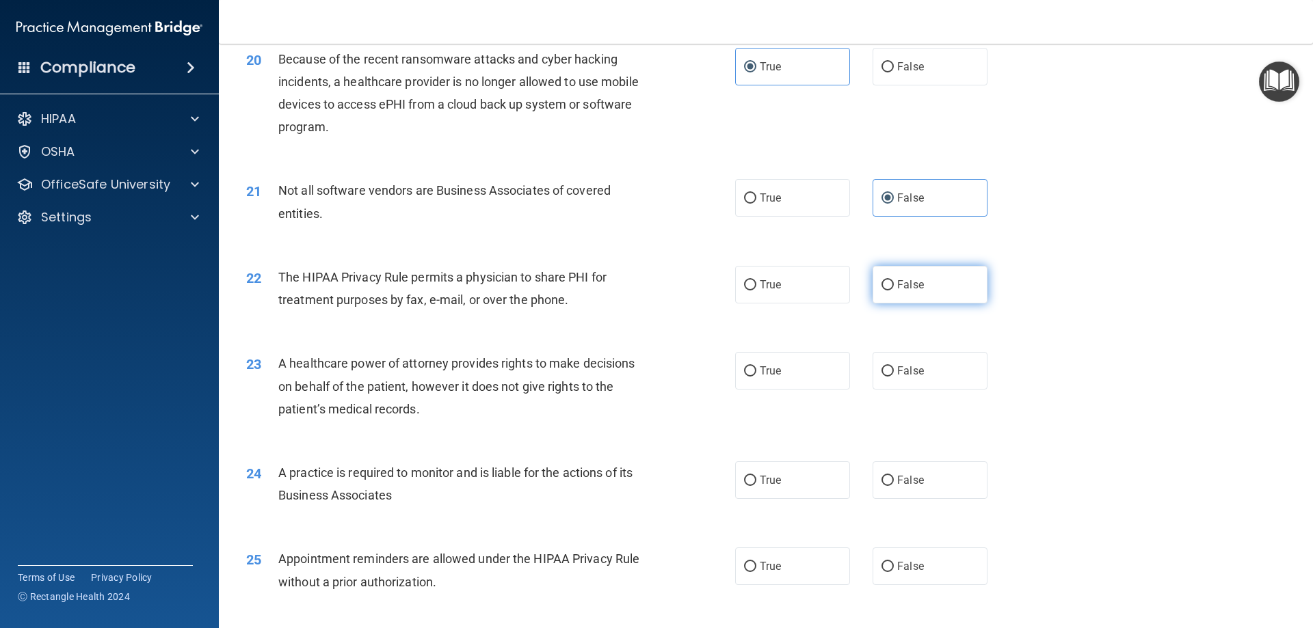
click at [894, 291] on input "False" at bounding box center [887, 285] width 12 height 10
radio input "true"
click at [913, 382] on label "False" at bounding box center [929, 371] width 115 height 38
click at [894, 377] on input "False" at bounding box center [887, 371] width 12 height 10
radio input "true"
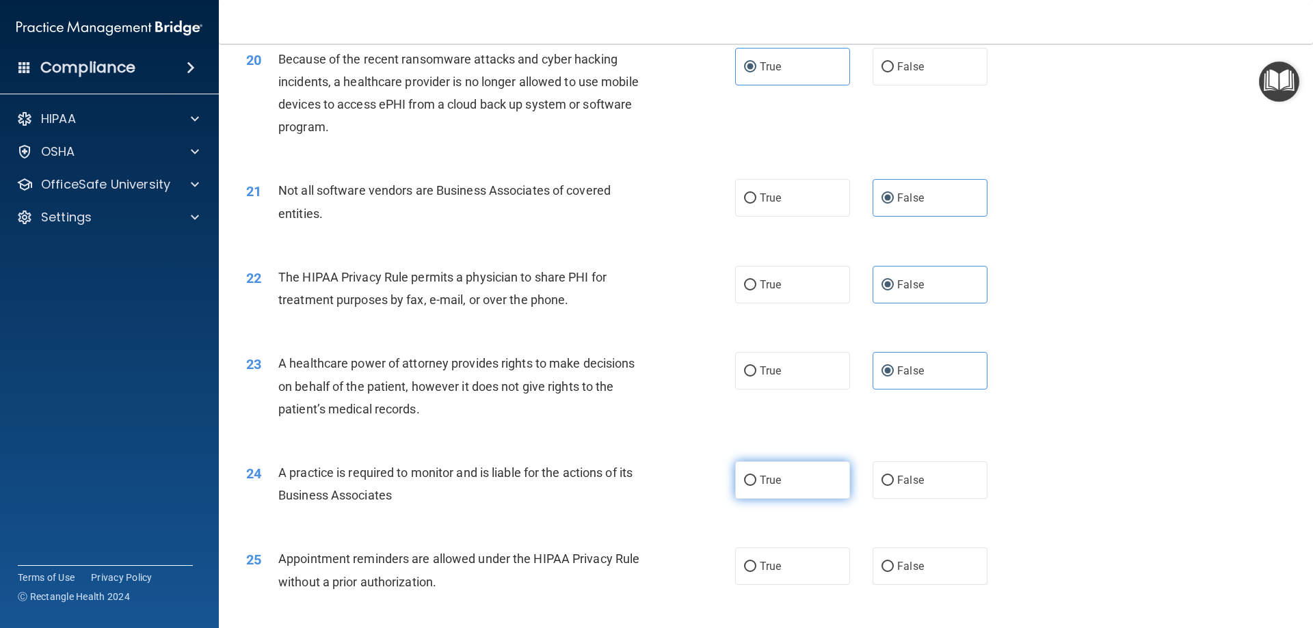
click at [786, 481] on label "True" at bounding box center [792, 481] width 115 height 38
click at [756, 481] on input "True" at bounding box center [750, 481] width 12 height 10
radio input "true"
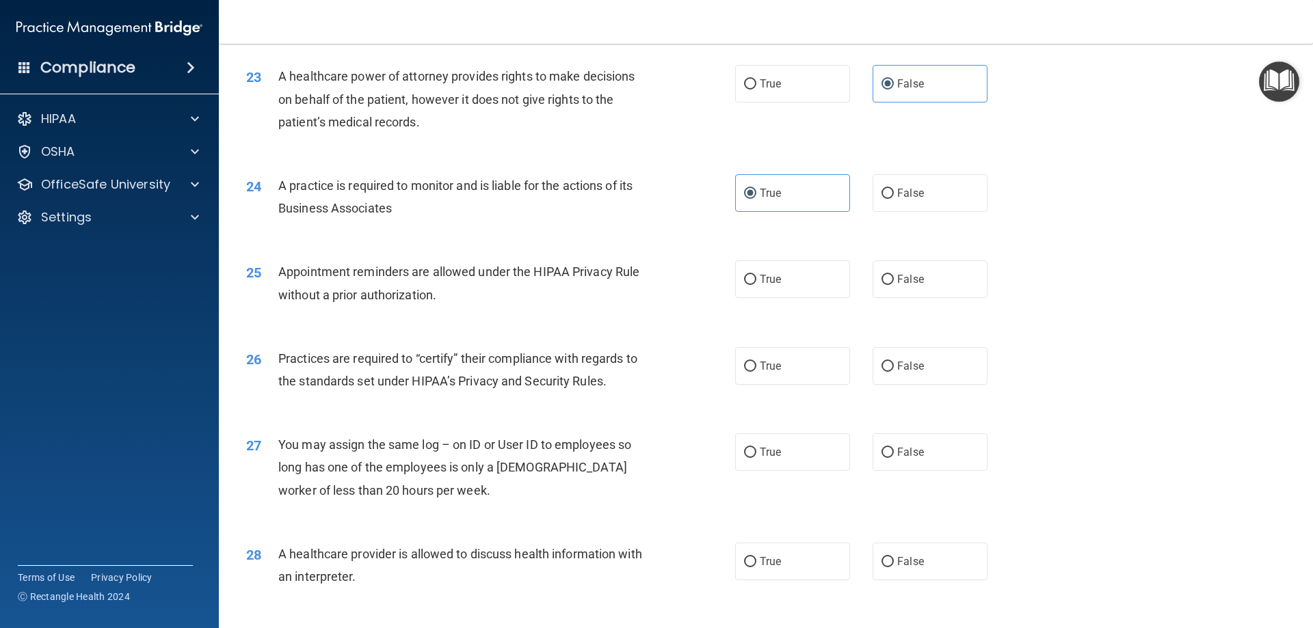
scroll to position [2297, 0]
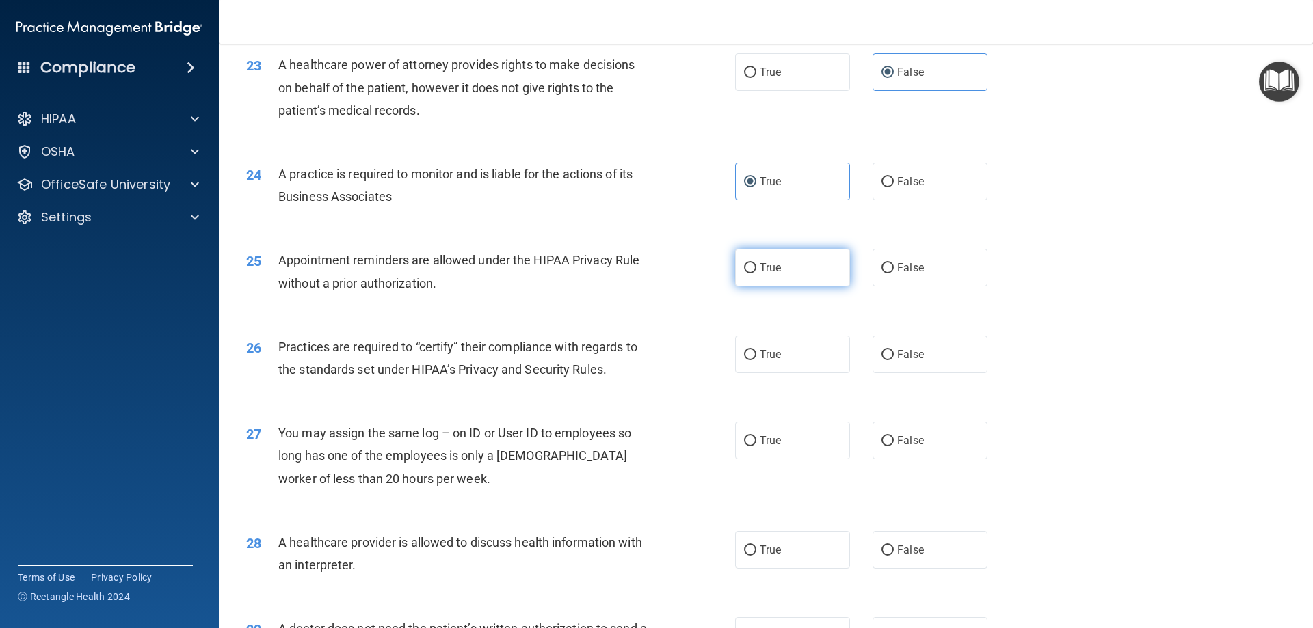
click at [807, 271] on label "True" at bounding box center [792, 268] width 115 height 38
click at [756, 271] on input "True" at bounding box center [750, 268] width 12 height 10
radio input "true"
click at [787, 353] on label "True" at bounding box center [792, 355] width 115 height 38
click at [756, 353] on input "True" at bounding box center [750, 355] width 12 height 10
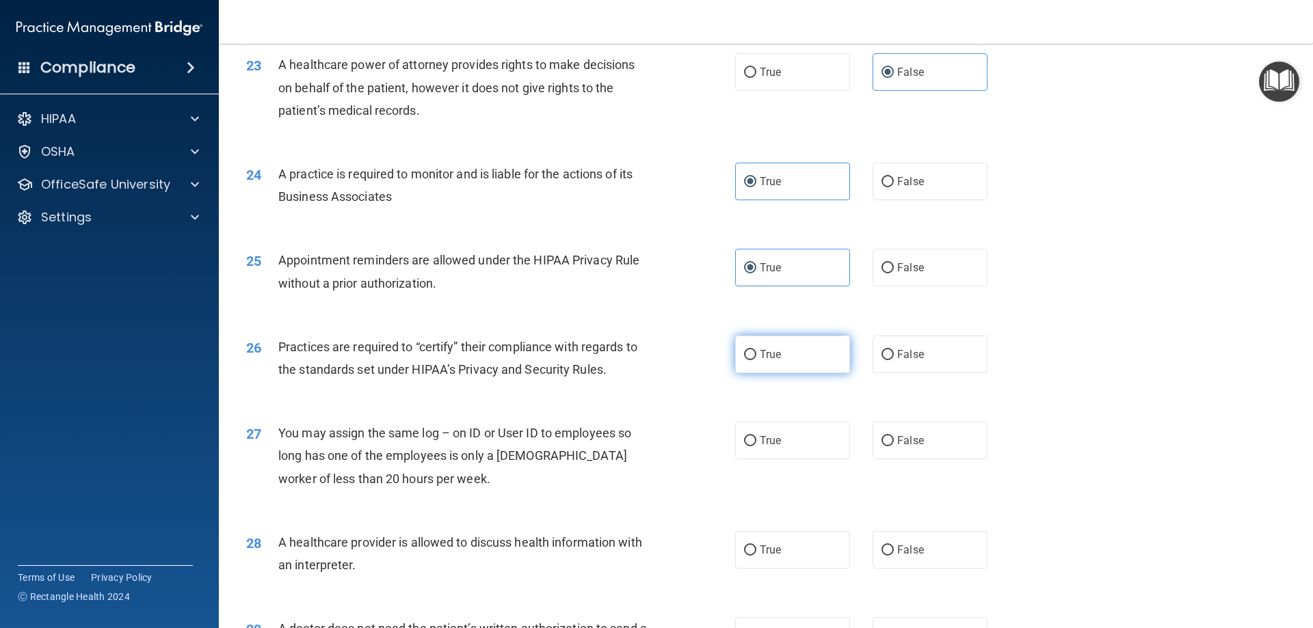
radio input "true"
click at [882, 442] on input "False" at bounding box center [887, 441] width 12 height 10
radio input "true"
click at [786, 550] on label "True" at bounding box center [792, 550] width 115 height 38
click at [756, 550] on input "True" at bounding box center [750, 551] width 12 height 10
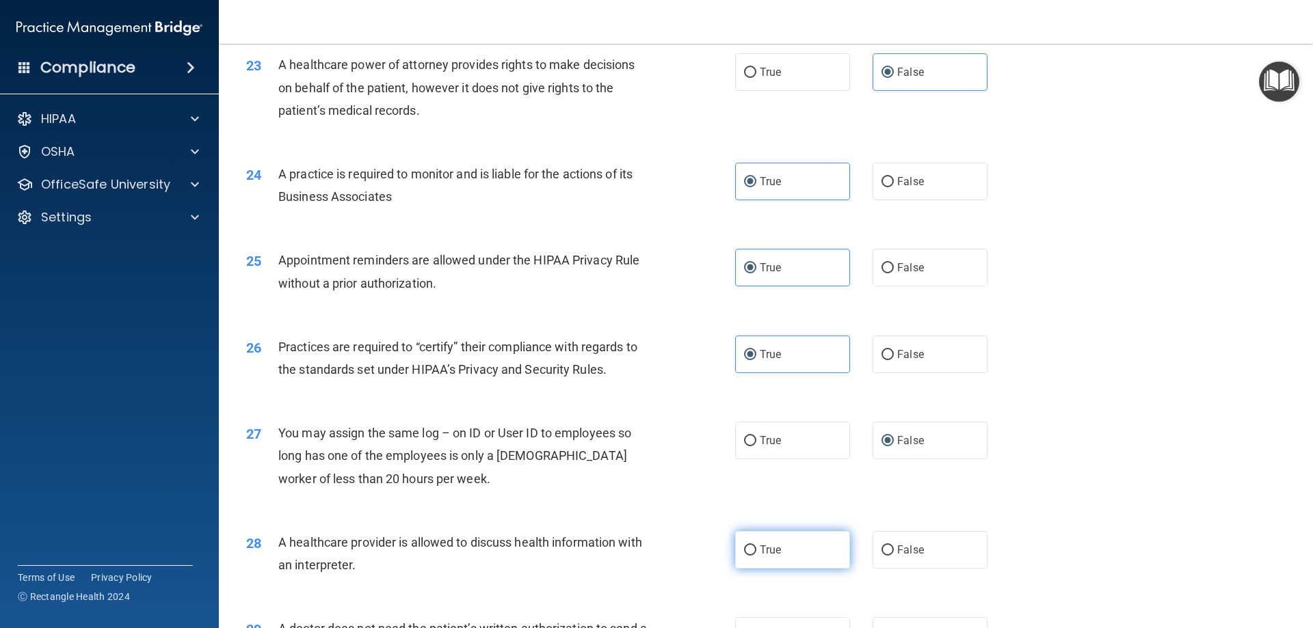
radio input "true"
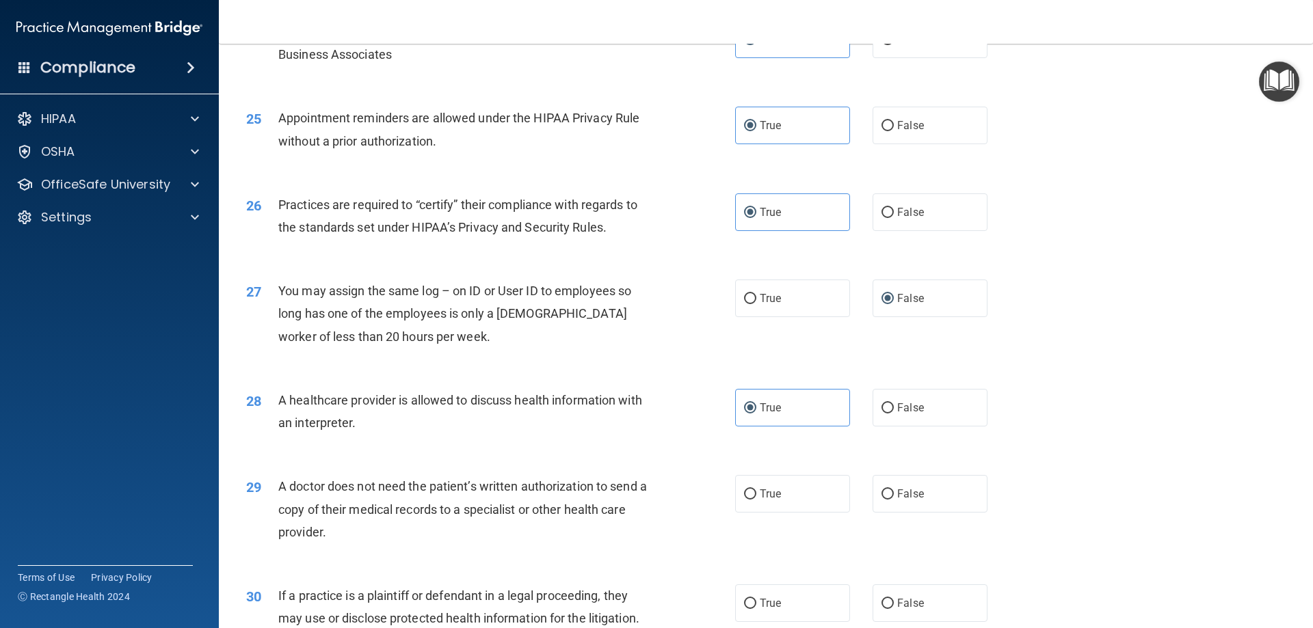
scroll to position [2543, 0]
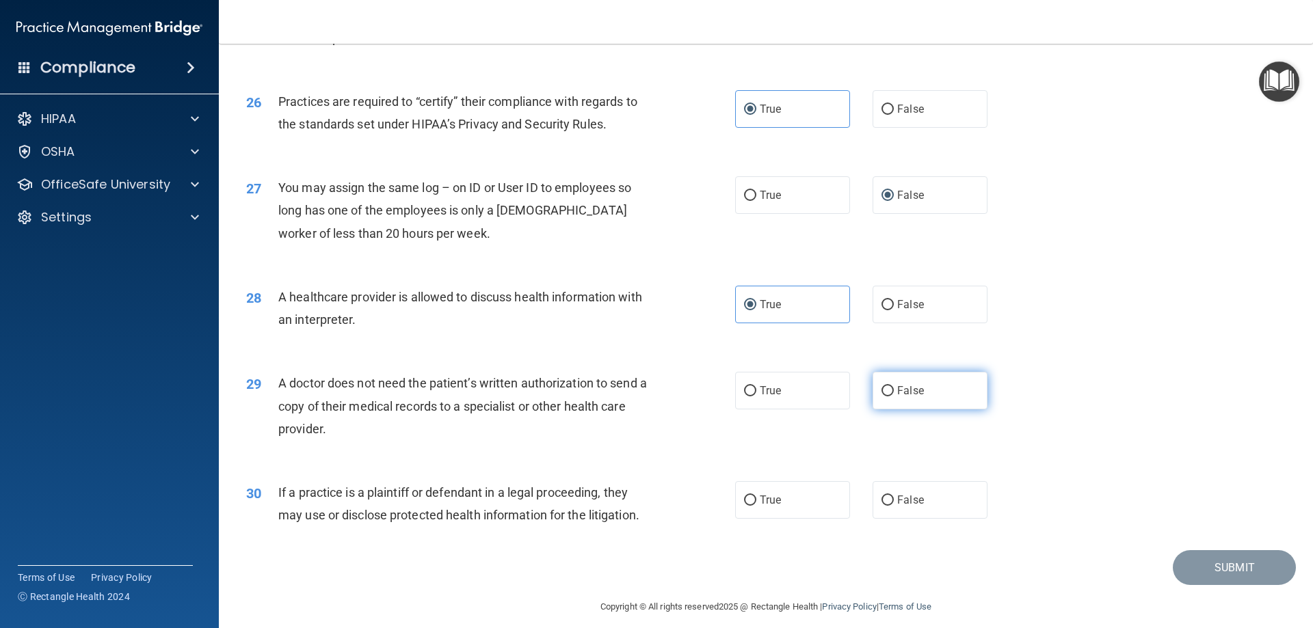
click at [888, 396] on label "False" at bounding box center [929, 391] width 115 height 38
click at [888, 396] on input "False" at bounding box center [887, 391] width 12 height 10
radio input "true"
click at [795, 496] on label "True" at bounding box center [792, 500] width 115 height 38
click at [756, 496] on input "True" at bounding box center [750, 501] width 12 height 10
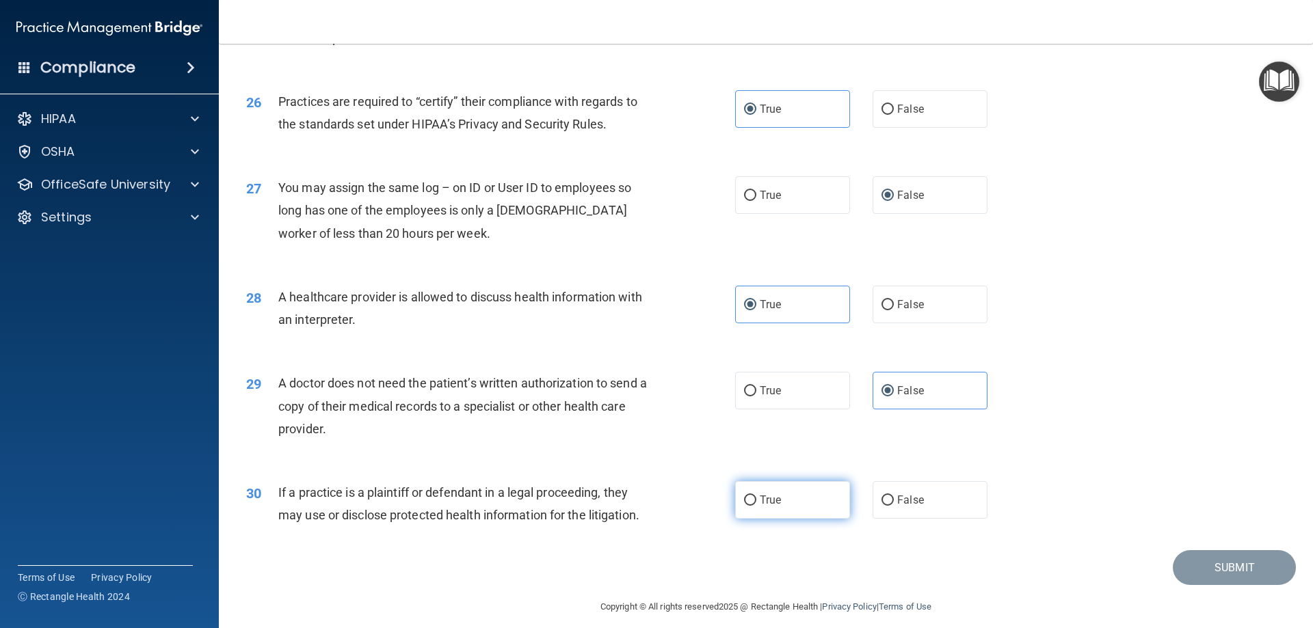
radio input "true"
click at [1173, 570] on button "Submit" at bounding box center [1234, 567] width 123 height 35
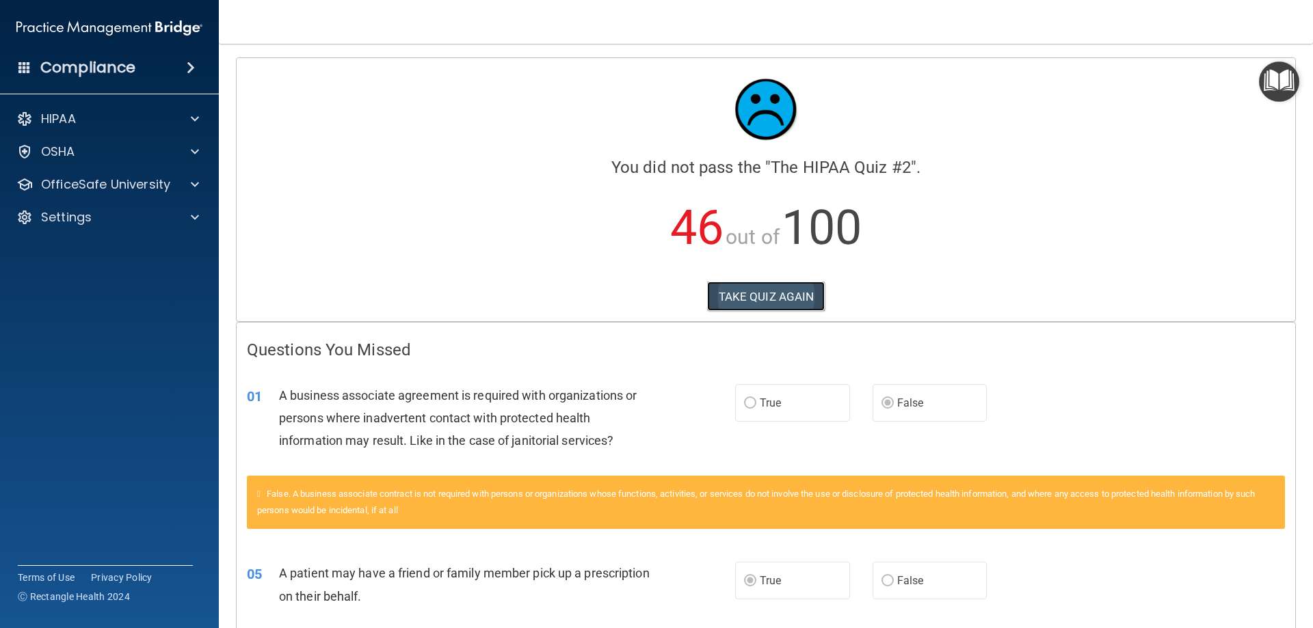
click at [728, 301] on button "TAKE QUIZ AGAIN" at bounding box center [766, 297] width 118 height 30
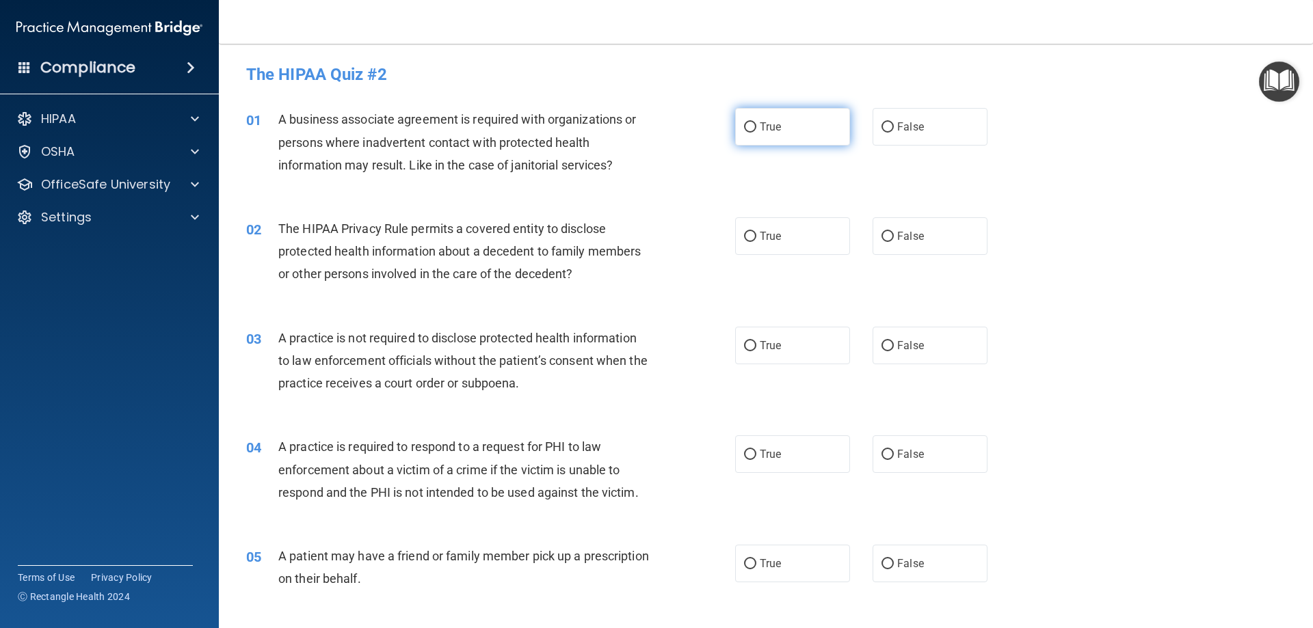
click at [768, 136] on label "True" at bounding box center [792, 127] width 115 height 38
click at [756, 133] on input "True" at bounding box center [750, 127] width 12 height 10
radio input "true"
click at [933, 136] on label "False" at bounding box center [929, 127] width 115 height 38
click at [894, 133] on input "False" at bounding box center [887, 127] width 12 height 10
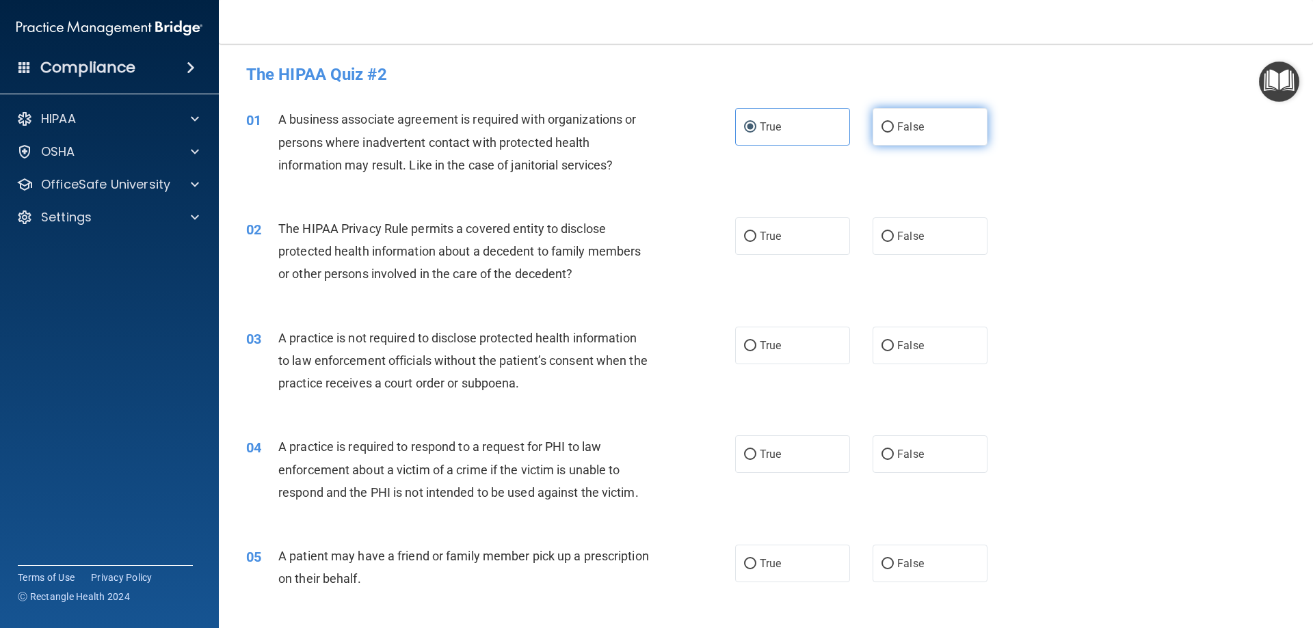
radio input "true"
radio input "false"
click at [777, 236] on label "True" at bounding box center [792, 236] width 115 height 38
click at [756, 236] on input "True" at bounding box center [750, 237] width 12 height 10
radio input "true"
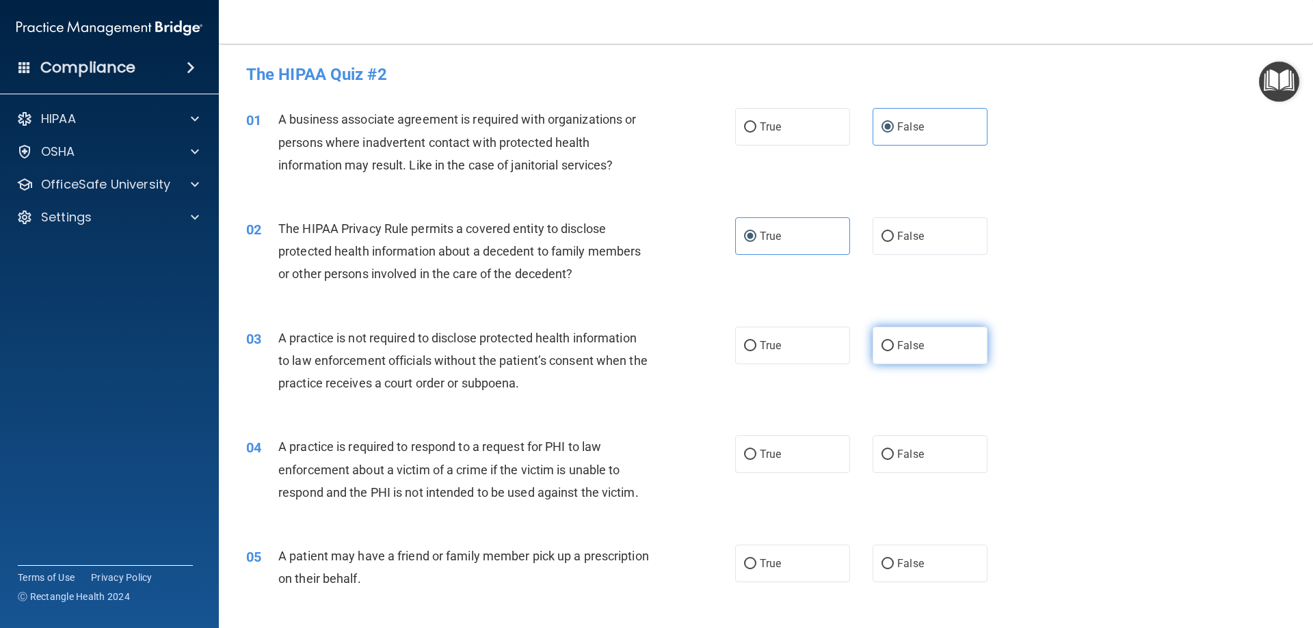
click at [933, 359] on label "False" at bounding box center [929, 346] width 115 height 38
click at [894, 351] on input "False" at bounding box center [887, 346] width 12 height 10
radio input "true"
click at [799, 459] on label "True" at bounding box center [792, 455] width 115 height 38
click at [756, 459] on input "True" at bounding box center [750, 455] width 12 height 10
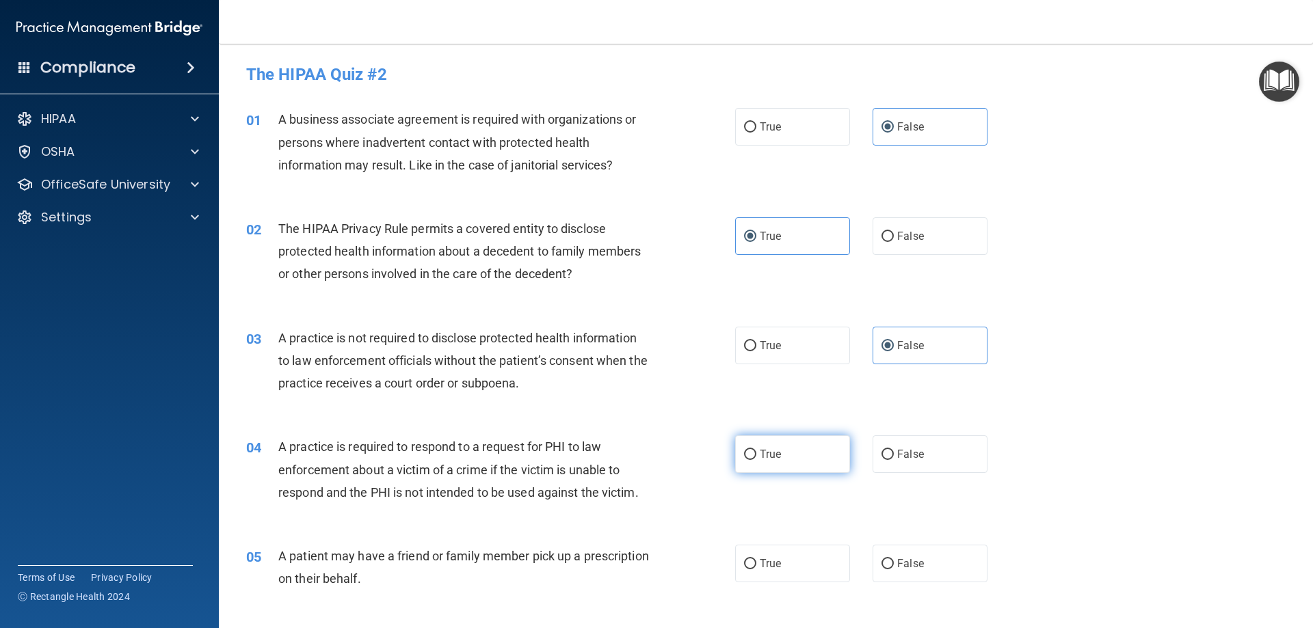
radio input "true"
click at [776, 569] on span "True" at bounding box center [770, 563] width 21 height 13
click at [756, 569] on input "True" at bounding box center [750, 564] width 12 height 10
radio input "true"
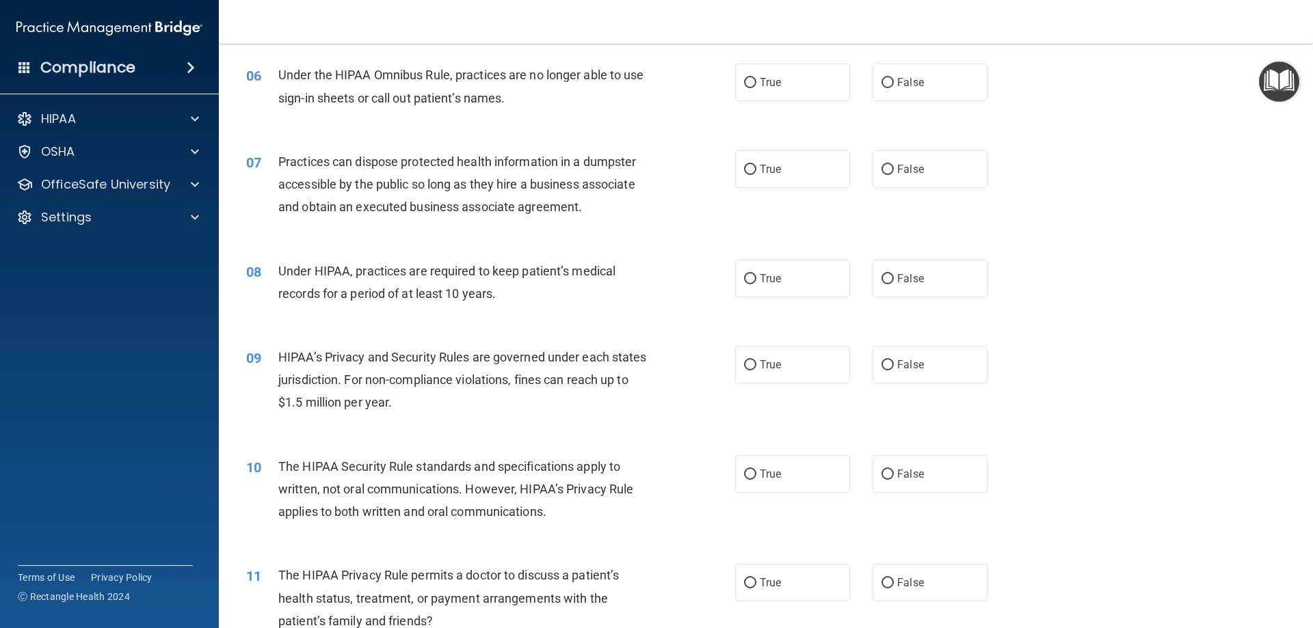
scroll to position [564, 0]
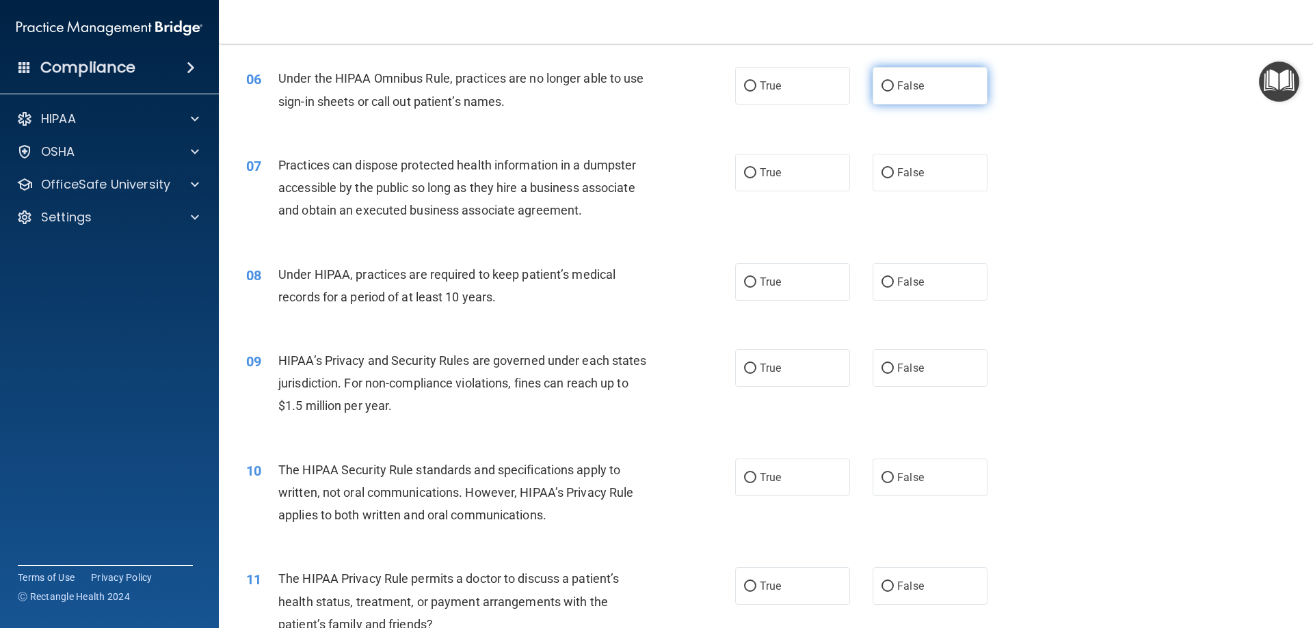
click at [897, 90] on span "False" at bounding box center [910, 85] width 27 height 13
click at [894, 90] on input "False" at bounding box center [887, 86] width 12 height 10
radio input "true"
click at [888, 172] on label "False" at bounding box center [929, 173] width 115 height 38
click at [888, 172] on input "False" at bounding box center [887, 173] width 12 height 10
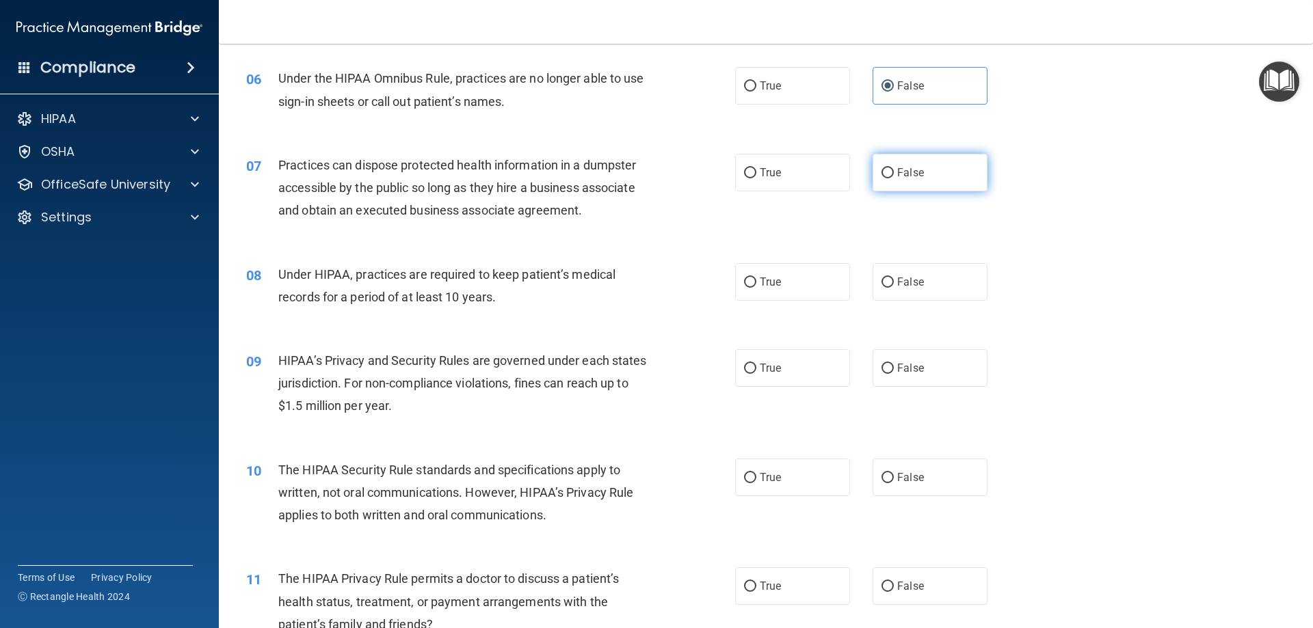
radio input "true"
click at [897, 278] on span "False" at bounding box center [910, 282] width 27 height 13
click at [892, 278] on input "False" at bounding box center [887, 283] width 12 height 10
radio input "true"
click at [885, 370] on input "False" at bounding box center [887, 369] width 12 height 10
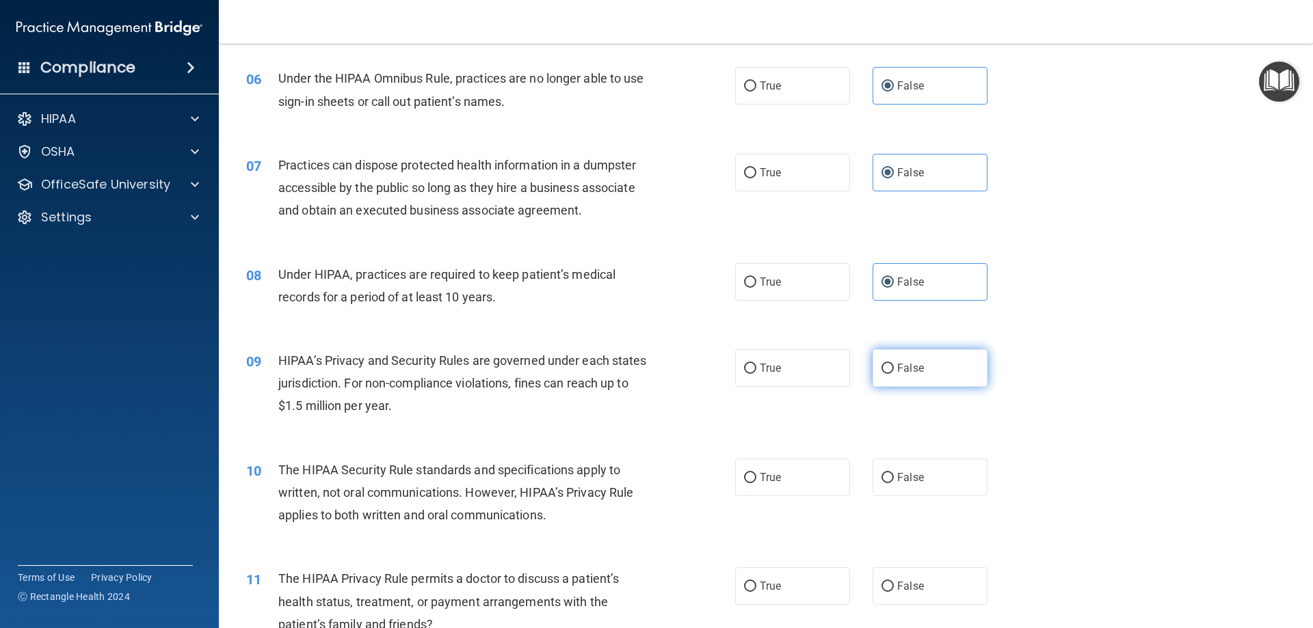
radio input "true"
click at [832, 481] on label "True" at bounding box center [792, 478] width 115 height 38
click at [756, 481] on input "True" at bounding box center [750, 478] width 12 height 10
radio input "true"
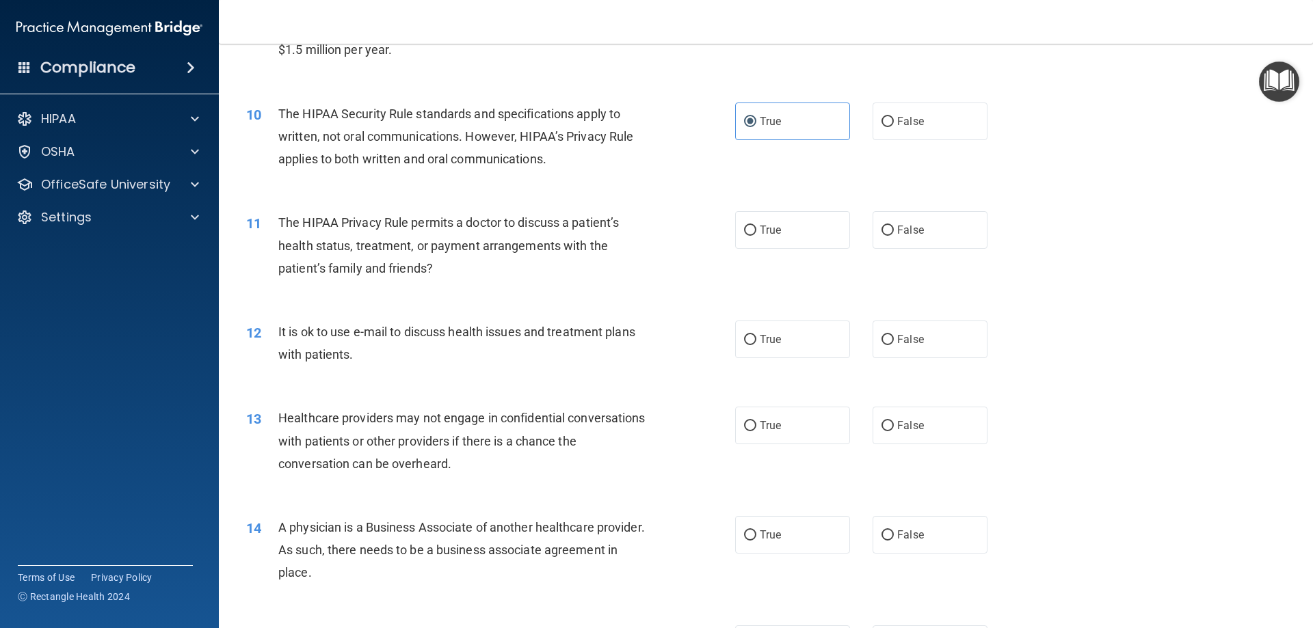
scroll to position [939, 0]
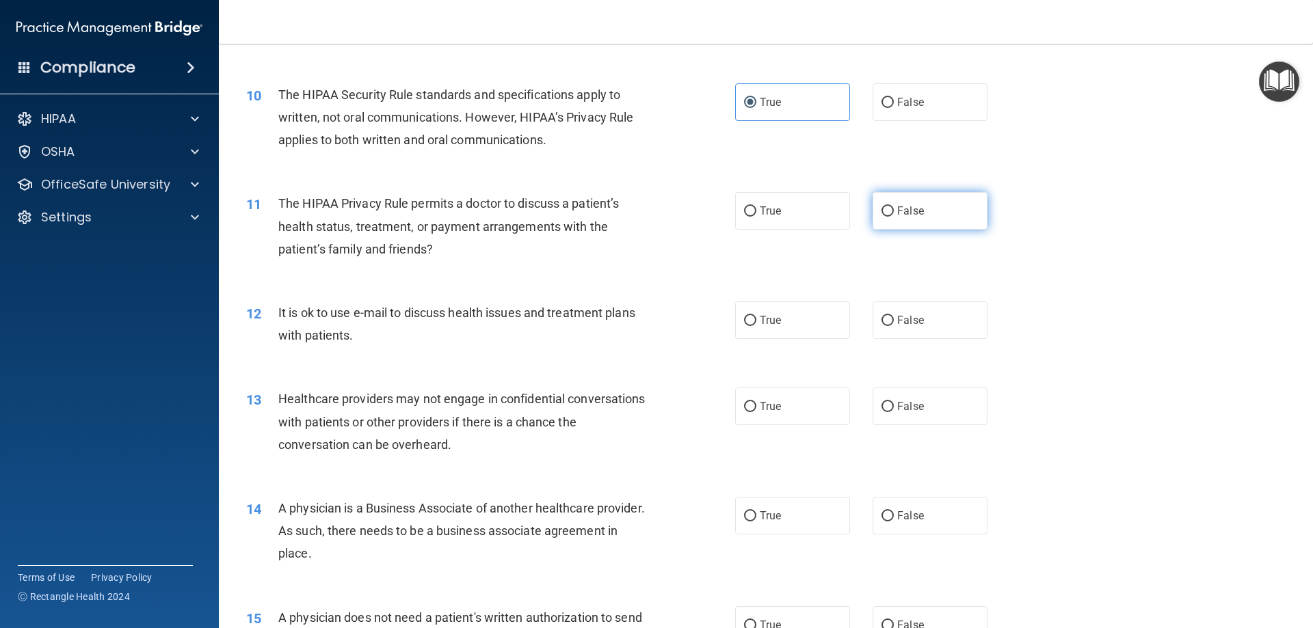
click at [903, 209] on span "False" at bounding box center [910, 210] width 27 height 13
click at [894, 209] on input "False" at bounding box center [887, 211] width 12 height 10
radio input "true"
click at [789, 315] on label "True" at bounding box center [792, 321] width 115 height 38
click at [756, 316] on input "True" at bounding box center [750, 321] width 12 height 10
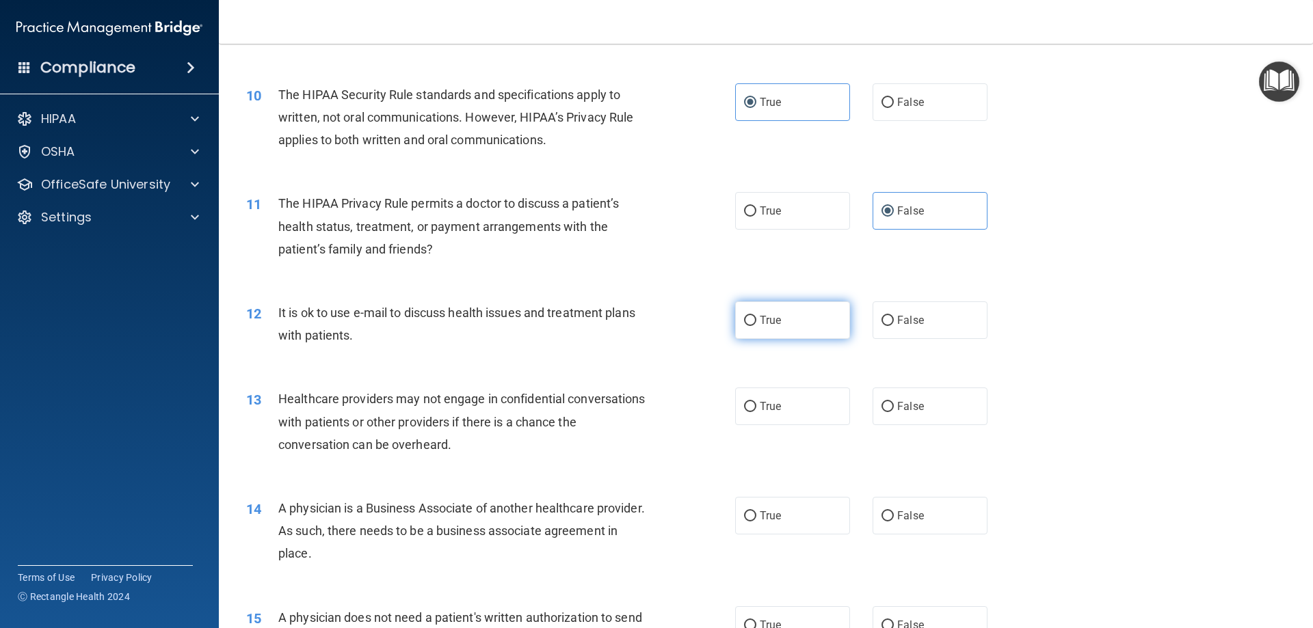
radio input "true"
click at [897, 407] on span "False" at bounding box center [910, 406] width 27 height 13
click at [894, 407] on input "False" at bounding box center [887, 407] width 12 height 10
radio input "true"
click at [907, 512] on span "False" at bounding box center [910, 515] width 27 height 13
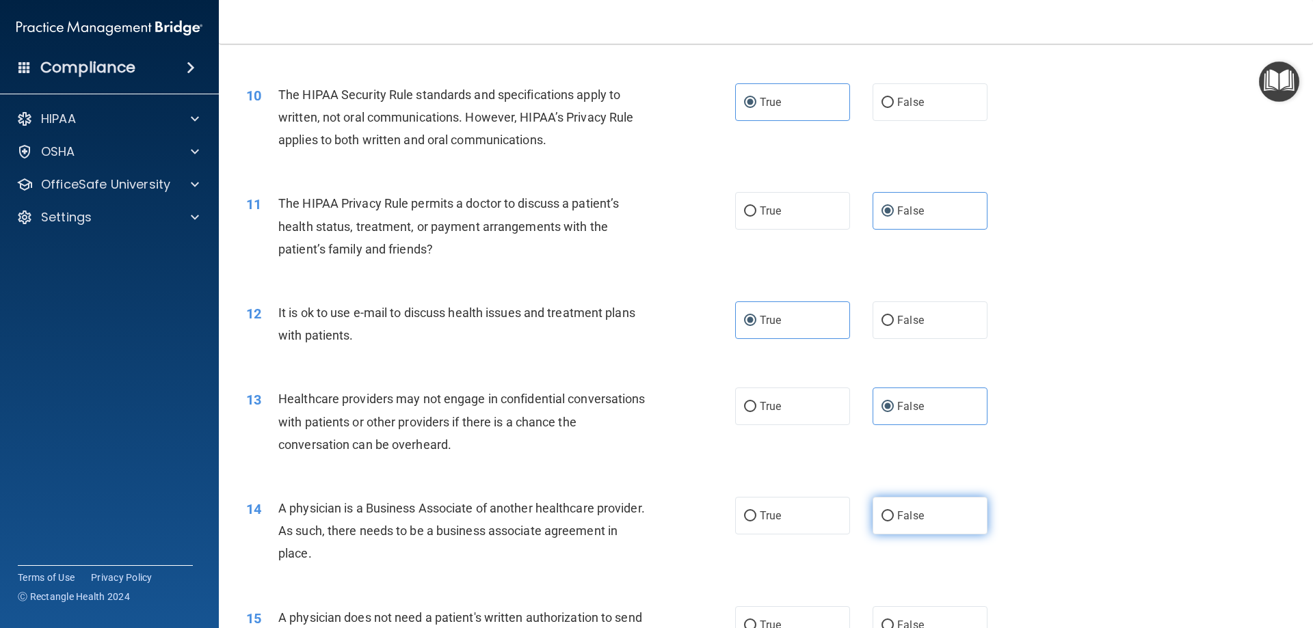
click at [894, 512] on input "False" at bounding box center [887, 516] width 12 height 10
radio input "true"
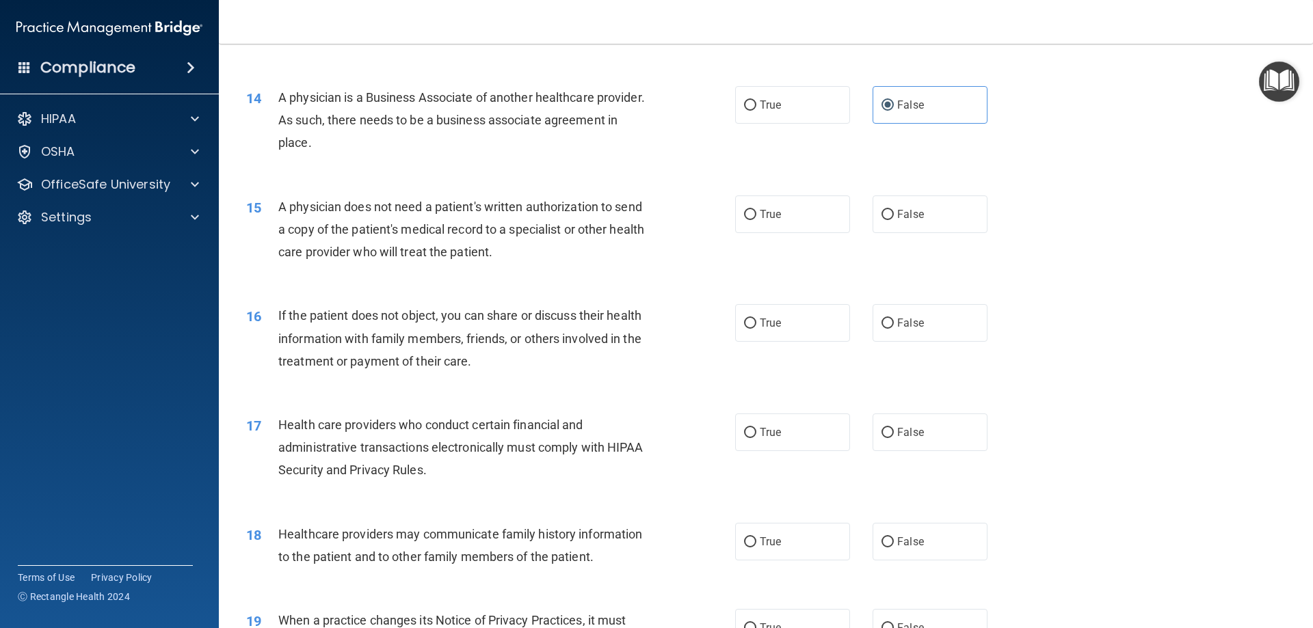
scroll to position [1358, 0]
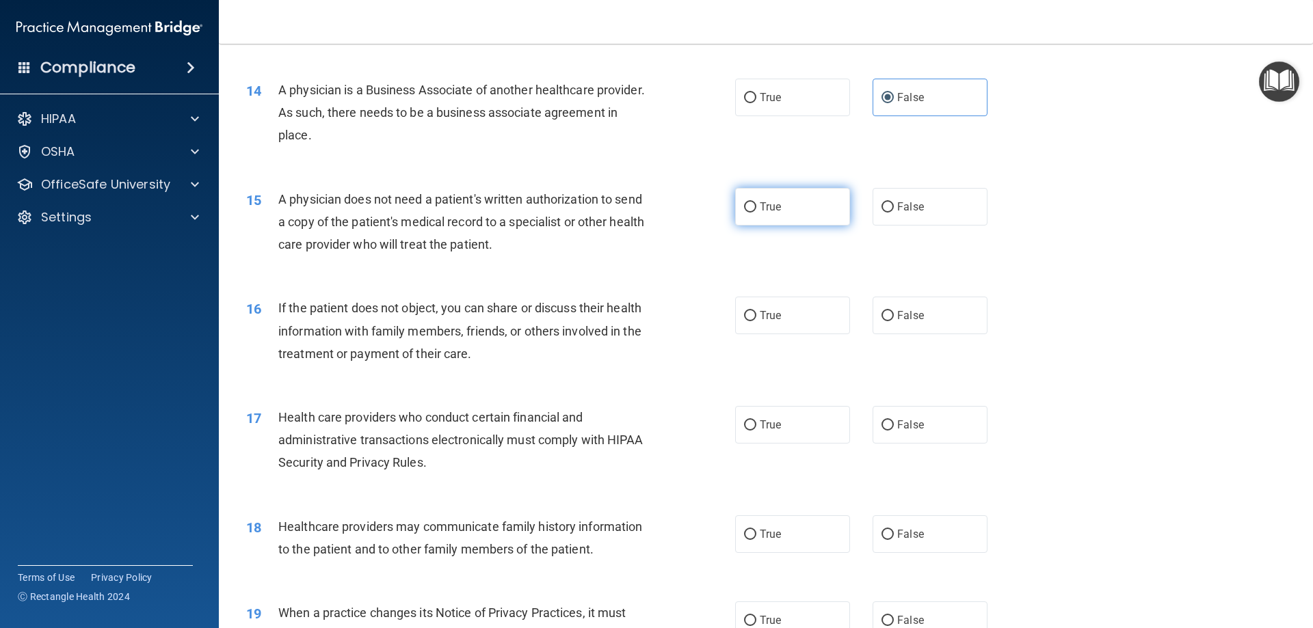
click at [745, 221] on label "True" at bounding box center [792, 207] width 115 height 38
click at [745, 213] on input "True" at bounding box center [750, 207] width 12 height 10
radio input "true"
click at [786, 319] on label "True" at bounding box center [792, 316] width 115 height 38
click at [756, 319] on input "True" at bounding box center [750, 316] width 12 height 10
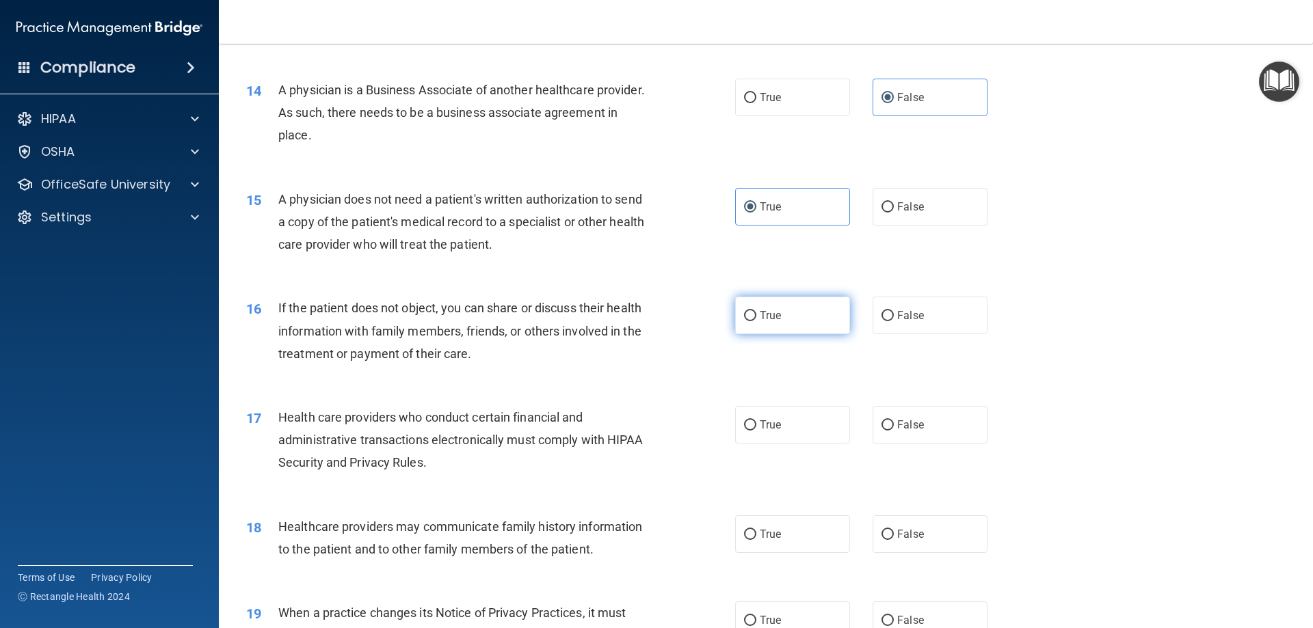
radio input "true"
click at [772, 434] on label "True" at bounding box center [792, 425] width 115 height 38
click at [756, 431] on input "True" at bounding box center [750, 426] width 12 height 10
radio input "true"
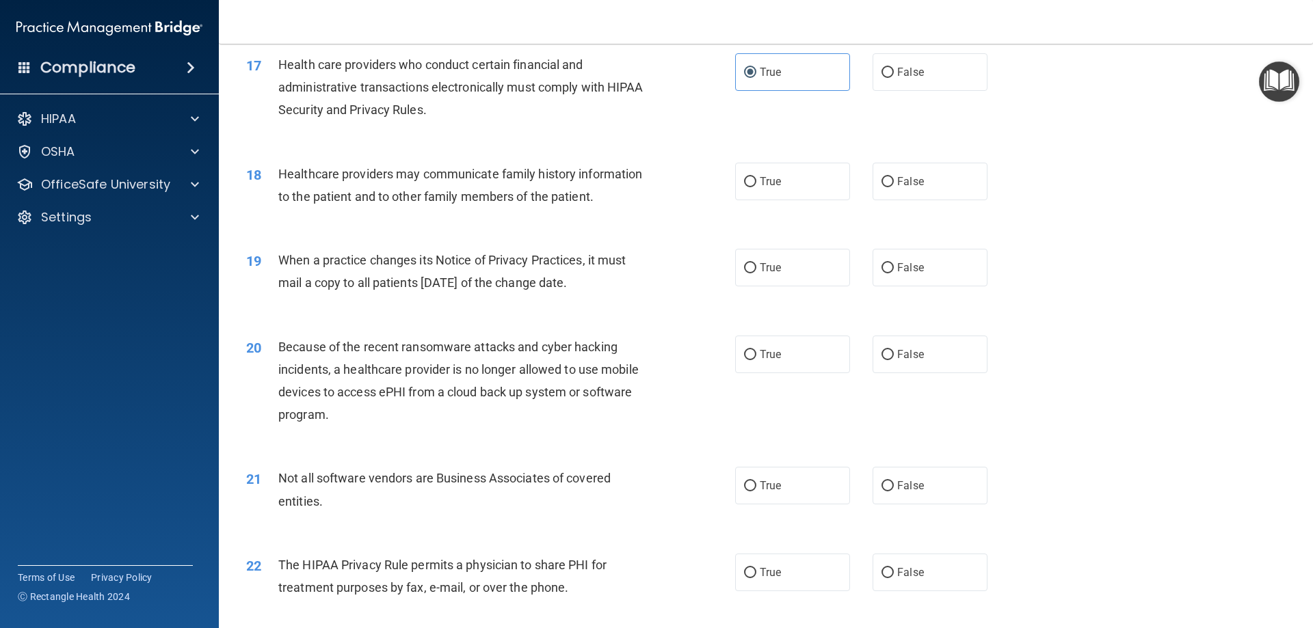
scroll to position [1734, 0]
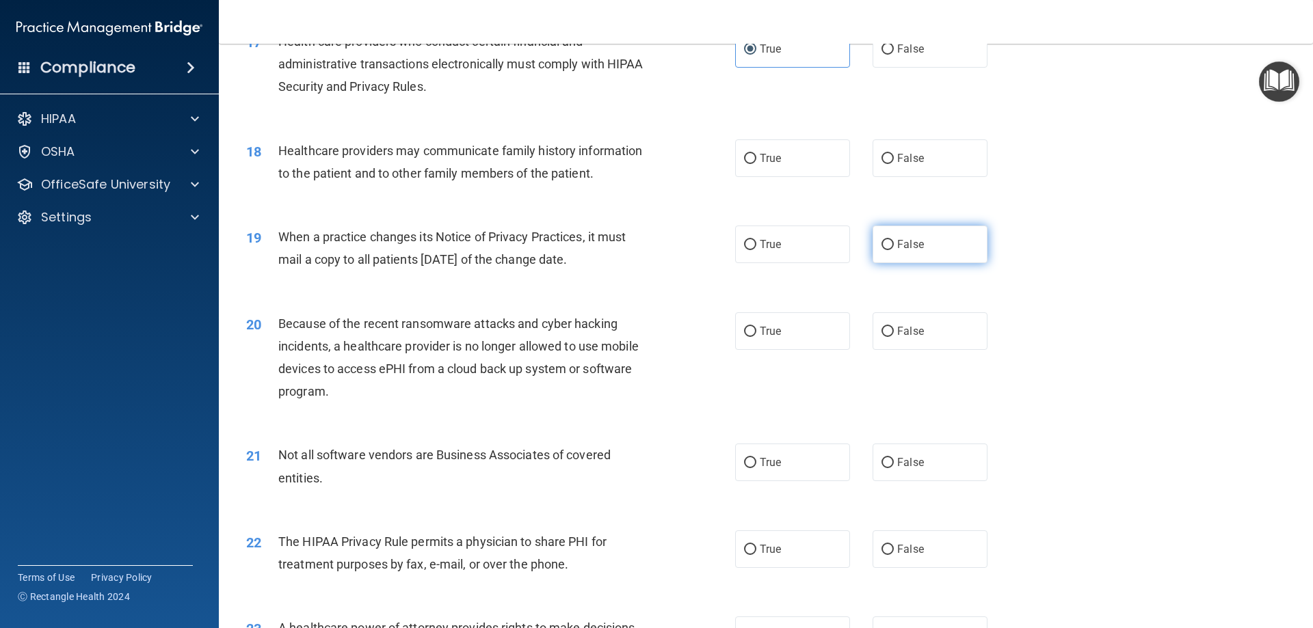
drag, startPoint x: 933, startPoint y: 221, endPoint x: 931, endPoint y: 228, distance: 7.6
click at [932, 224] on div "19 When a practice changes its Notice of Privacy Practices, it must mail a copy…" at bounding box center [766, 252] width 1060 height 86
click at [890, 162] on label "False" at bounding box center [929, 158] width 115 height 38
click at [890, 162] on input "False" at bounding box center [887, 159] width 12 height 10
radio input "true"
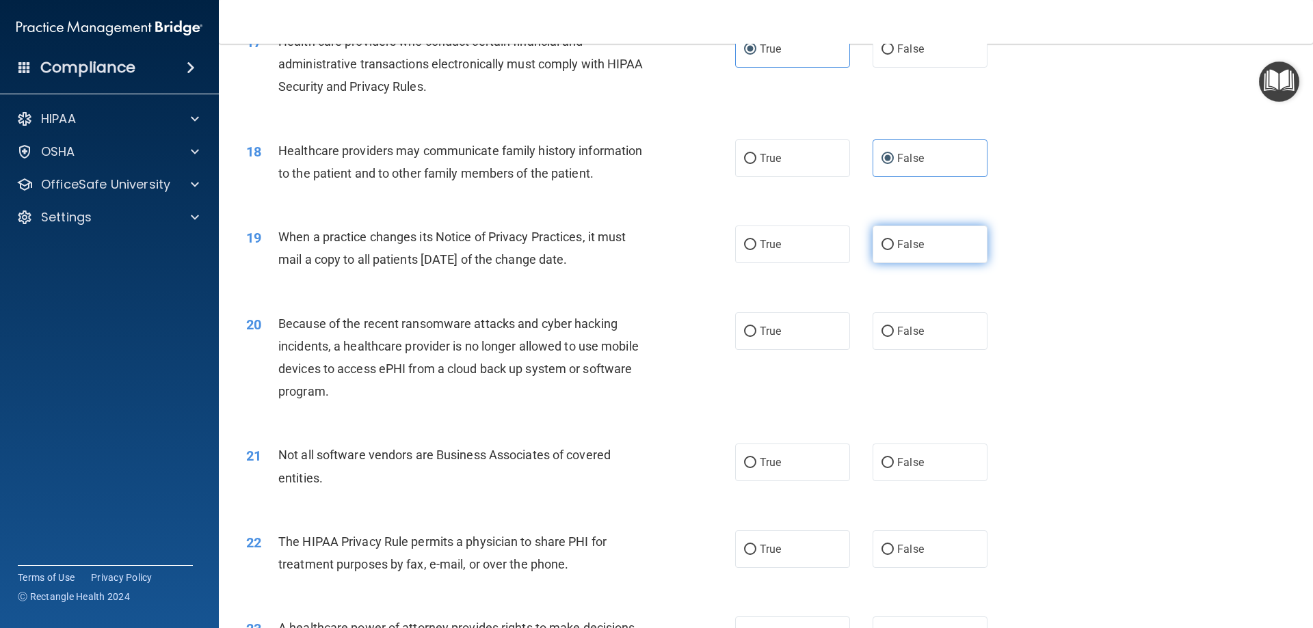
click at [879, 254] on label "False" at bounding box center [929, 245] width 115 height 38
click at [881, 250] on input "False" at bounding box center [887, 245] width 12 height 10
radio input "true"
click at [922, 333] on label "False" at bounding box center [929, 331] width 115 height 38
click at [894, 333] on input "False" at bounding box center [887, 332] width 12 height 10
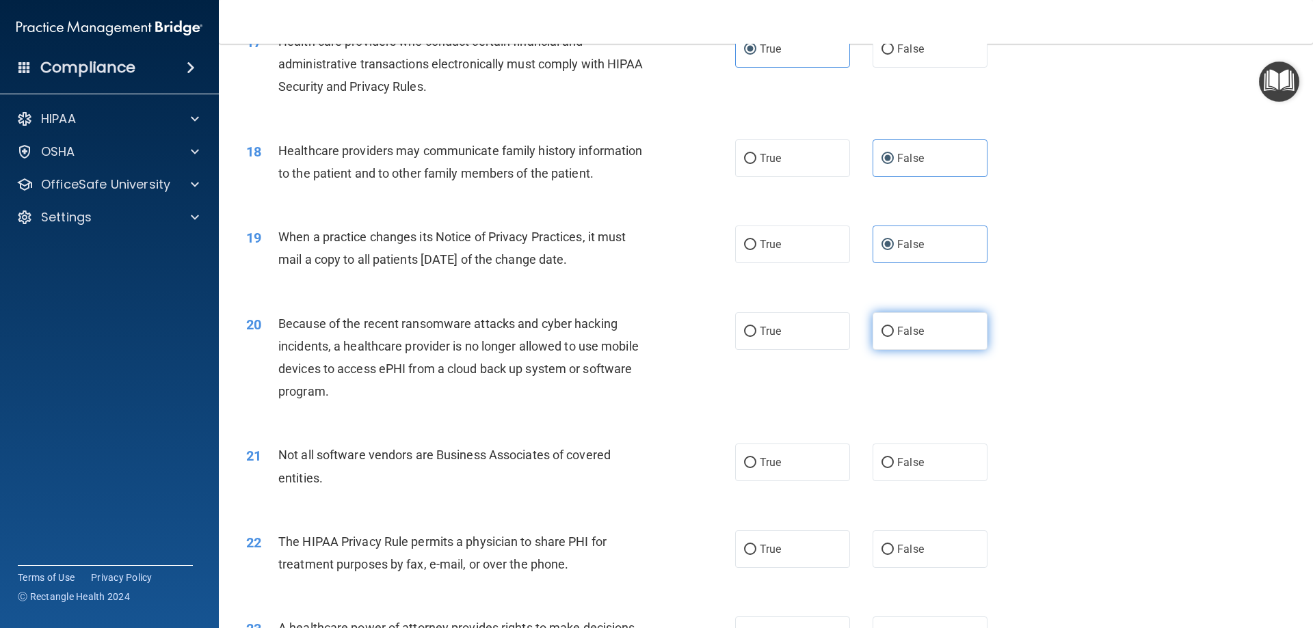
radio input "true"
click at [751, 467] on input "True" at bounding box center [750, 463] width 12 height 10
radio input "true"
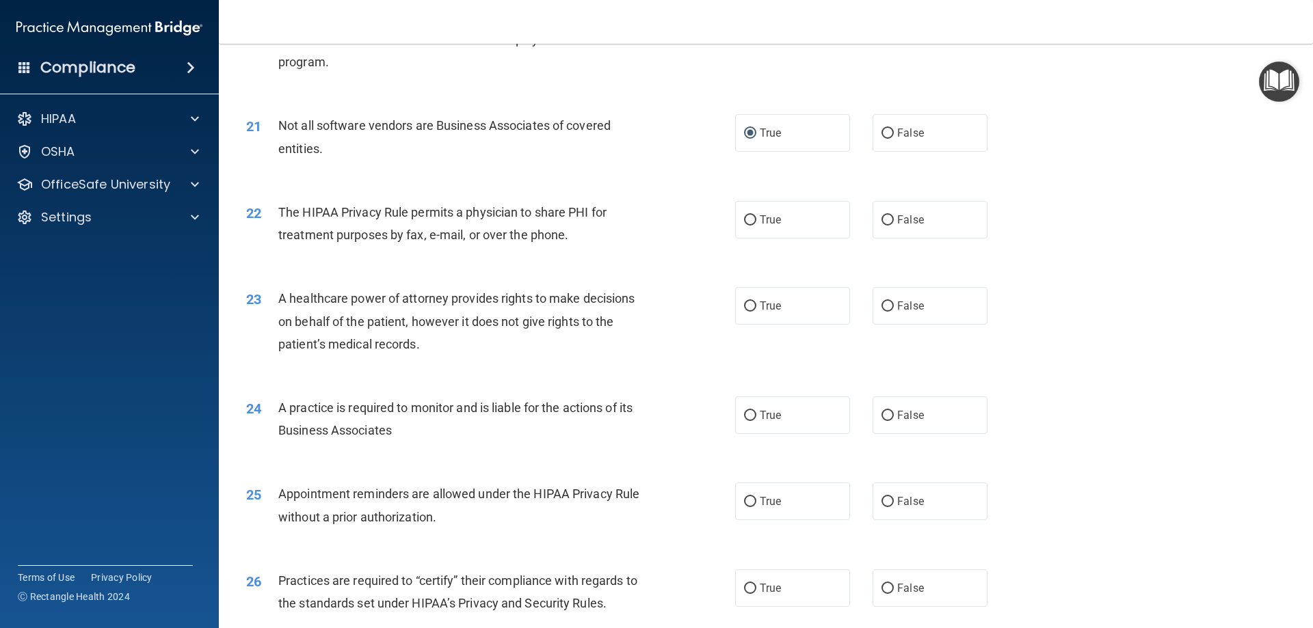
scroll to position [2090, 0]
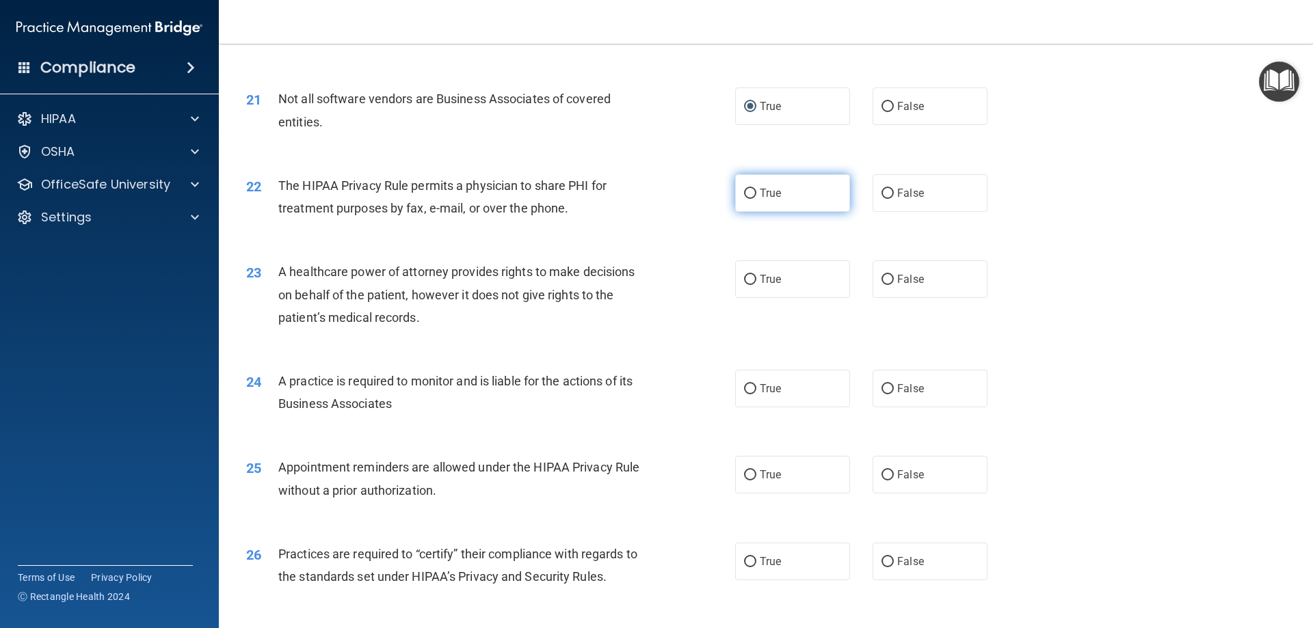
click at [813, 198] on label "True" at bounding box center [792, 193] width 115 height 38
click at [756, 198] on input "True" at bounding box center [750, 194] width 12 height 10
radio input "true"
click at [801, 289] on label "True" at bounding box center [792, 280] width 115 height 38
click at [756, 285] on input "True" at bounding box center [750, 280] width 12 height 10
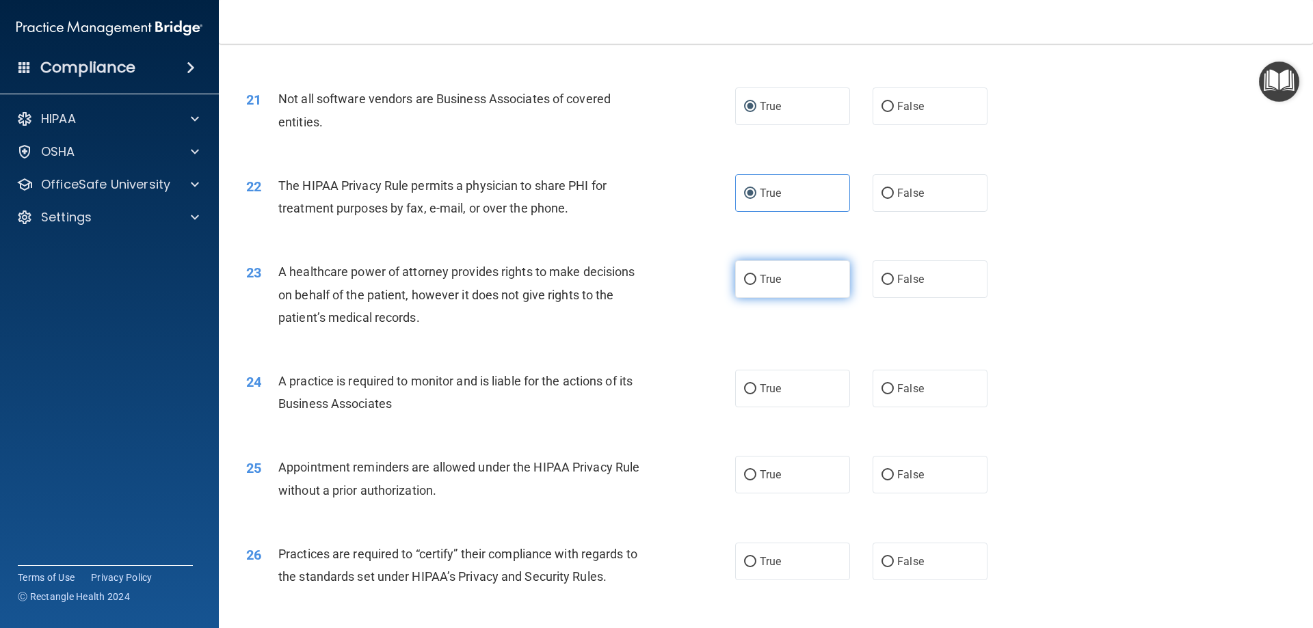
radio input "true"
click at [918, 395] on label "False" at bounding box center [929, 389] width 115 height 38
click at [894, 395] on input "False" at bounding box center [887, 389] width 12 height 10
radio input "true"
click at [799, 479] on label "True" at bounding box center [792, 475] width 115 height 38
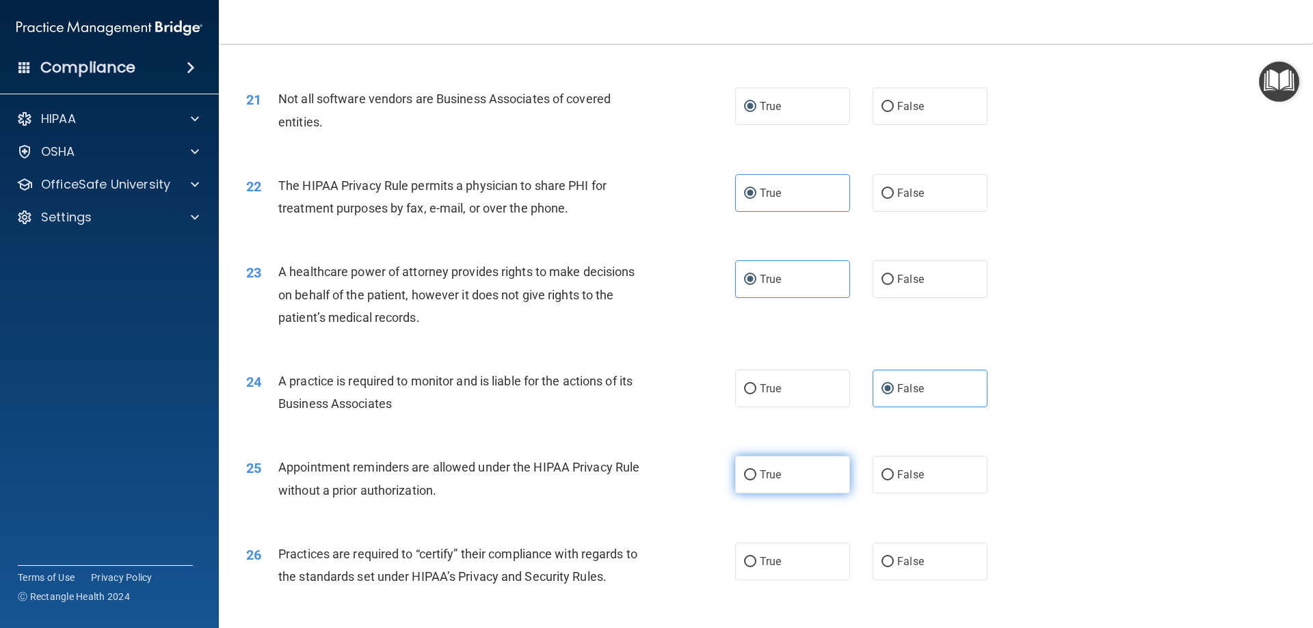
click at [756, 479] on input "True" at bounding box center [750, 475] width 12 height 10
radio input "true"
click at [897, 566] on span "False" at bounding box center [910, 561] width 27 height 13
click at [894, 566] on input "False" at bounding box center [887, 562] width 12 height 10
radio input "true"
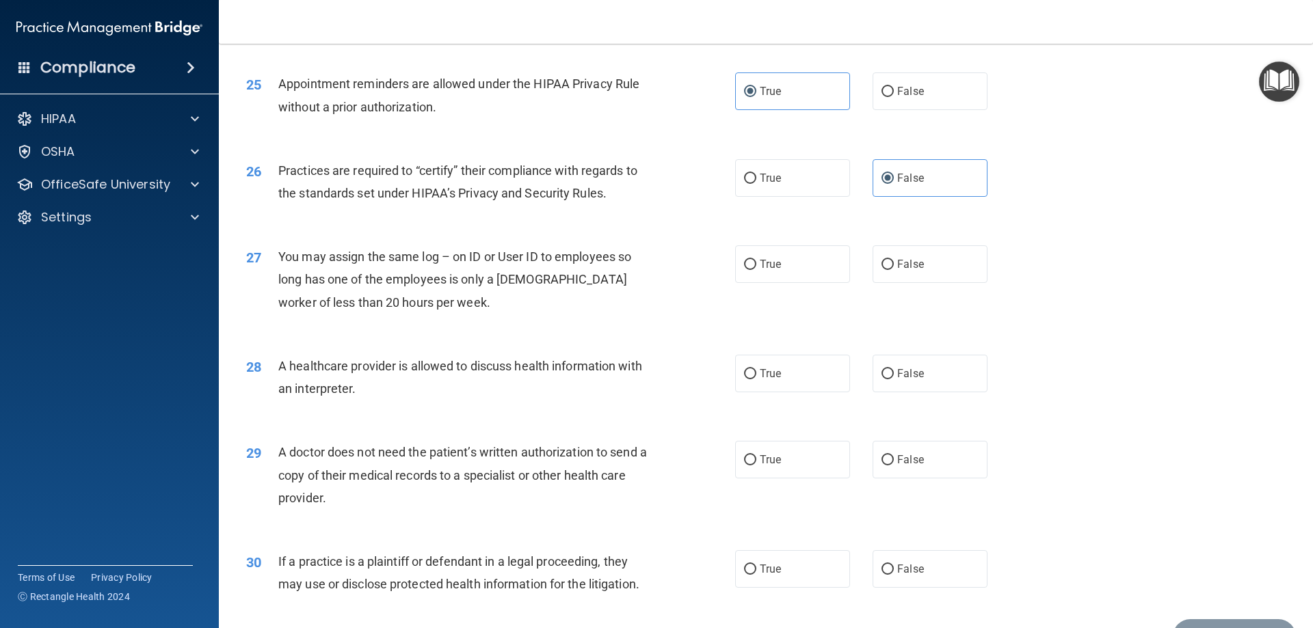
scroll to position [2481, 0]
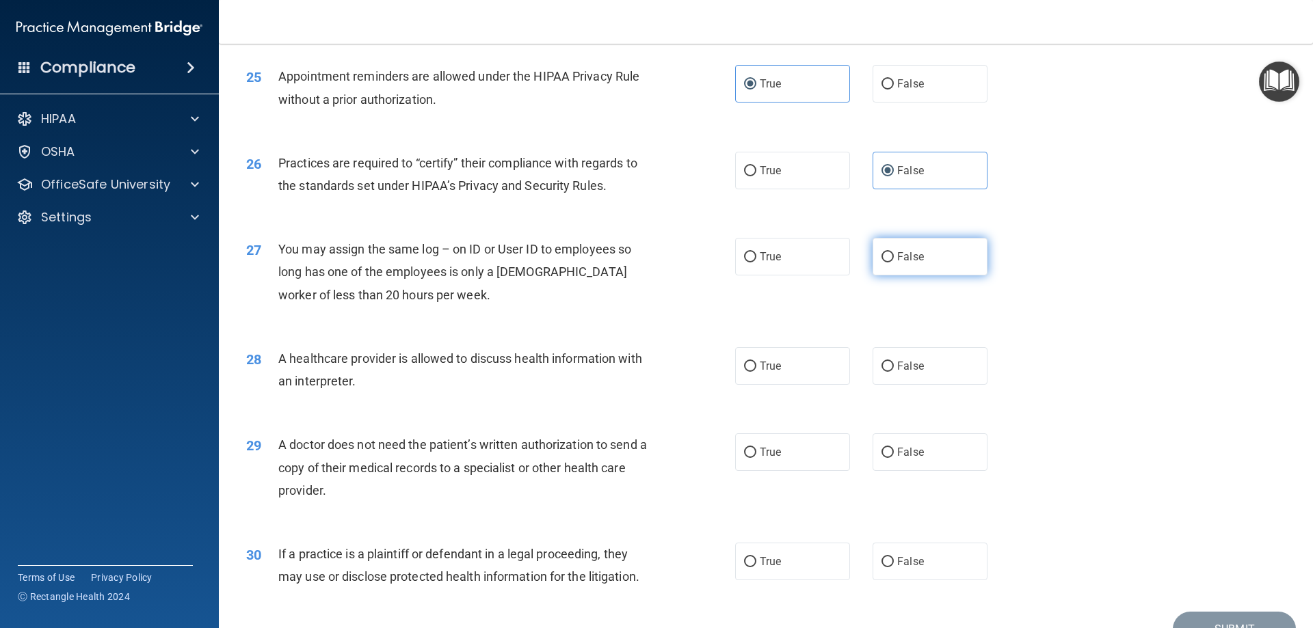
click at [917, 262] on label "False" at bounding box center [929, 257] width 115 height 38
click at [894, 262] on input "False" at bounding box center [887, 257] width 12 height 10
radio input "true"
click at [821, 377] on label "True" at bounding box center [792, 366] width 115 height 38
click at [756, 372] on input "True" at bounding box center [750, 367] width 12 height 10
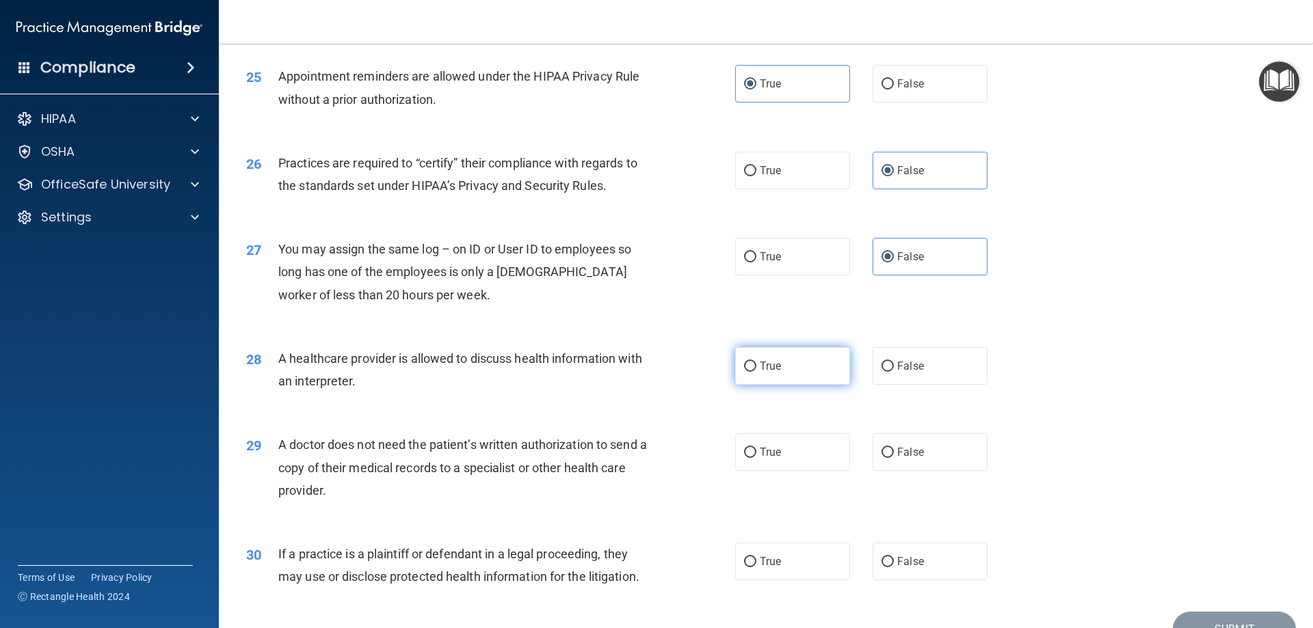
radio input "true"
click at [812, 451] on label "True" at bounding box center [792, 453] width 115 height 38
click at [756, 451] on input "True" at bounding box center [750, 453] width 12 height 10
radio input "true"
click at [807, 561] on label "True" at bounding box center [792, 562] width 115 height 38
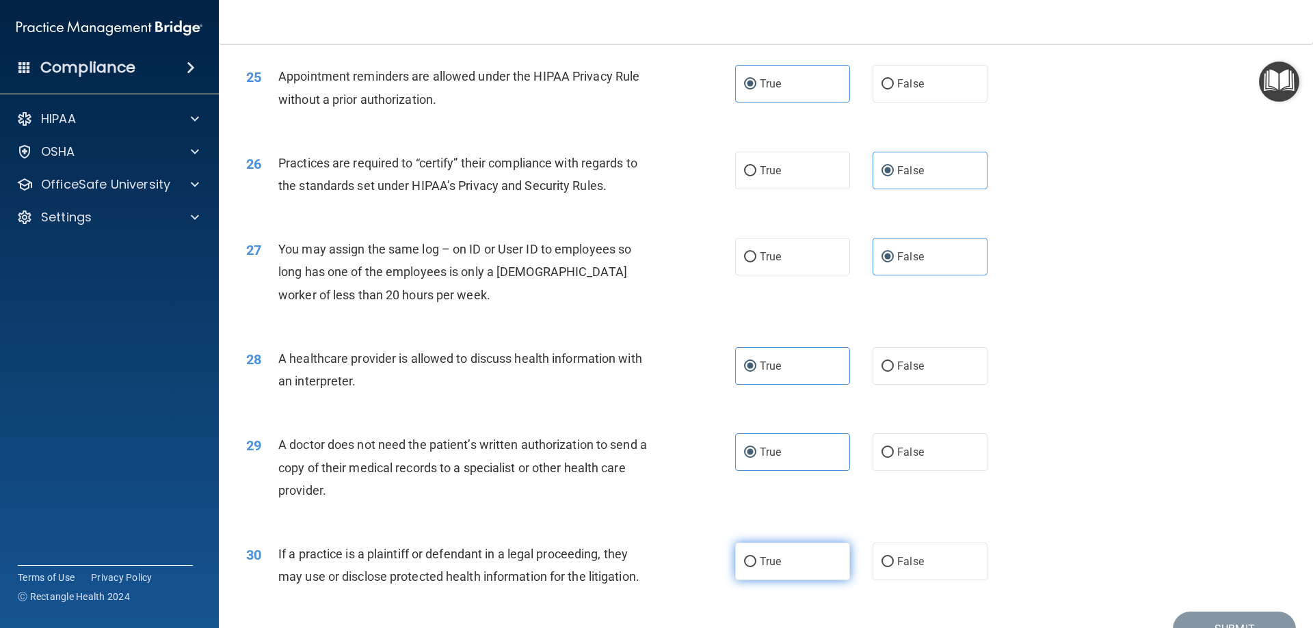
click at [756, 561] on input "True" at bounding box center [750, 562] width 12 height 10
radio input "true"
click at [1213, 615] on button "Submit" at bounding box center [1234, 629] width 123 height 35
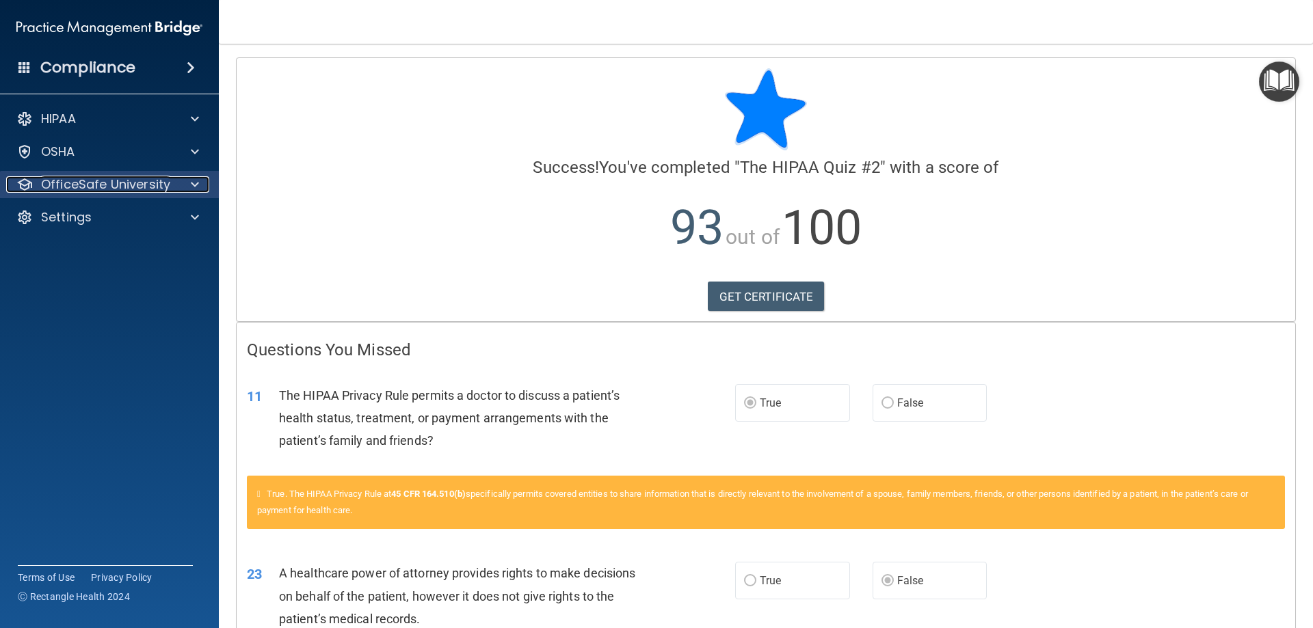
click at [196, 177] on span at bounding box center [195, 184] width 8 height 16
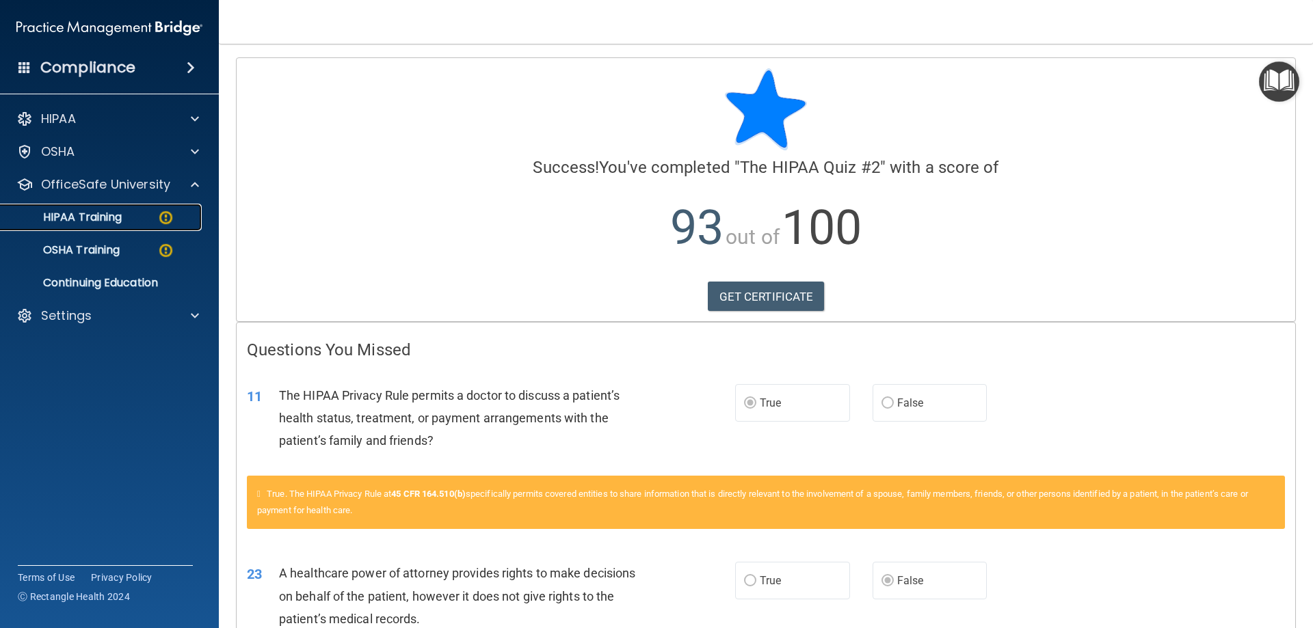
click at [157, 219] on div "HIPAA Training" at bounding box center [102, 218] width 187 height 14
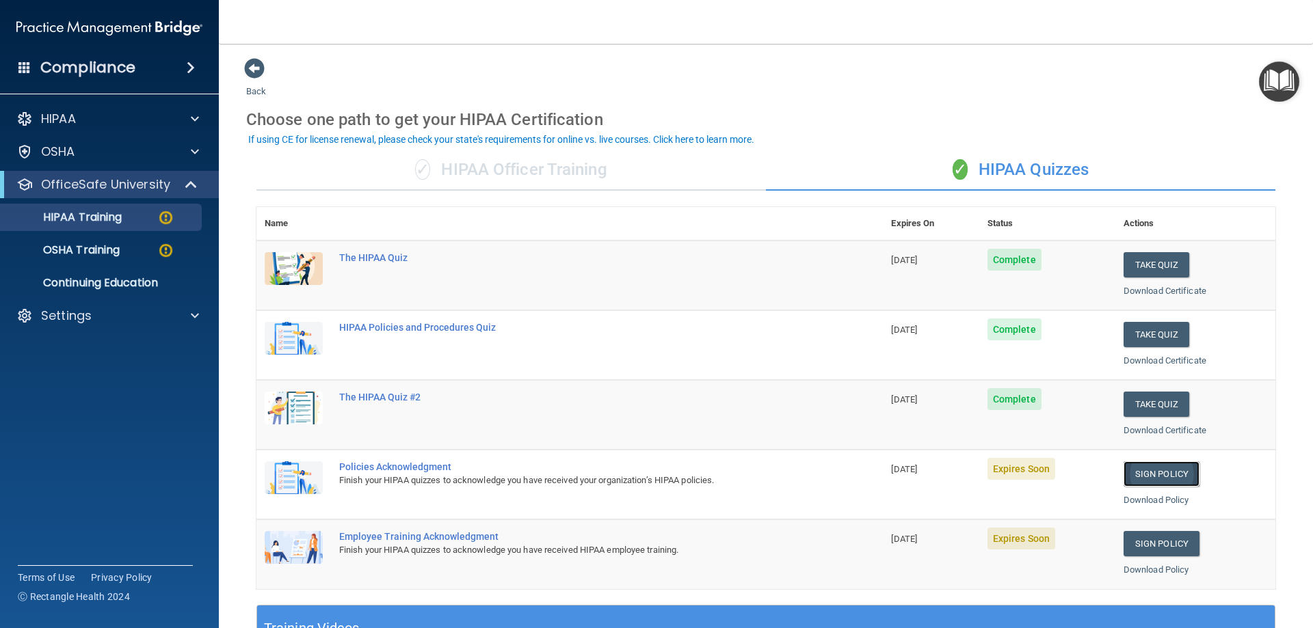
click at [1136, 475] on link "Sign Policy" at bounding box center [1161, 474] width 76 height 25
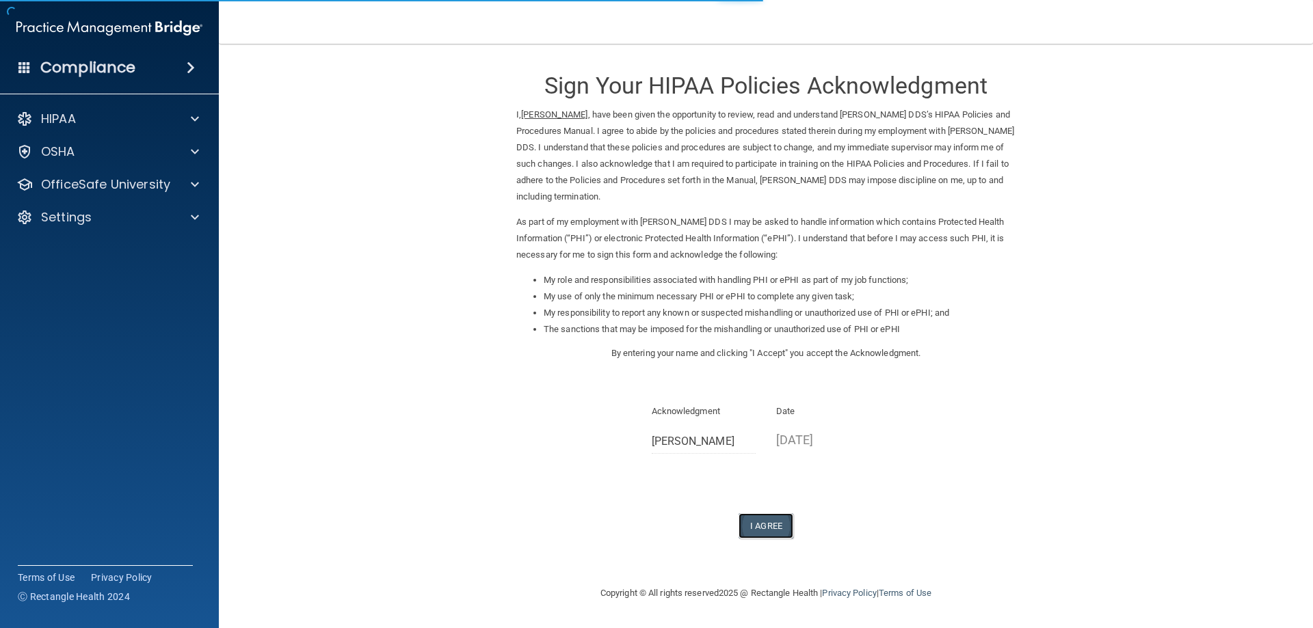
click at [771, 523] on button "I Agree" at bounding box center [765, 526] width 55 height 25
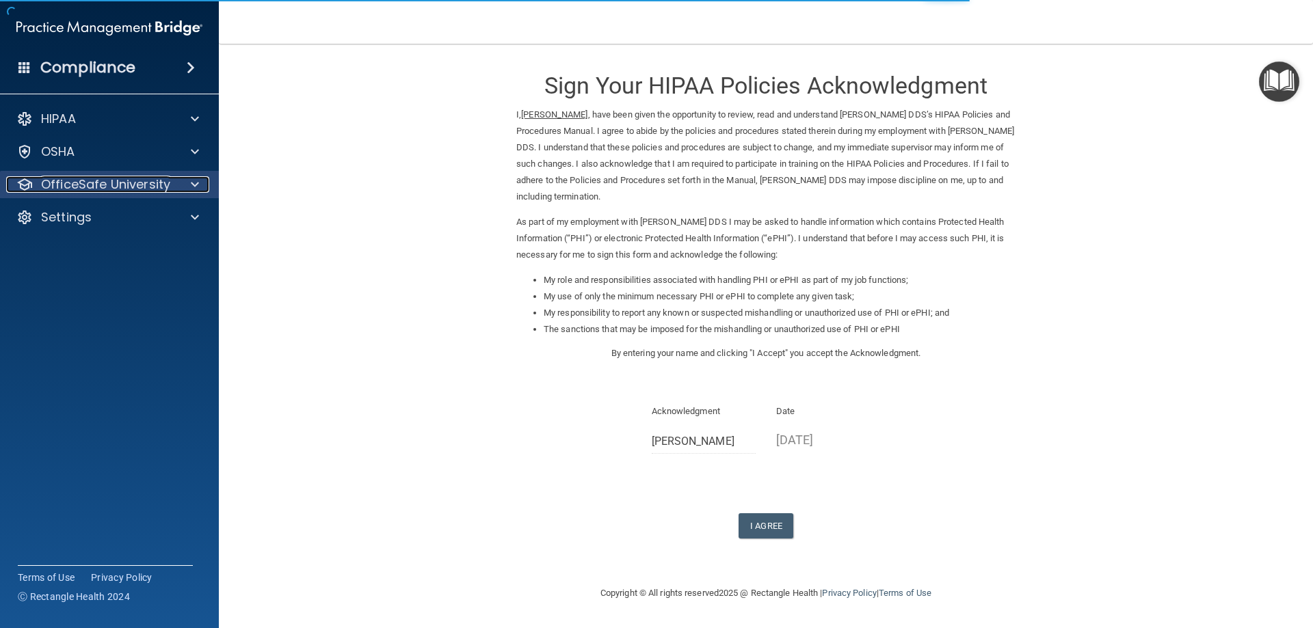
click at [184, 184] on div at bounding box center [193, 184] width 34 height 16
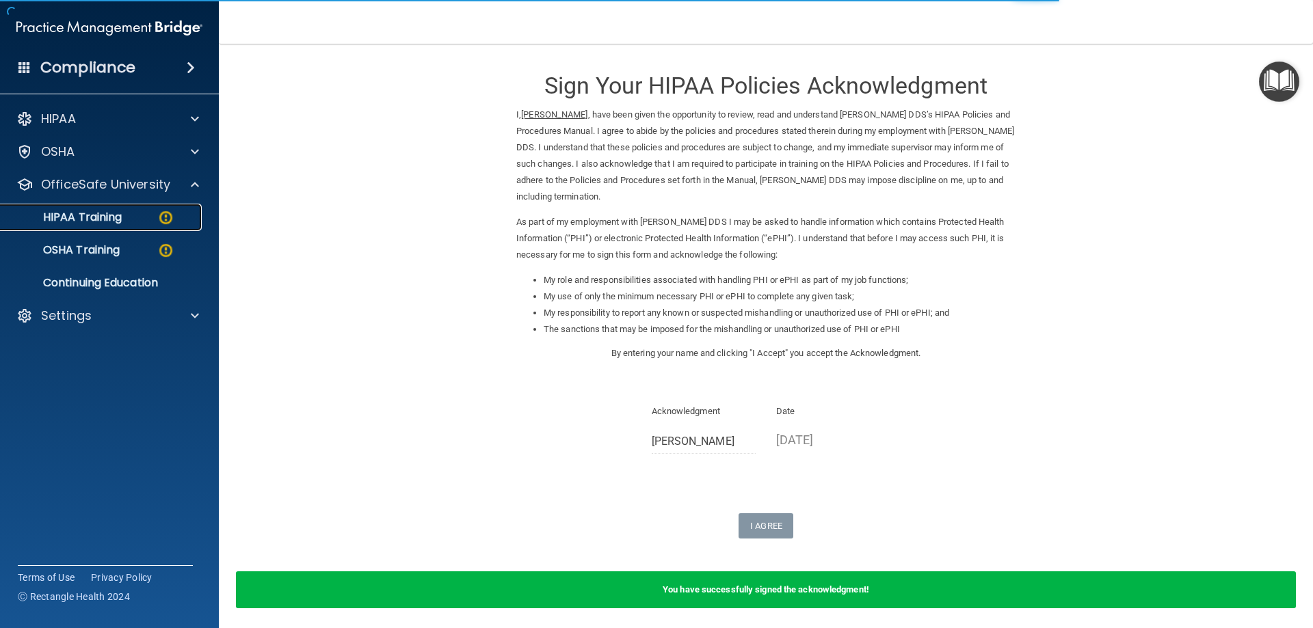
click at [144, 221] on div "HIPAA Training" at bounding box center [102, 218] width 187 height 14
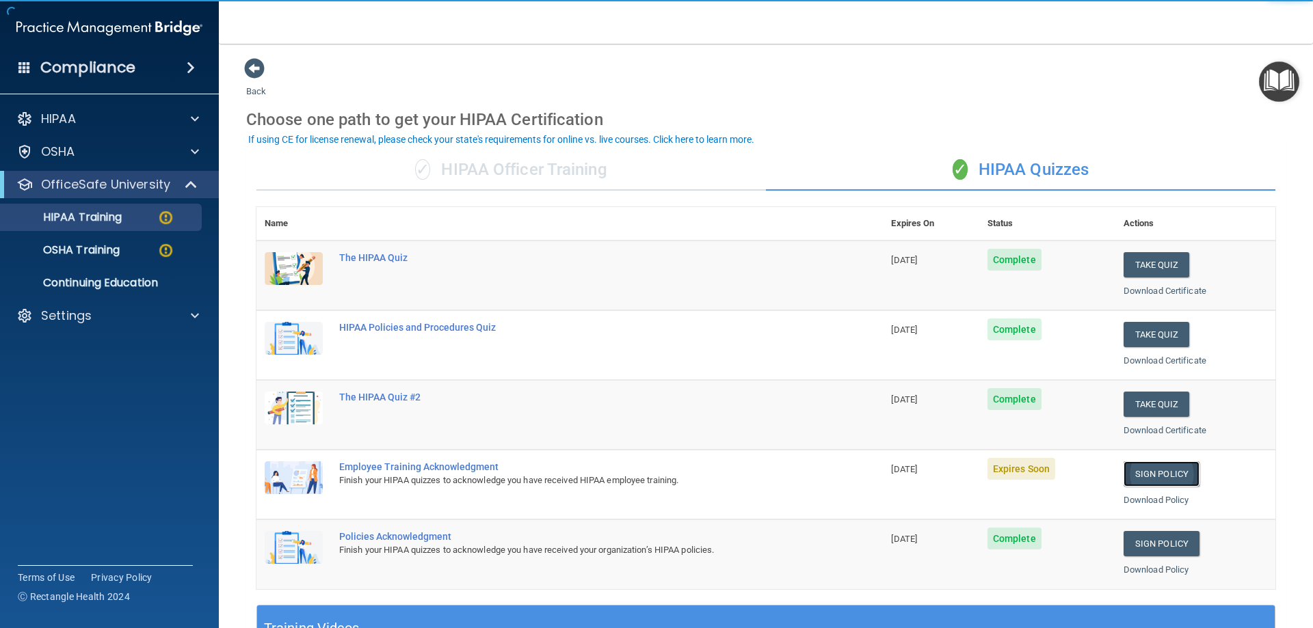
click at [1145, 473] on link "Sign Policy" at bounding box center [1161, 474] width 76 height 25
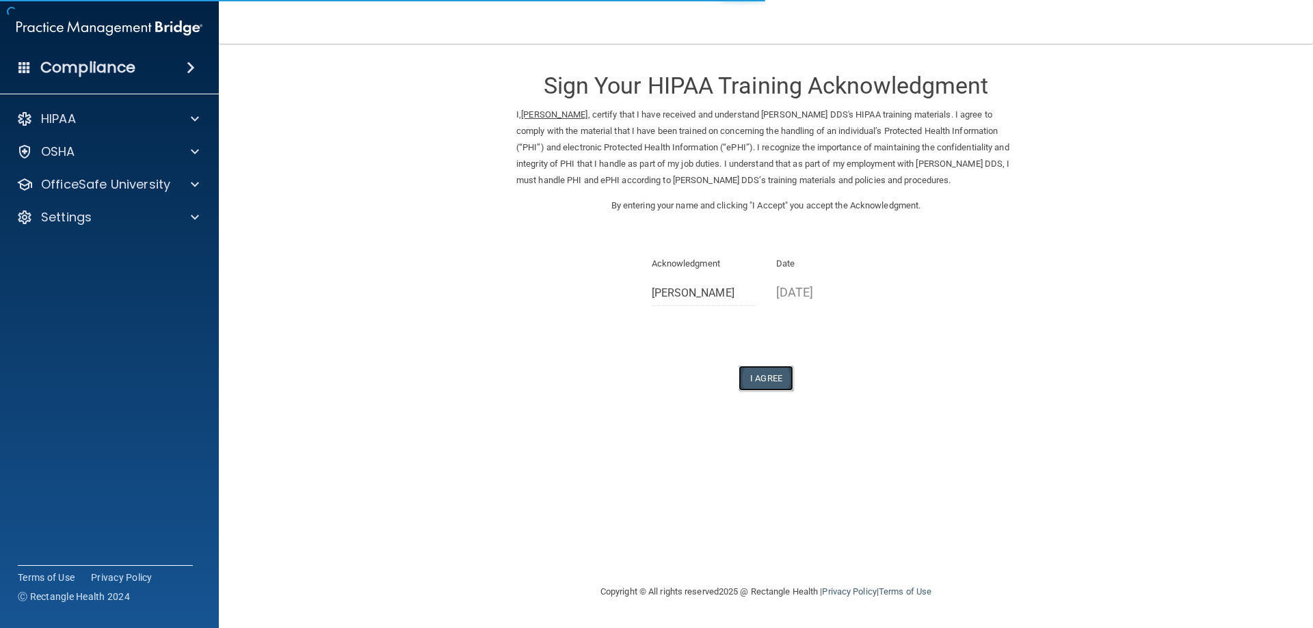
click at [788, 377] on button "I Agree" at bounding box center [765, 378] width 55 height 25
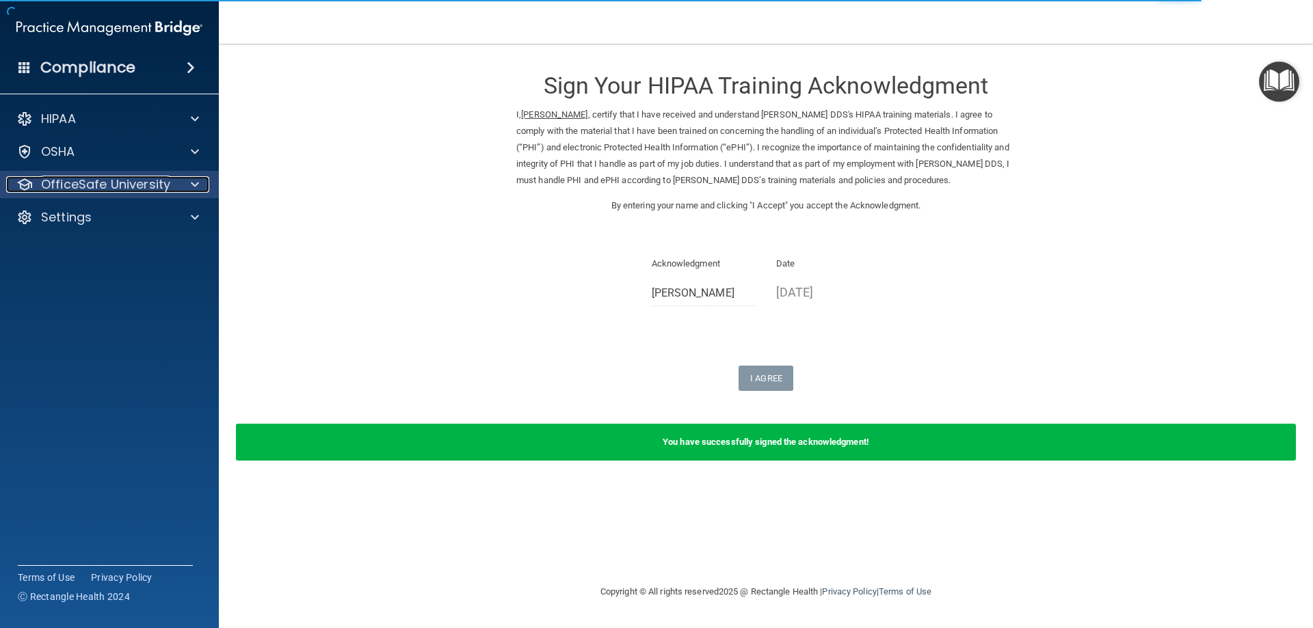
click at [192, 181] on span at bounding box center [195, 184] width 8 height 16
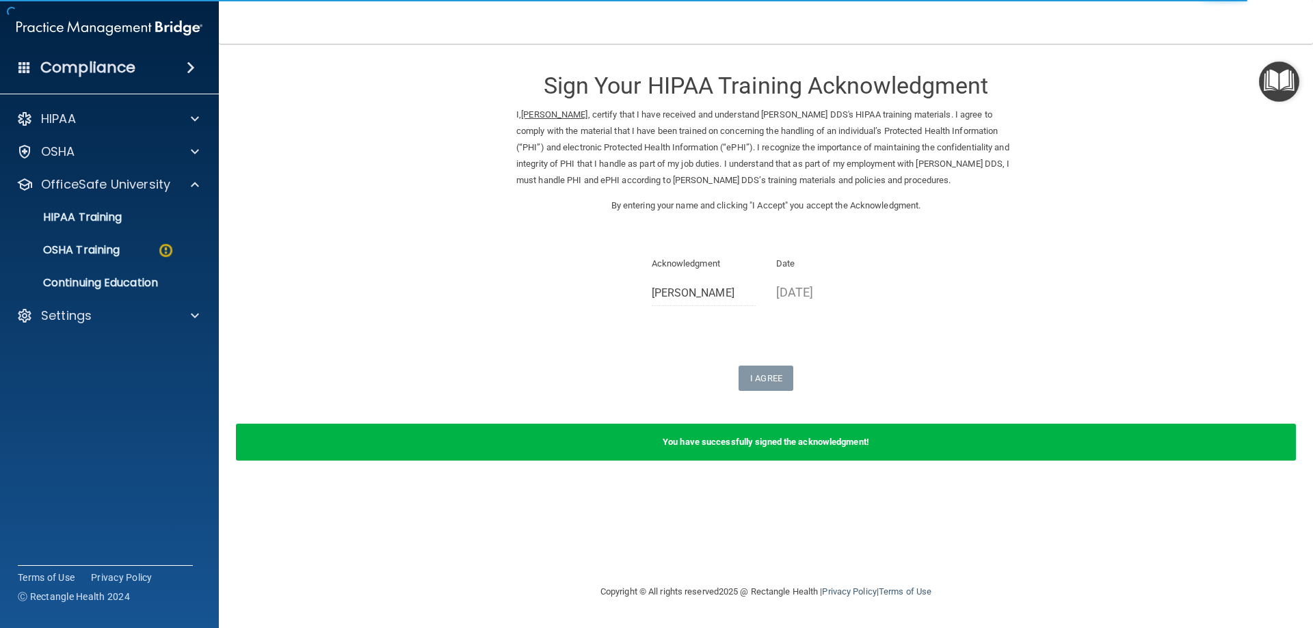
click at [159, 264] on ul "HIPAA Training OSHA Training Continuing Education" at bounding box center [110, 247] width 248 height 98
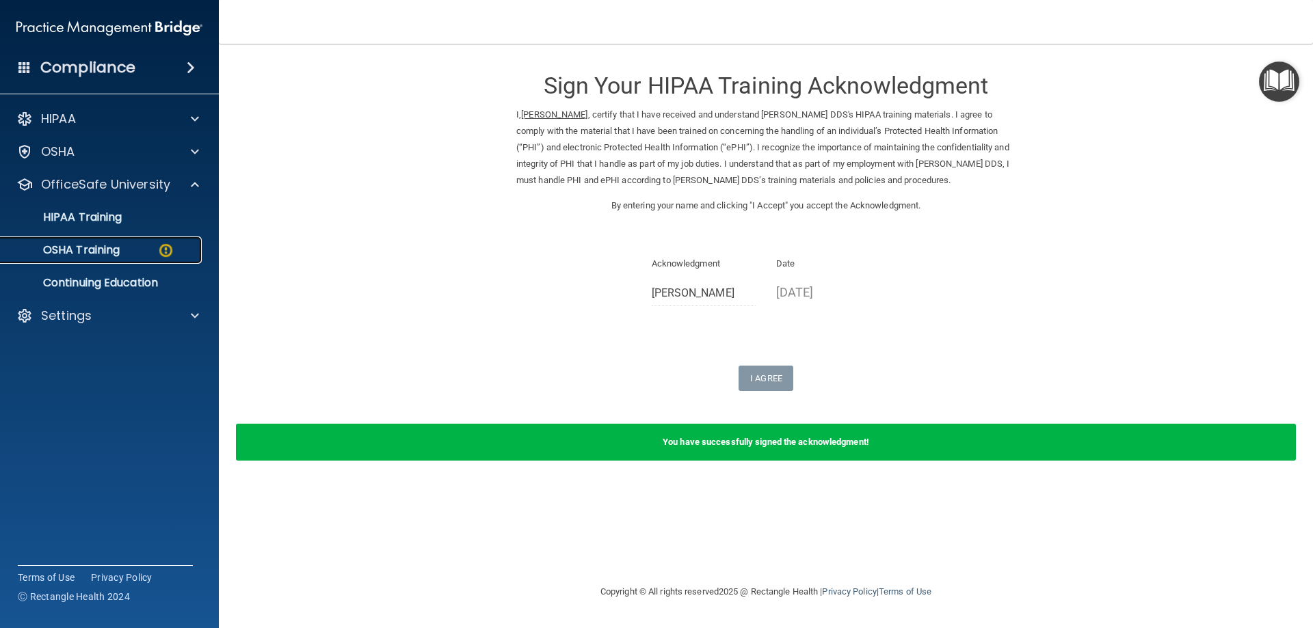
click at [164, 248] on img at bounding box center [165, 250] width 17 height 17
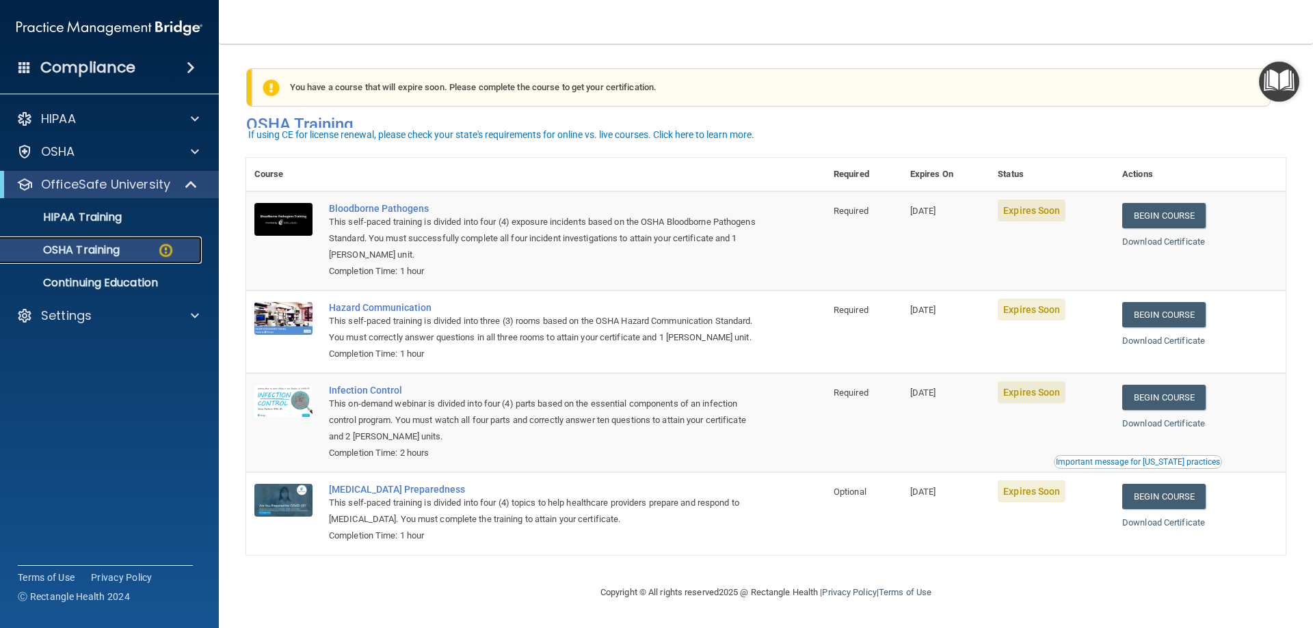
scroll to position [17, 0]
click at [1163, 203] on link "Begin Course" at bounding box center [1163, 215] width 83 height 25
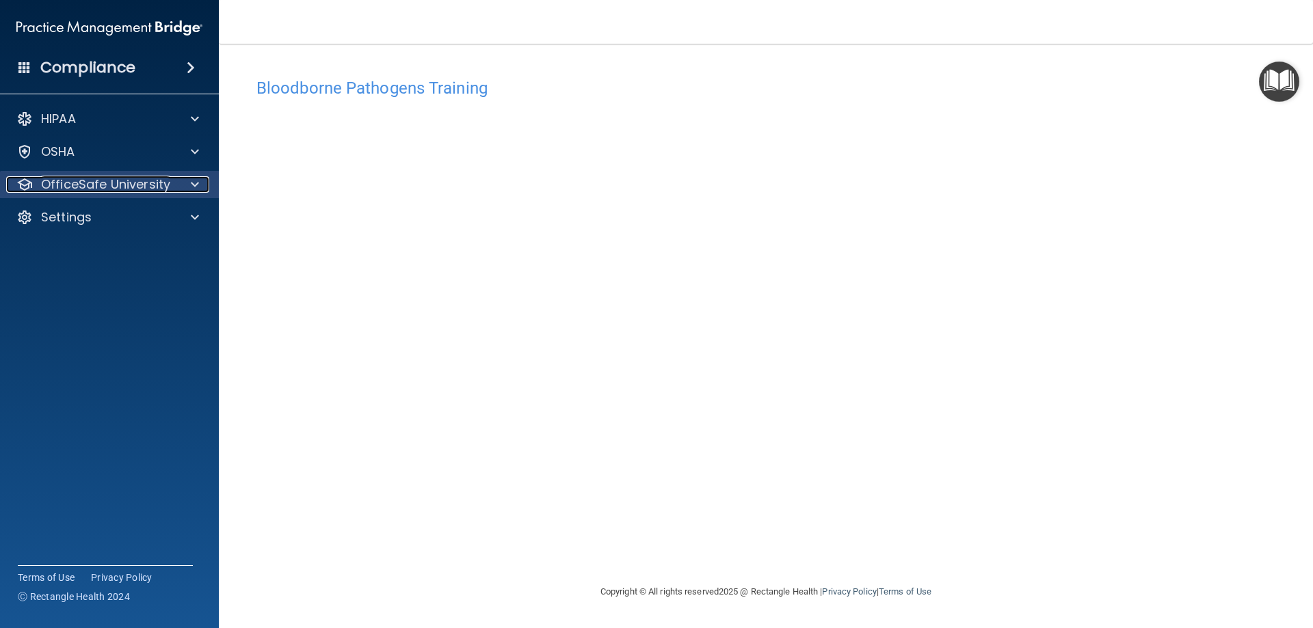
click at [163, 186] on p "OfficeSafe University" at bounding box center [105, 184] width 129 height 16
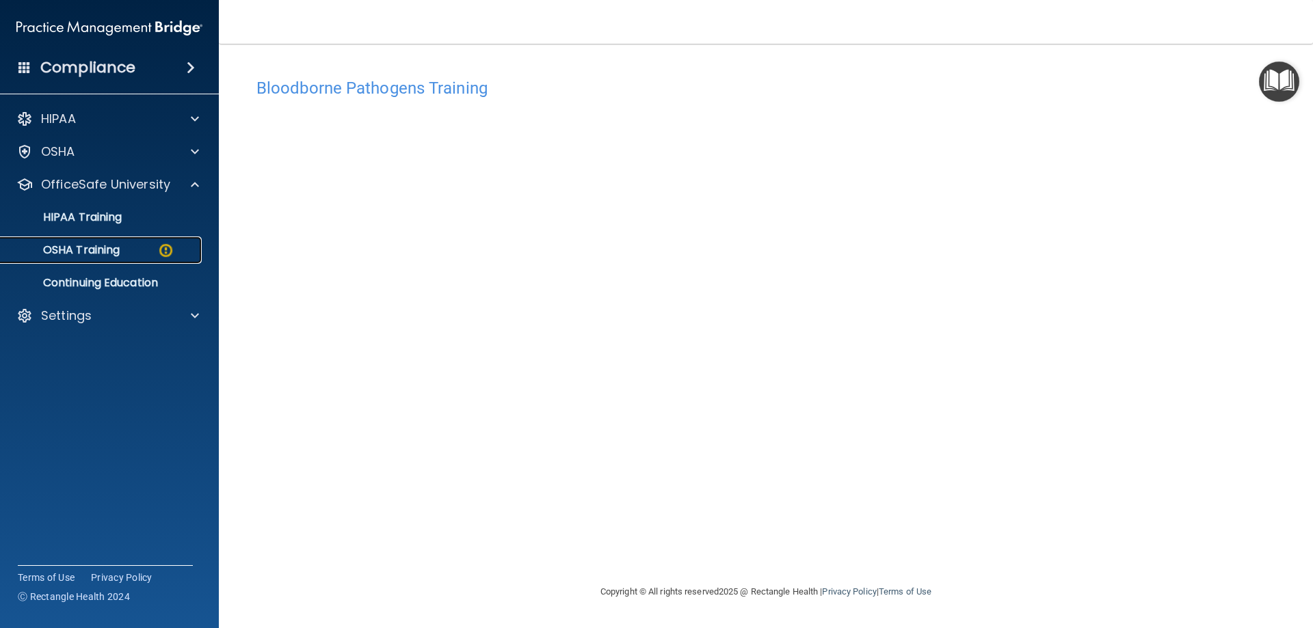
click at [143, 248] on div "OSHA Training" at bounding box center [102, 250] width 187 height 14
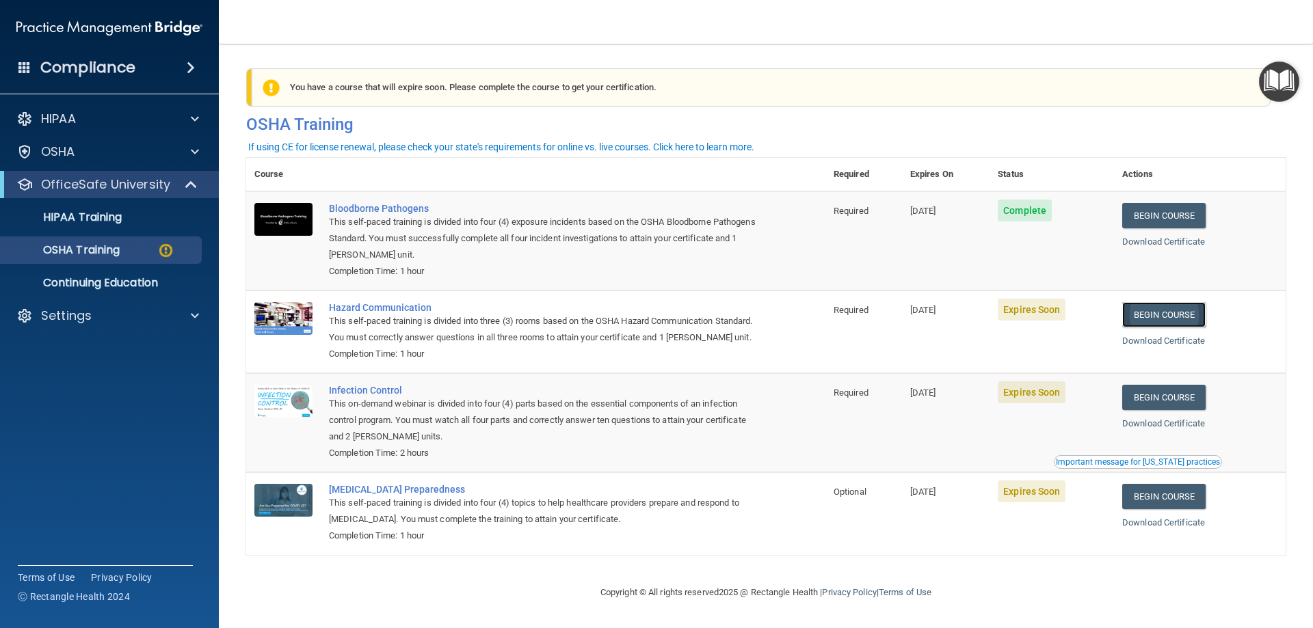
click at [1152, 315] on link "Begin Course" at bounding box center [1163, 314] width 83 height 25
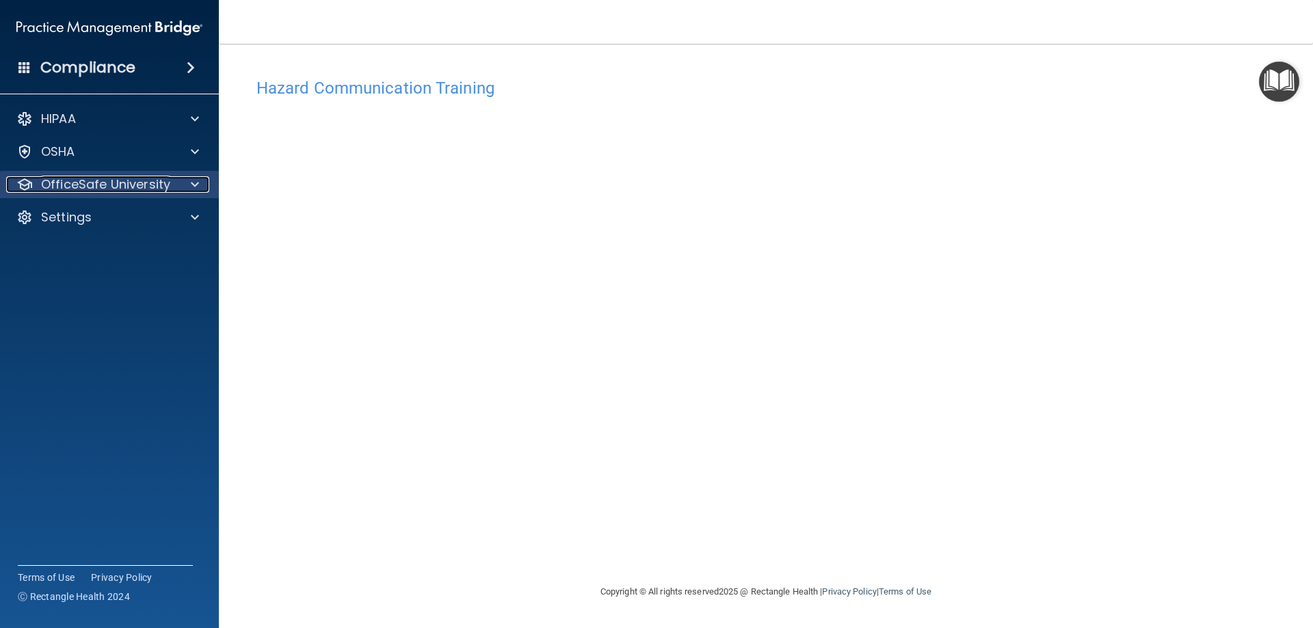
click at [184, 182] on div at bounding box center [193, 184] width 34 height 16
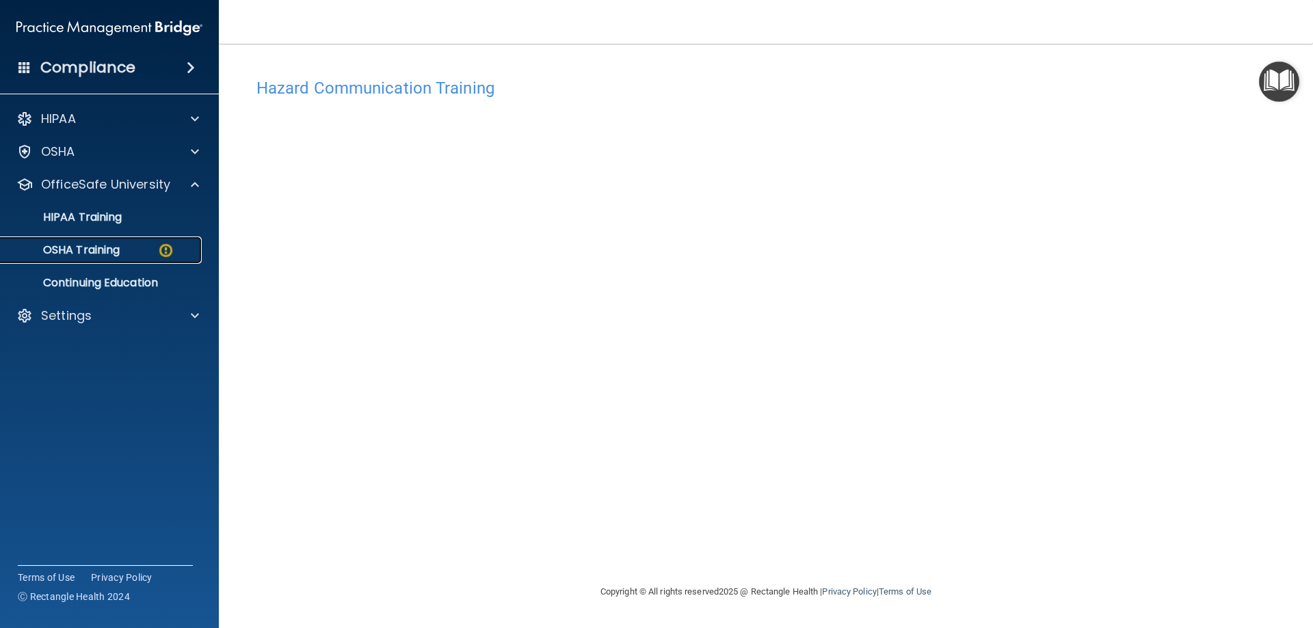
click at [176, 256] on div "OSHA Training" at bounding box center [102, 250] width 187 height 14
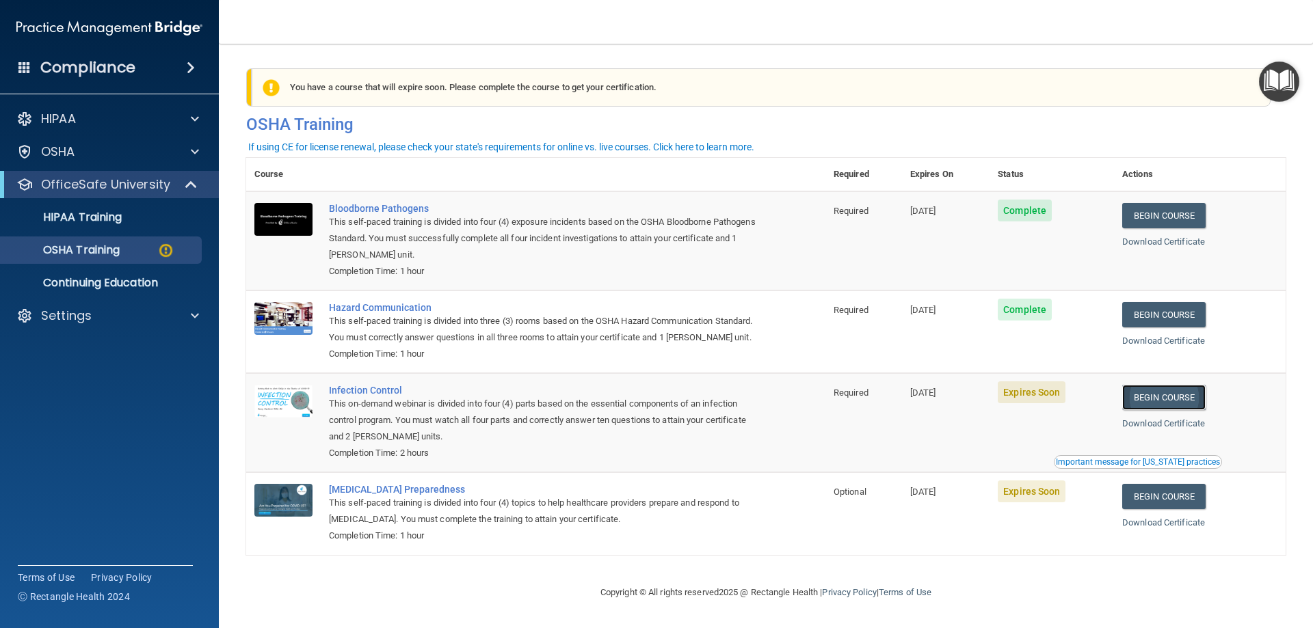
click at [1141, 410] on link "Begin Course" at bounding box center [1163, 397] width 83 height 25
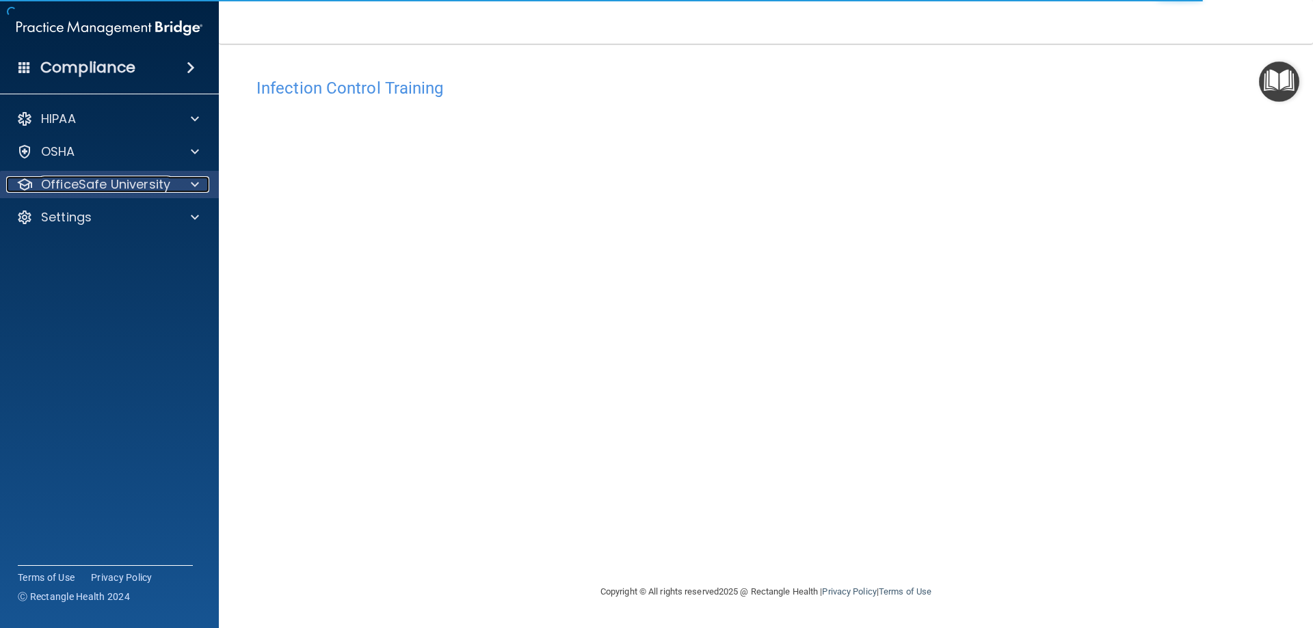
click at [179, 182] on div at bounding box center [193, 184] width 34 height 16
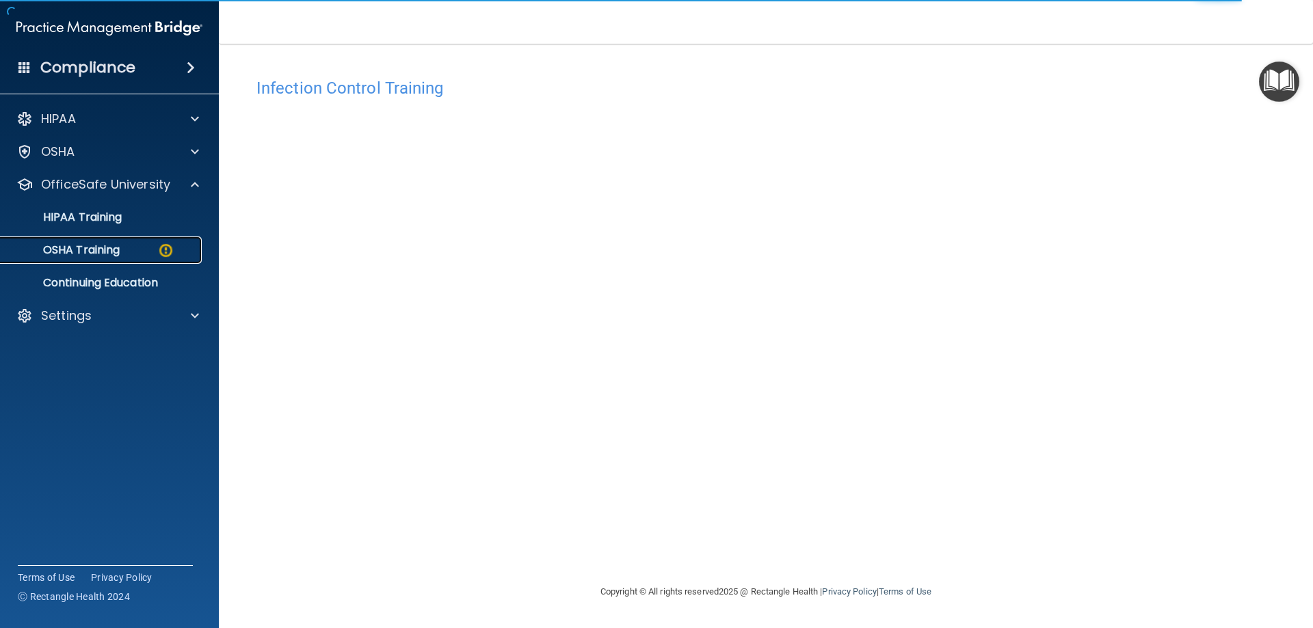
click at [144, 248] on div "OSHA Training" at bounding box center [102, 250] width 187 height 14
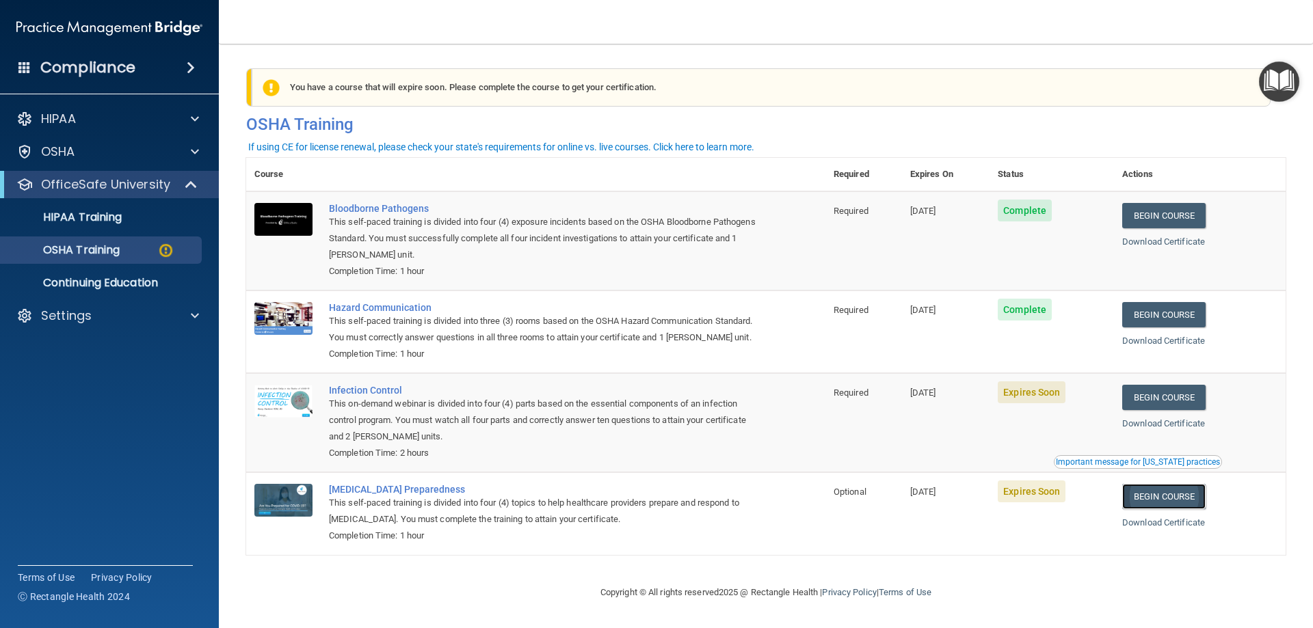
click at [1143, 509] on link "Begin Course" at bounding box center [1163, 496] width 83 height 25
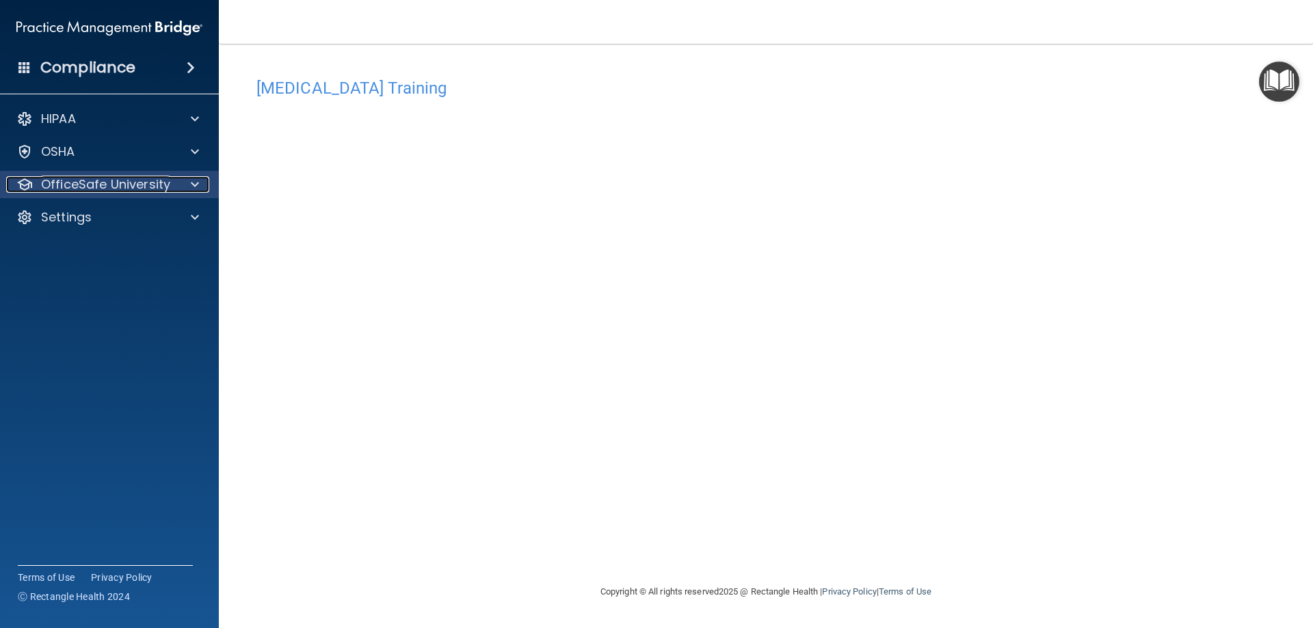
click at [168, 183] on p "OfficeSafe University" at bounding box center [105, 184] width 129 height 16
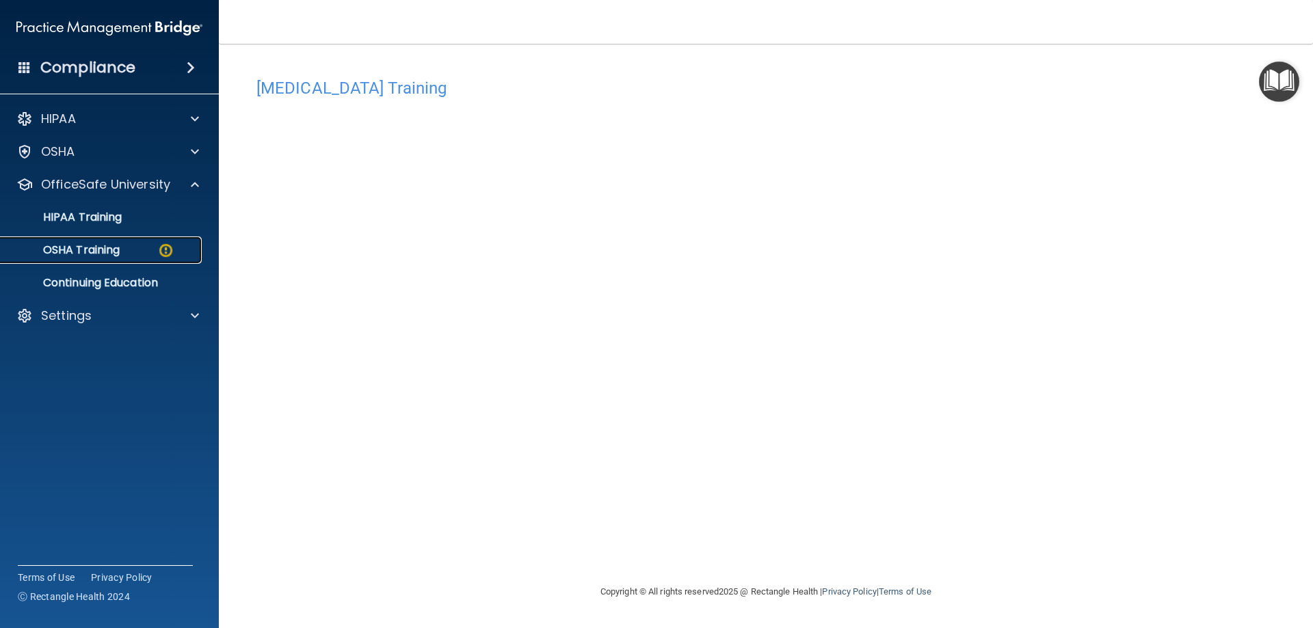
click at [149, 253] on div "OSHA Training" at bounding box center [102, 250] width 187 height 14
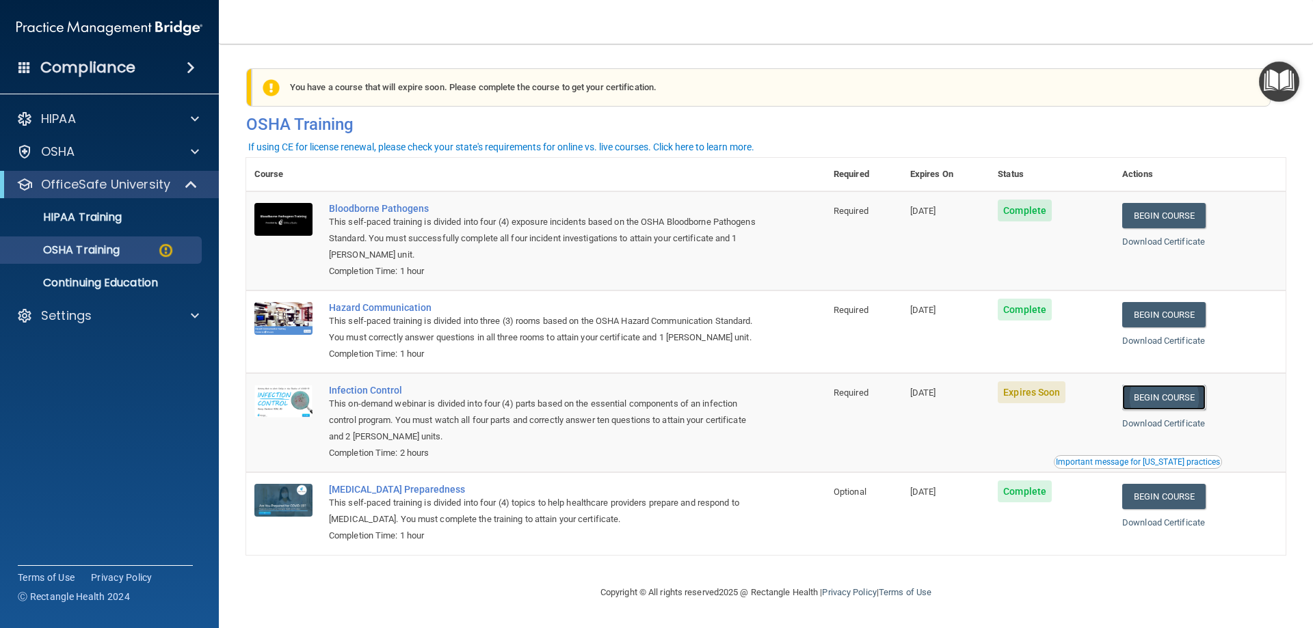
click at [1158, 409] on link "Begin Course" at bounding box center [1163, 397] width 83 height 25
